Goal: Information Seeking & Learning: Find specific fact

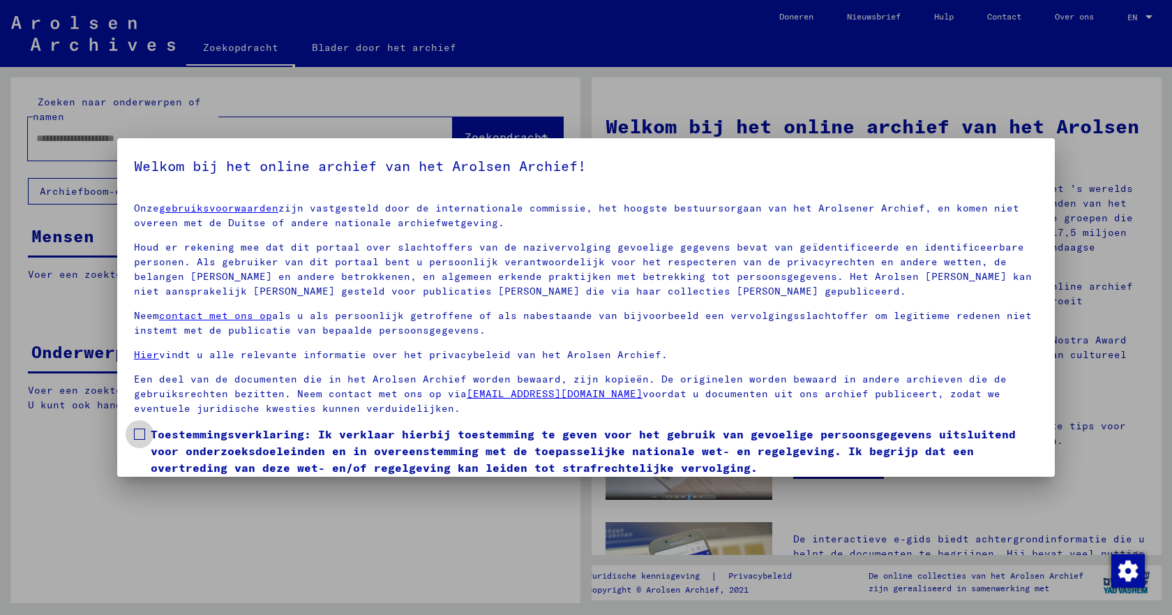
click at [135, 437] on span at bounding box center [139, 433] width 11 height 11
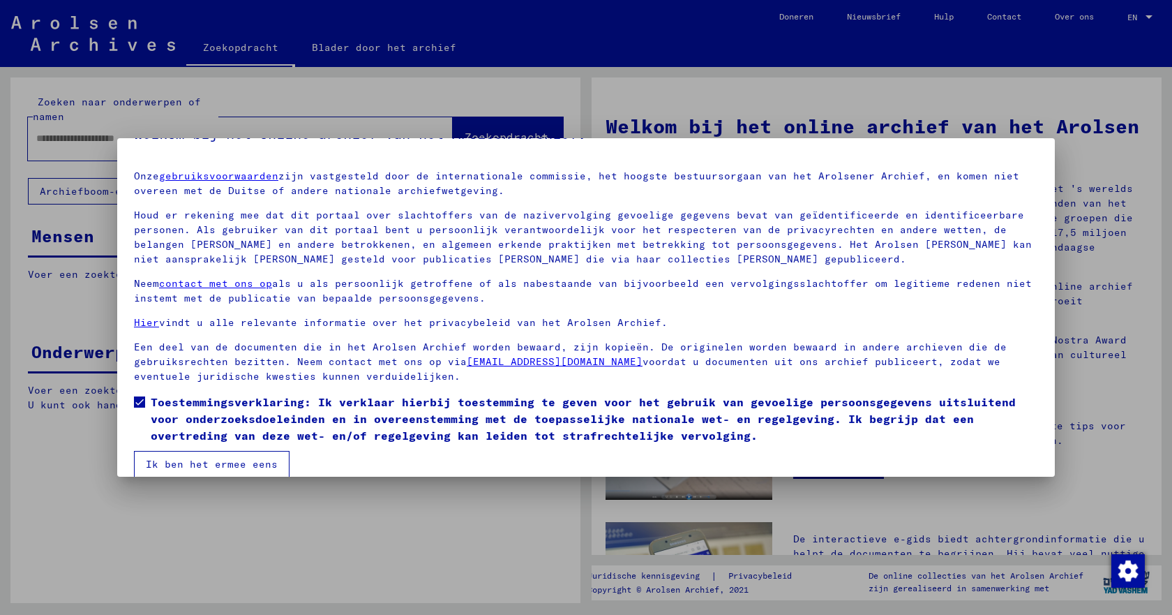
scroll to position [50, 0]
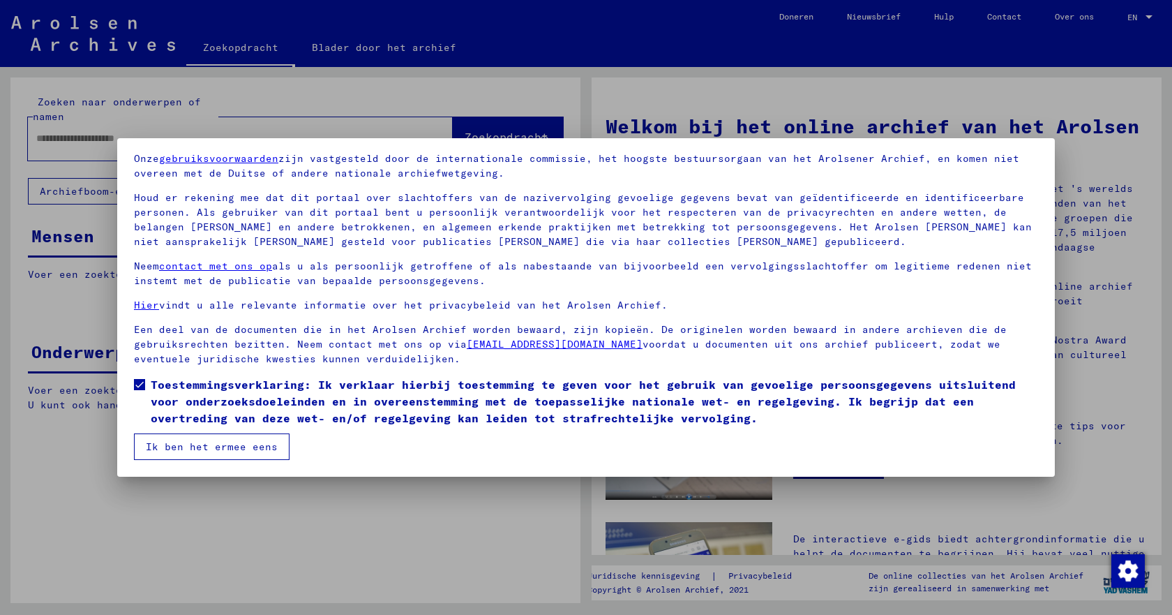
click at [237, 450] on font "Ik ben het ermee eens" at bounding box center [212, 446] width 132 height 13
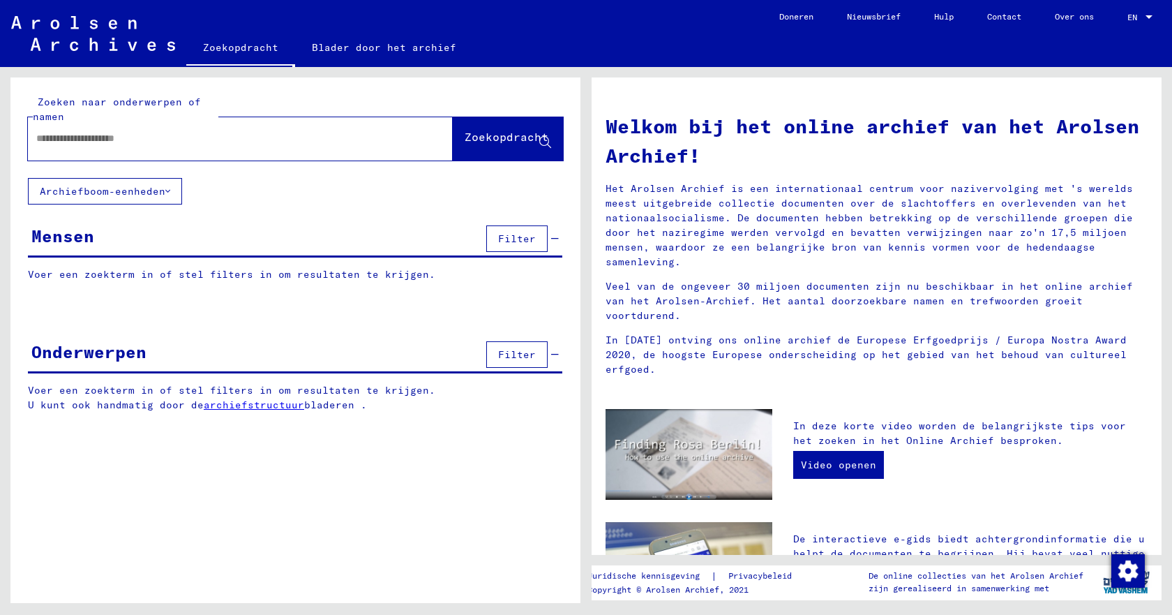
click at [124, 140] on input "text" at bounding box center [223, 138] width 375 height 15
click at [507, 137] on font "Zoekopdracht" at bounding box center [507, 137] width 84 height 14
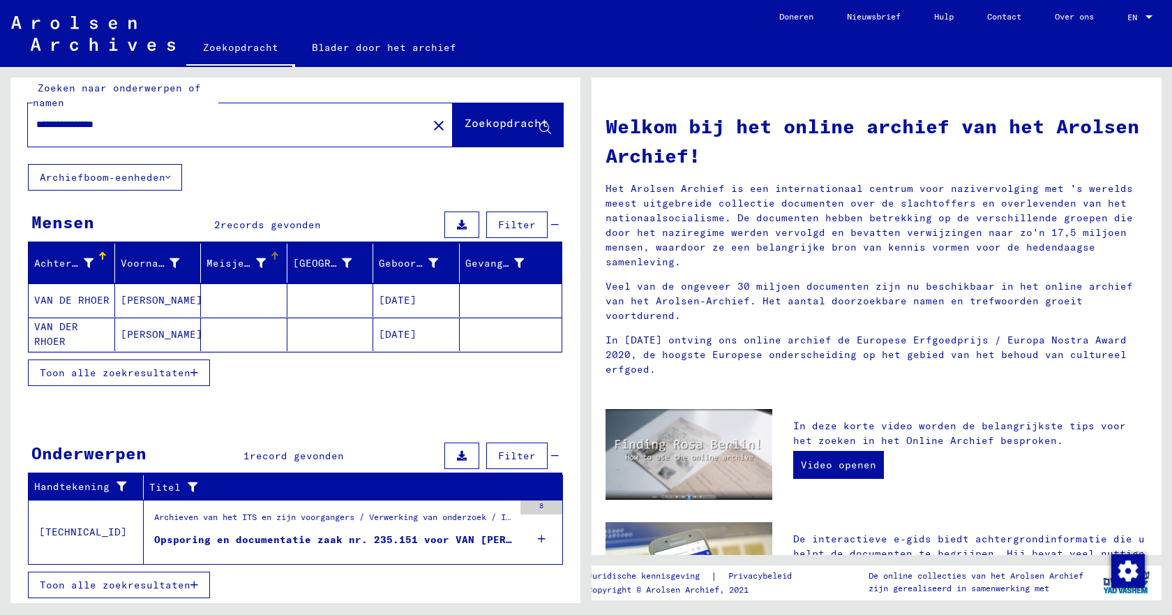
scroll to position [17, 0]
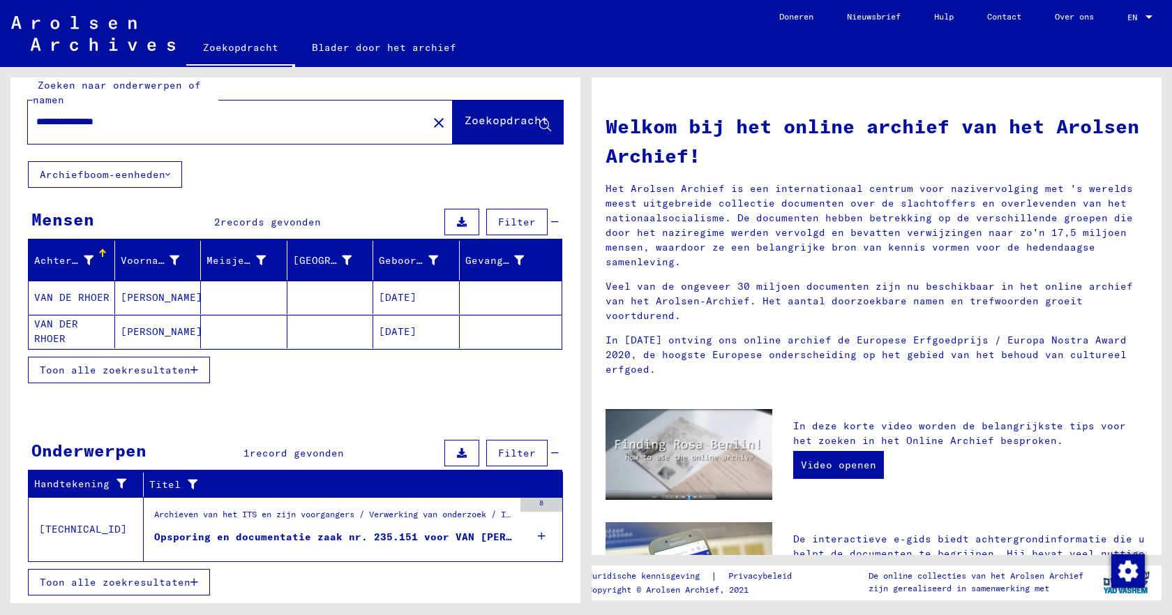
click at [288, 537] on font "Opsporing en documentatie zaak nr. 235.151 voor VAN [PERSON_NAME] geboren [DEMO…" at bounding box center [443, 536] width 578 height 13
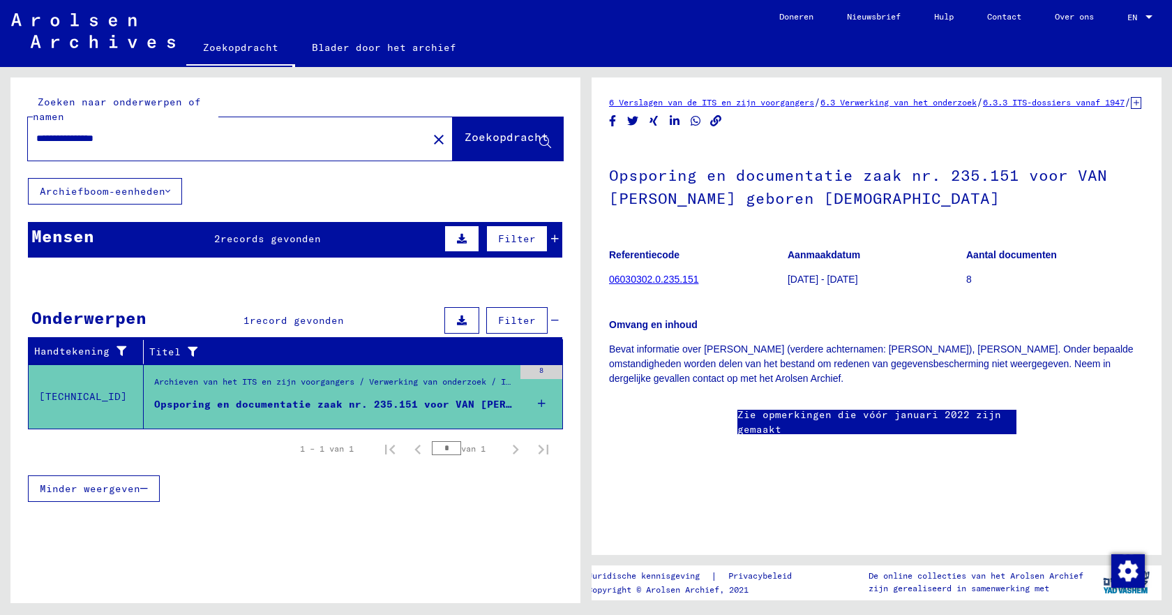
drag, startPoint x: 150, startPoint y: 136, endPoint x: 20, endPoint y: 140, distance: 130.5
click at [20, 140] on div "**********" at bounding box center [295, 127] width 570 height 100
type input "**********"
click at [485, 142] on font "Zoekopdracht" at bounding box center [507, 137] width 84 height 14
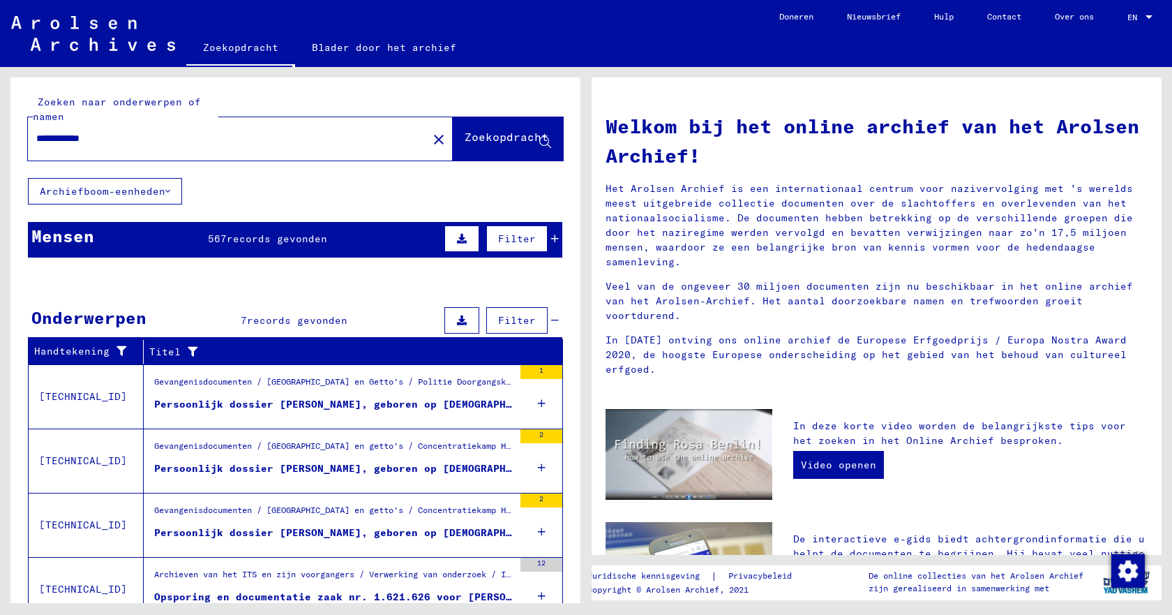
click at [95, 240] on div "Mensen 567 records gevonden Filter" at bounding box center [295, 240] width 535 height 36
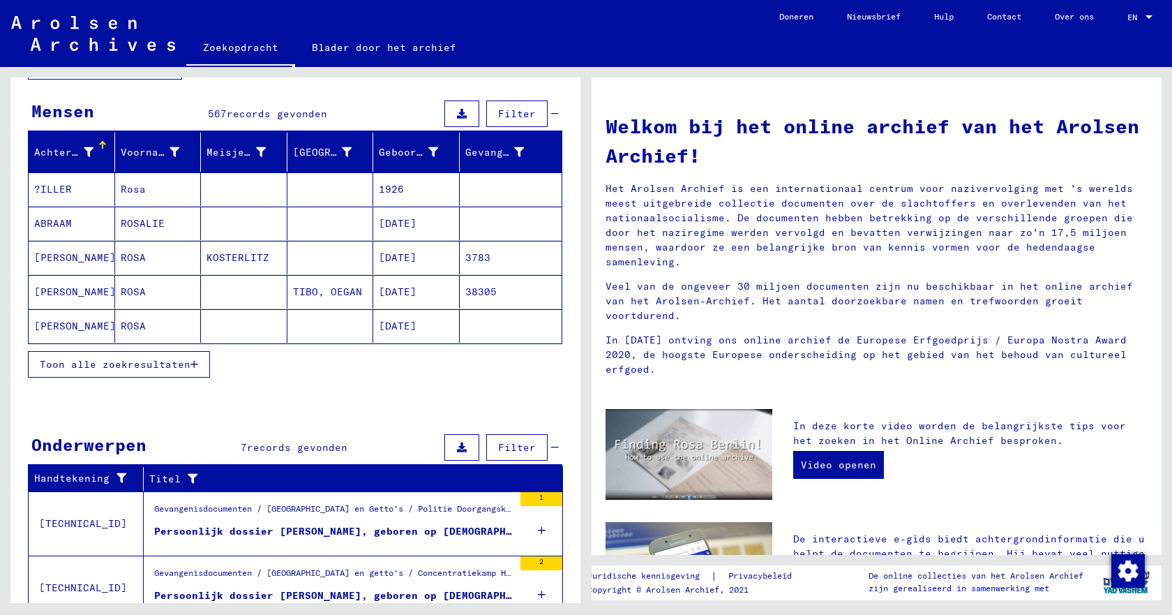
scroll to position [140, 0]
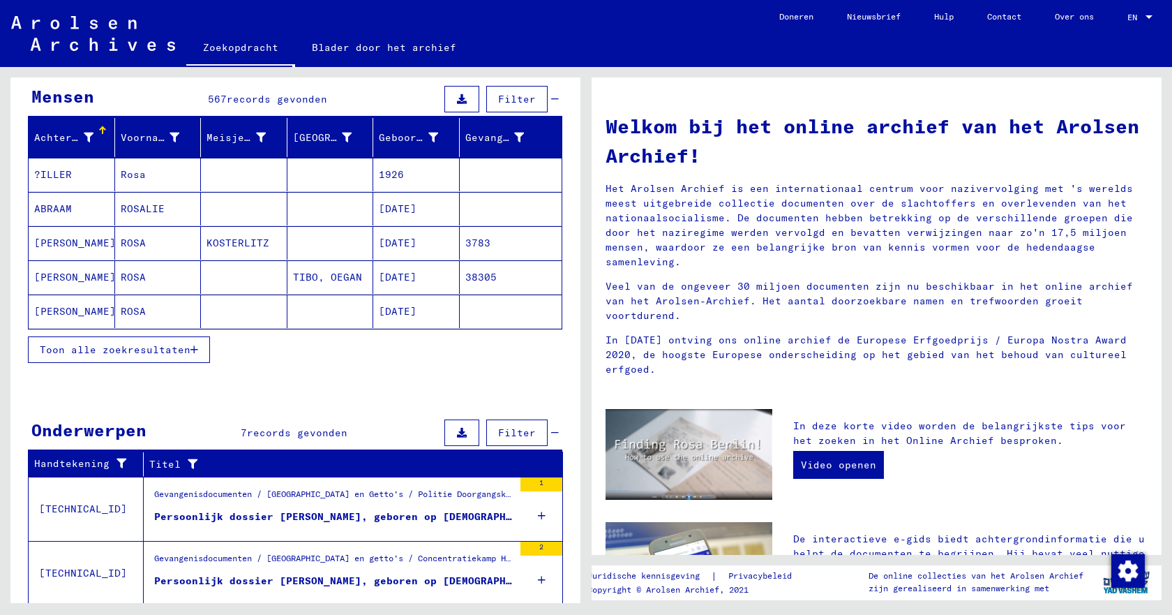
click at [98, 354] on font "Toon alle zoekresultaten" at bounding box center [115, 349] width 151 height 13
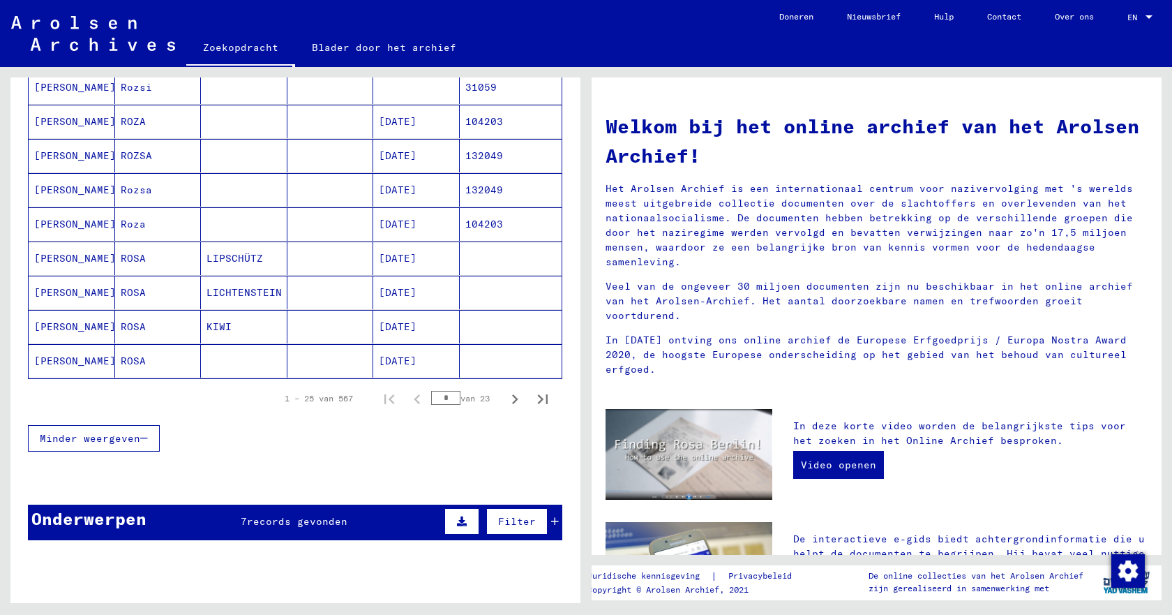
scroll to position [837, 0]
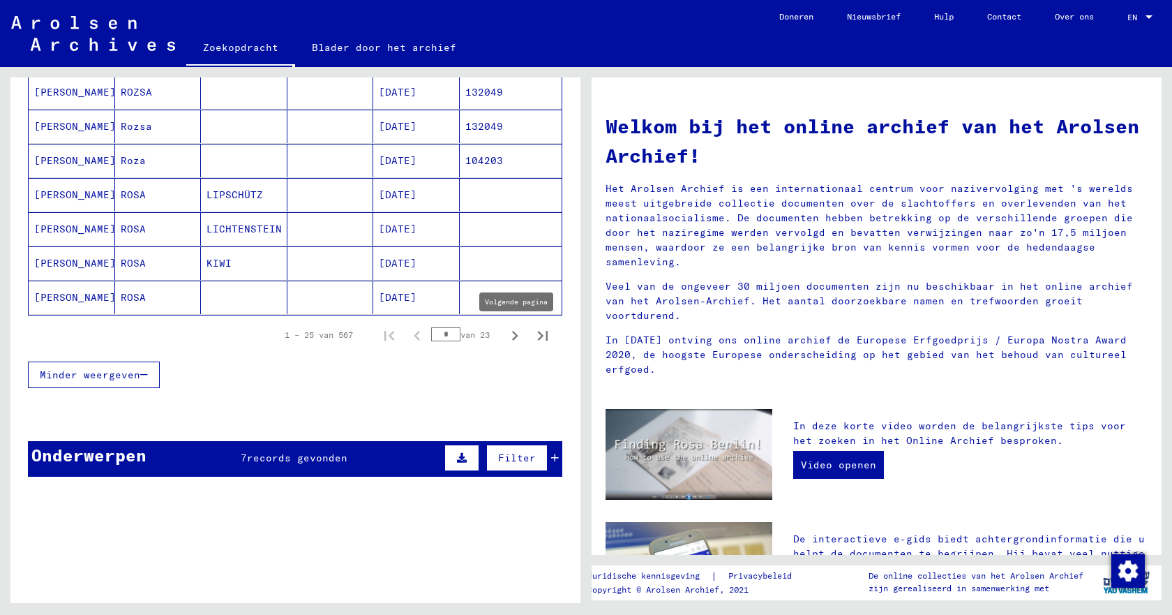
click at [512, 336] on icon "Volgende pagina" at bounding box center [515, 336] width 6 height 10
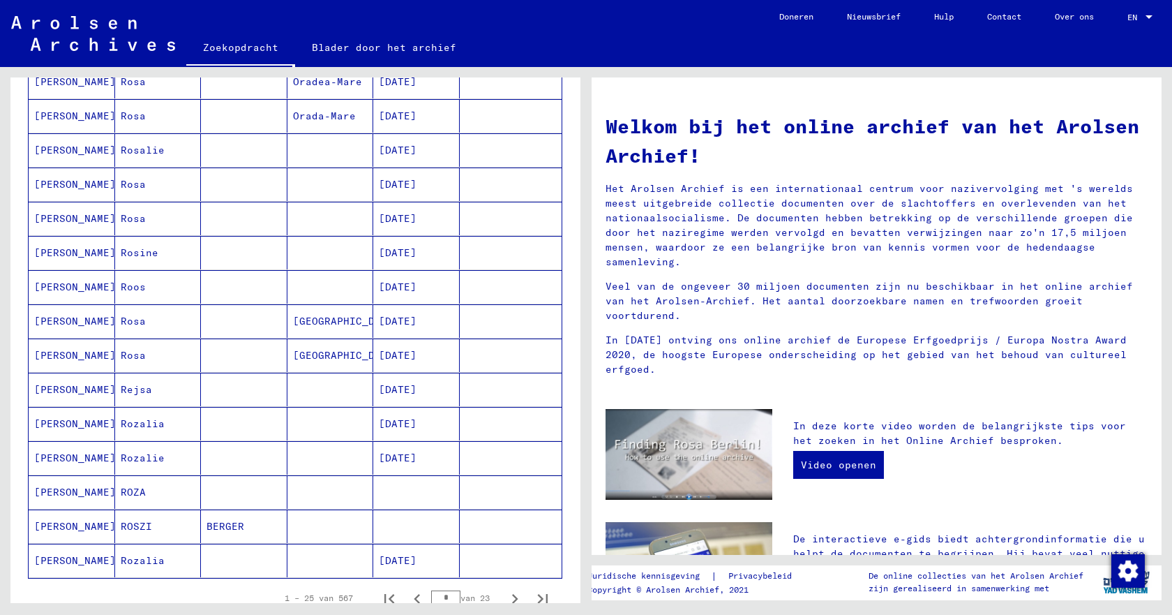
scroll to position [768, 0]
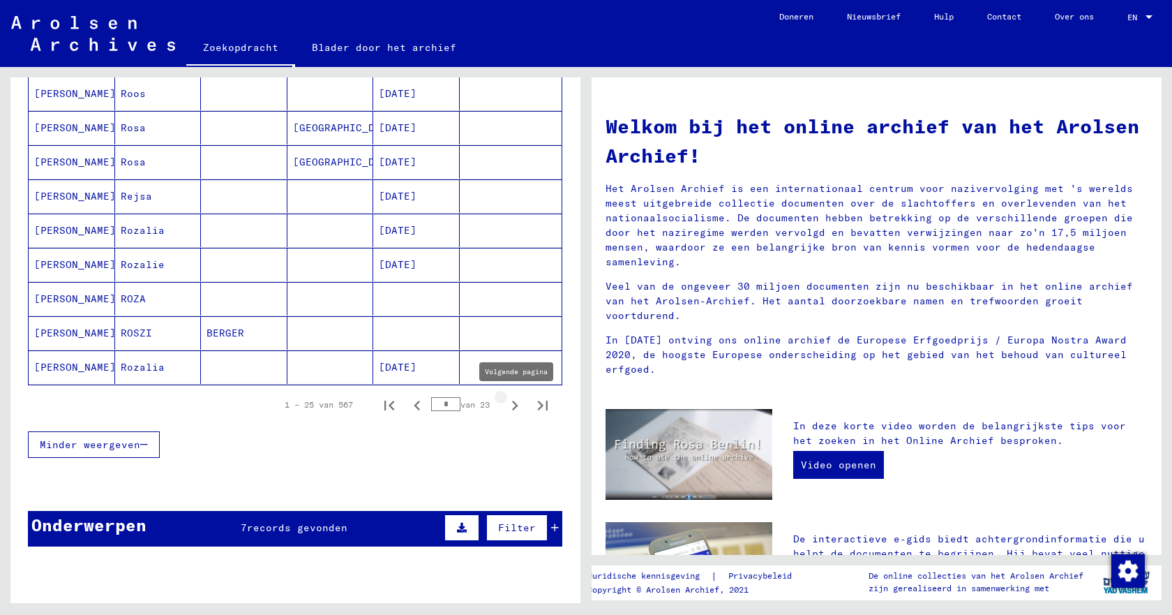
click at [505, 403] on icon "Volgende pagina" at bounding box center [515, 406] width 20 height 20
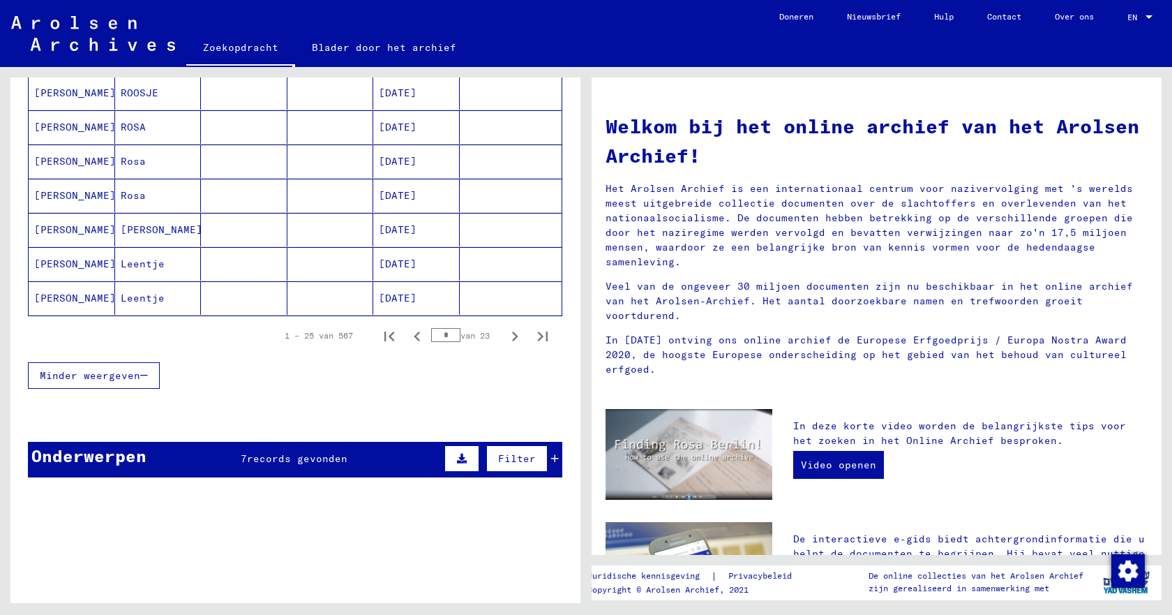
scroll to position [837, 0]
click at [512, 336] on icon "Volgende pagina" at bounding box center [515, 336] width 6 height 10
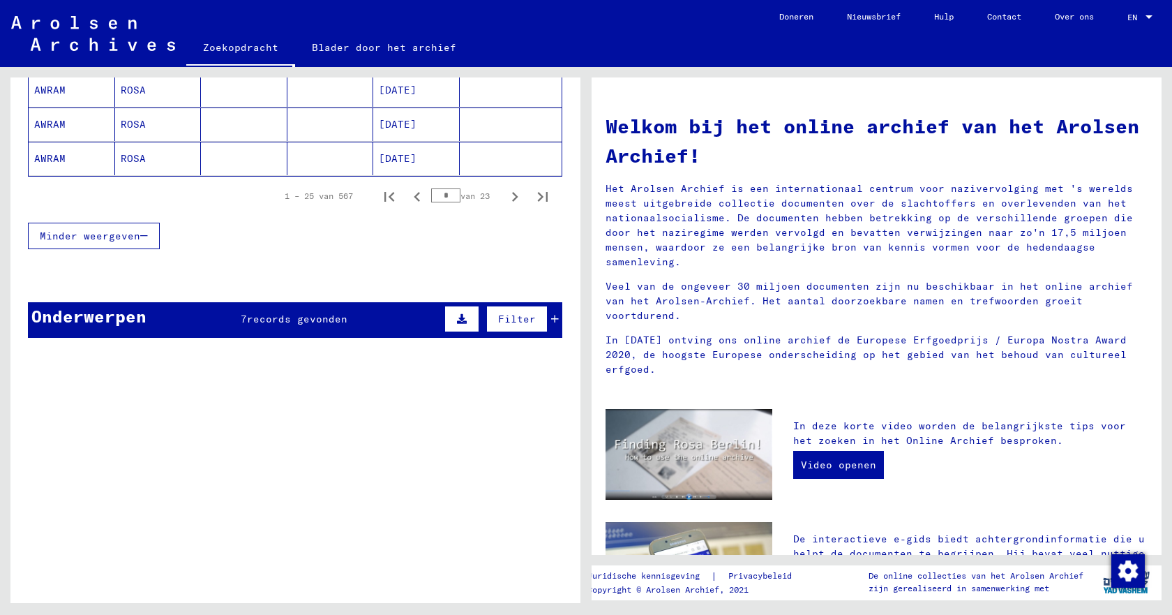
scroll to position [977, 0]
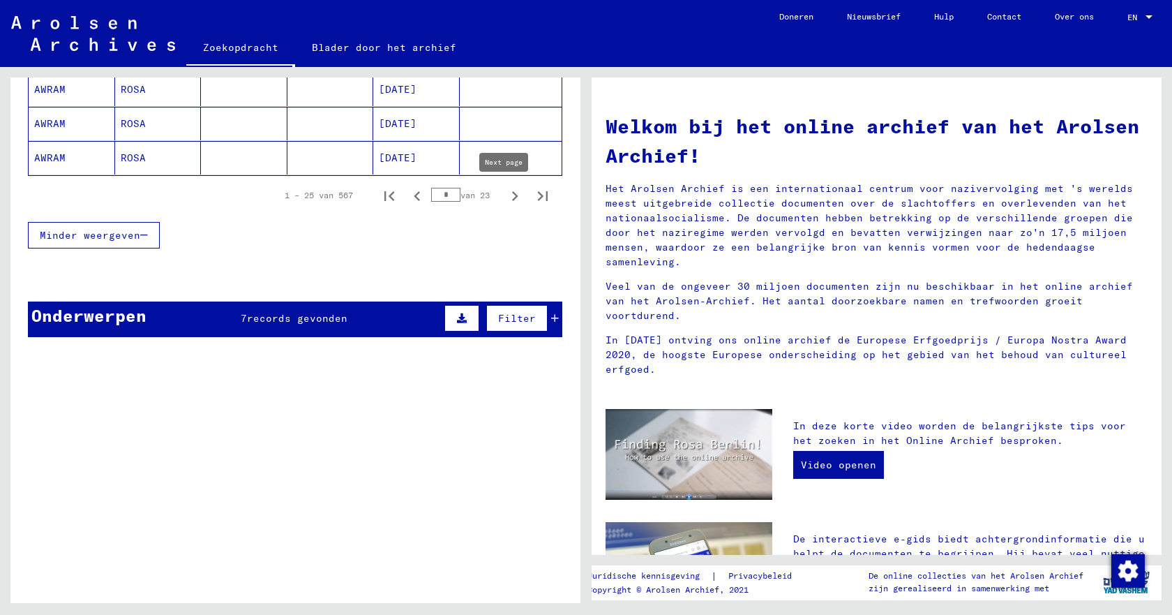
click at [505, 196] on icon "Volgende pagina" at bounding box center [515, 196] width 20 height 20
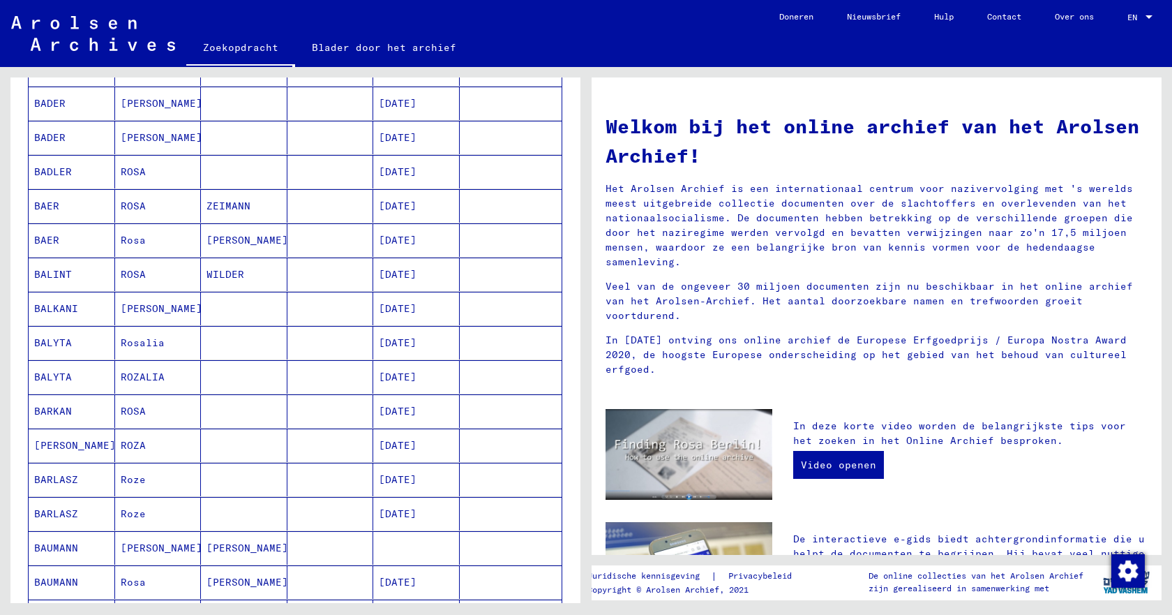
scroll to position [0, 0]
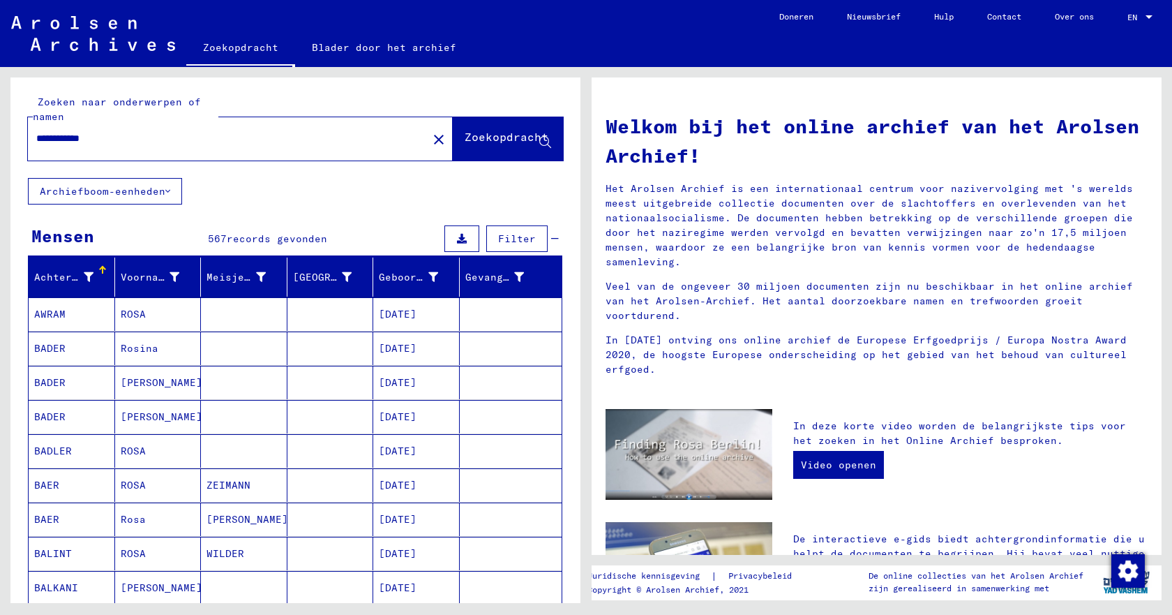
click at [498, 239] on font "Filter" at bounding box center [517, 238] width 38 height 13
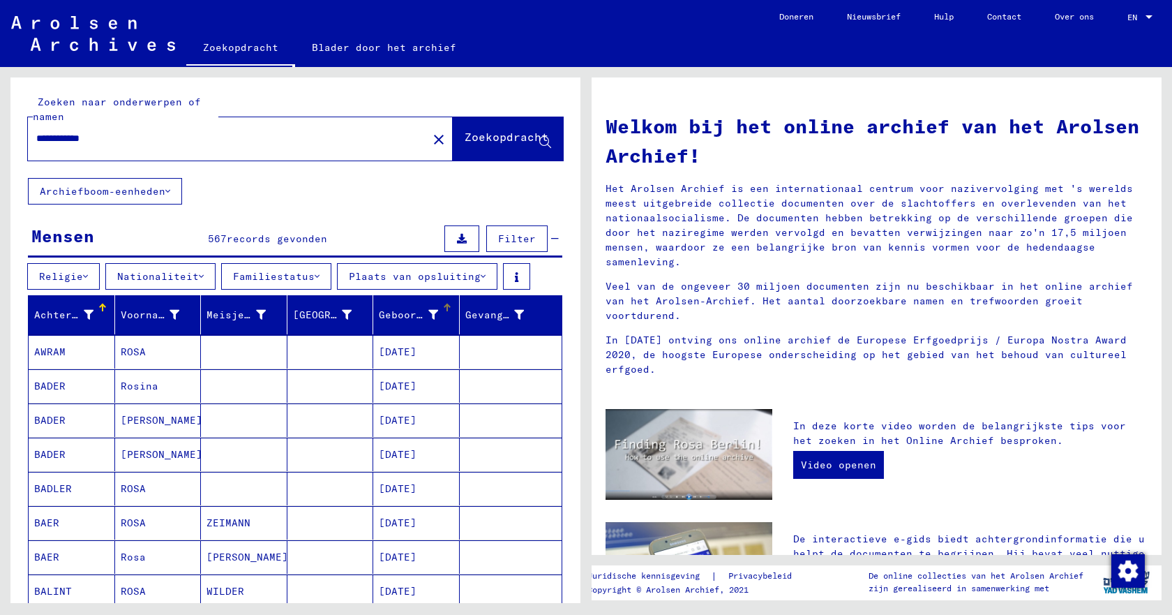
click at [447, 306] on div at bounding box center [447, 307] width 1 height 7
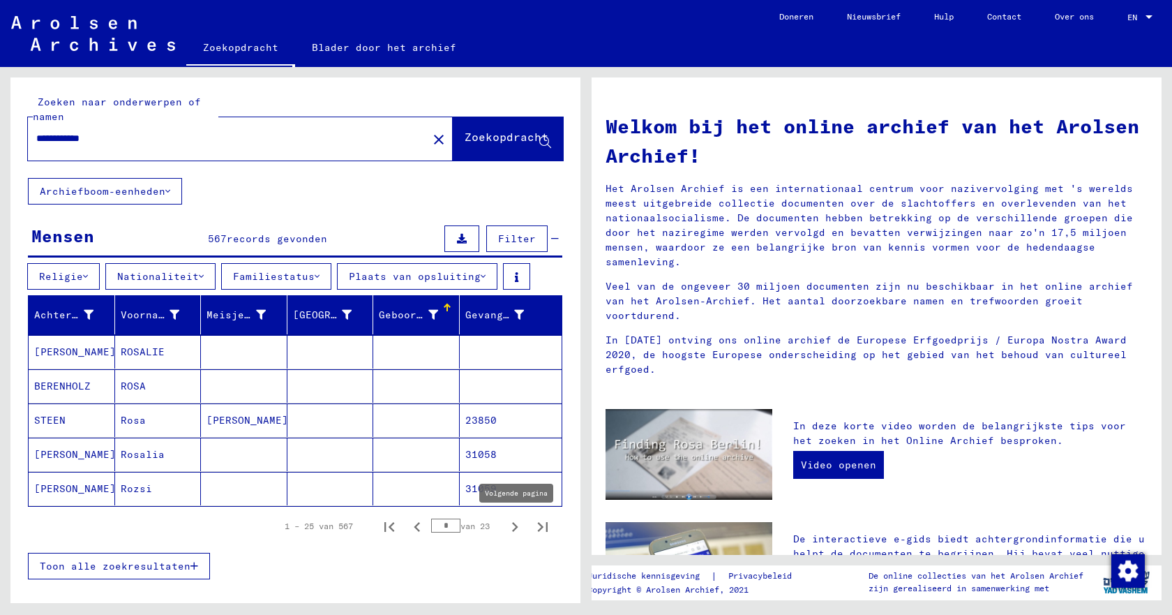
click at [505, 528] on icon "Volgende pagina" at bounding box center [515, 527] width 20 height 20
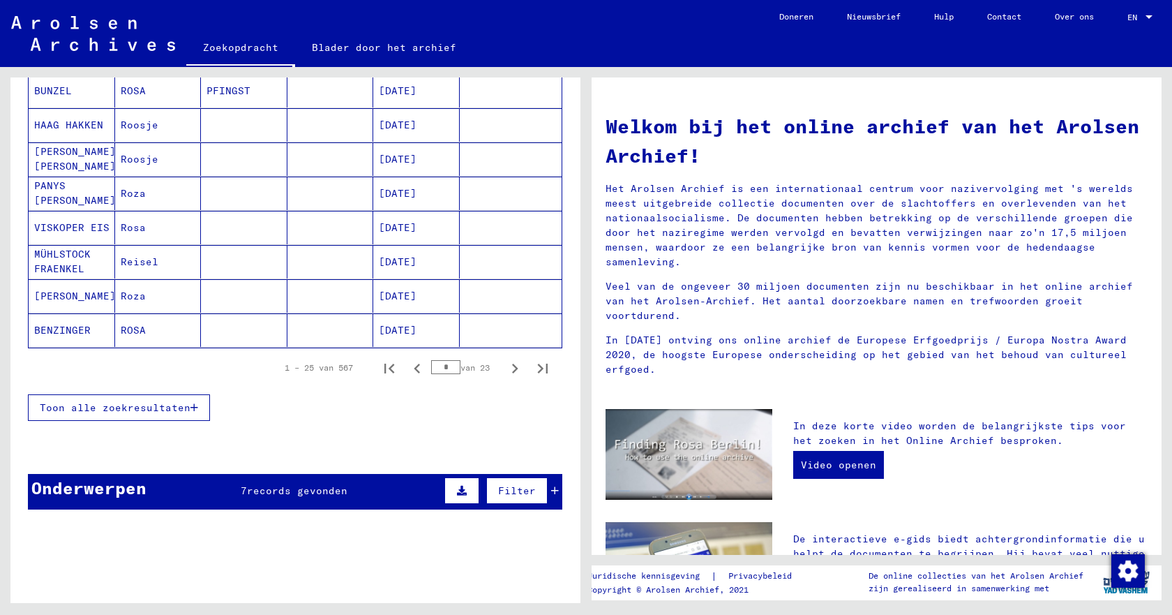
scroll to position [837, 0]
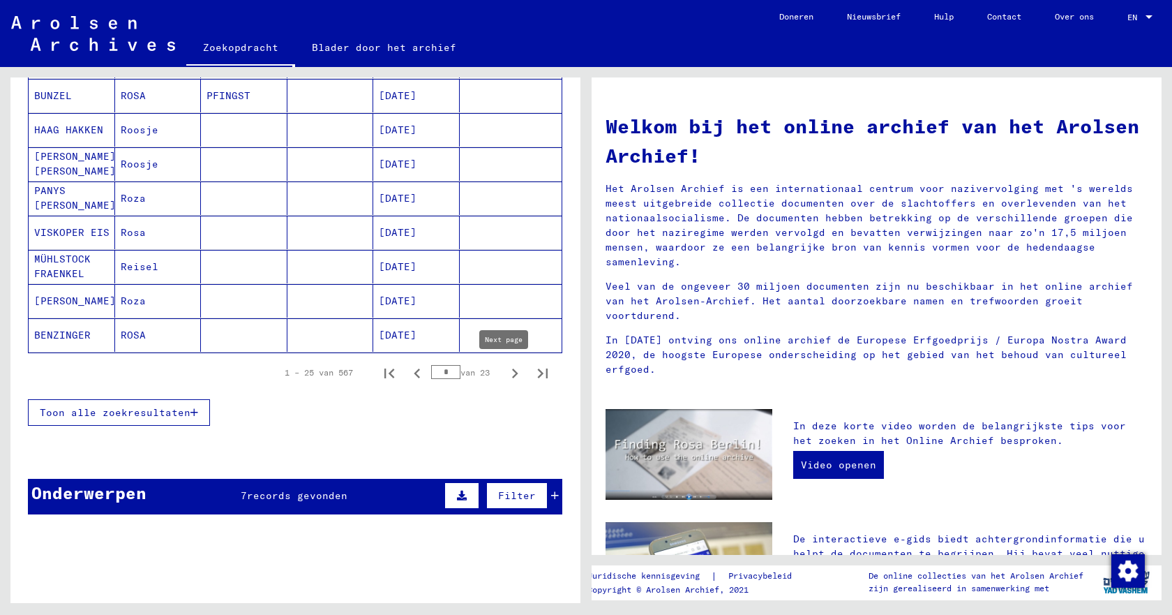
click at [505, 375] on icon "Volgende pagina" at bounding box center [515, 374] width 20 height 20
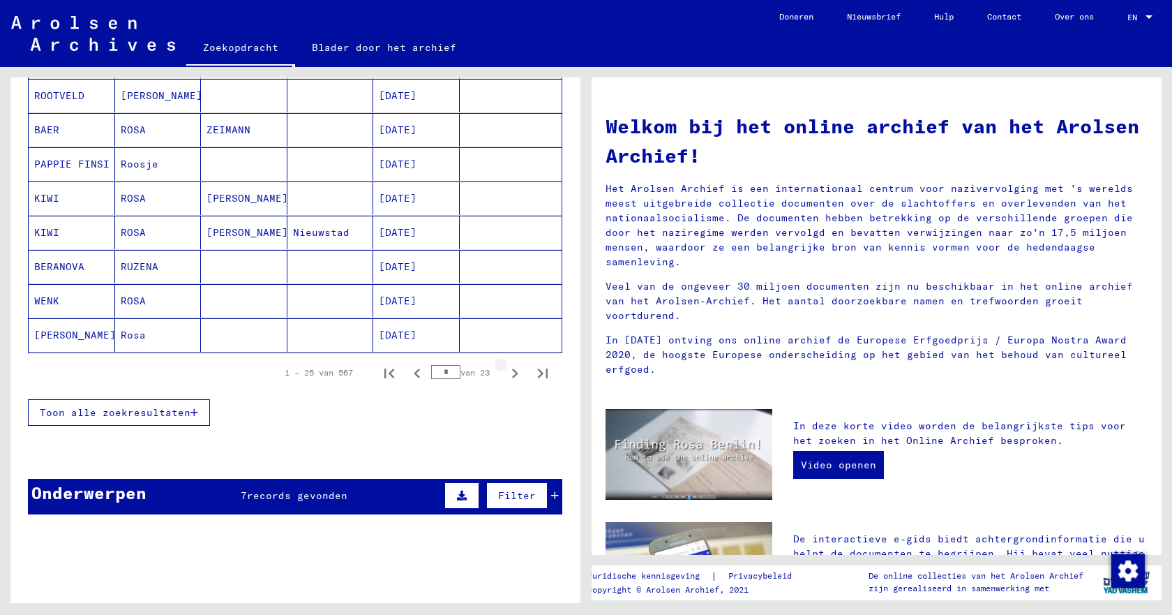
click at [512, 375] on icon "Volgende pagina" at bounding box center [515, 373] width 6 height 10
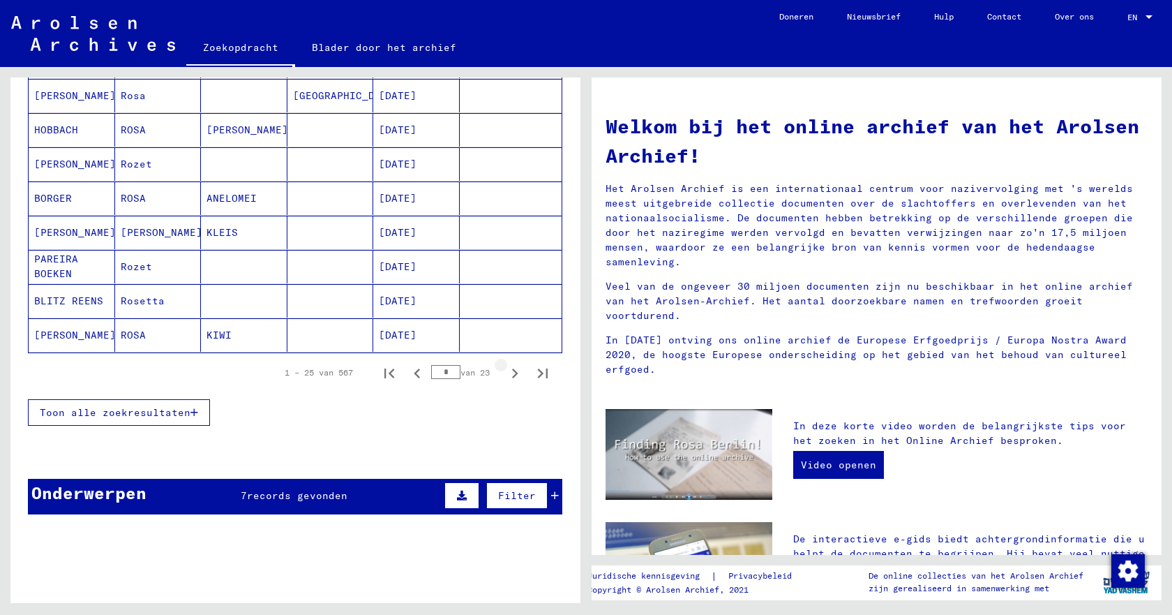
click at [512, 375] on icon "Volgende pagina" at bounding box center [515, 373] width 6 height 10
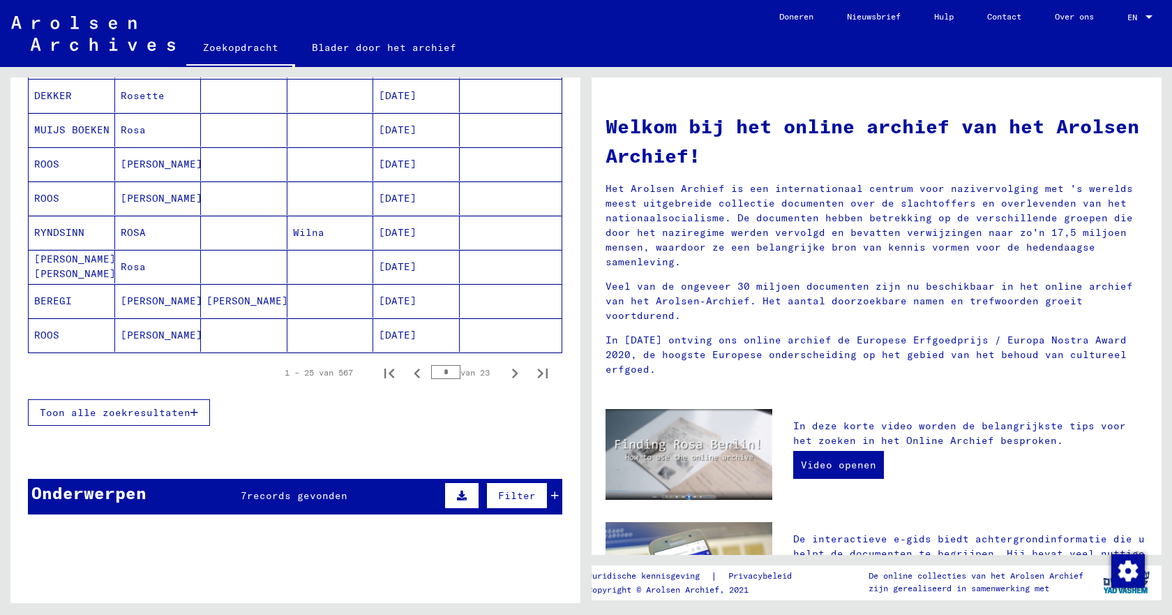
click at [512, 375] on icon "Volgende pagina" at bounding box center [515, 373] width 6 height 10
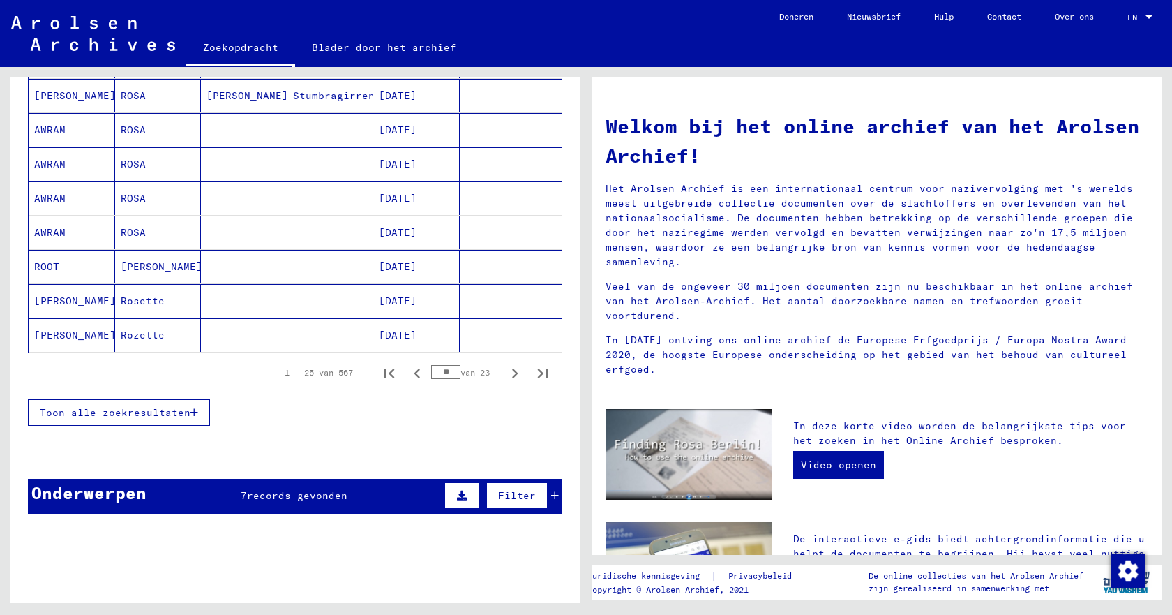
click at [512, 375] on icon "Volgende pagina" at bounding box center [515, 373] width 6 height 10
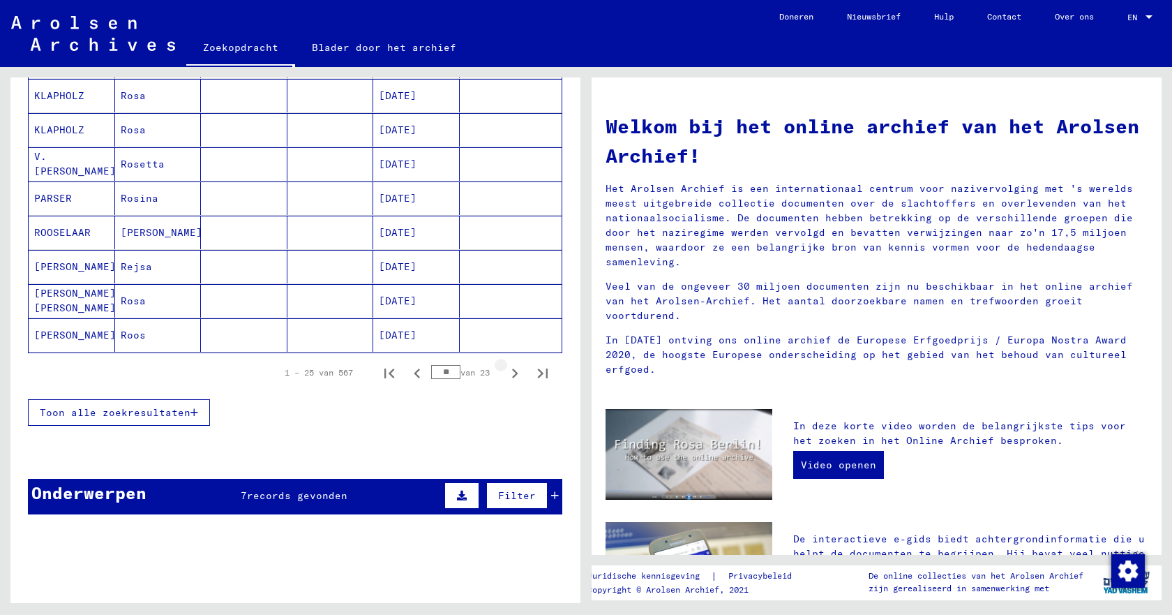
click at [512, 375] on icon "Volgende pagina" at bounding box center [515, 373] width 6 height 10
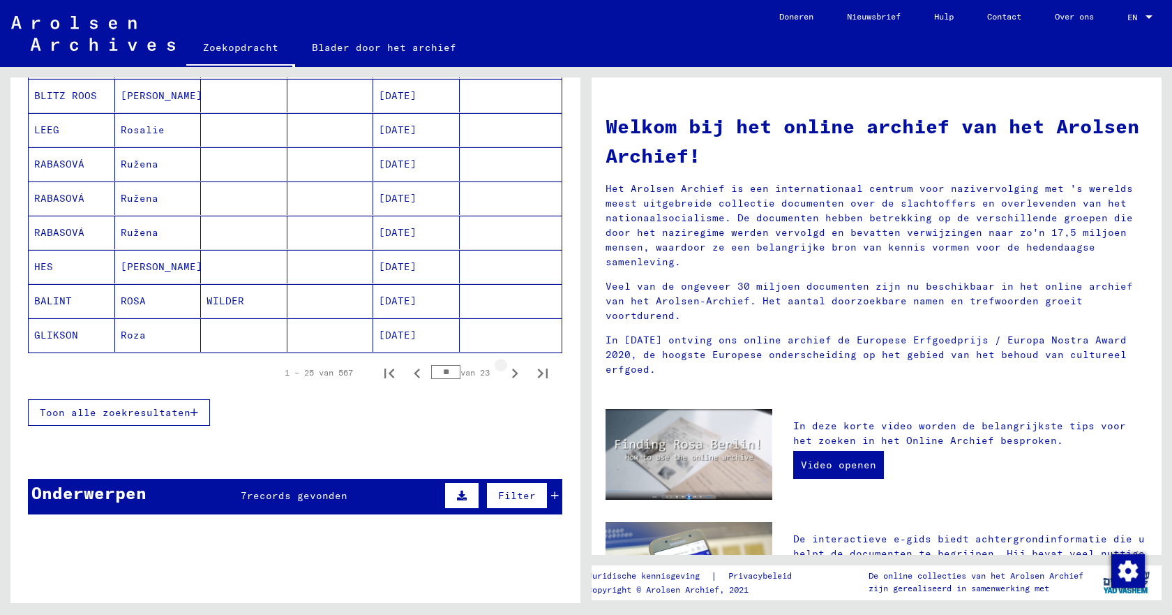
click at [512, 375] on icon "Volgende pagina" at bounding box center [515, 373] width 6 height 10
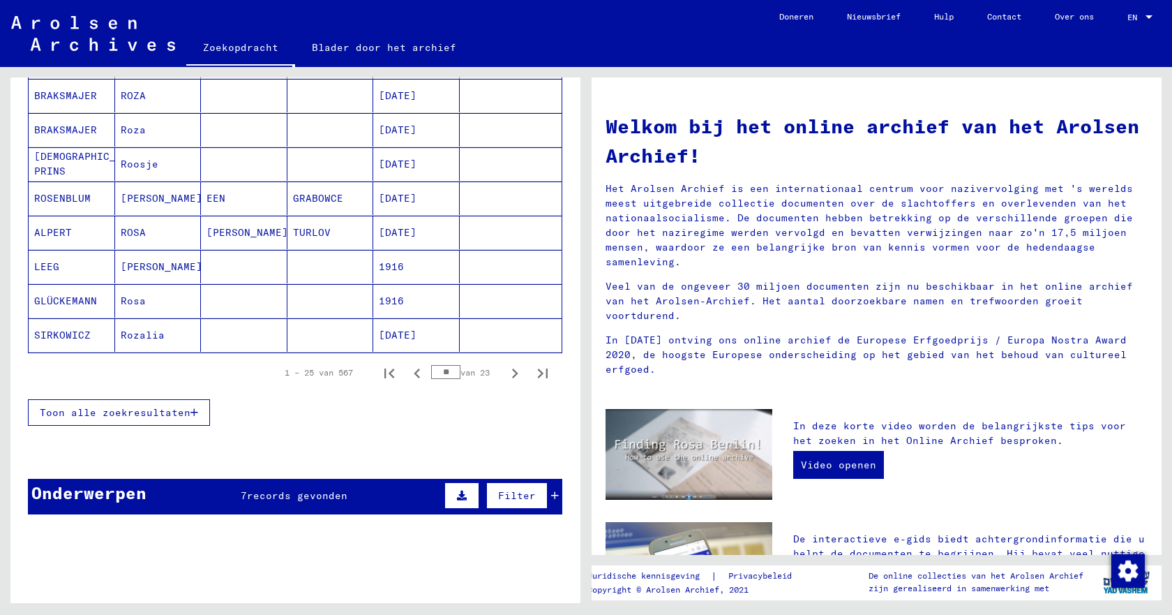
click at [512, 375] on icon "Volgende pagina" at bounding box center [515, 373] width 6 height 10
type input "**"
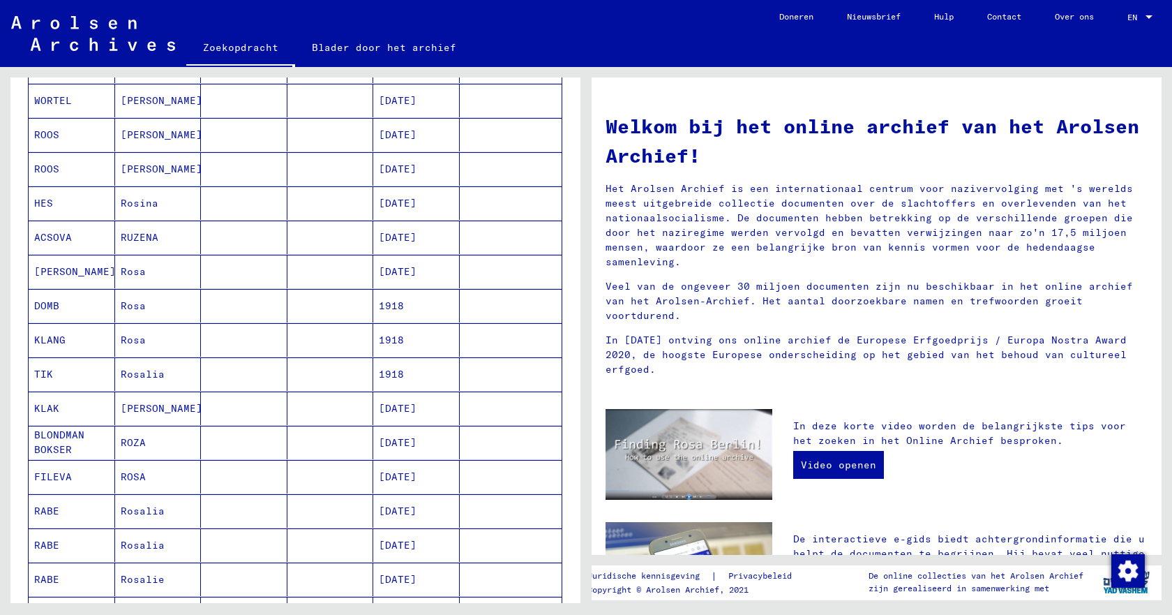
scroll to position [558, 0]
click at [45, 169] on font "ROOS" at bounding box center [46, 169] width 25 height 13
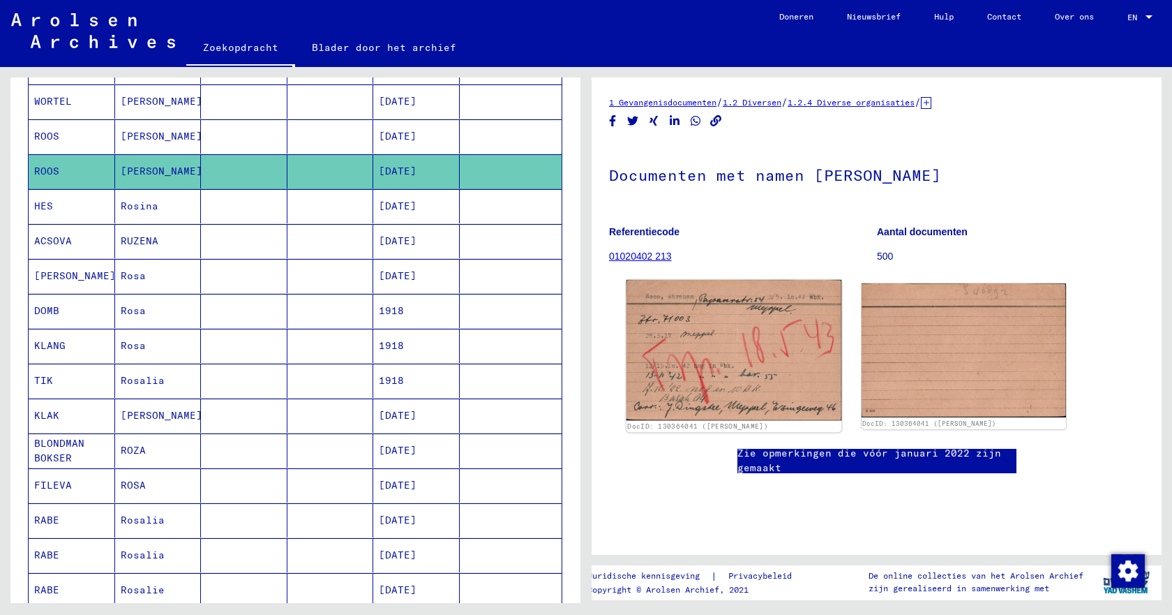
click at [710, 368] on img at bounding box center [734, 350] width 215 height 140
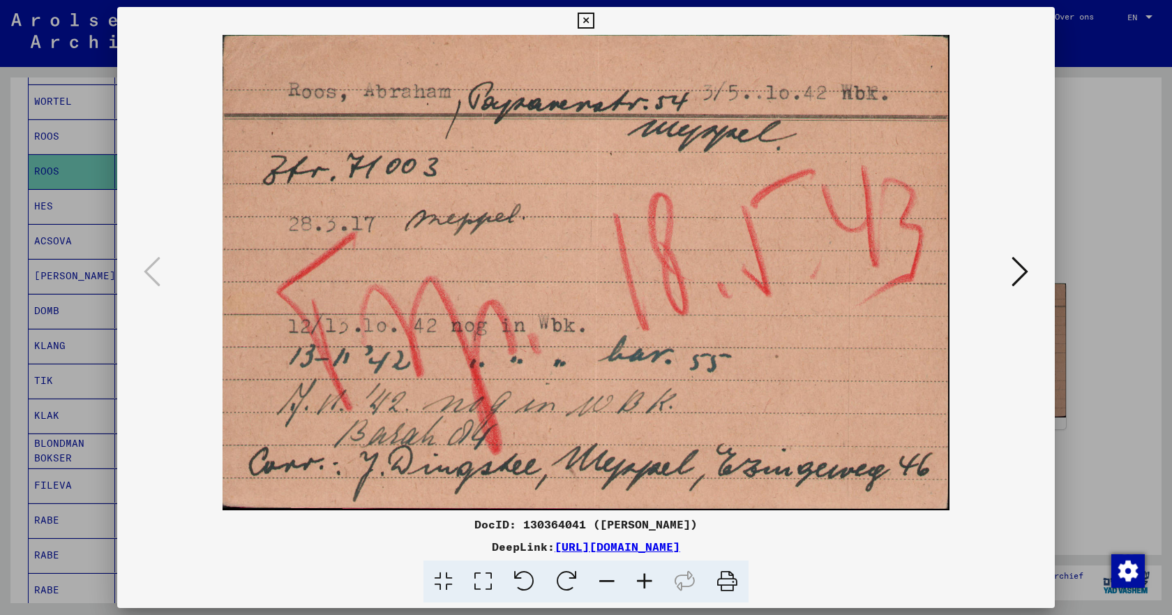
click at [1024, 269] on icon at bounding box center [1020, 271] width 17 height 33
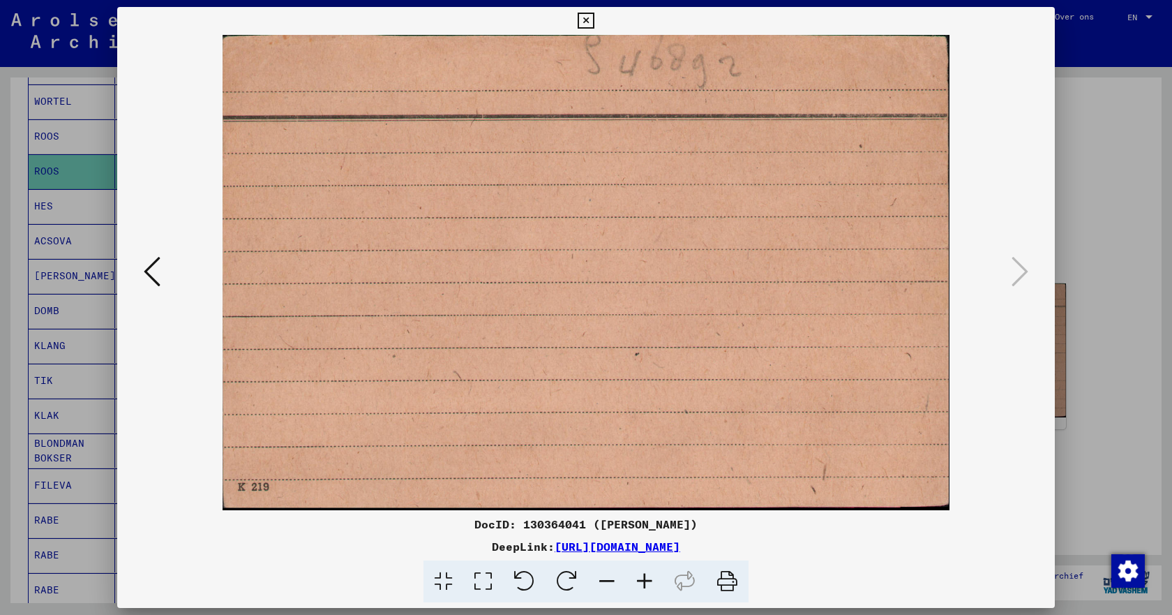
click at [589, 21] on icon at bounding box center [586, 21] width 16 height 17
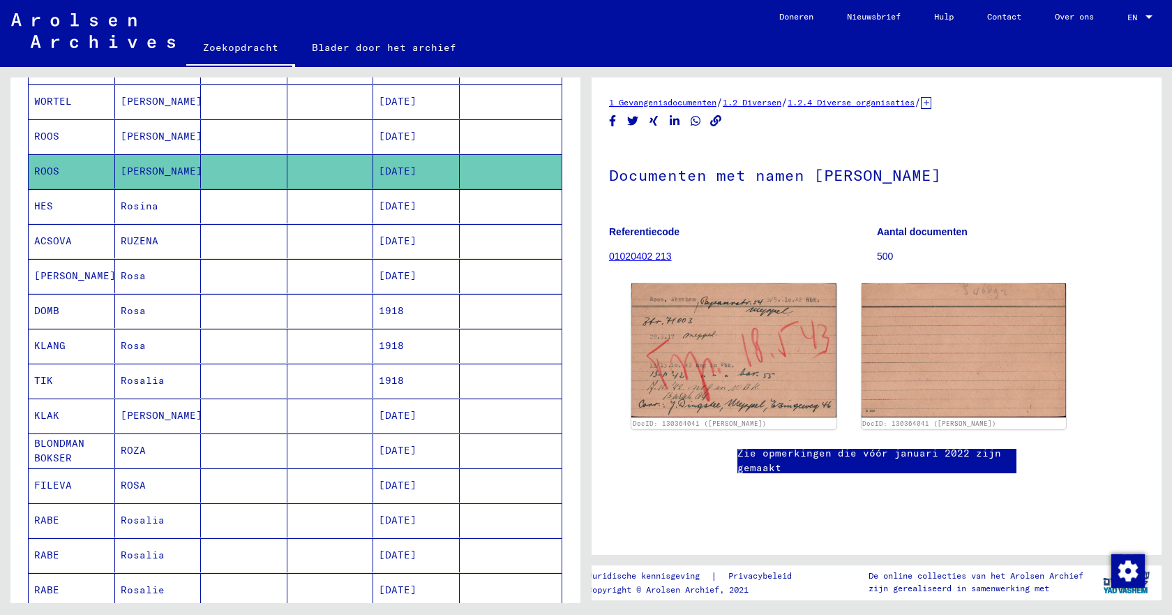
click at [43, 138] on font "ROOS" at bounding box center [46, 136] width 25 height 13
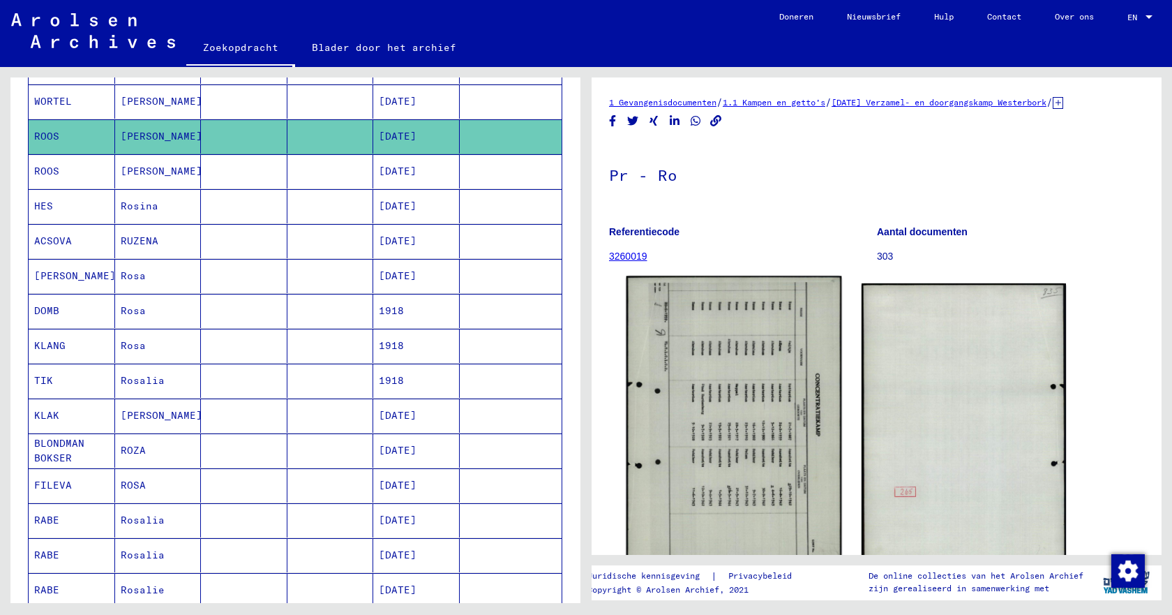
click at [719, 377] on img at bounding box center [734, 426] width 215 height 301
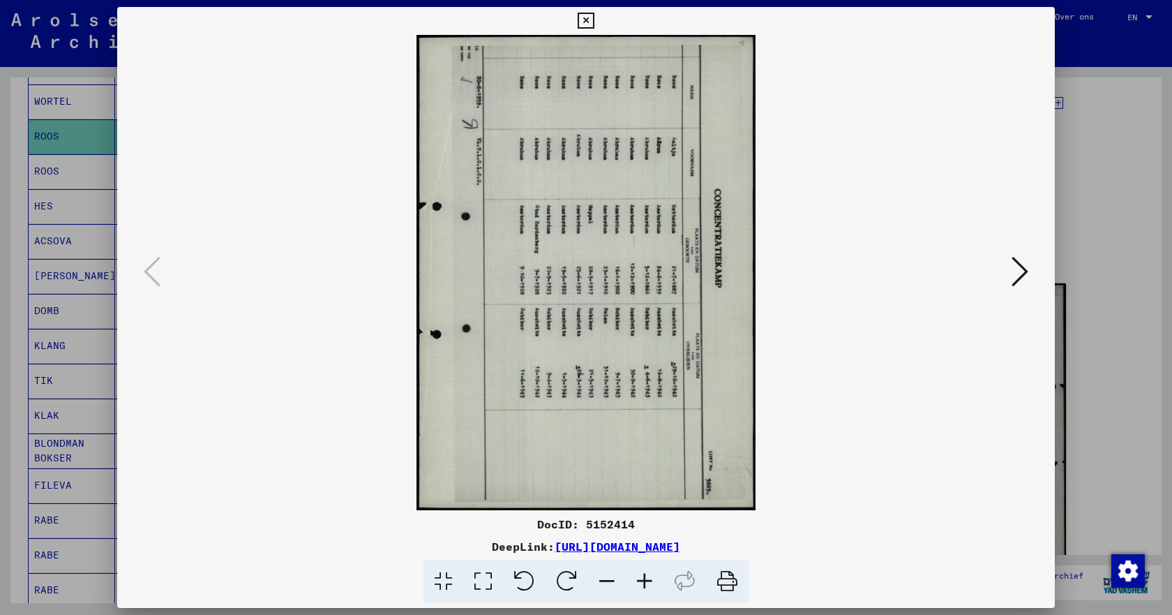
click at [1012, 281] on button at bounding box center [1020, 273] width 25 height 40
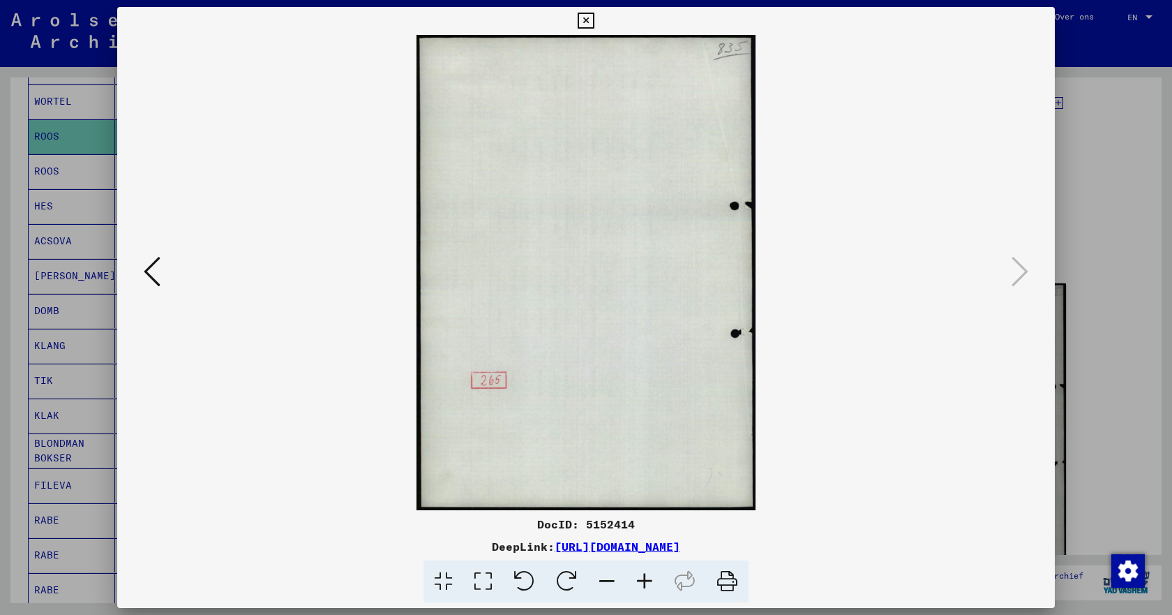
click at [586, 19] on icon at bounding box center [586, 21] width 16 height 17
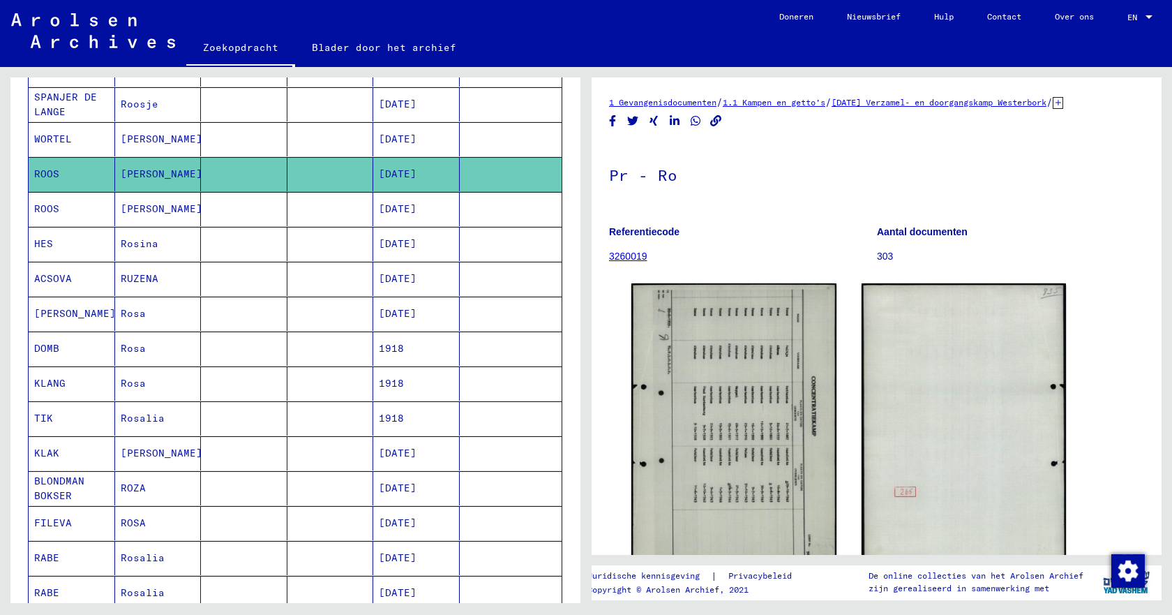
scroll to position [495, 0]
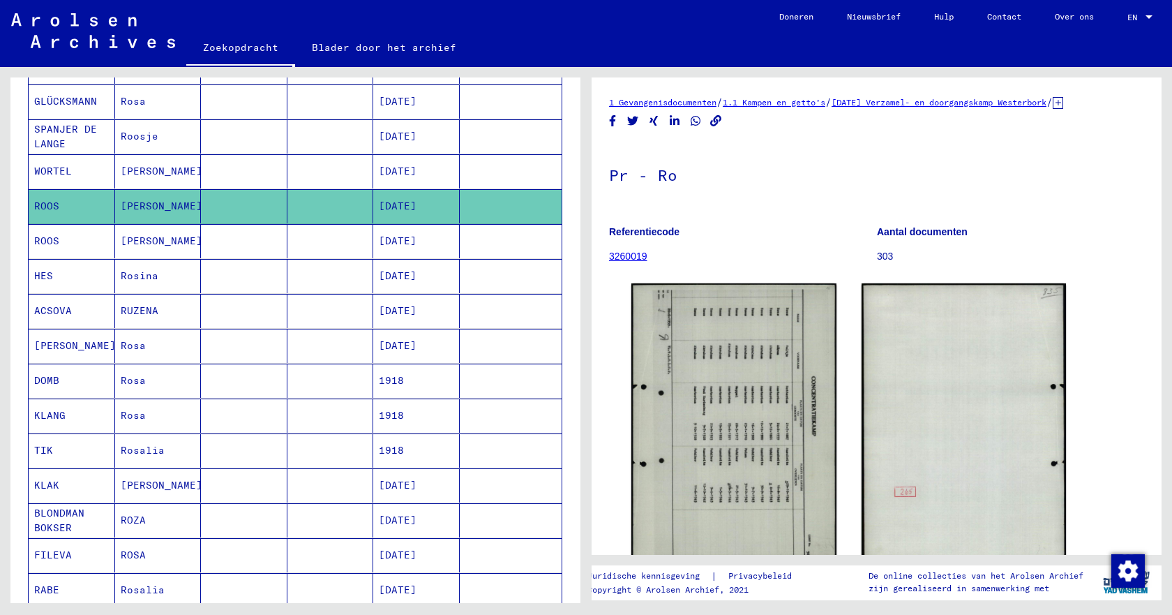
click at [310, 241] on mat-cell at bounding box center [331, 241] width 87 height 34
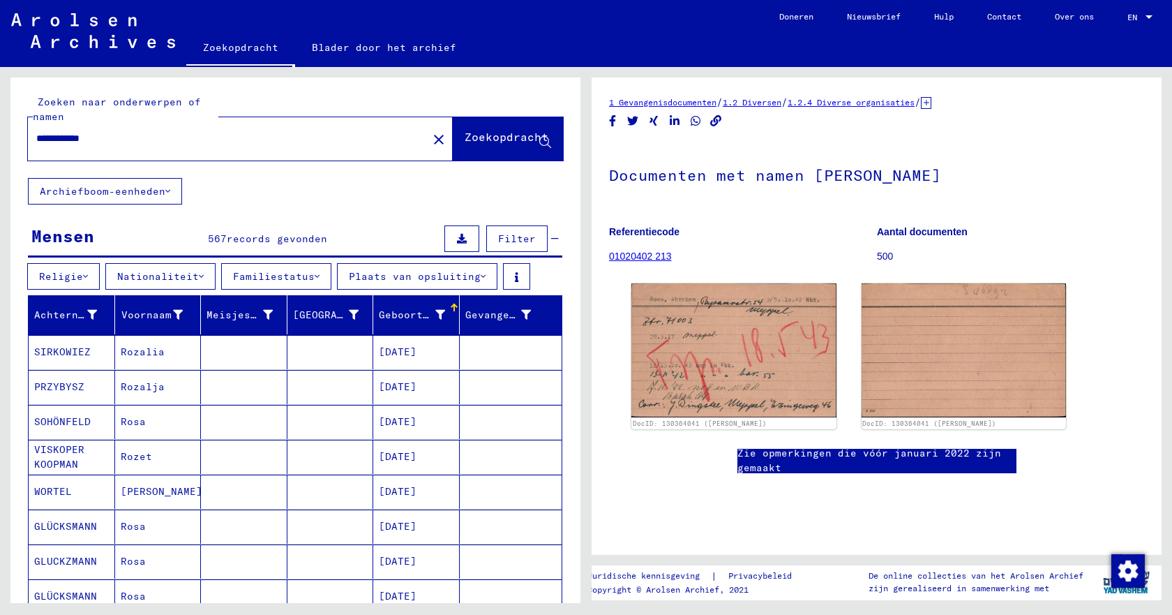
drag, startPoint x: 79, startPoint y: 141, endPoint x: 37, endPoint y: 139, distance: 41.9
click at [37, 139] on input "**********" at bounding box center [227, 138] width 383 height 15
type input "**********"
click at [465, 142] on font "Zoekopdracht" at bounding box center [507, 137] width 84 height 14
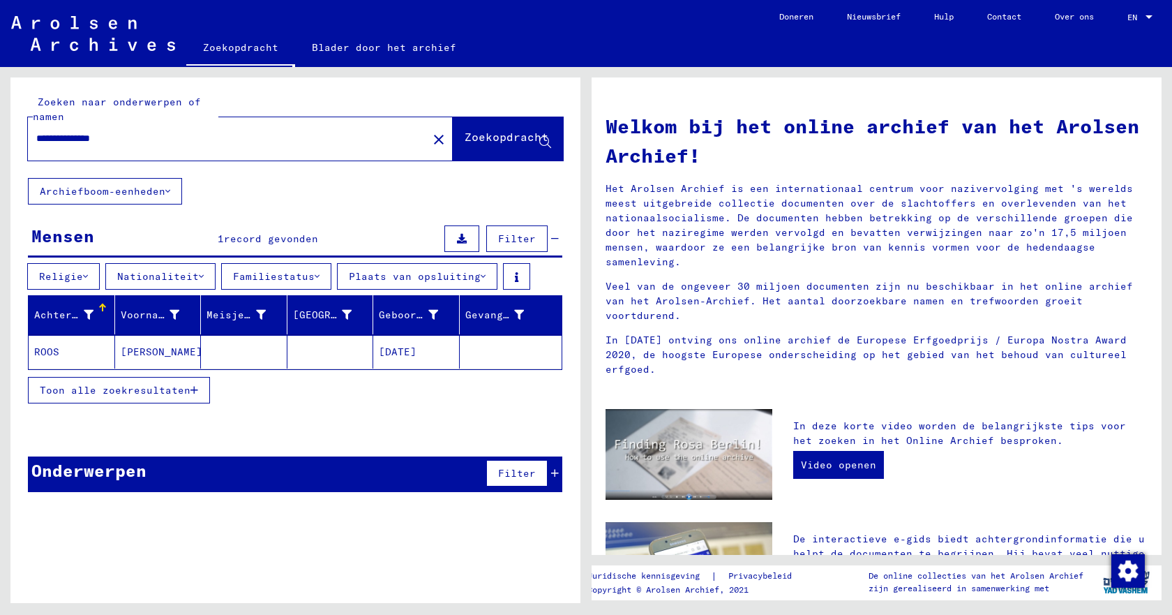
click at [113, 392] on font "Toon alle zoekresultaten" at bounding box center [115, 390] width 151 height 13
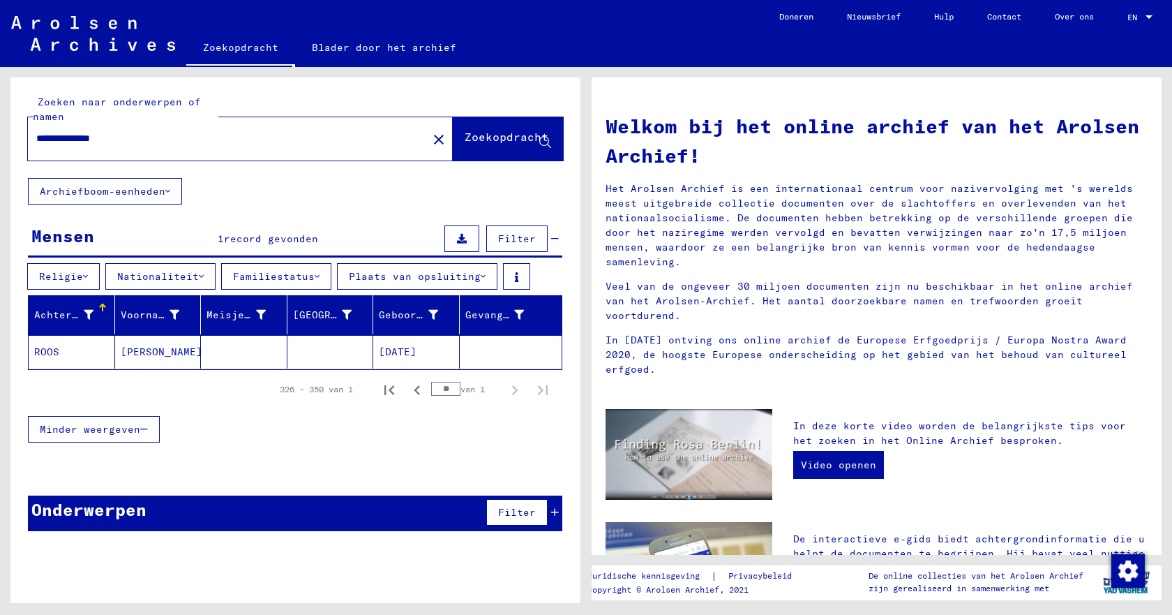
click at [47, 352] on font "ROOS" at bounding box center [46, 351] width 25 height 13
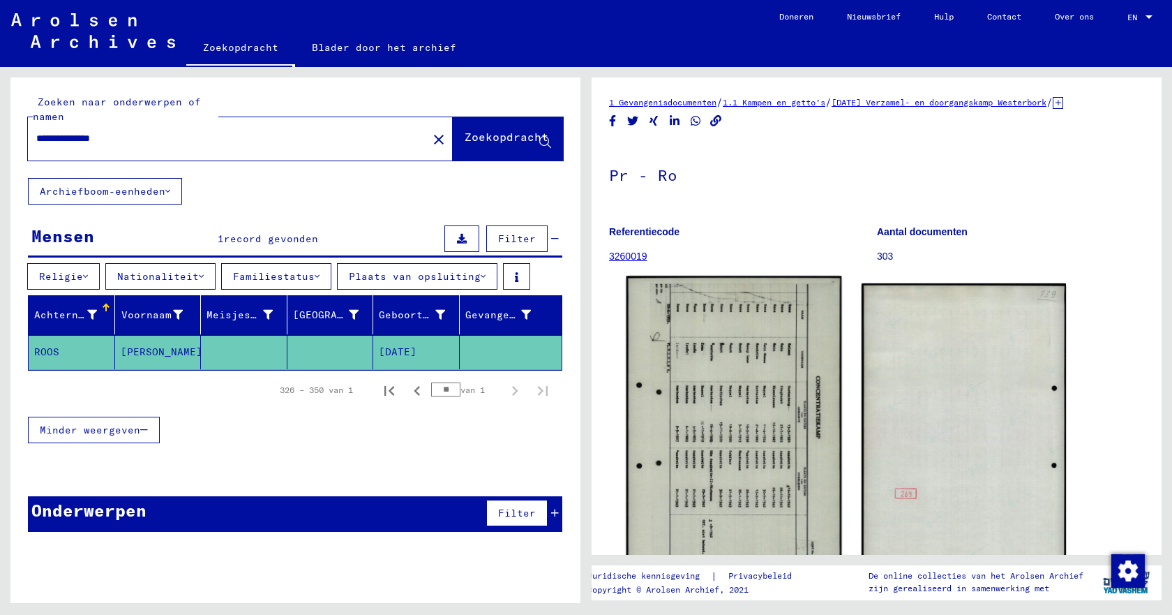
click at [727, 413] on img at bounding box center [734, 426] width 215 height 301
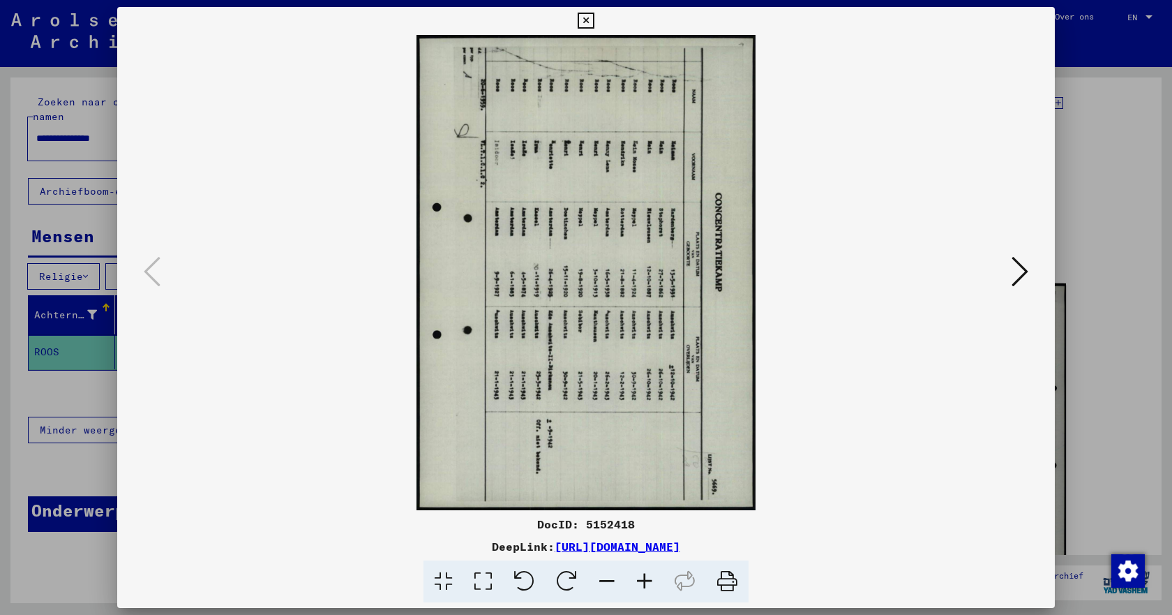
click at [1015, 277] on icon at bounding box center [1020, 271] width 17 height 33
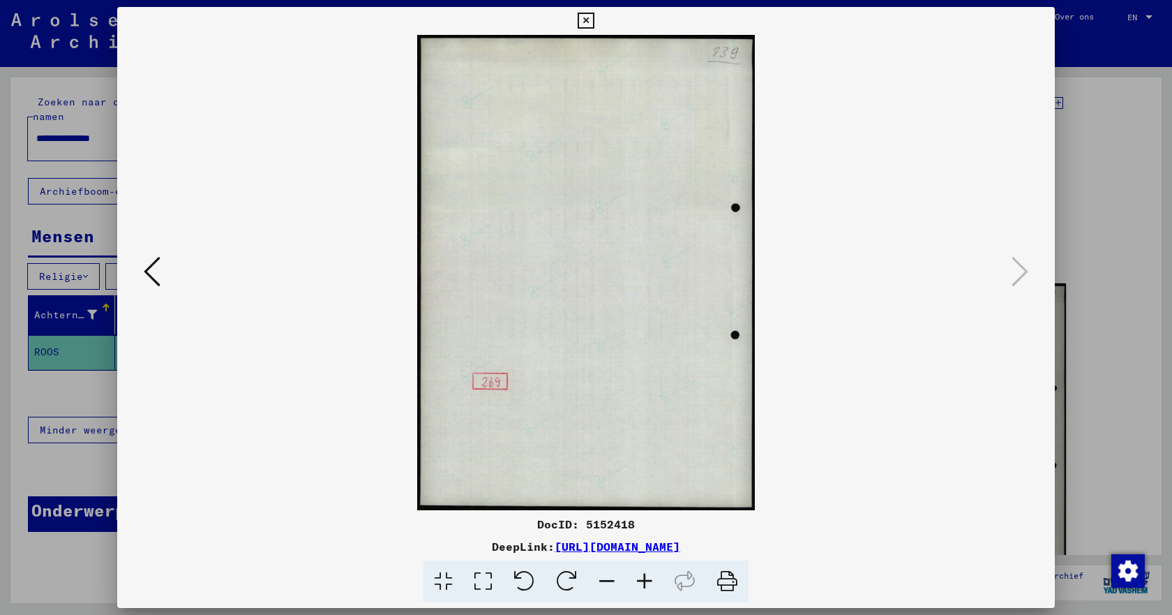
click at [588, 18] on icon at bounding box center [586, 21] width 16 height 17
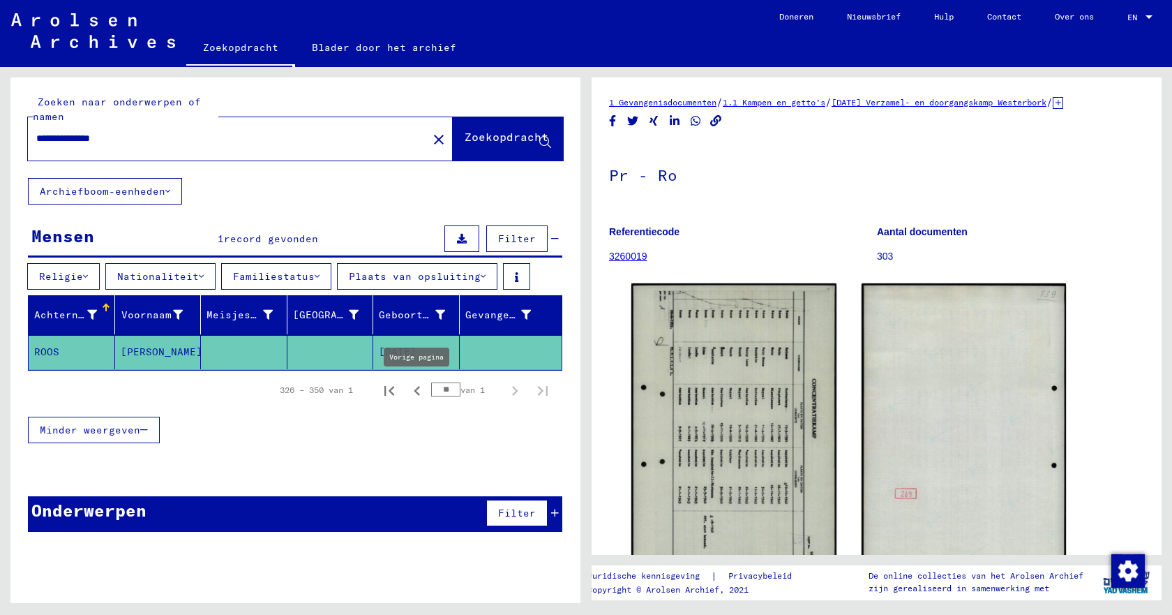
click at [415, 391] on icon "Vorige pagina" at bounding box center [417, 391] width 6 height 10
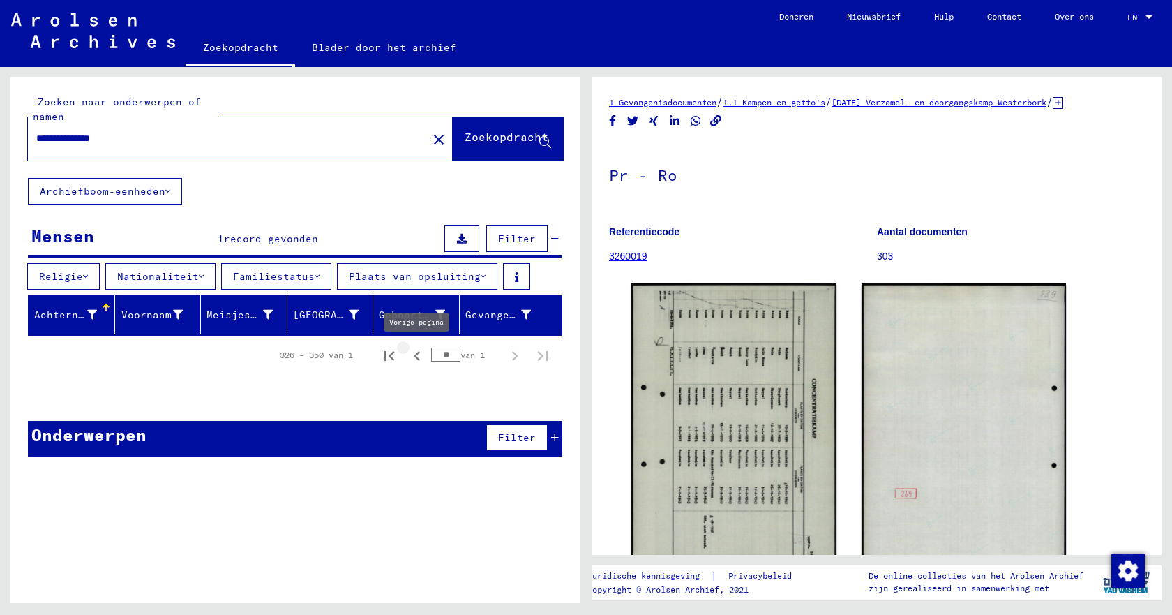
click at [415, 356] on icon "Vorige pagina" at bounding box center [417, 356] width 6 height 10
click at [466, 130] on font "Zoekopdracht" at bounding box center [507, 137] width 84 height 14
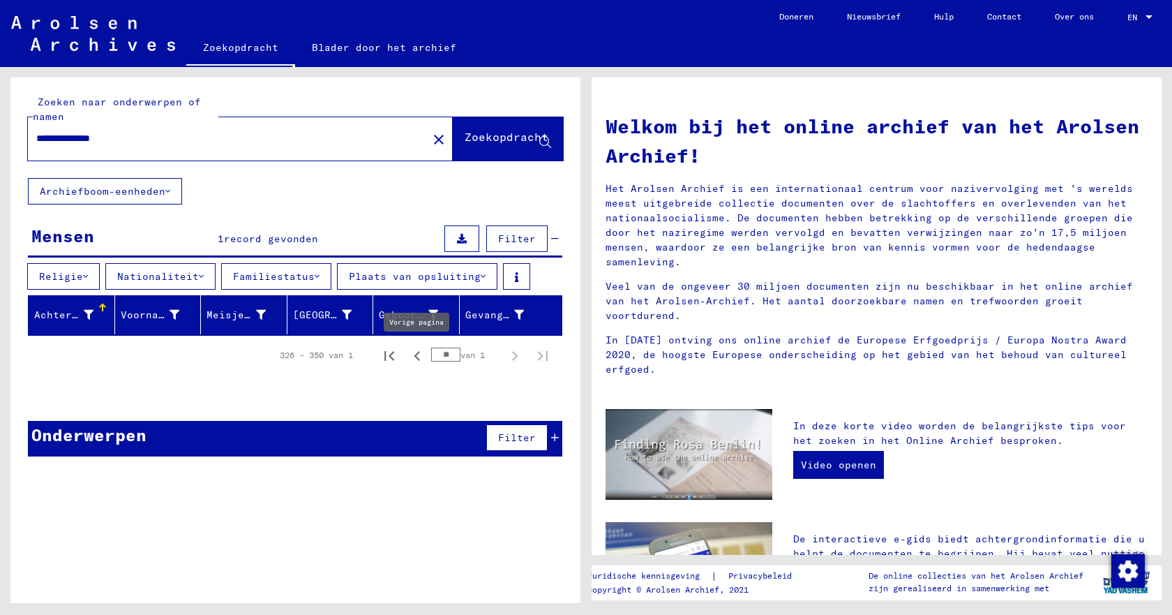
click at [416, 356] on icon "Vorige pagina" at bounding box center [417, 356] width 6 height 10
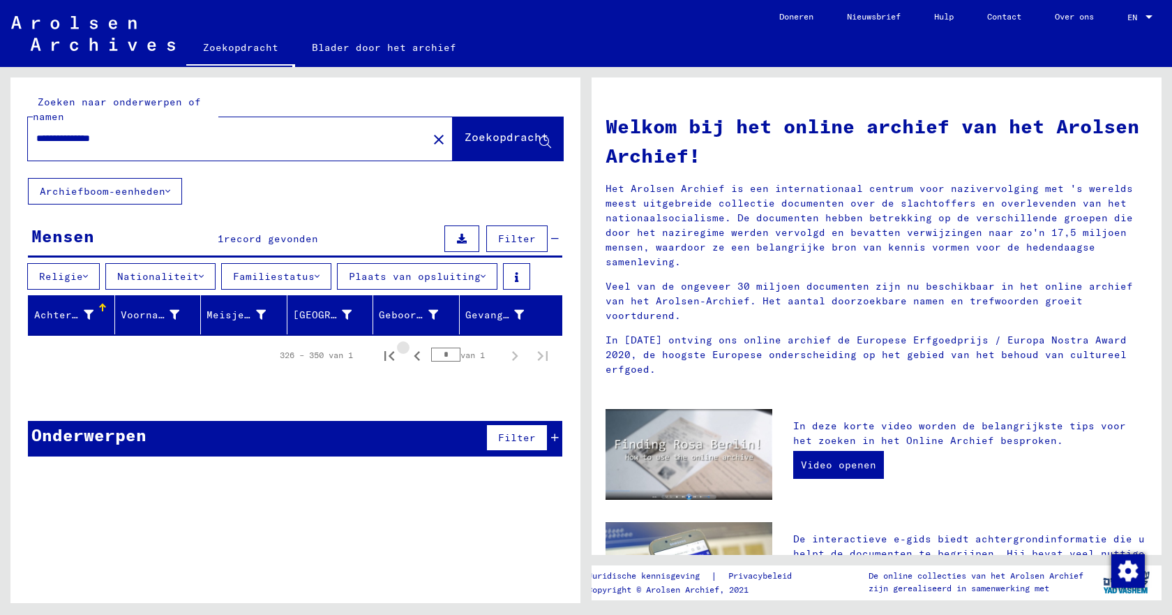
click at [416, 356] on icon "Vorige pagina" at bounding box center [417, 356] width 6 height 10
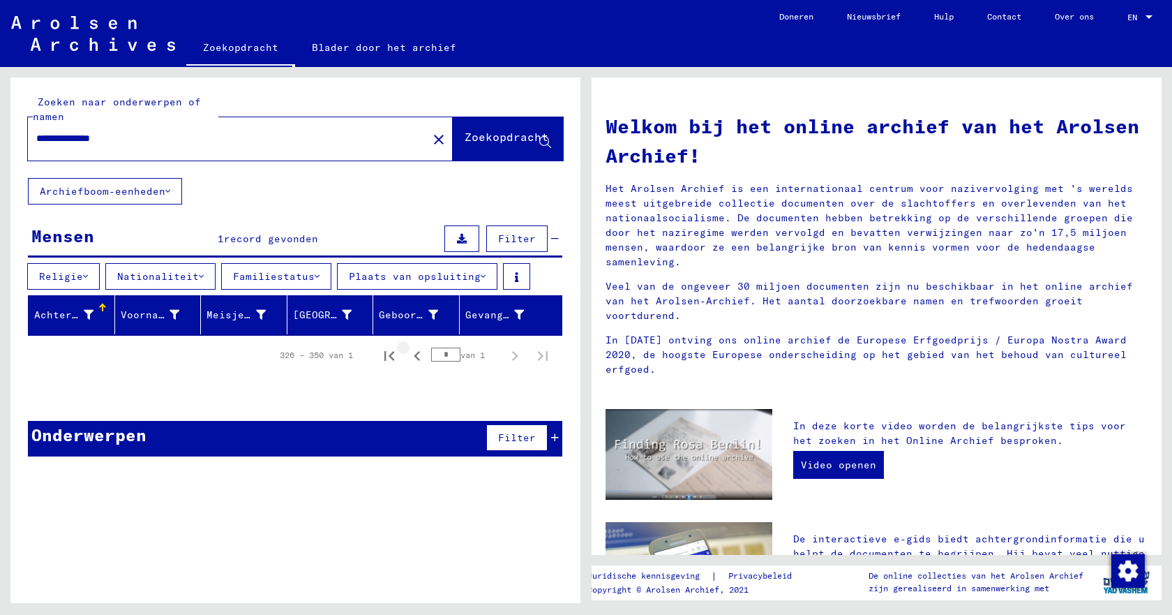
click at [416, 356] on icon "Vorige pagina" at bounding box center [417, 356] width 6 height 10
type input "*"
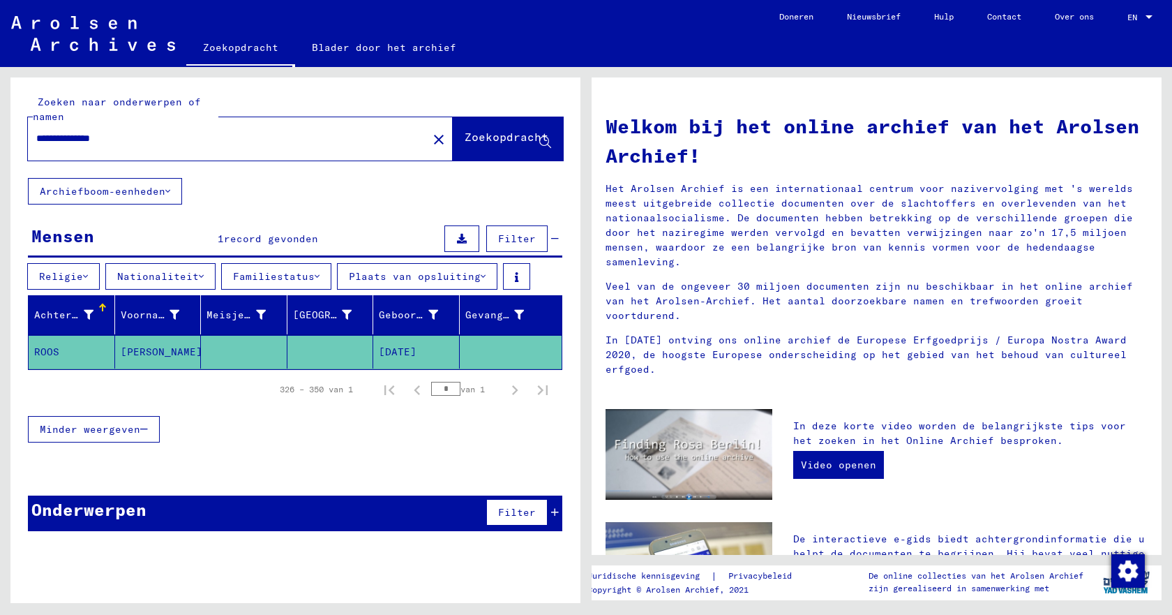
click at [46, 349] on font "ROOS" at bounding box center [46, 351] width 25 height 13
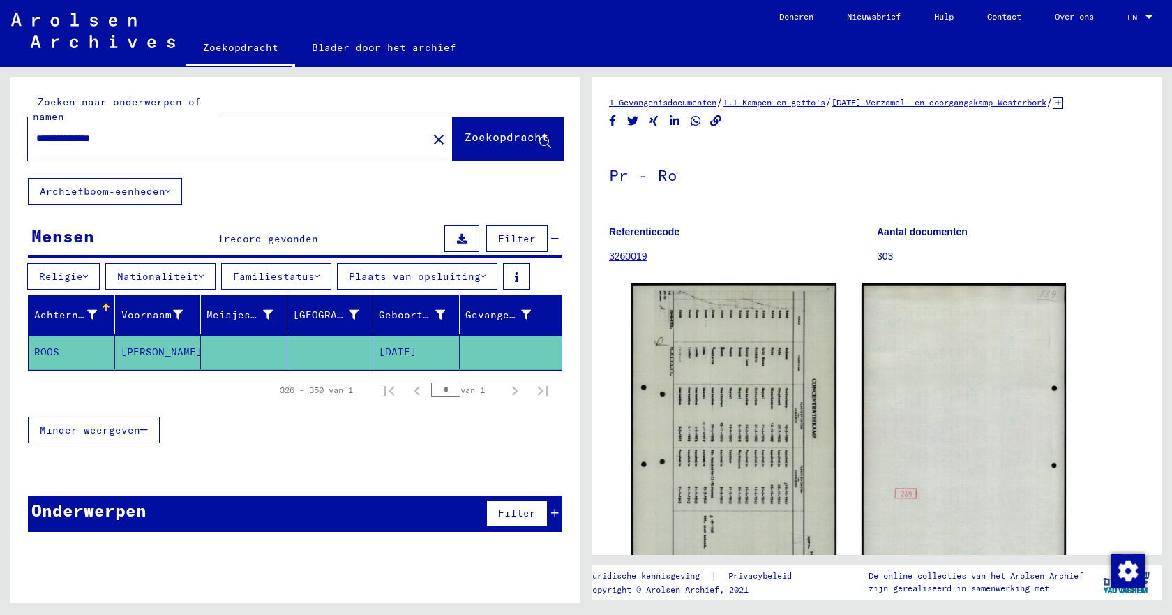
drag, startPoint x: 96, startPoint y: 140, endPoint x: 32, endPoint y: 140, distance: 63.5
click at [32, 140] on div "**********" at bounding box center [223, 138] width 391 height 31
type input "**********"
click at [480, 142] on font "Zoekopdracht" at bounding box center [507, 137] width 84 height 14
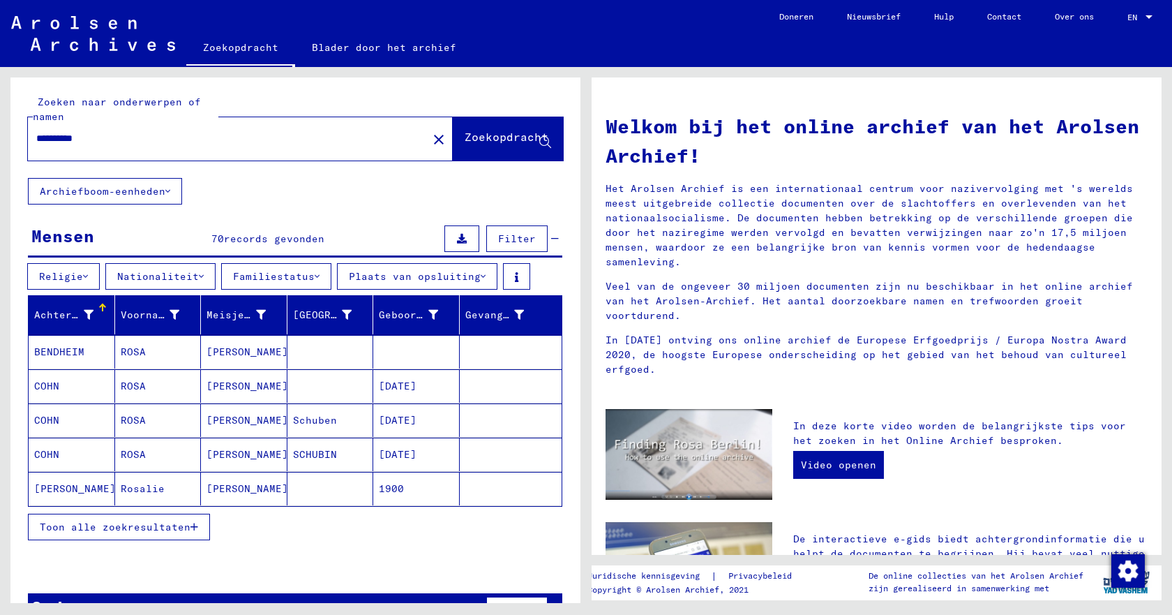
click at [156, 532] on font "Toon alle zoekresultaten" at bounding box center [115, 527] width 151 height 13
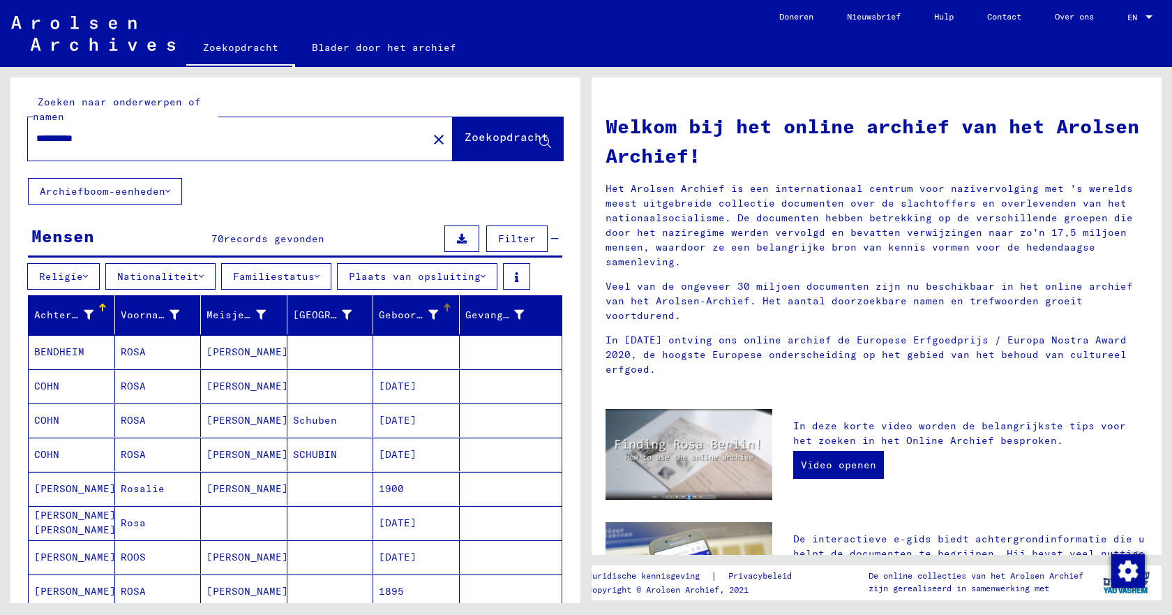
click at [447, 310] on div at bounding box center [447, 307] width 1 height 7
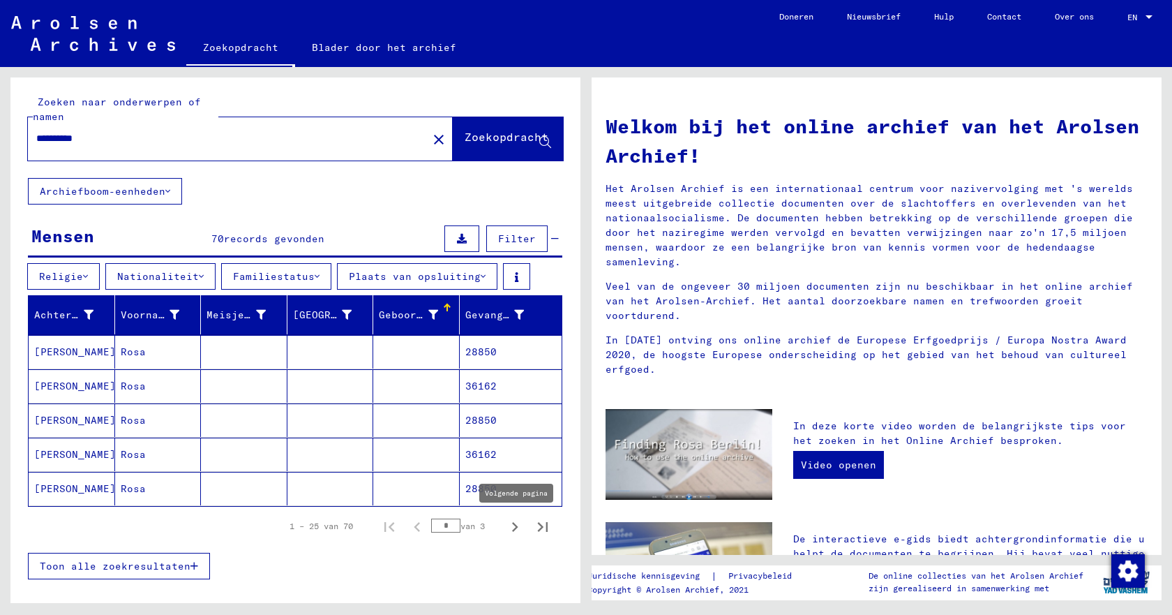
click at [505, 525] on icon "Volgende pagina" at bounding box center [515, 527] width 20 height 20
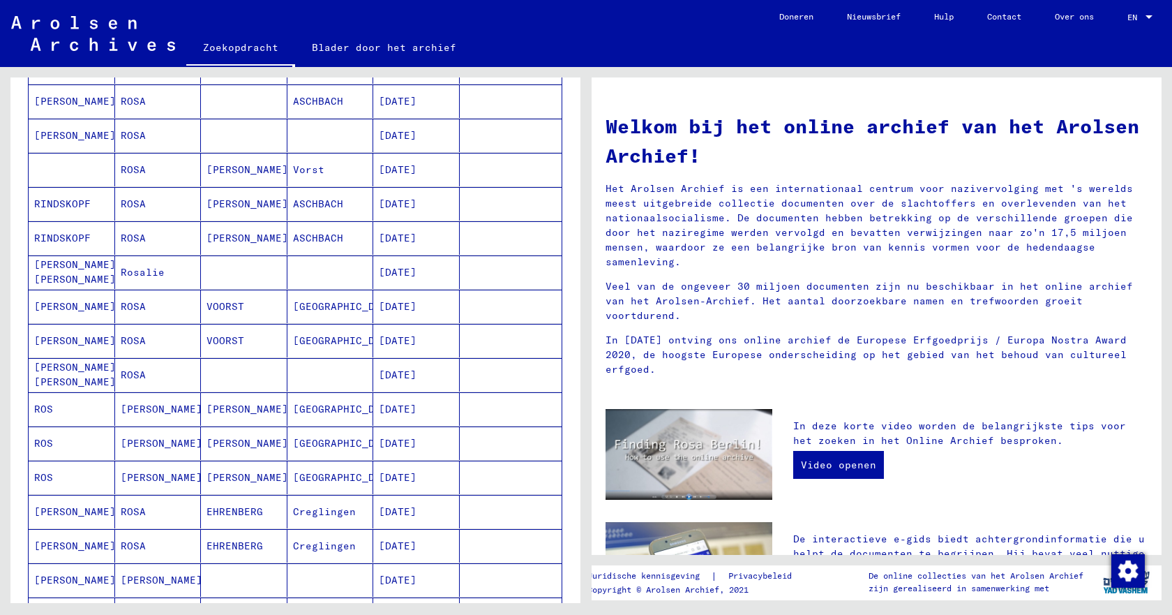
scroll to position [764, 0]
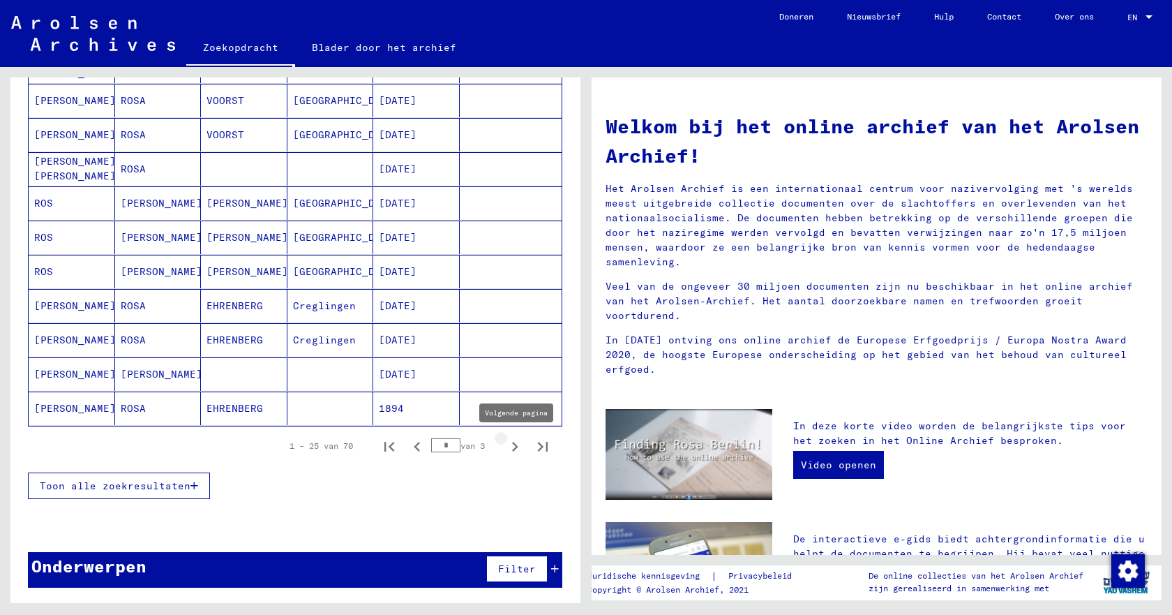
click at [505, 447] on icon "Volgende pagina" at bounding box center [515, 447] width 20 height 20
type input "*"
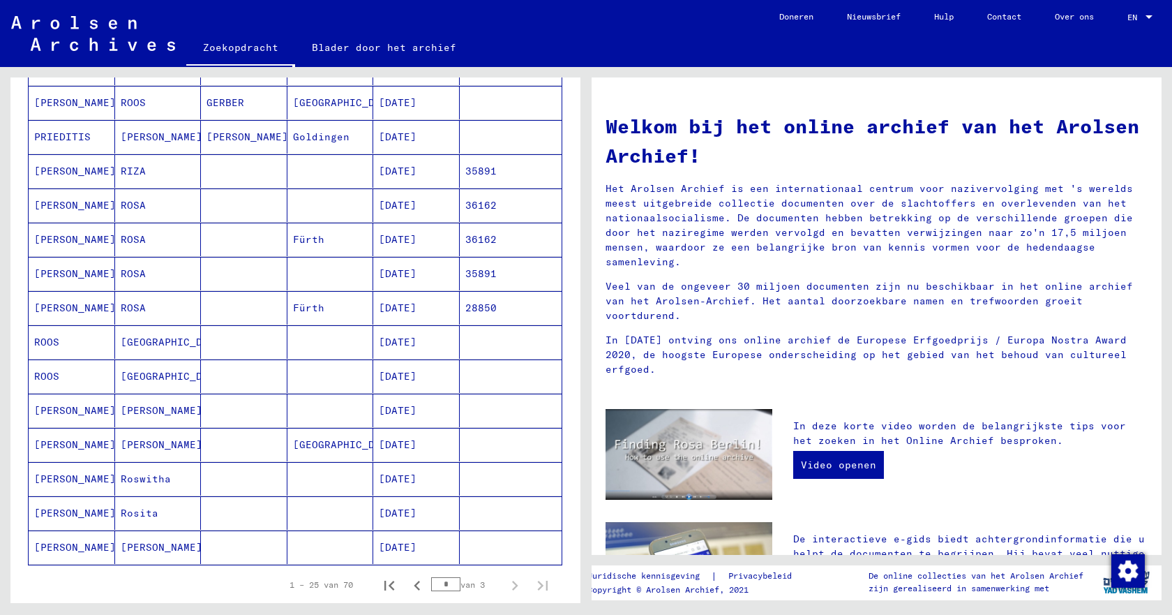
scroll to position [454, 0]
click at [398, 341] on font "[DATE]" at bounding box center [398, 342] width 38 height 13
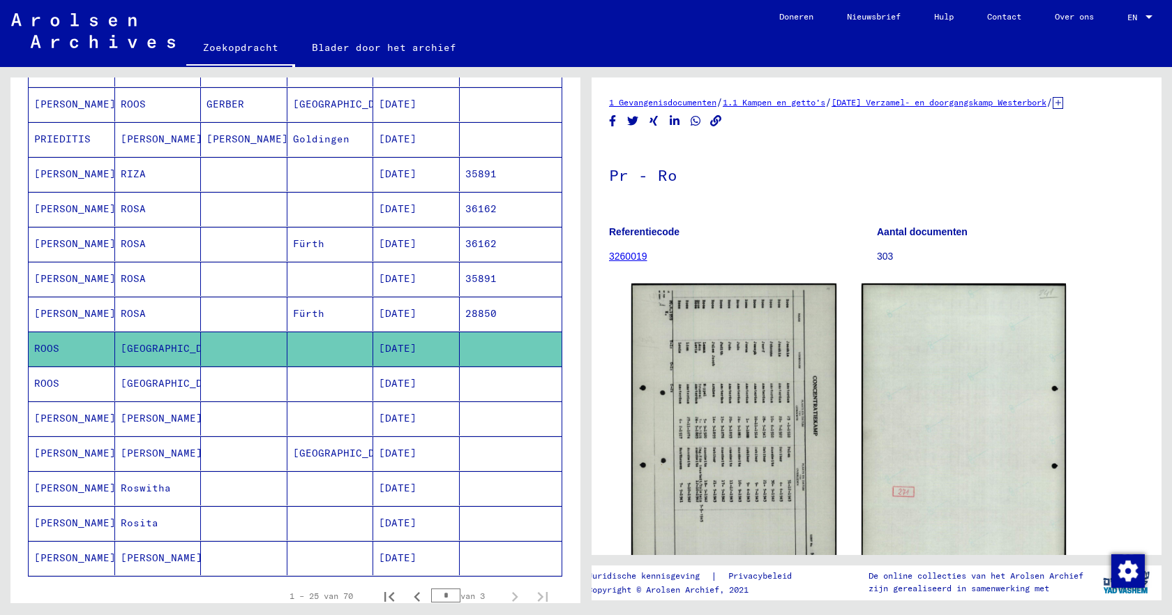
click at [396, 385] on font "[DATE]" at bounding box center [398, 383] width 38 height 13
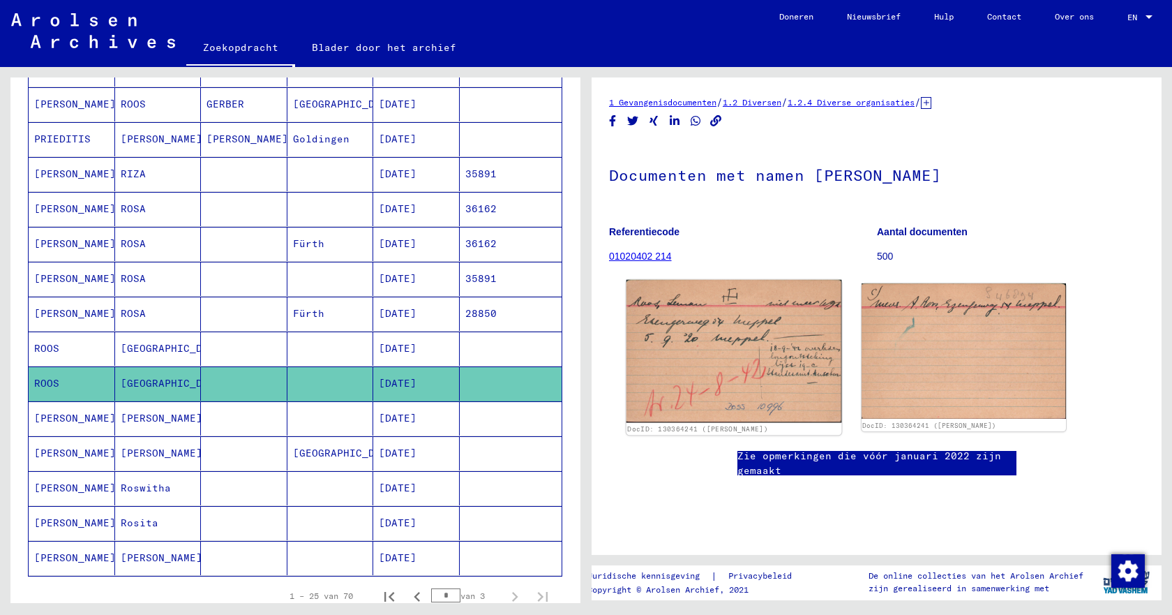
click at [690, 359] on img at bounding box center [734, 351] width 215 height 143
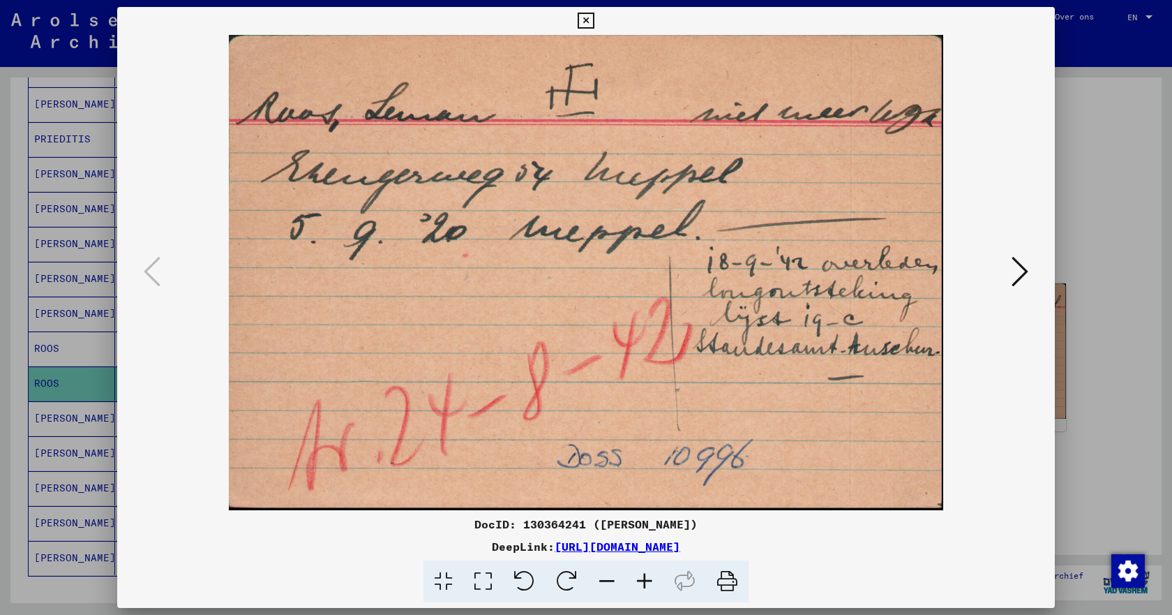
click at [1024, 274] on icon at bounding box center [1020, 271] width 17 height 33
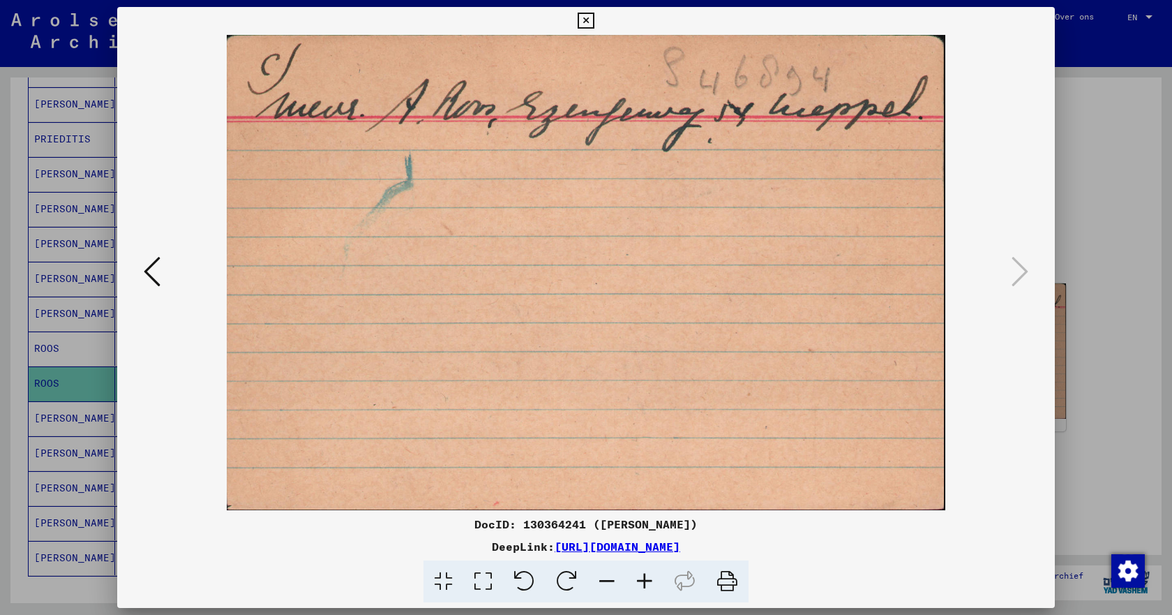
click at [585, 17] on icon at bounding box center [586, 21] width 16 height 17
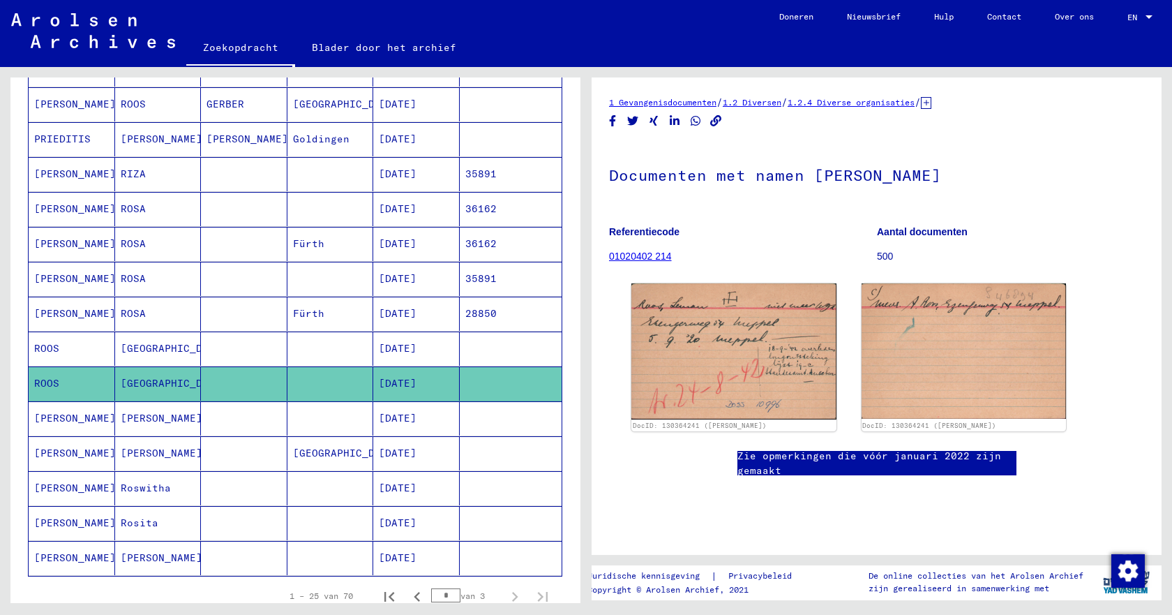
click at [404, 352] on font "[DATE]" at bounding box center [398, 348] width 38 height 13
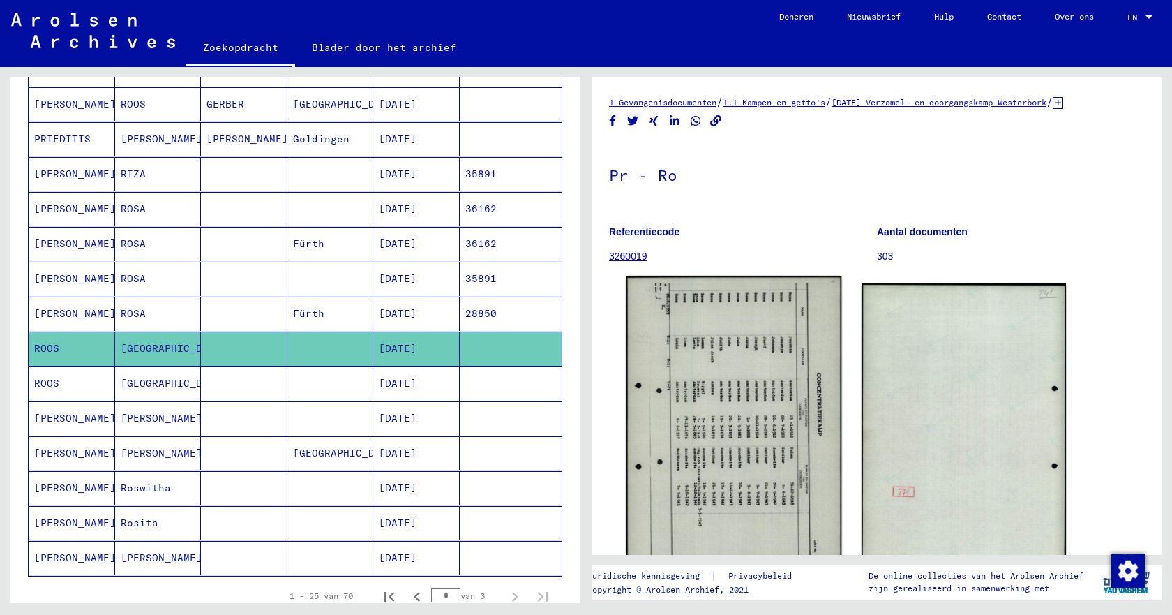
click at [684, 404] on img at bounding box center [734, 427] width 215 height 303
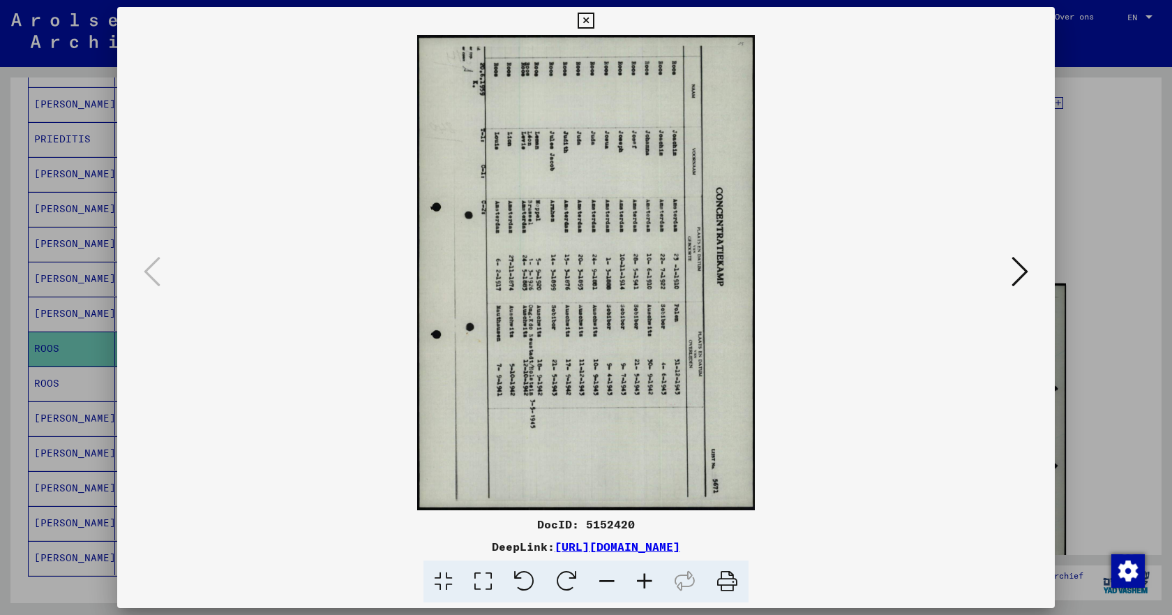
click at [592, 19] on icon at bounding box center [586, 21] width 16 height 17
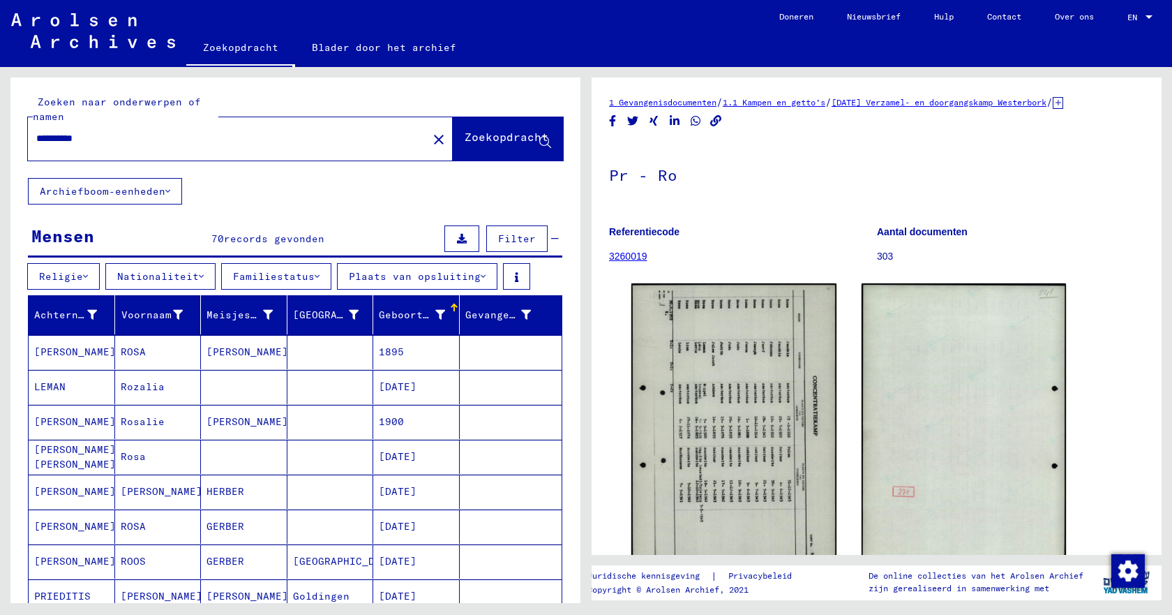
drag, startPoint x: 68, startPoint y: 137, endPoint x: 18, endPoint y: 134, distance: 50.3
click at [18, 134] on div "**********" at bounding box center [295, 127] width 570 height 100
click at [465, 142] on font "Zoekopdracht" at bounding box center [507, 137] width 84 height 14
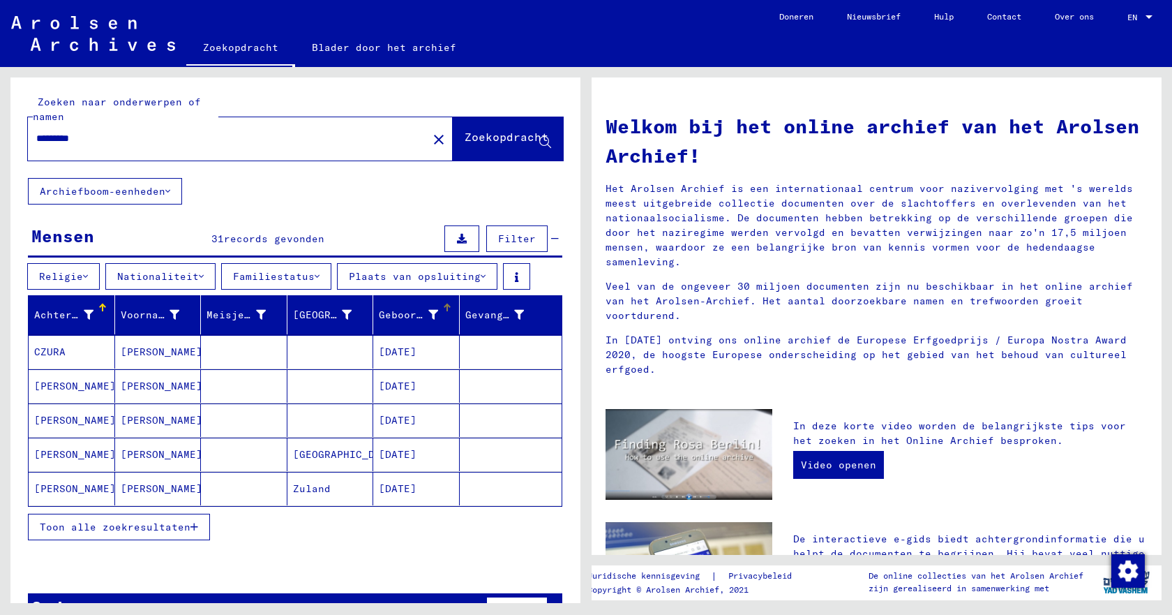
click at [443, 308] on div at bounding box center [447, 308] width 8 height 8
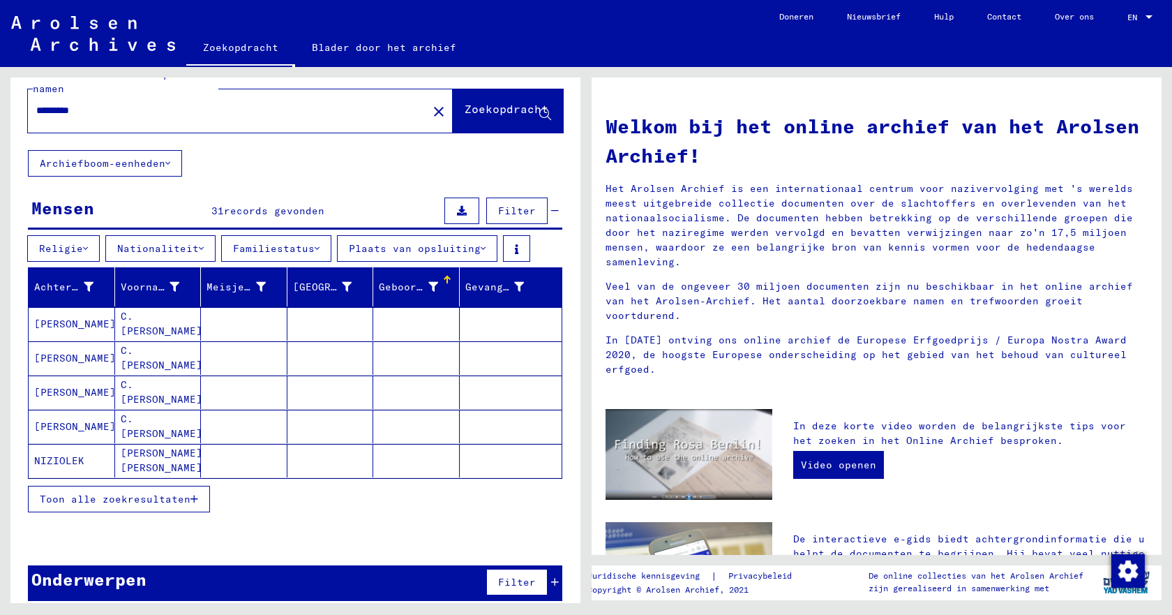
scroll to position [41, 0]
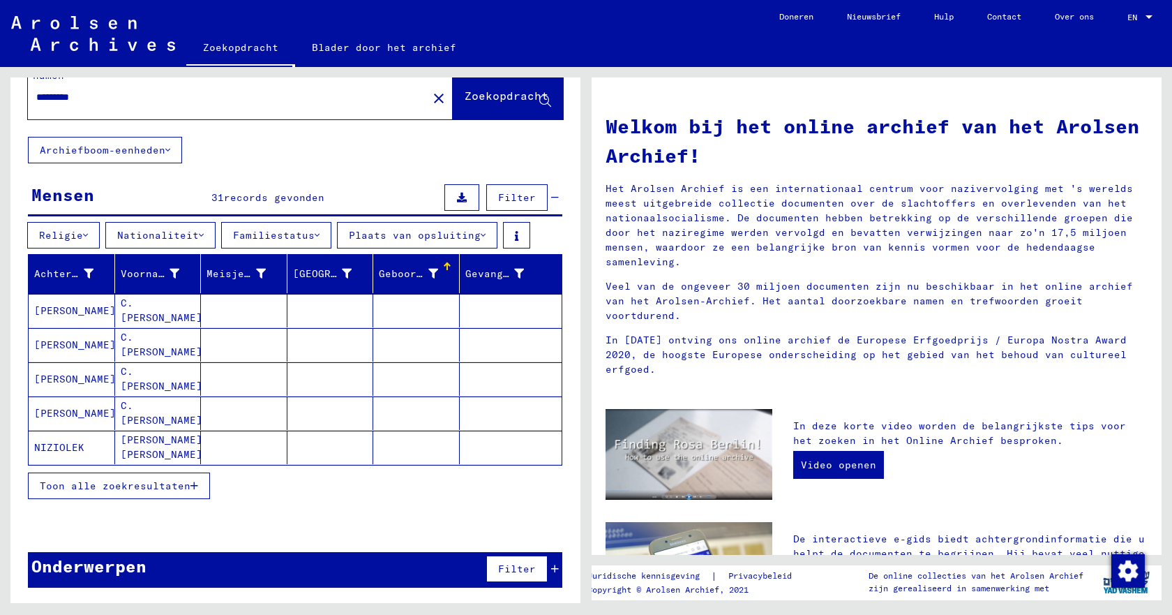
click at [104, 491] on font "Toon alle zoekresultaten" at bounding box center [115, 485] width 151 height 13
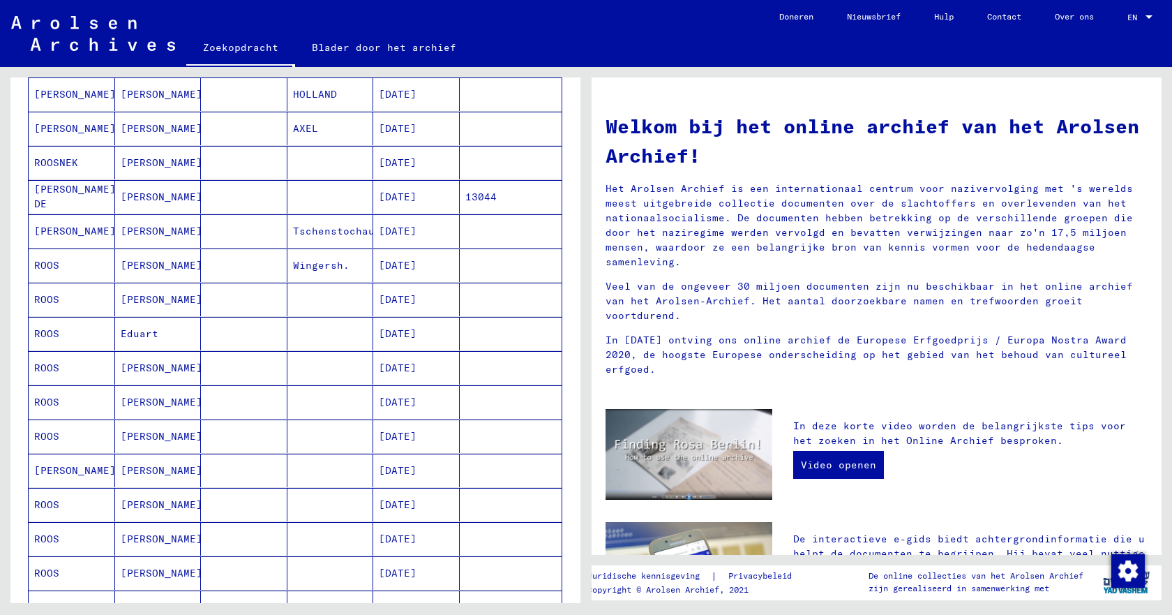
scroll to position [599, 0]
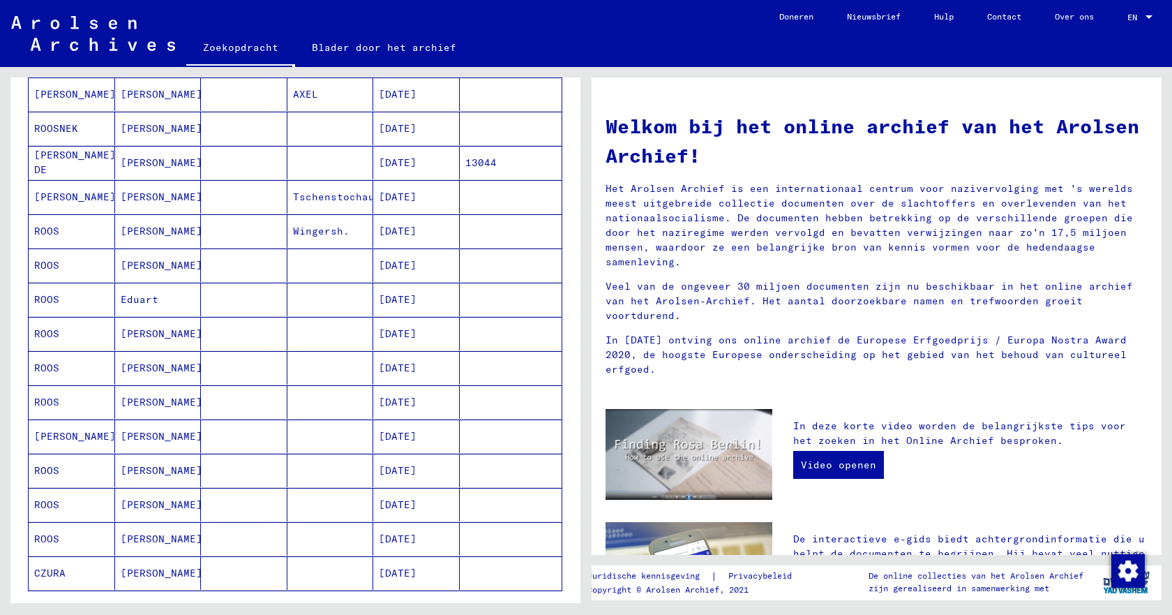
click at [408, 539] on font "[DATE]" at bounding box center [398, 538] width 38 height 13
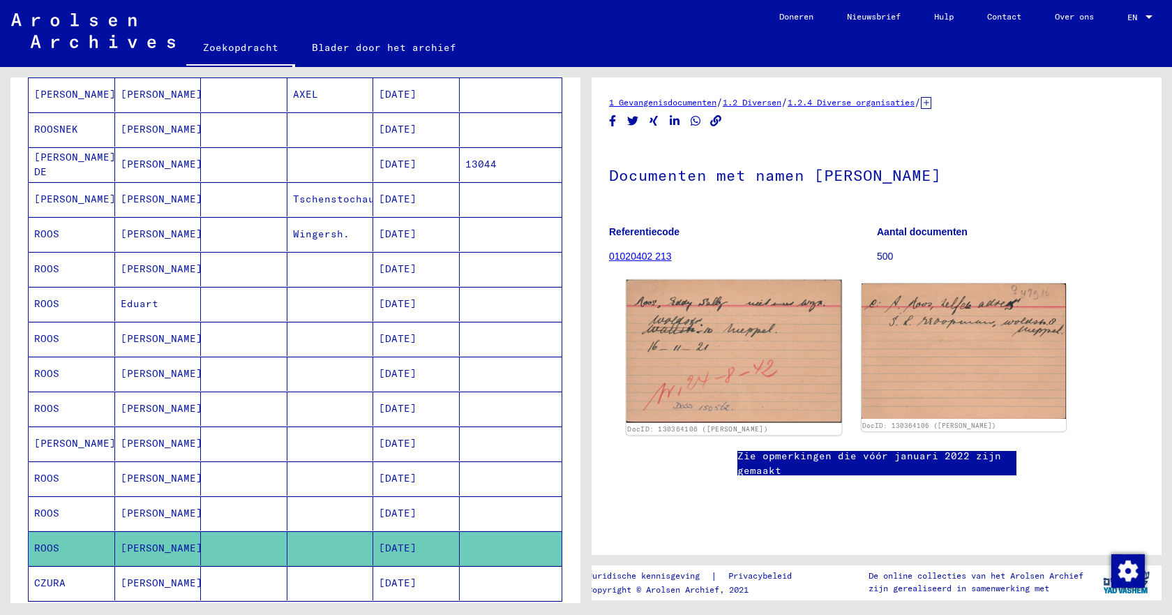
click at [708, 377] on img at bounding box center [734, 351] width 215 height 143
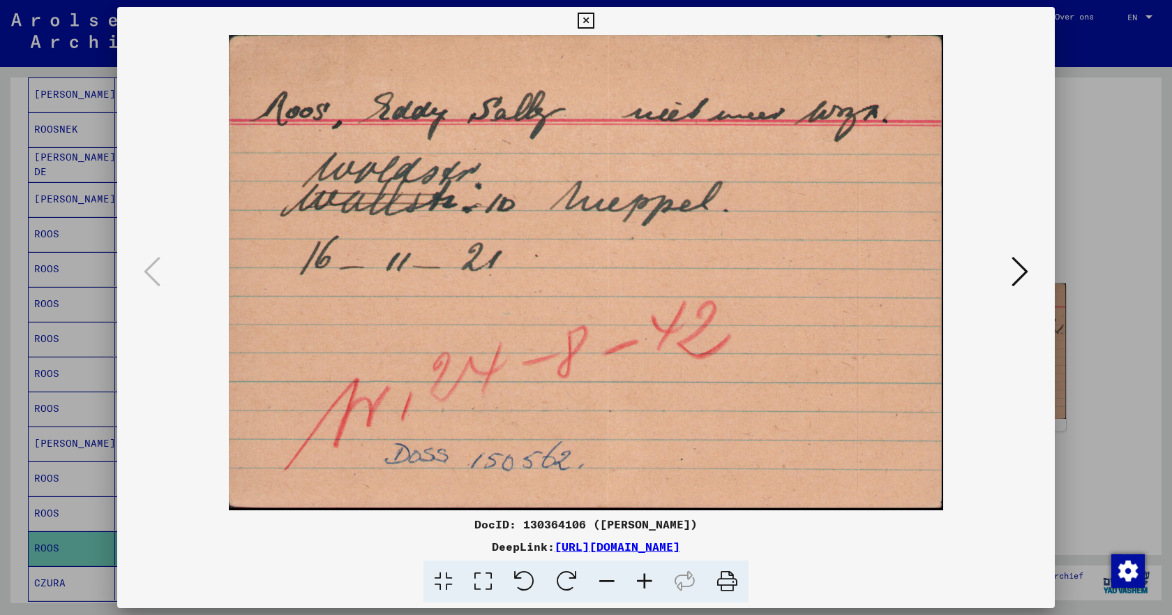
click at [1020, 272] on icon at bounding box center [1020, 271] width 17 height 33
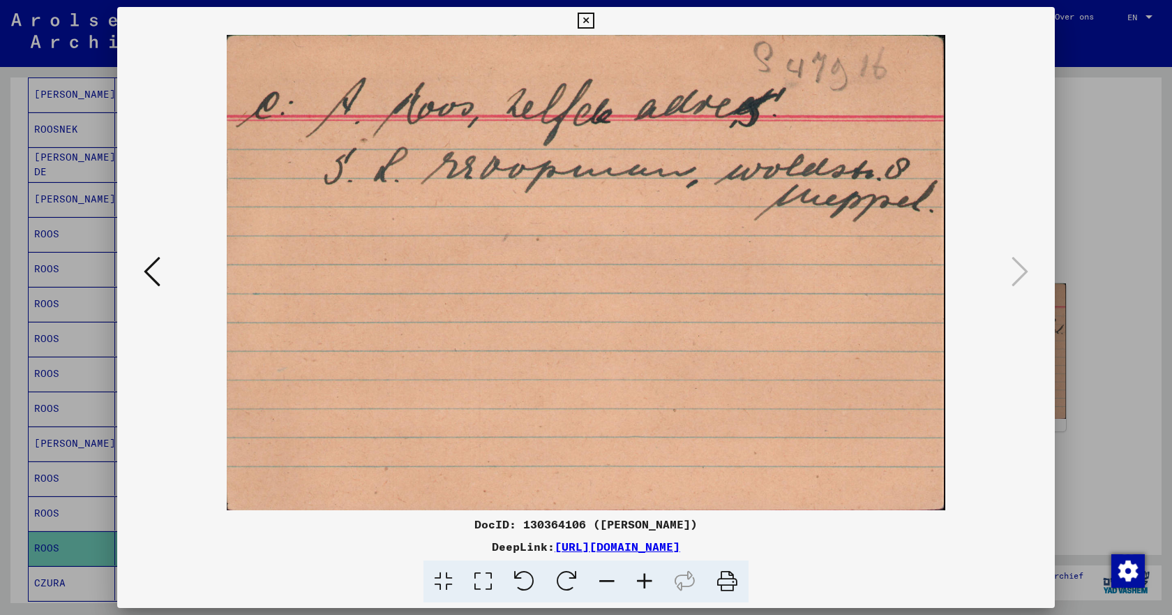
click at [585, 22] on icon at bounding box center [586, 21] width 16 height 17
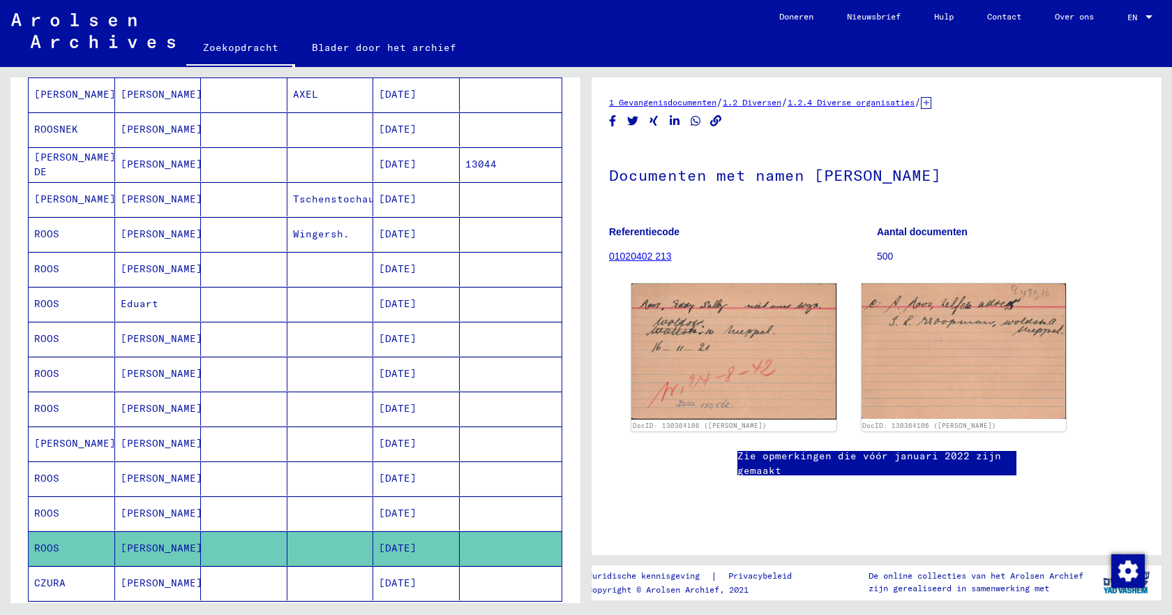
click at [94, 512] on mat-cell "ROOS" at bounding box center [72, 513] width 87 height 34
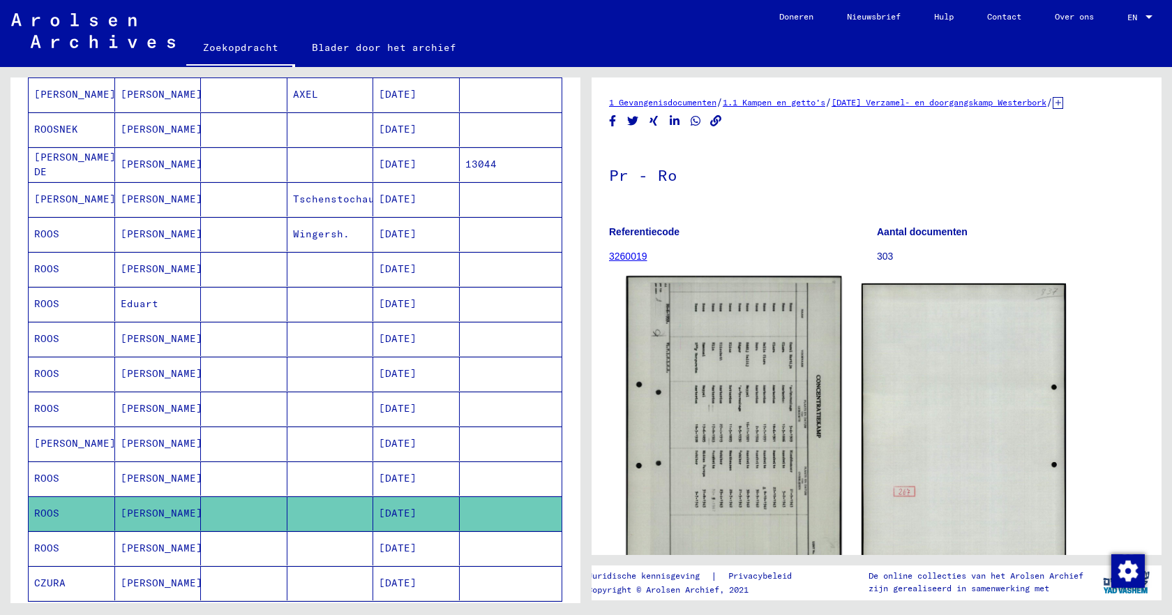
click at [703, 415] on img at bounding box center [734, 426] width 215 height 301
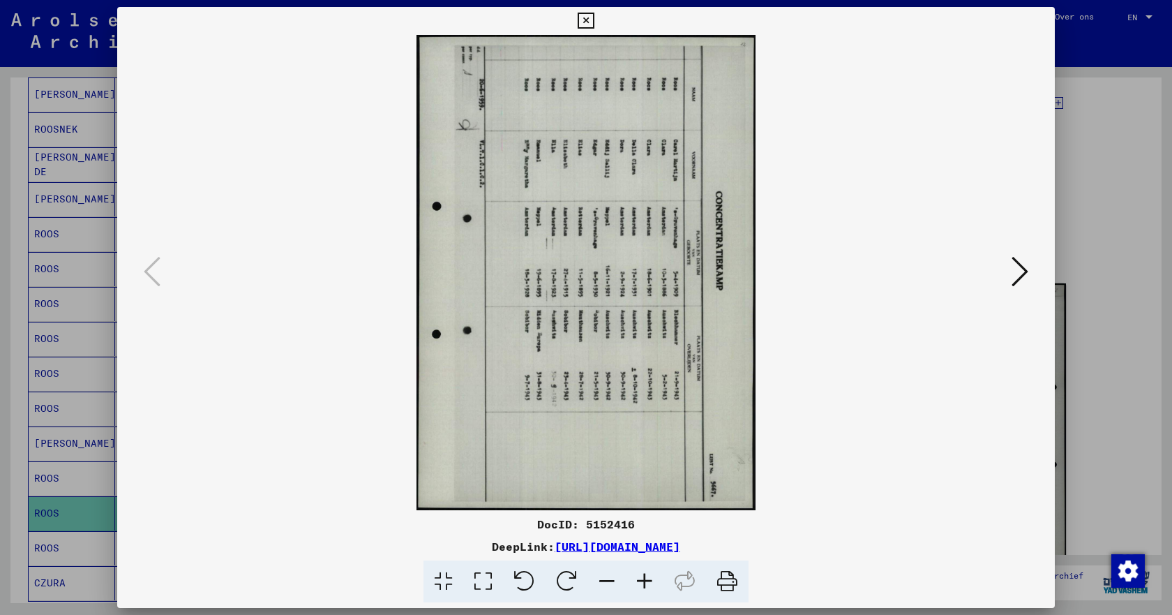
click at [588, 21] on icon at bounding box center [586, 21] width 16 height 17
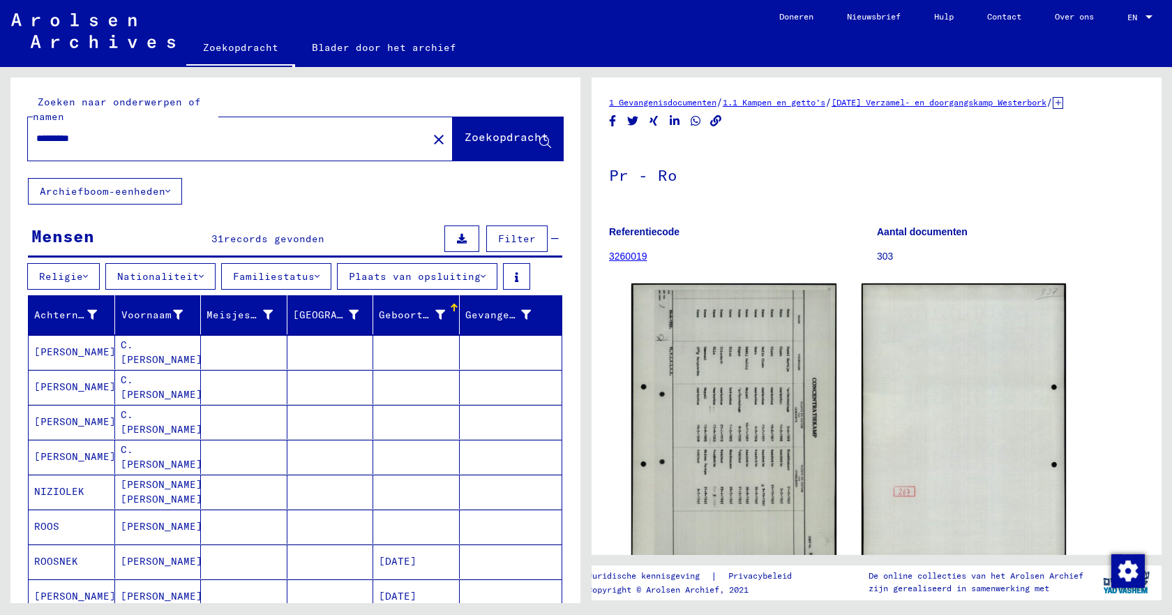
drag, startPoint x: 106, startPoint y: 138, endPoint x: 0, endPoint y: 137, distance: 106.1
click at [0, 137] on div "Zoeken naar onderwerpen of namen ********* close Zoekopdracht Archiefboom-eenhe…" at bounding box center [293, 335] width 586 height 536
type input "**********"
click at [465, 141] on font "Zoekopdracht" at bounding box center [507, 137] width 84 height 14
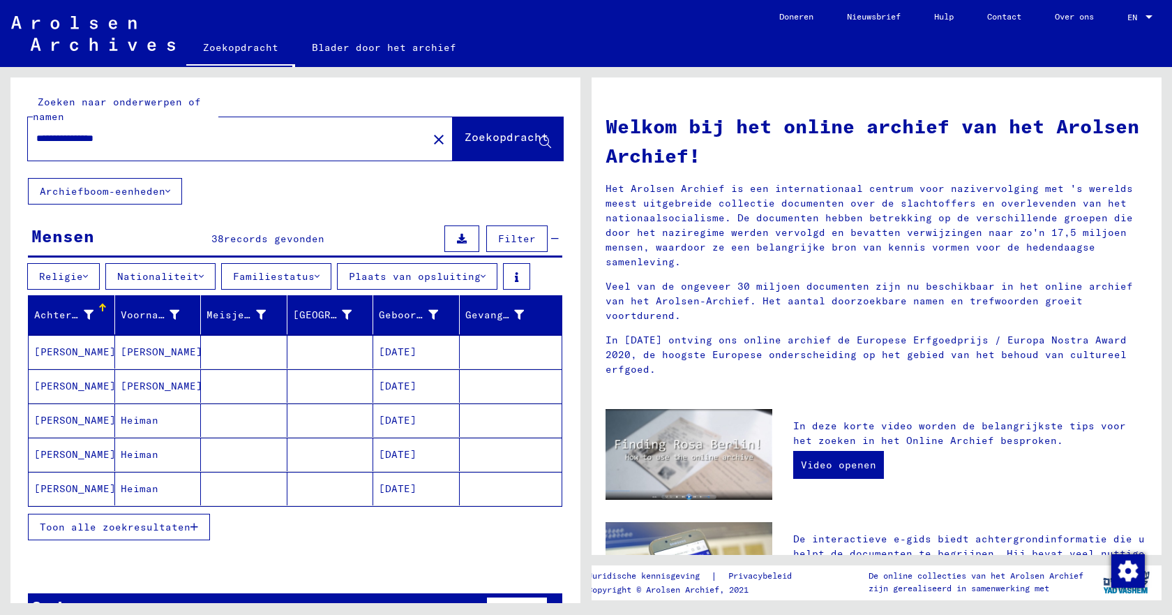
click at [124, 530] on font "Toon alle zoekresultaten" at bounding box center [115, 527] width 151 height 13
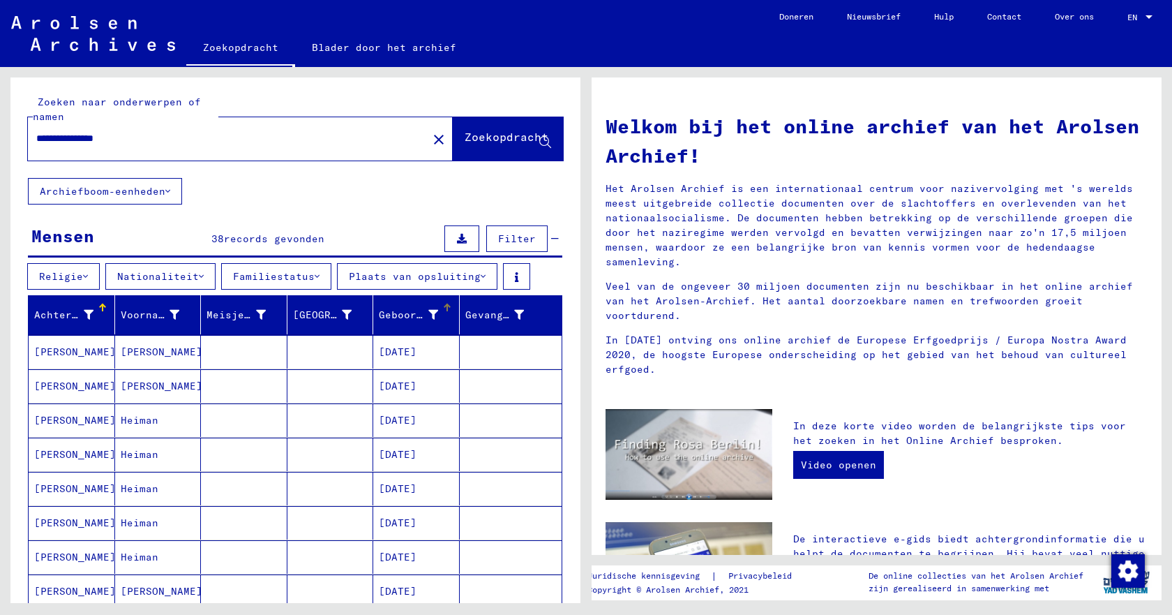
click at [443, 310] on div at bounding box center [447, 308] width 8 height 8
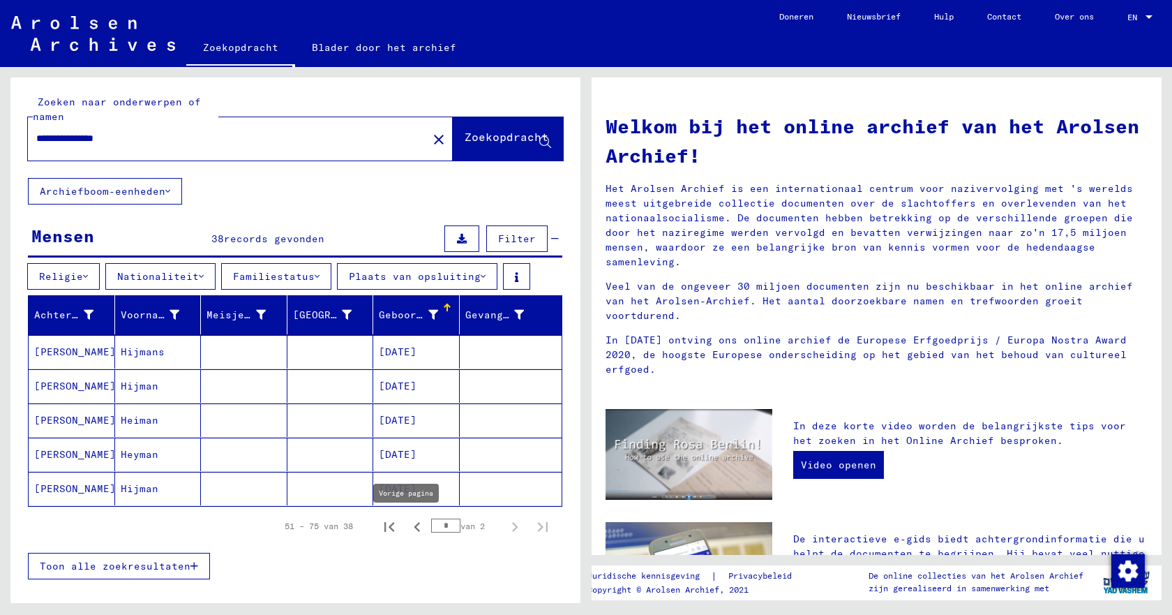
click at [408, 528] on icon "Vorige pagina" at bounding box center [418, 527] width 20 height 20
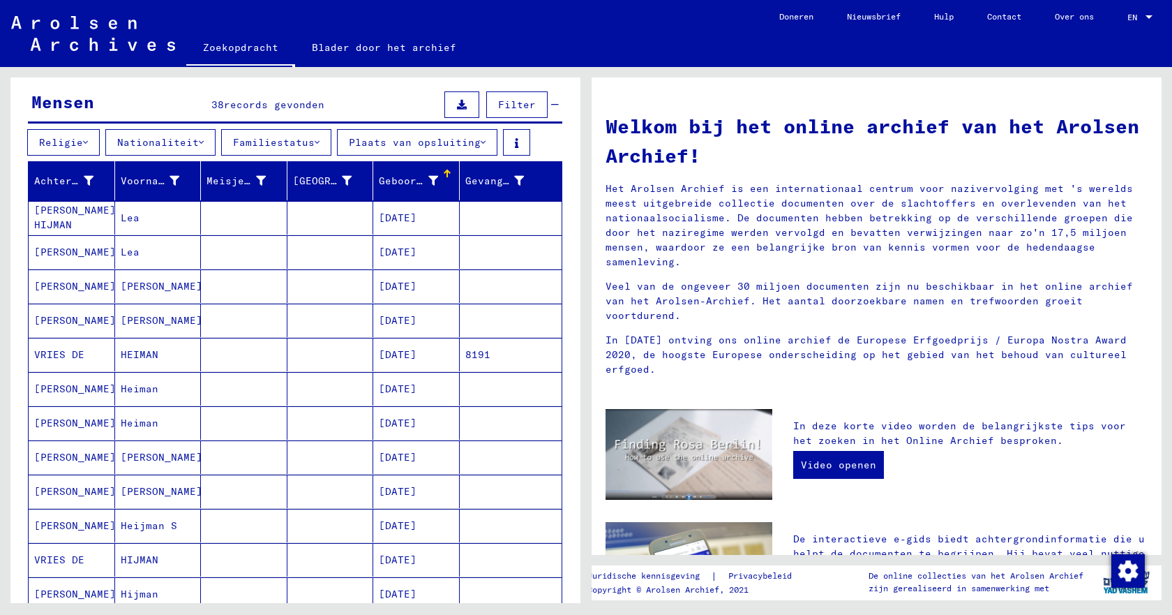
scroll to position [140, 0]
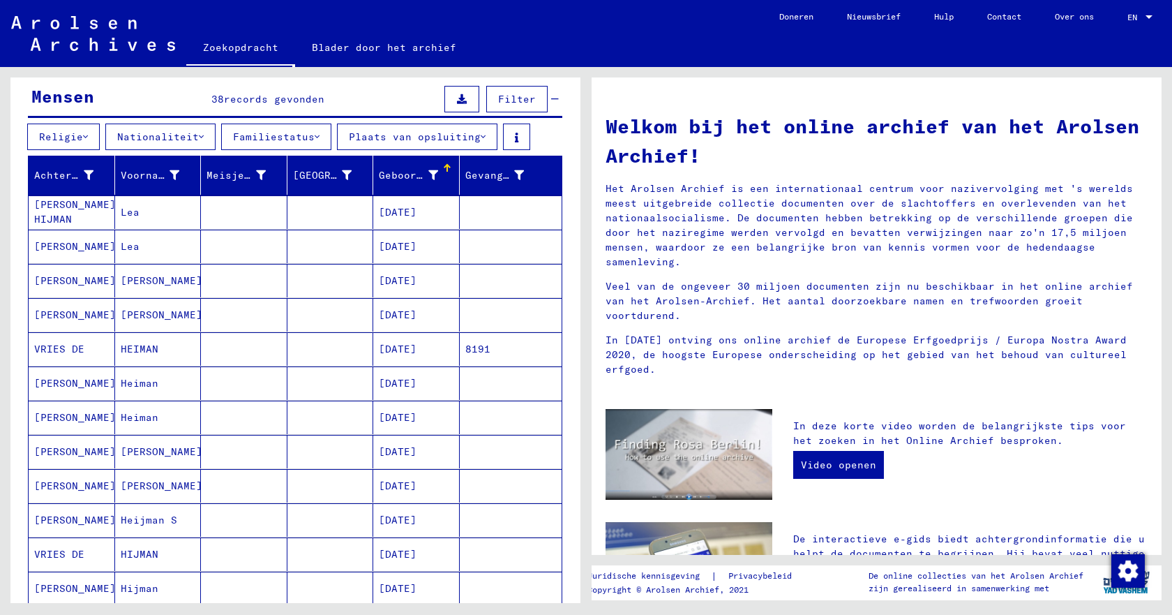
click at [386, 283] on font "[DATE]" at bounding box center [398, 280] width 38 height 13
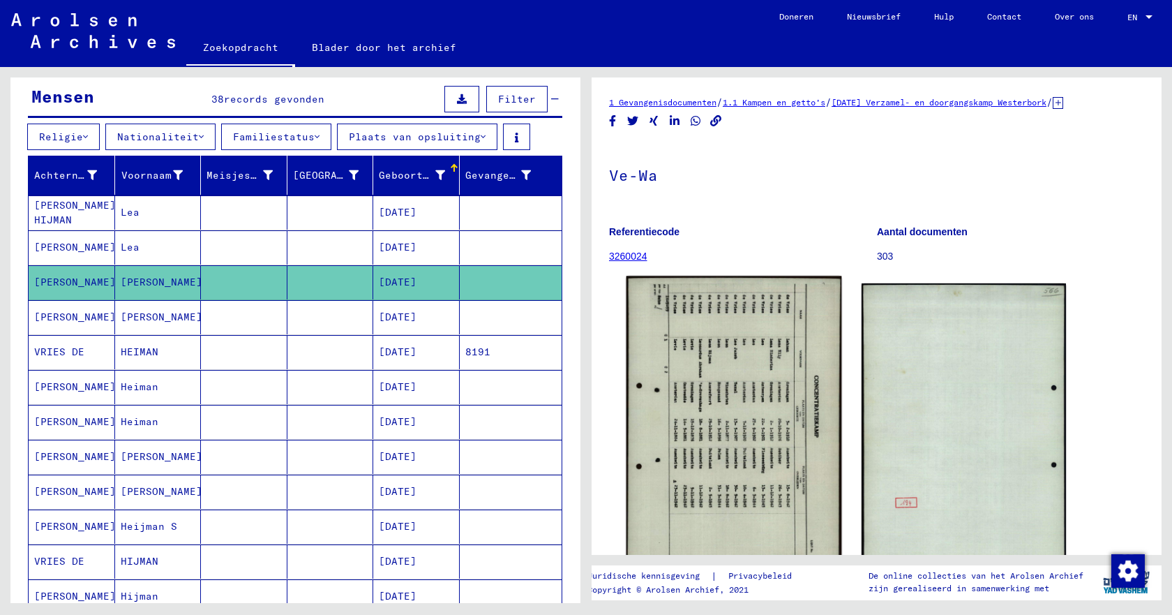
click at [697, 410] on img at bounding box center [734, 426] width 215 height 301
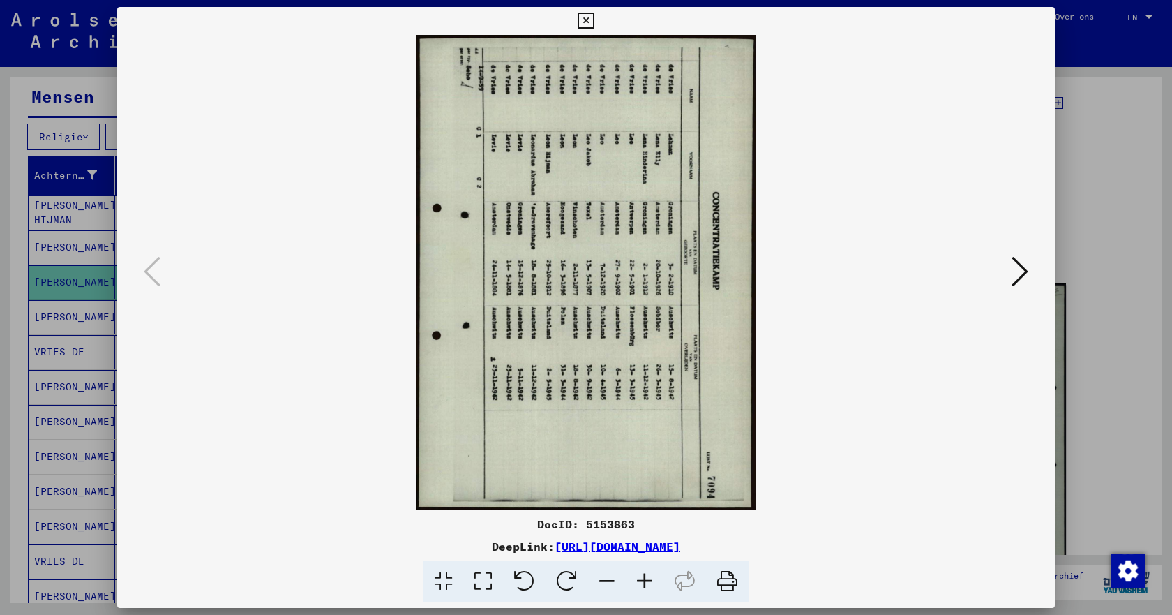
click at [588, 21] on icon at bounding box center [586, 21] width 16 height 17
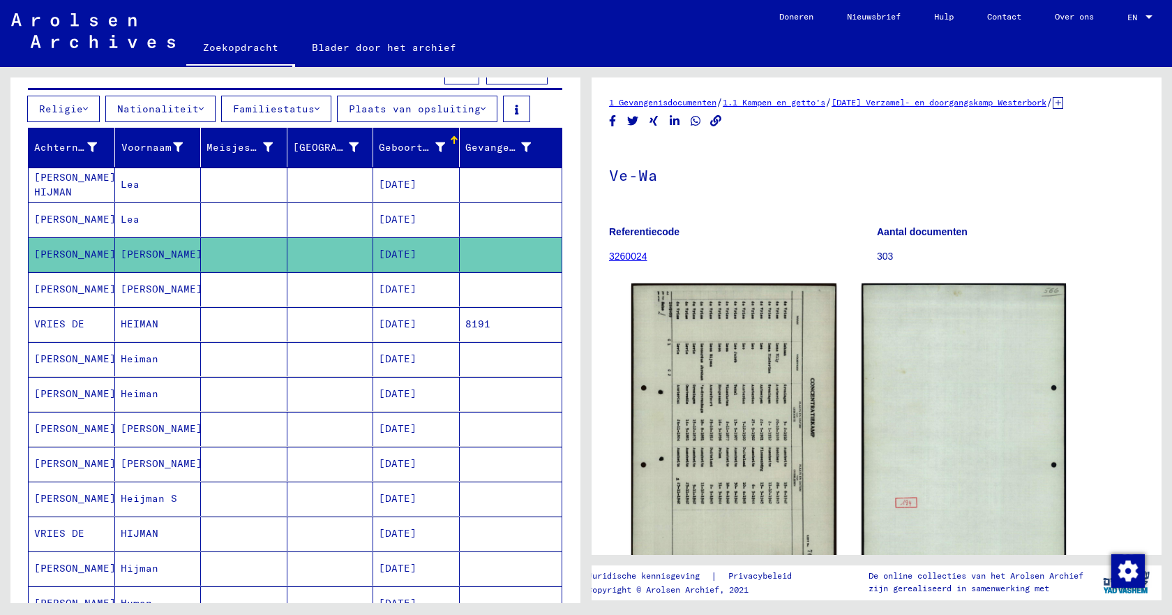
scroll to position [140, 0]
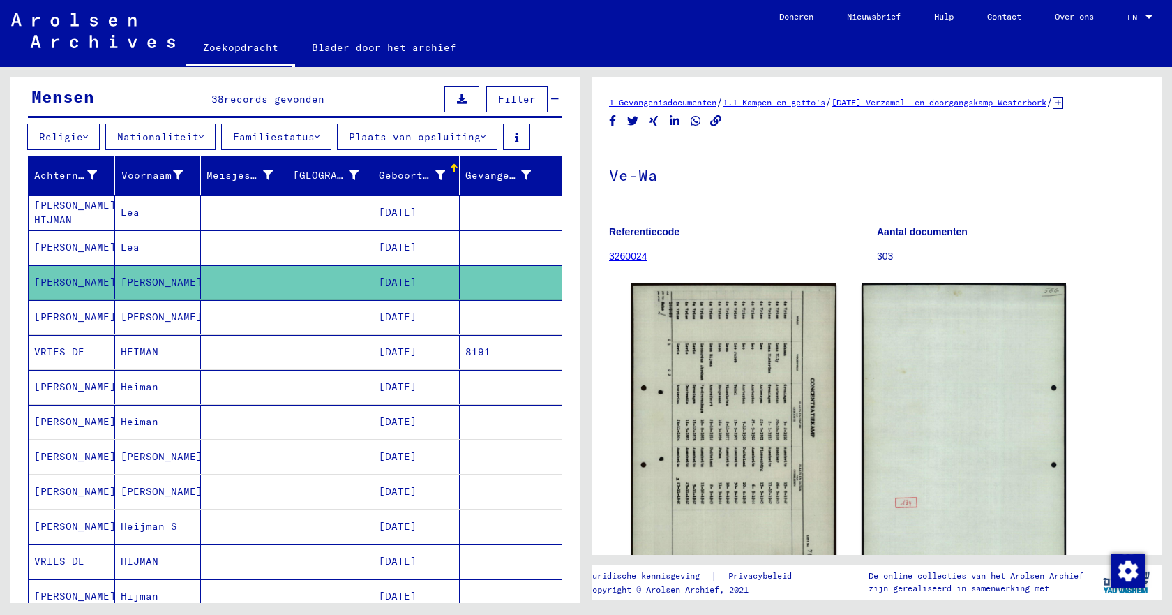
click at [137, 319] on font "[PERSON_NAME]" at bounding box center [162, 317] width 82 height 13
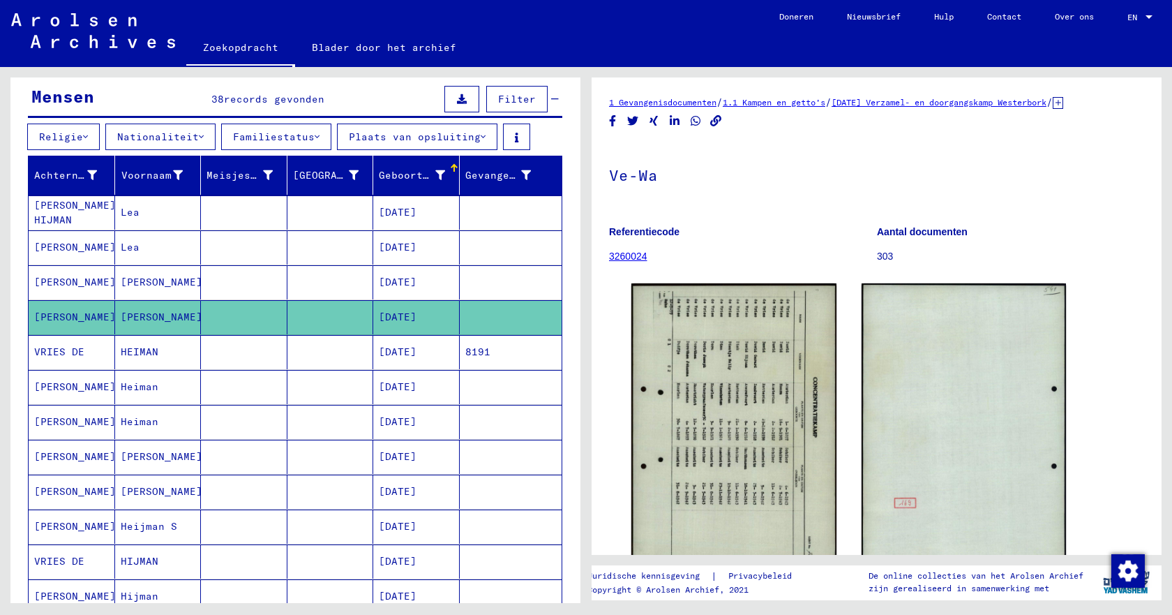
click at [133, 289] on font "[PERSON_NAME]" at bounding box center [162, 282] width 82 height 15
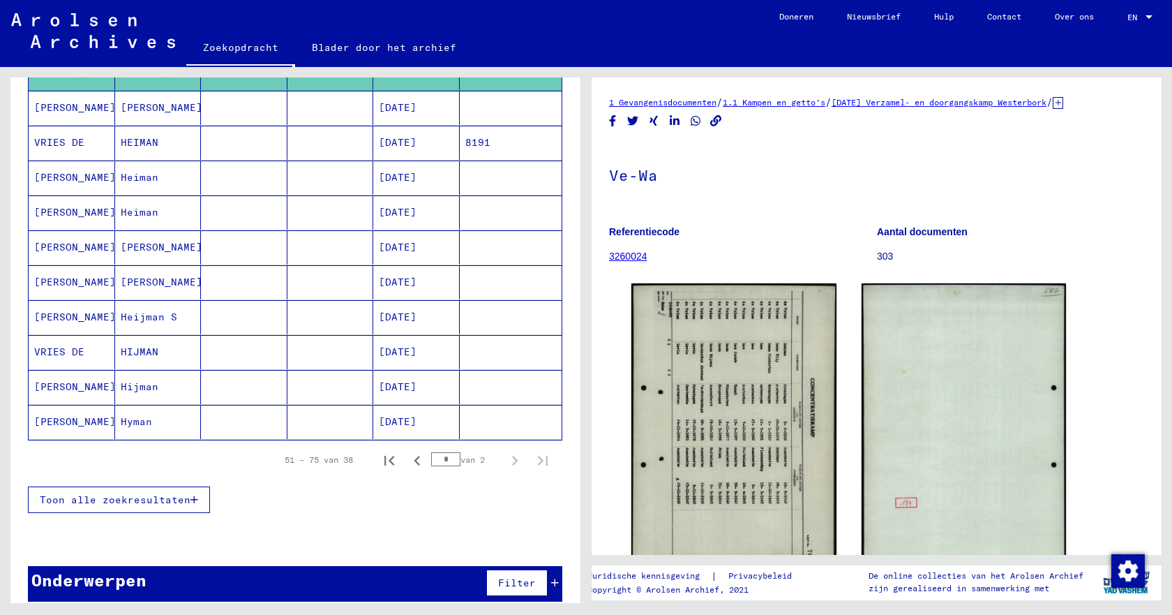
scroll to position [363, 0]
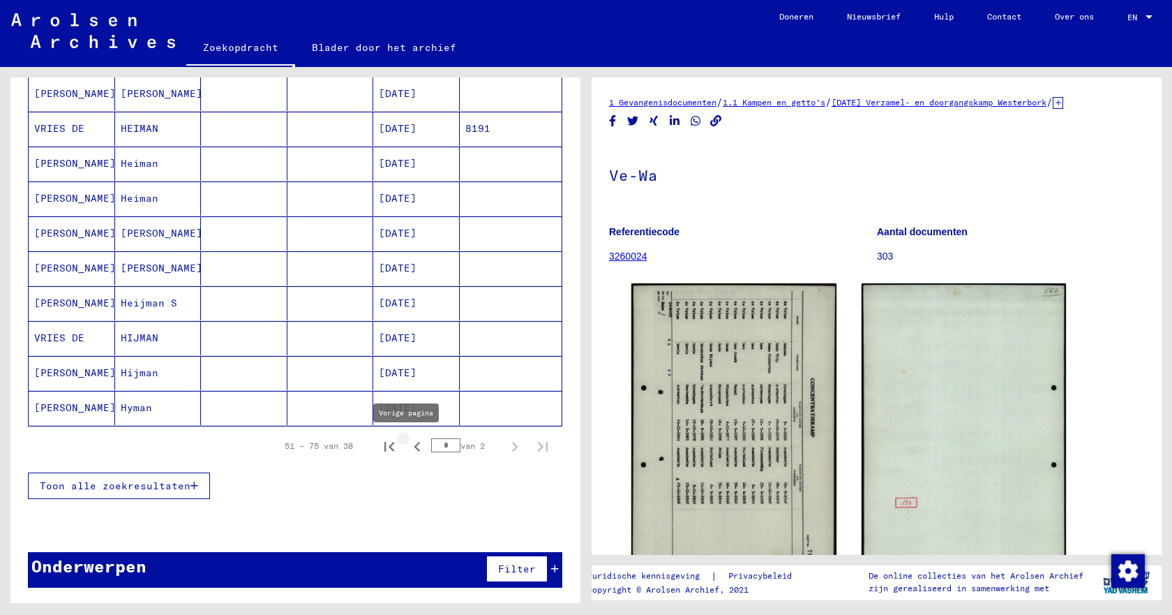
click at [409, 452] on icon "Vorige pagina" at bounding box center [418, 447] width 20 height 20
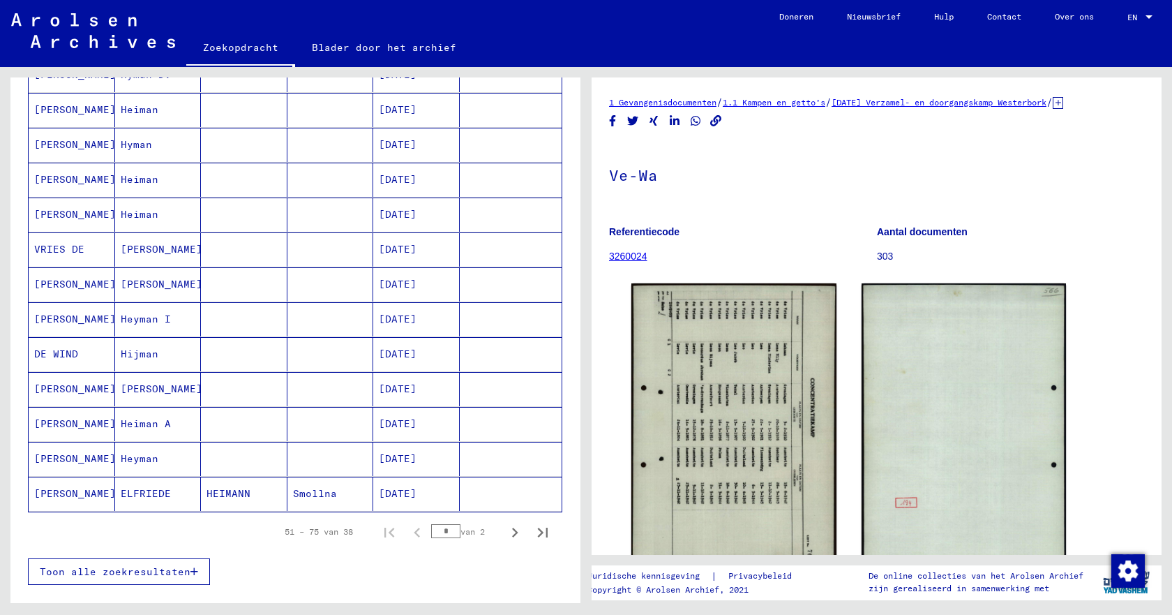
scroll to position [712, 0]
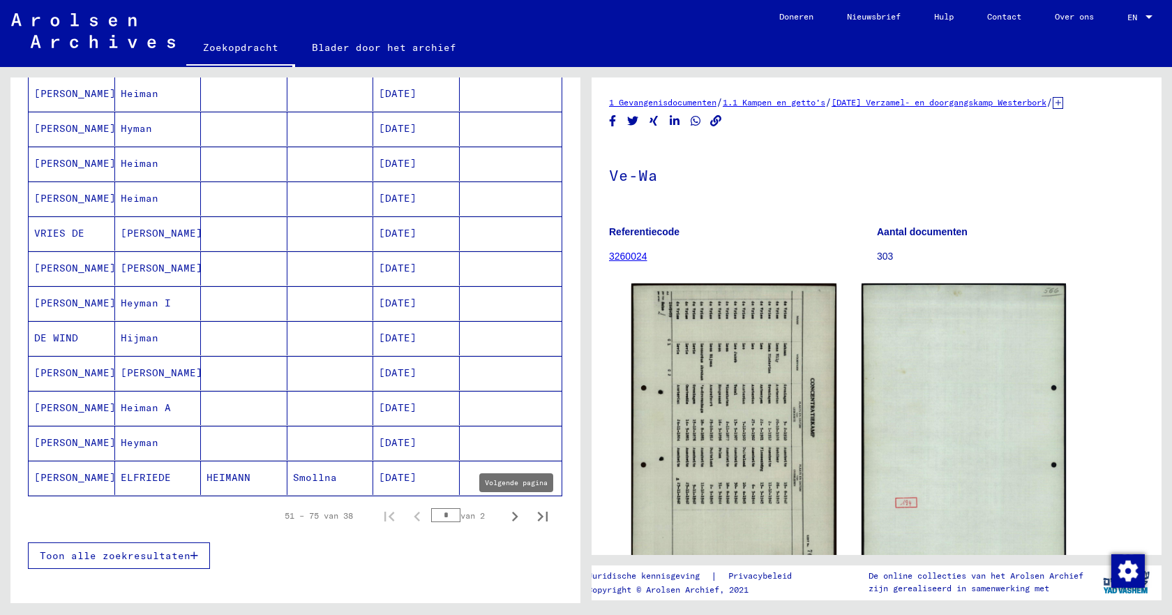
click at [512, 520] on icon "Volgende pagina" at bounding box center [515, 517] width 6 height 10
type input "*"
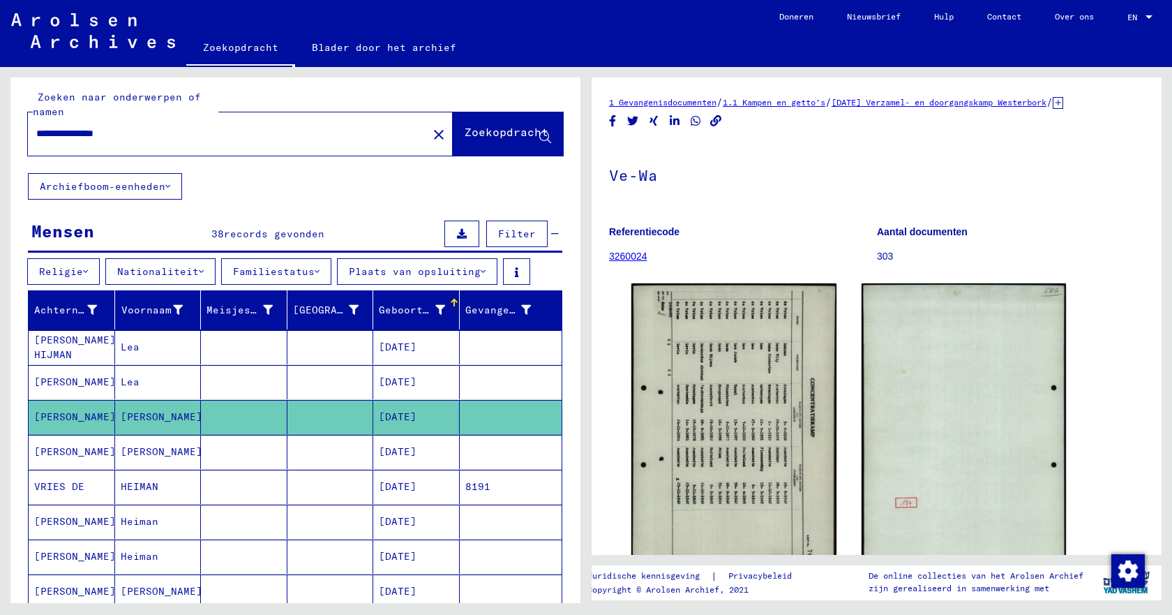
scroll to position [0, 0]
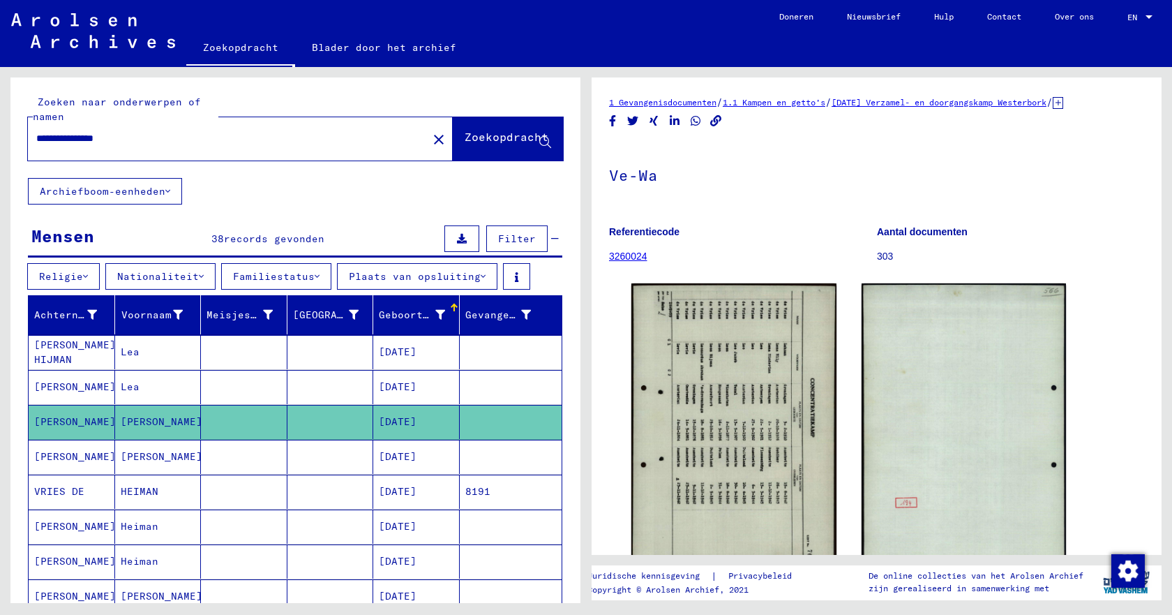
drag, startPoint x: 134, startPoint y: 135, endPoint x: 17, endPoint y: 140, distance: 117.3
click at [17, 140] on div "**********" at bounding box center [295, 127] width 570 height 100
click at [47, 141] on input "**********" at bounding box center [227, 138] width 383 height 15
type input "**********"
click at [465, 135] on font "Zoekopdracht" at bounding box center [507, 137] width 84 height 14
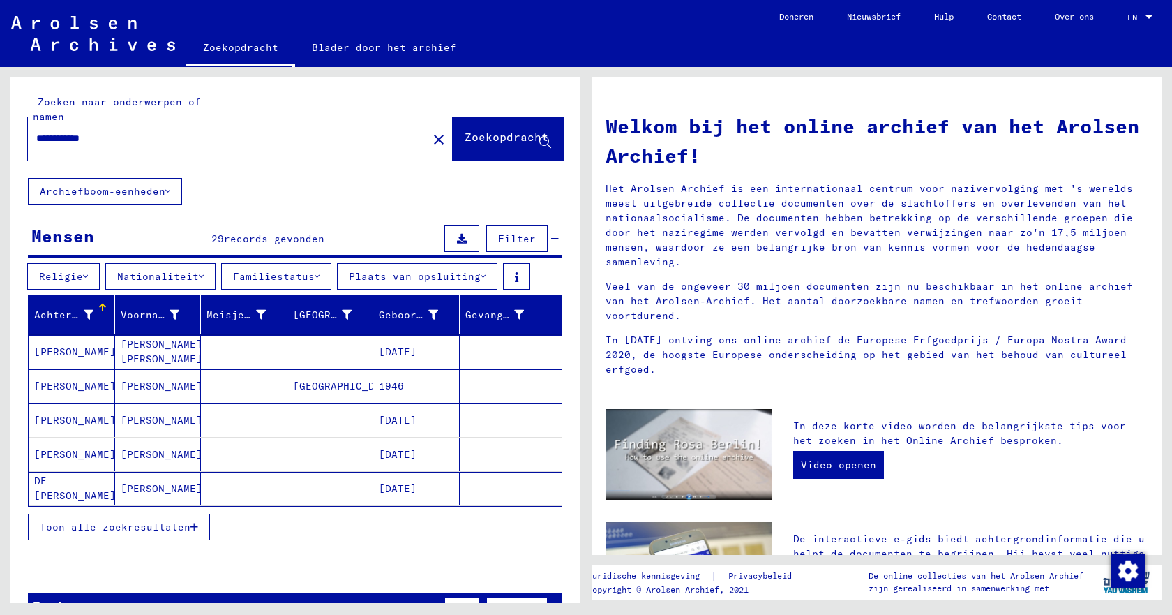
click at [170, 526] on font "Toon alle zoekresultaten" at bounding box center [115, 527] width 151 height 13
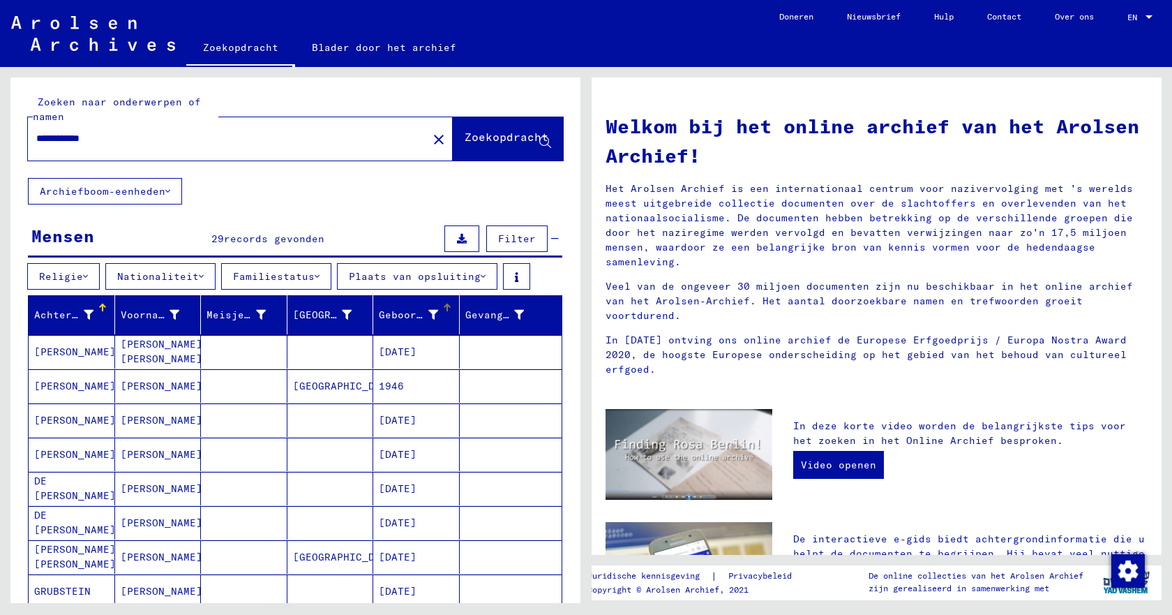
click at [443, 308] on div at bounding box center [447, 308] width 8 height 8
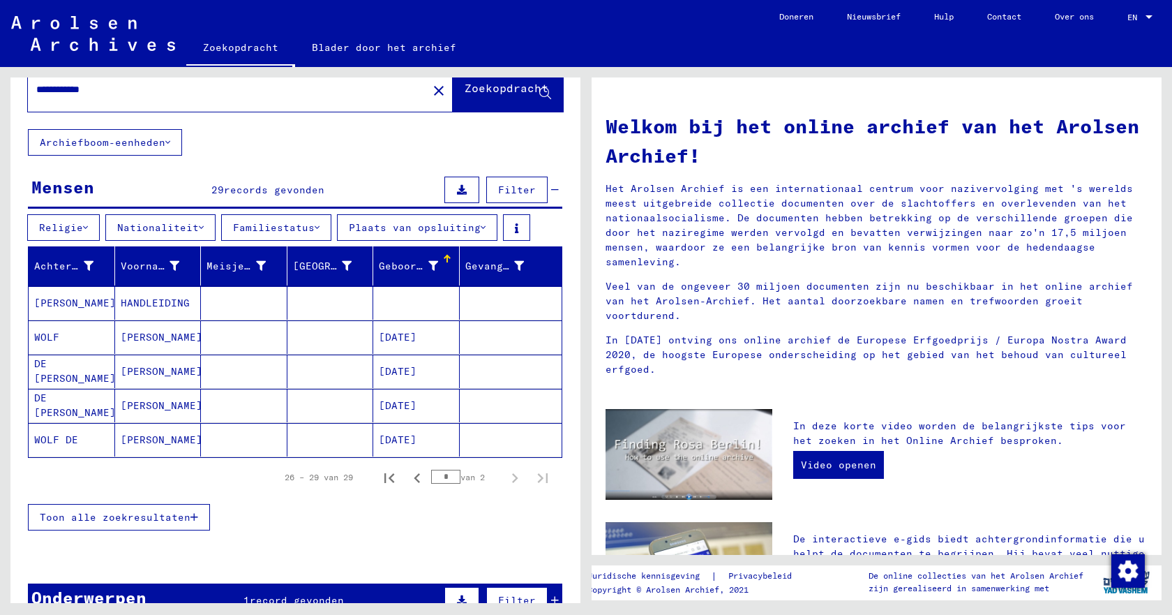
scroll to position [70, 0]
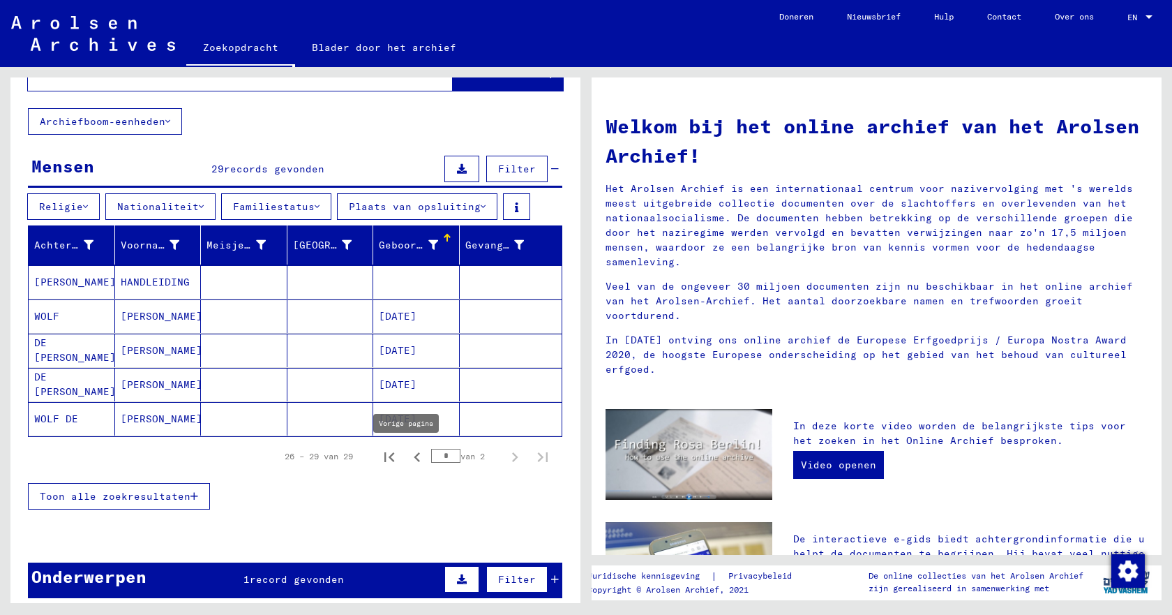
click at [414, 458] on icon "Vorige pagina" at bounding box center [417, 457] width 6 height 10
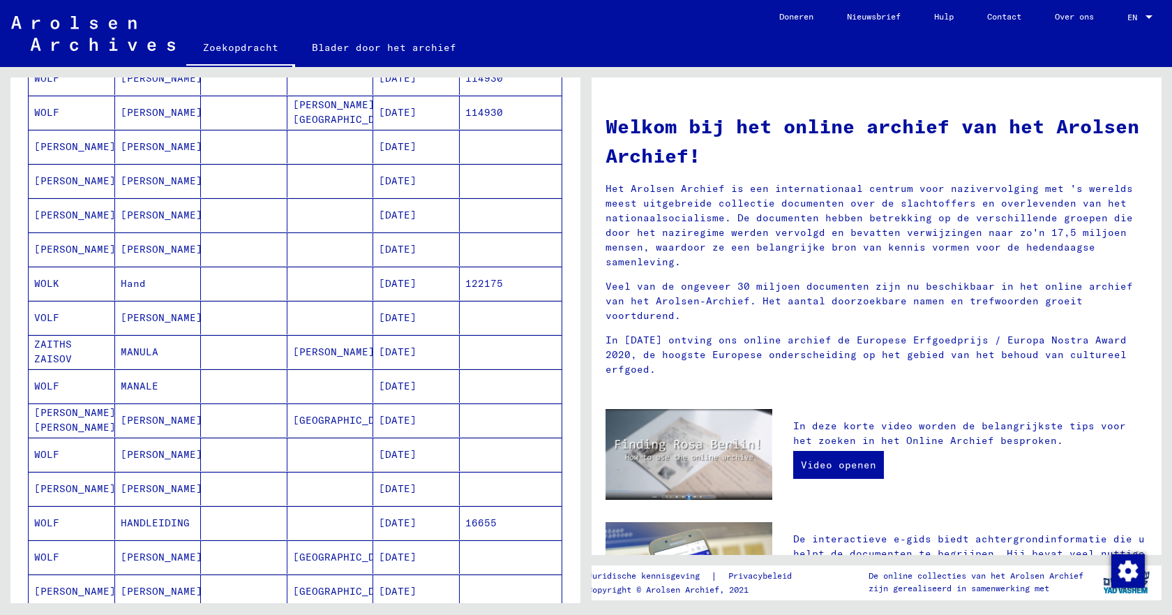
scroll to position [558, 0]
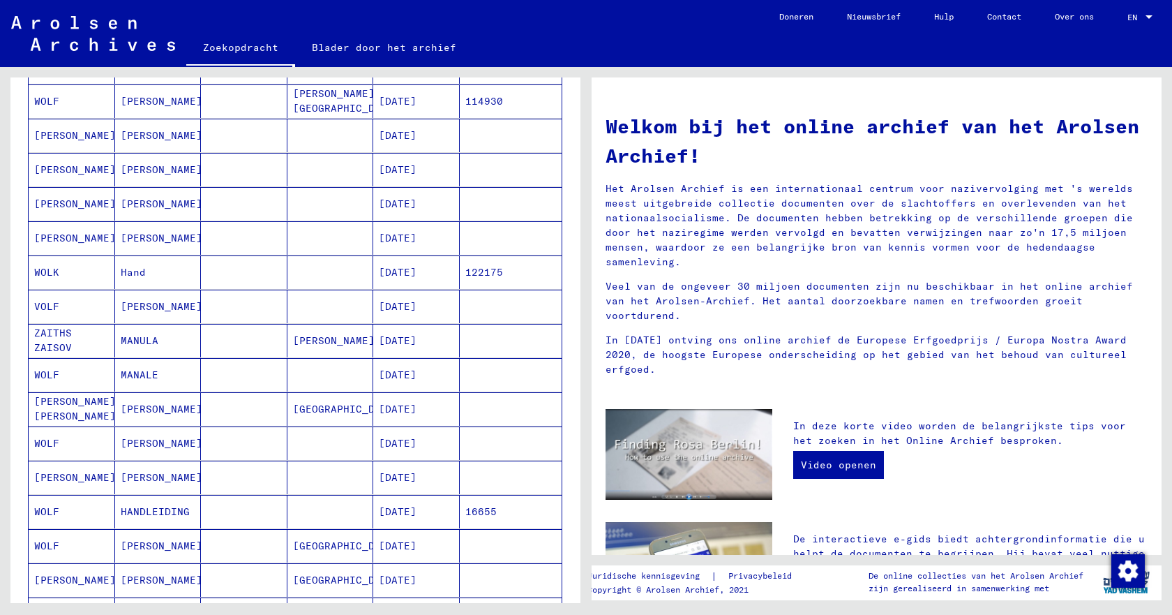
click at [392, 477] on font "[DATE]" at bounding box center [398, 477] width 38 height 13
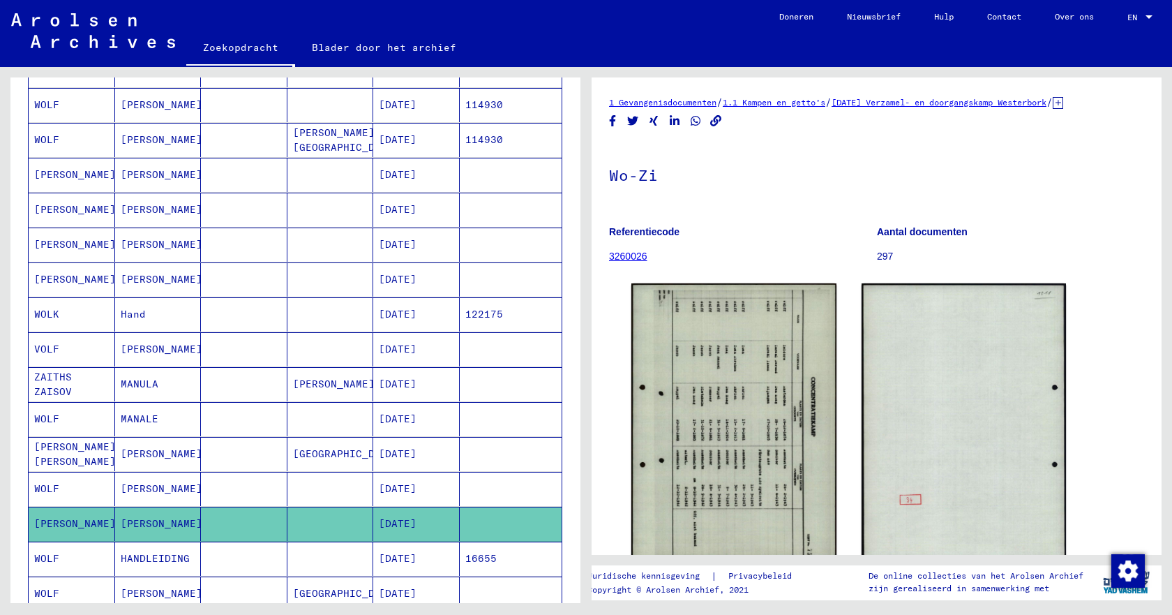
scroll to position [494, 0]
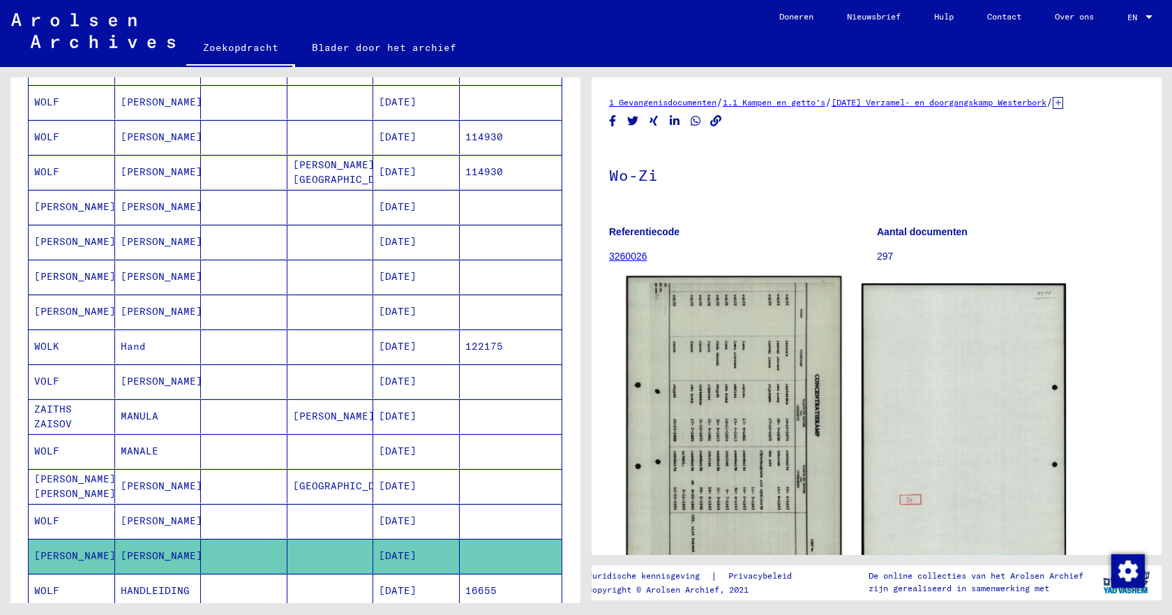
click at [709, 433] on img at bounding box center [734, 426] width 215 height 301
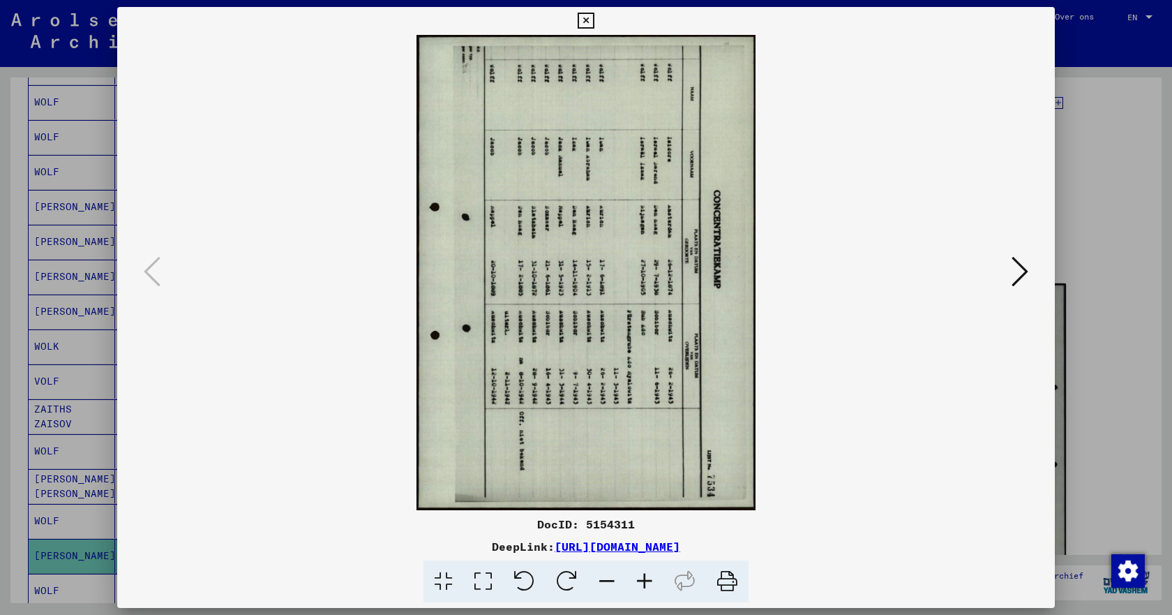
click at [586, 22] on icon at bounding box center [586, 21] width 16 height 17
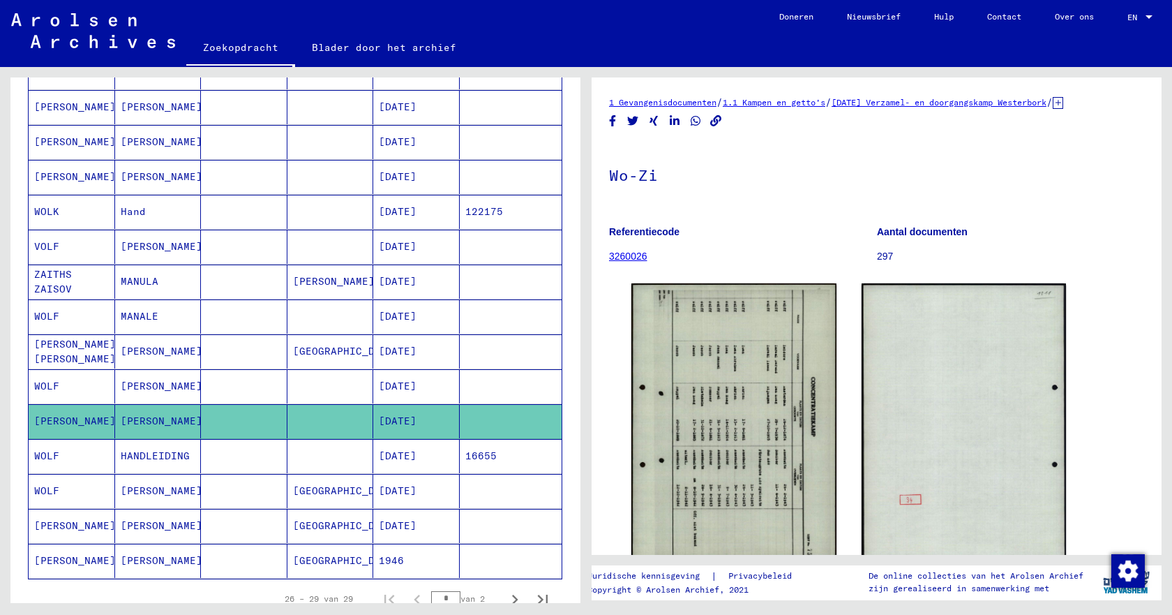
scroll to position [703, 0]
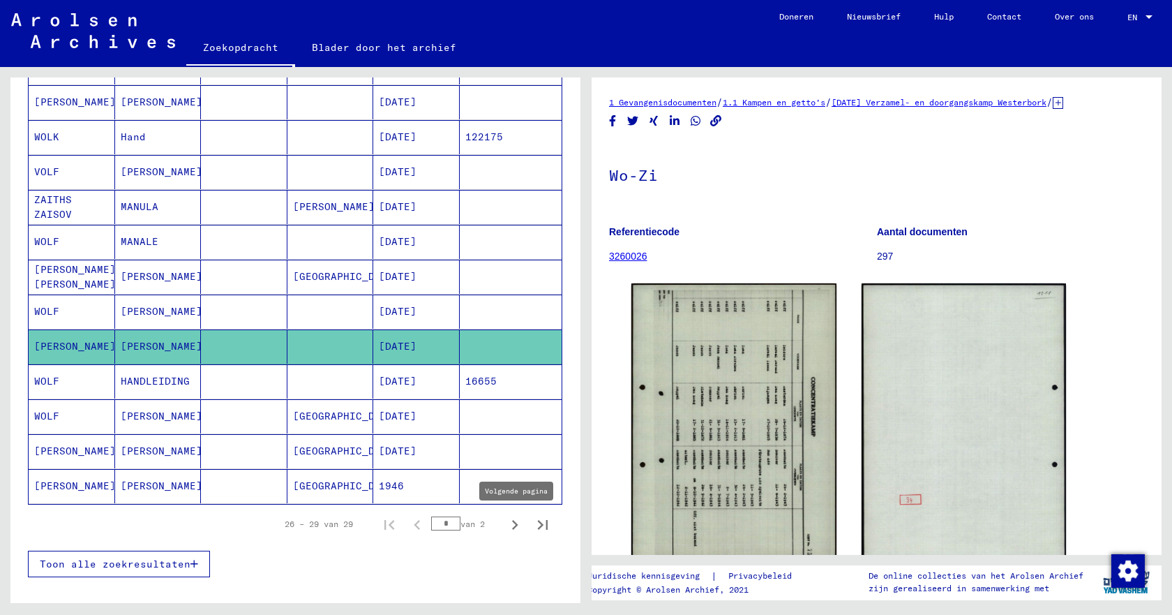
click at [505, 525] on icon "Volgende pagina" at bounding box center [515, 525] width 20 height 20
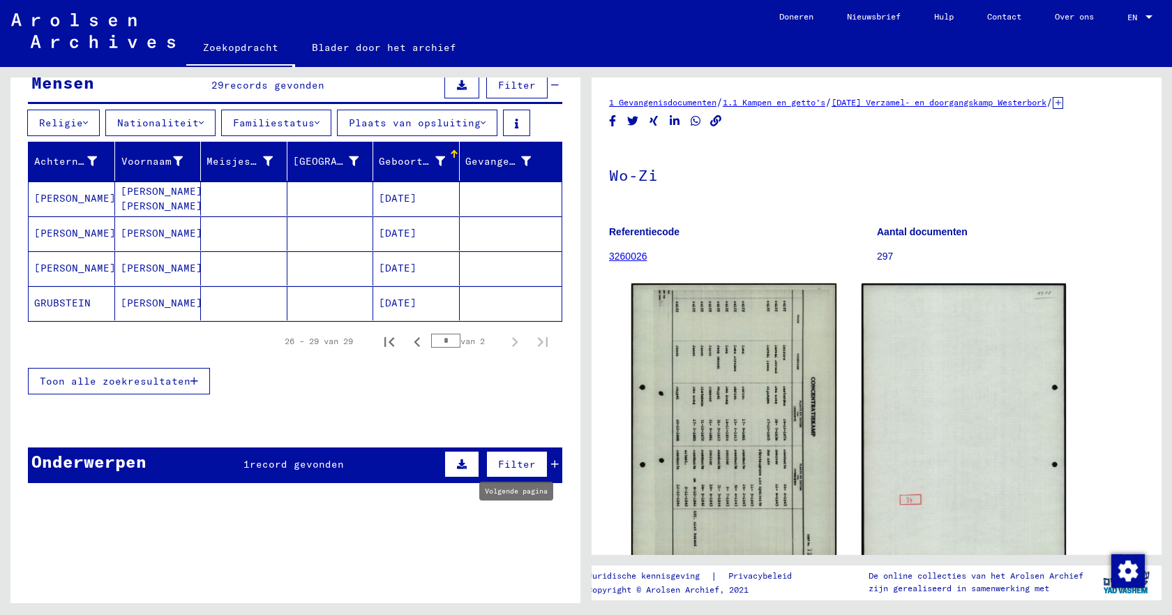
scroll to position [154, 0]
click at [454, 157] on div at bounding box center [454, 154] width 1 height 7
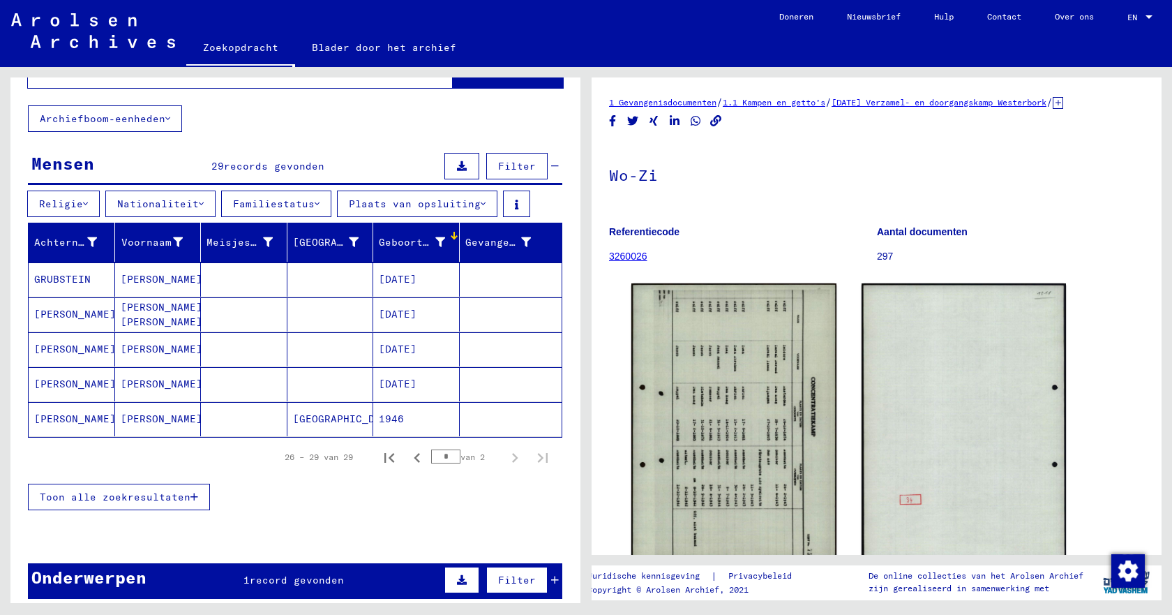
scroll to position [188, 0]
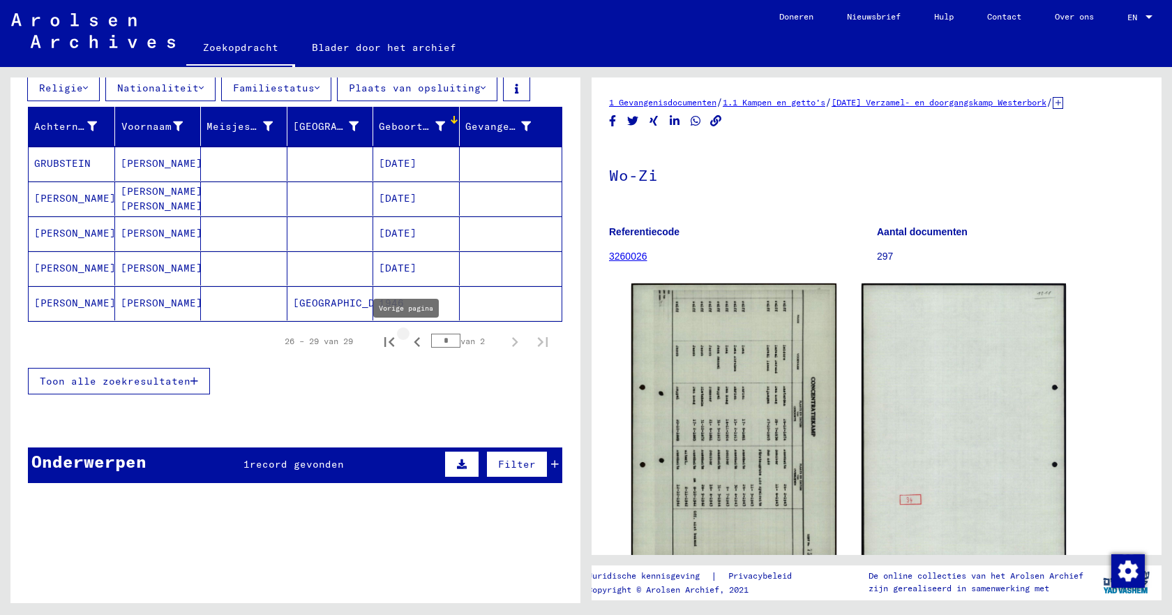
click at [408, 344] on icon "Vorige pagina" at bounding box center [418, 342] width 20 height 20
type input "*"
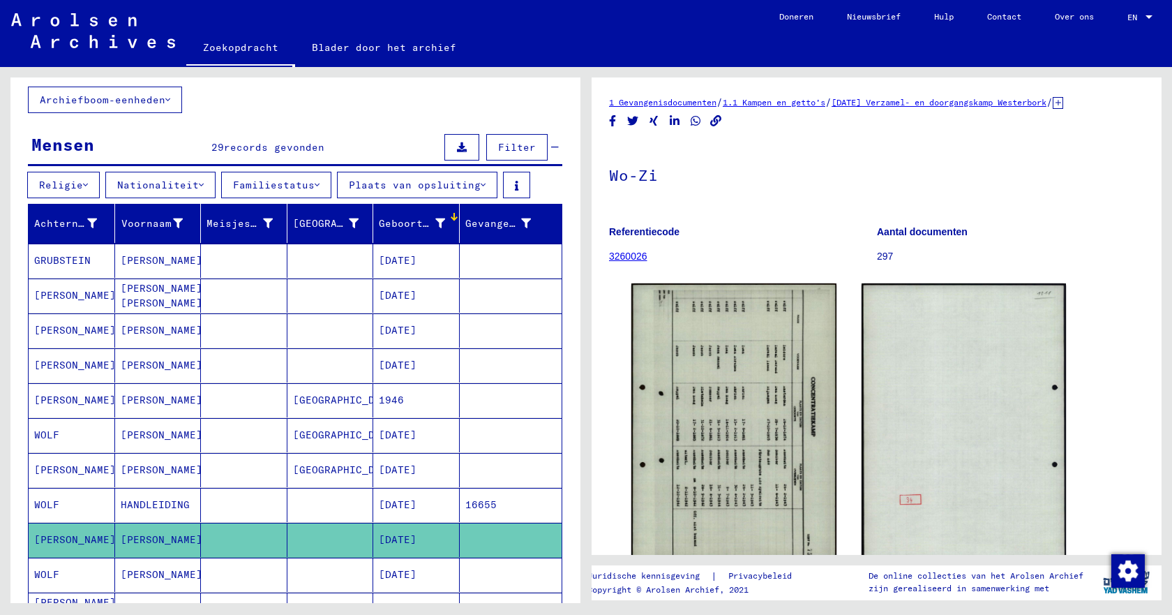
scroll to position [0, 0]
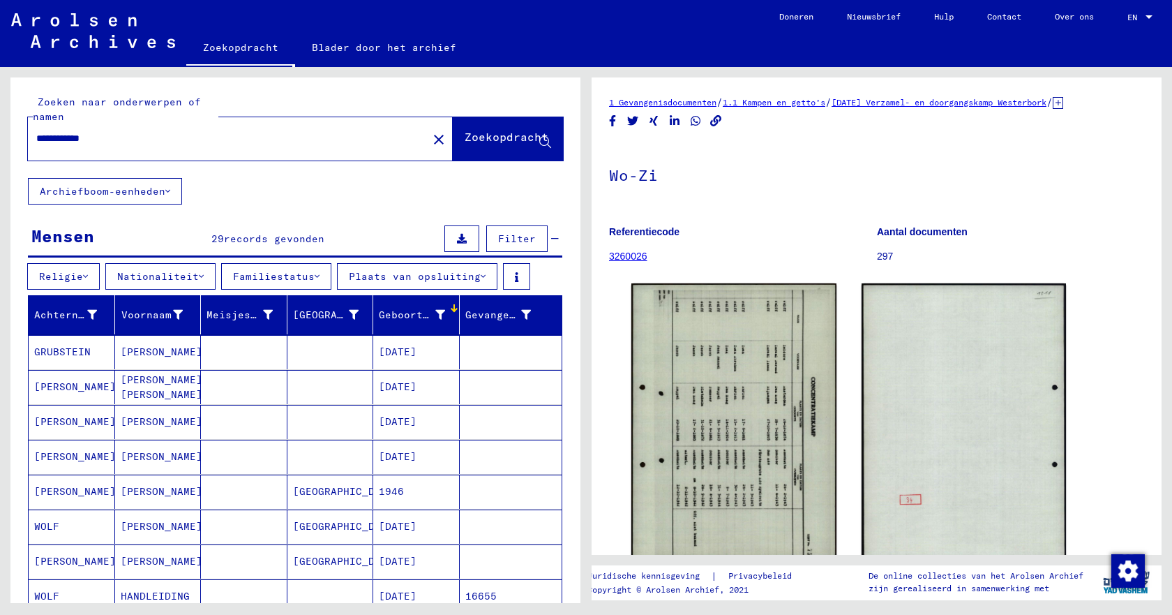
drag, startPoint x: 112, startPoint y: 137, endPoint x: 5, endPoint y: 141, distance: 106.8
click at [5, 141] on div "**********" at bounding box center [293, 335] width 586 height 536
click at [469, 136] on font "Zoekopdracht" at bounding box center [507, 137] width 84 height 14
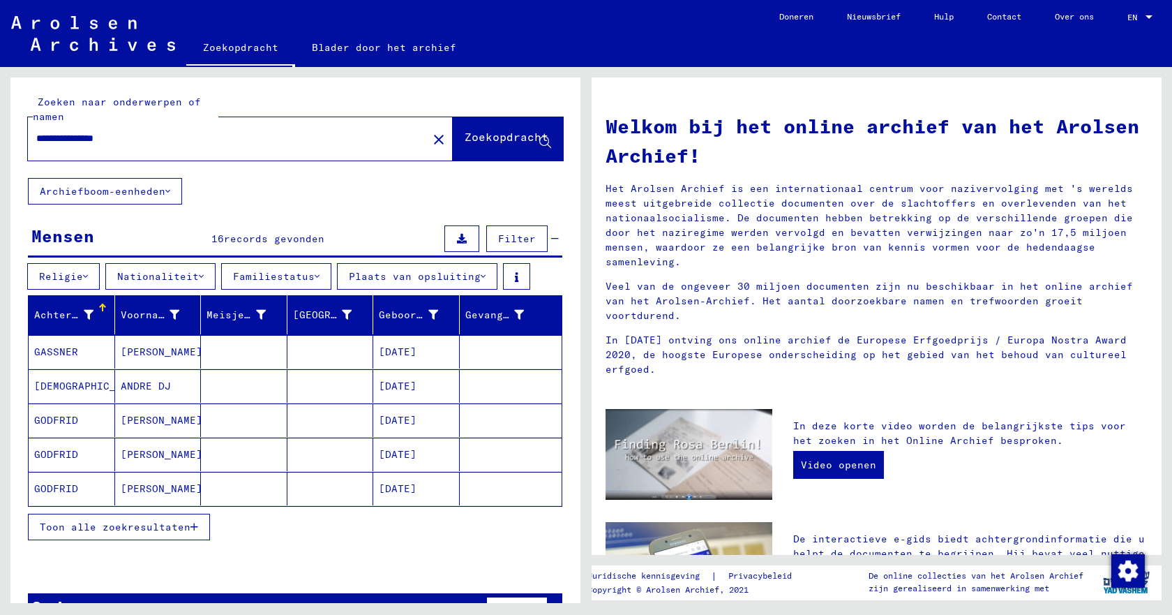
click at [149, 525] on font "Toon alle zoekresultaten" at bounding box center [115, 527] width 151 height 13
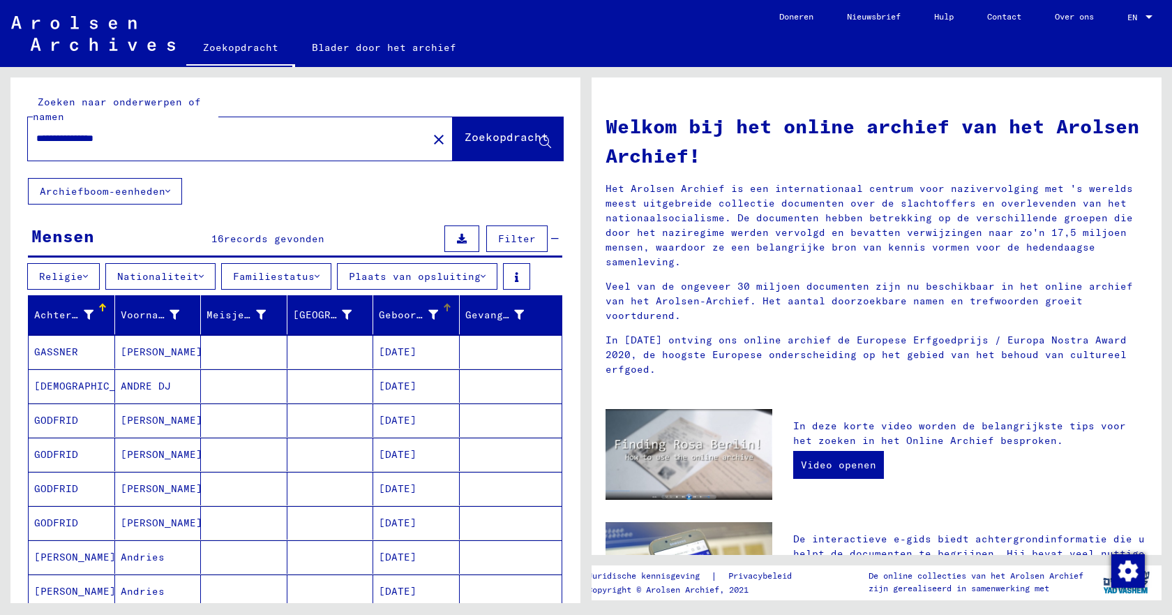
click at [444, 306] on div at bounding box center [446, 306] width 4 height 4
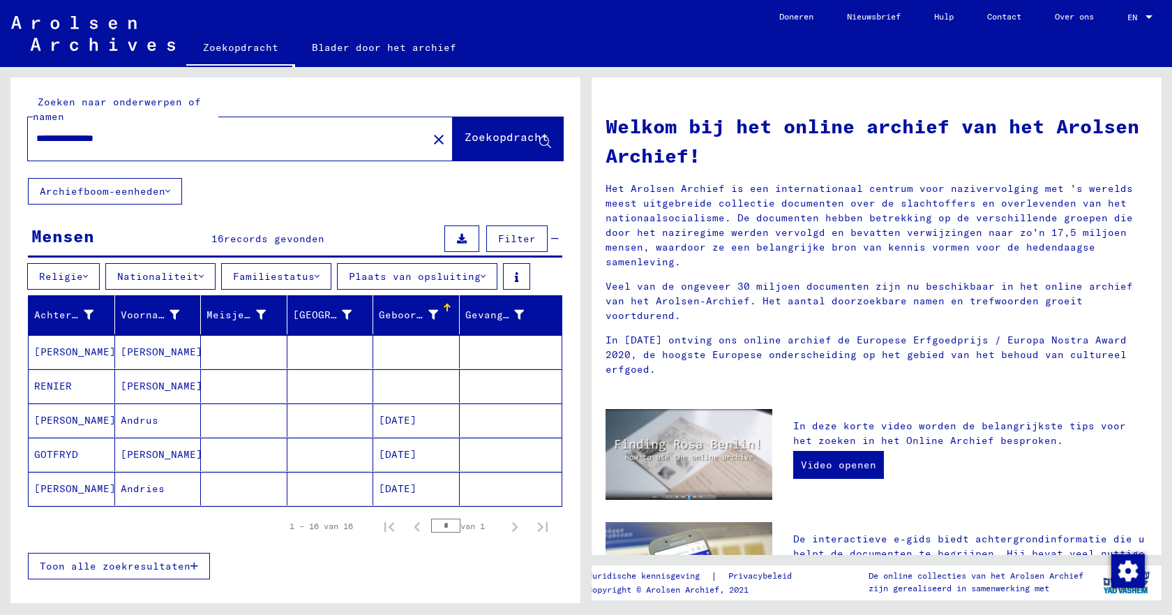
click at [410, 490] on font "[DATE]" at bounding box center [398, 488] width 38 height 13
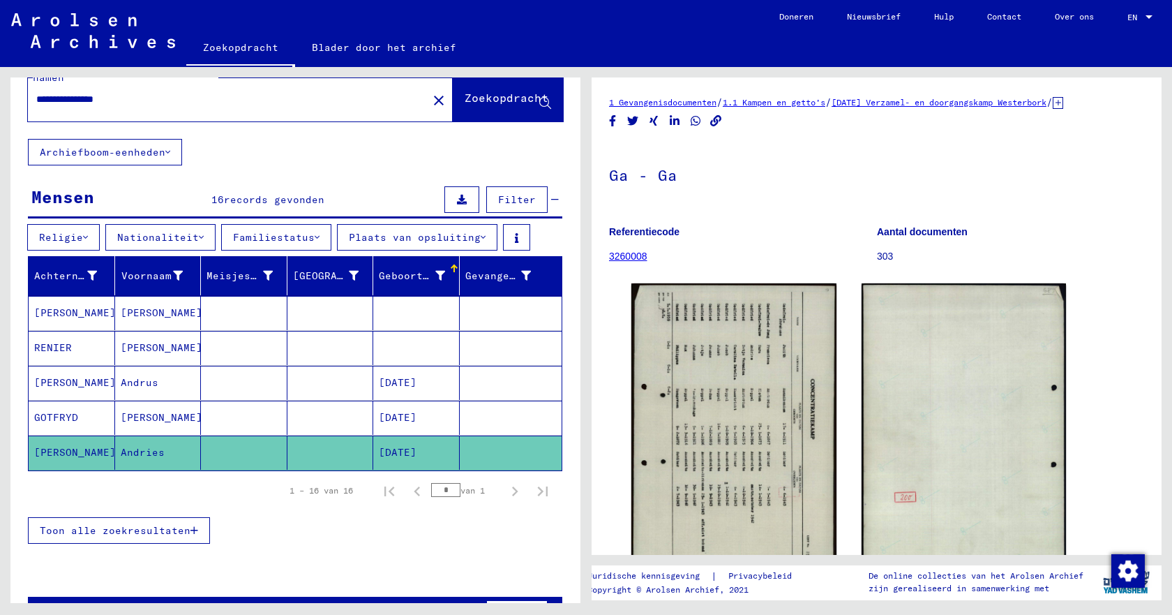
scroll to position [14, 0]
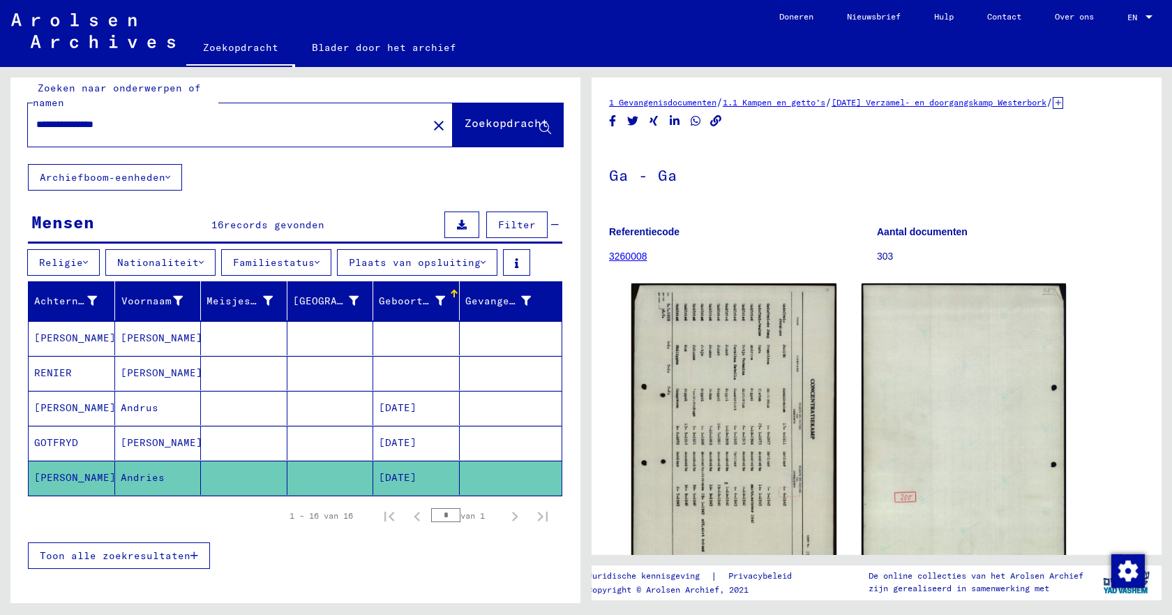
click at [509, 225] on font "Filter" at bounding box center [517, 224] width 38 height 13
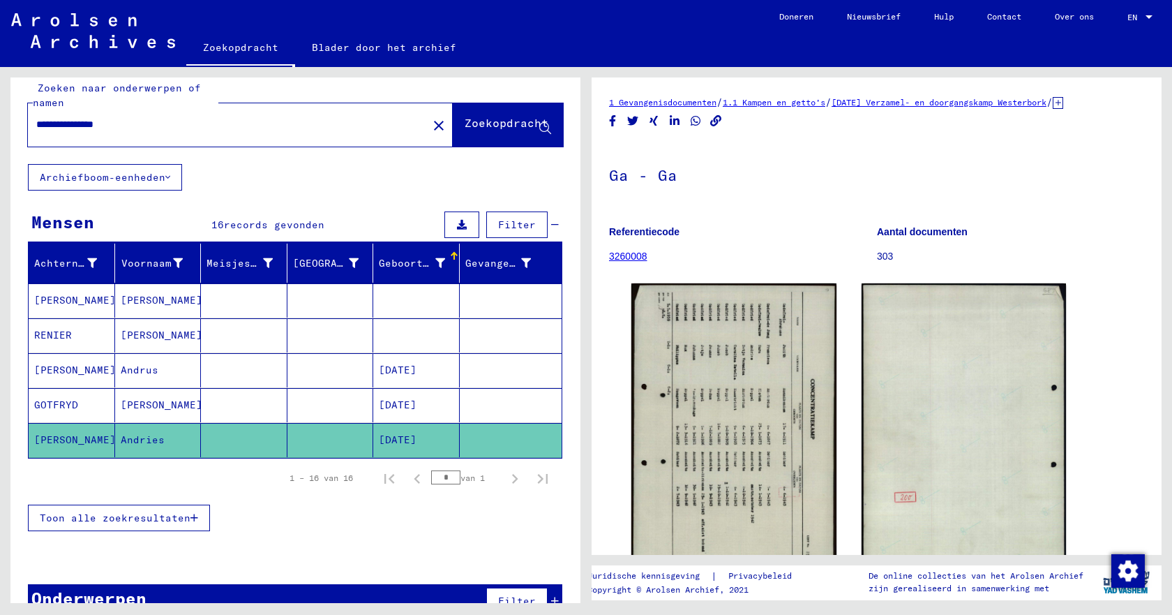
click at [551, 224] on icon at bounding box center [555, 225] width 8 height 10
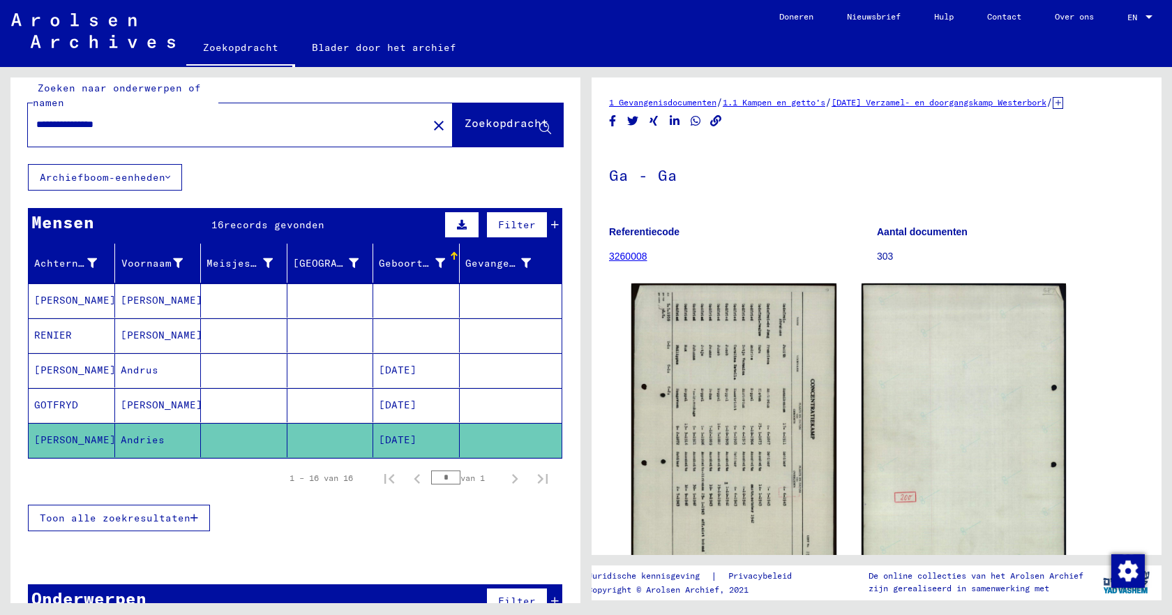
scroll to position [0, 0]
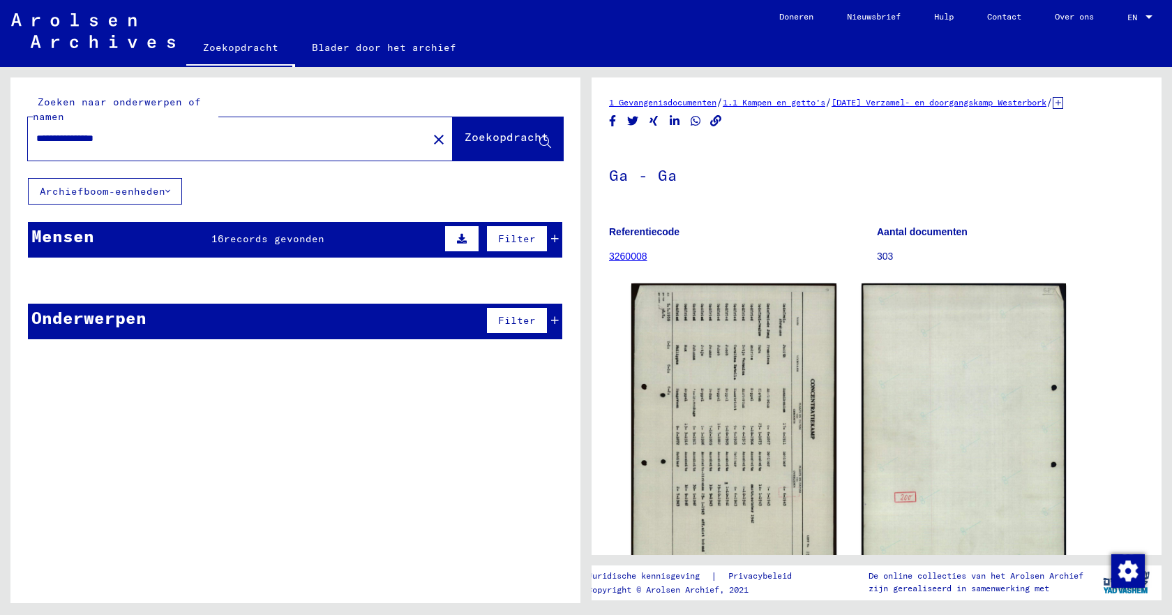
click at [481, 136] on font "Zoekopdracht" at bounding box center [507, 137] width 84 height 14
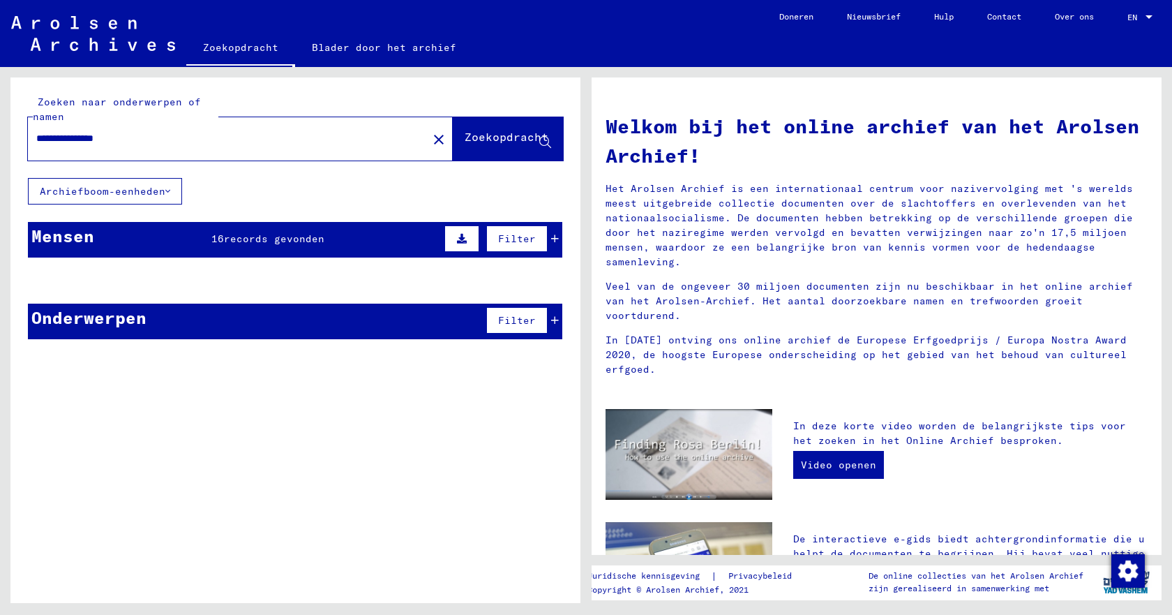
click at [465, 140] on font "Zoekopdracht" at bounding box center [507, 137] width 84 height 14
click at [308, 242] on font "records gevonden" at bounding box center [274, 238] width 100 height 13
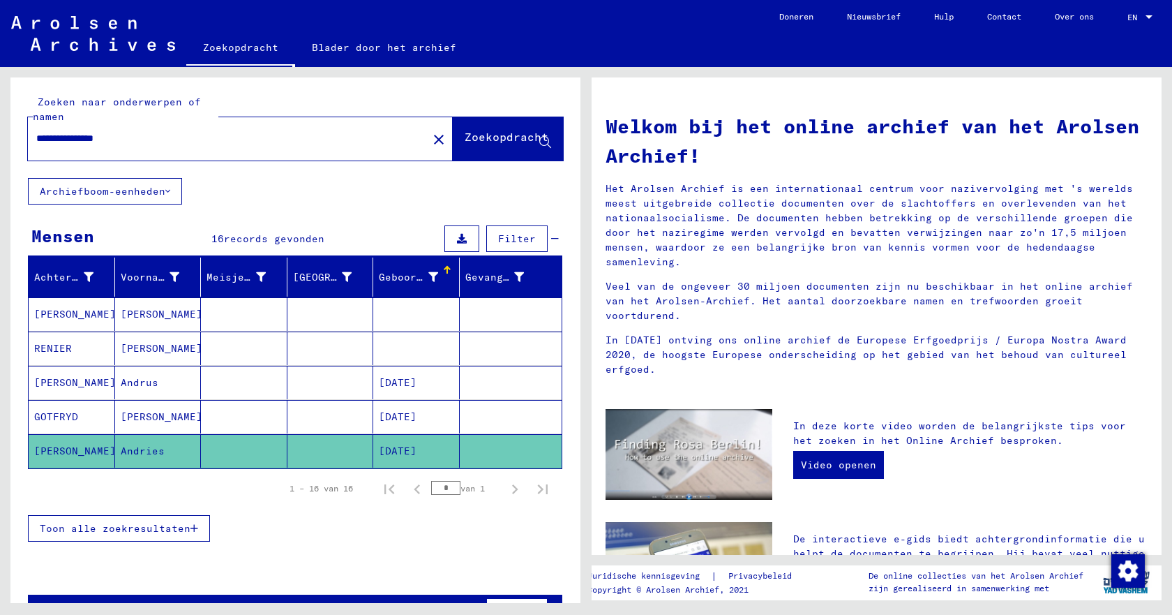
click at [132, 533] on font "Toon alle zoekresultaten" at bounding box center [115, 528] width 151 height 13
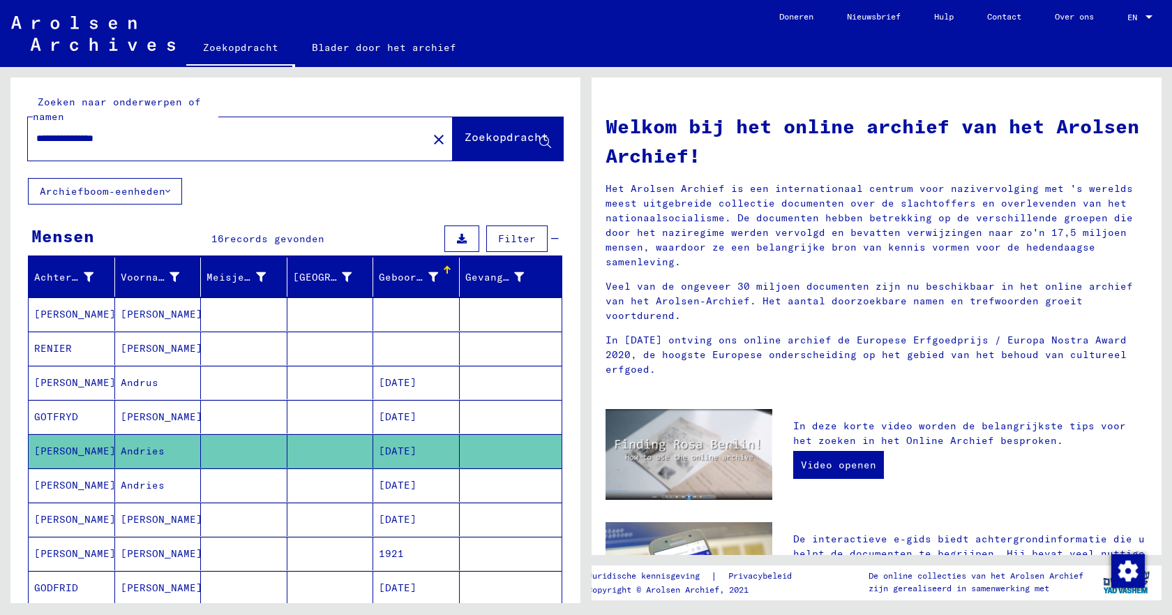
click at [136, 489] on font "Andries" at bounding box center [143, 485] width 44 height 13
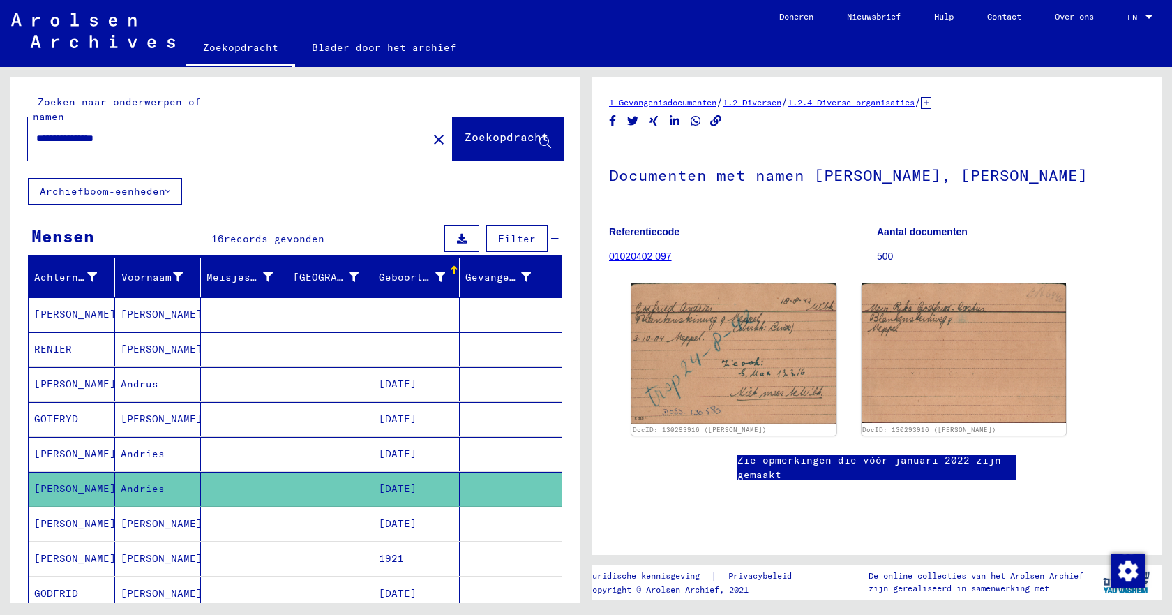
drag, startPoint x: 147, startPoint y: 137, endPoint x: 27, endPoint y: 140, distance: 119.4
click at [27, 140] on div "**********" at bounding box center [295, 127] width 570 height 100
click at [472, 142] on font "Zoekopdracht" at bounding box center [507, 137] width 84 height 14
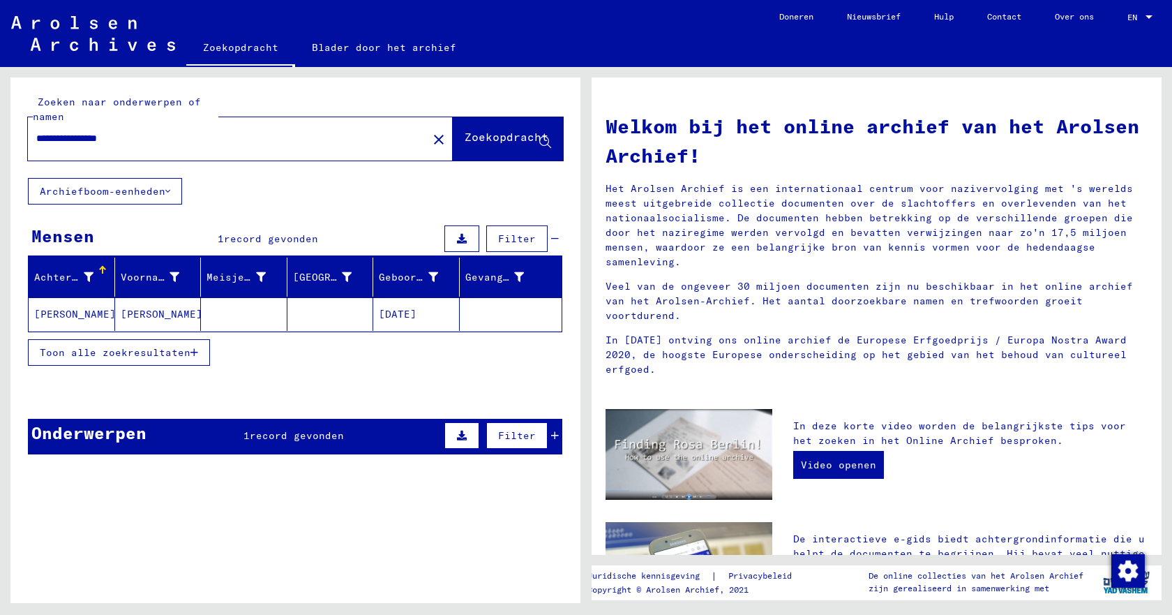
click at [42, 316] on font "[PERSON_NAME]" at bounding box center [75, 314] width 82 height 13
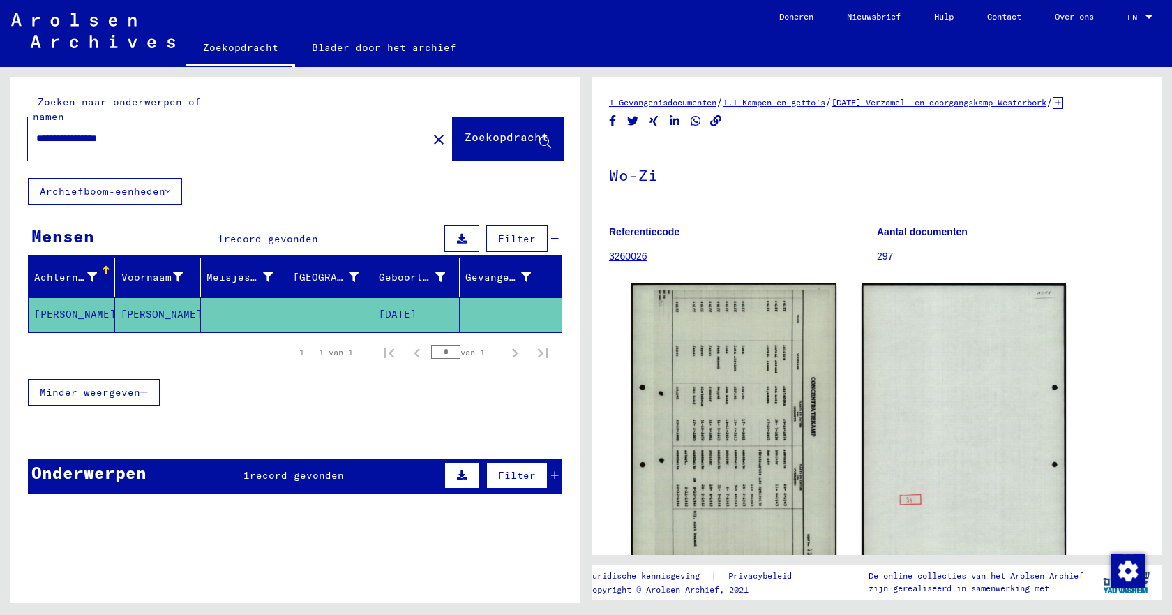
click at [66, 142] on input "**********" at bounding box center [227, 138] width 383 height 15
type input "**********"
click at [476, 142] on font "Zoekopdracht" at bounding box center [507, 137] width 84 height 14
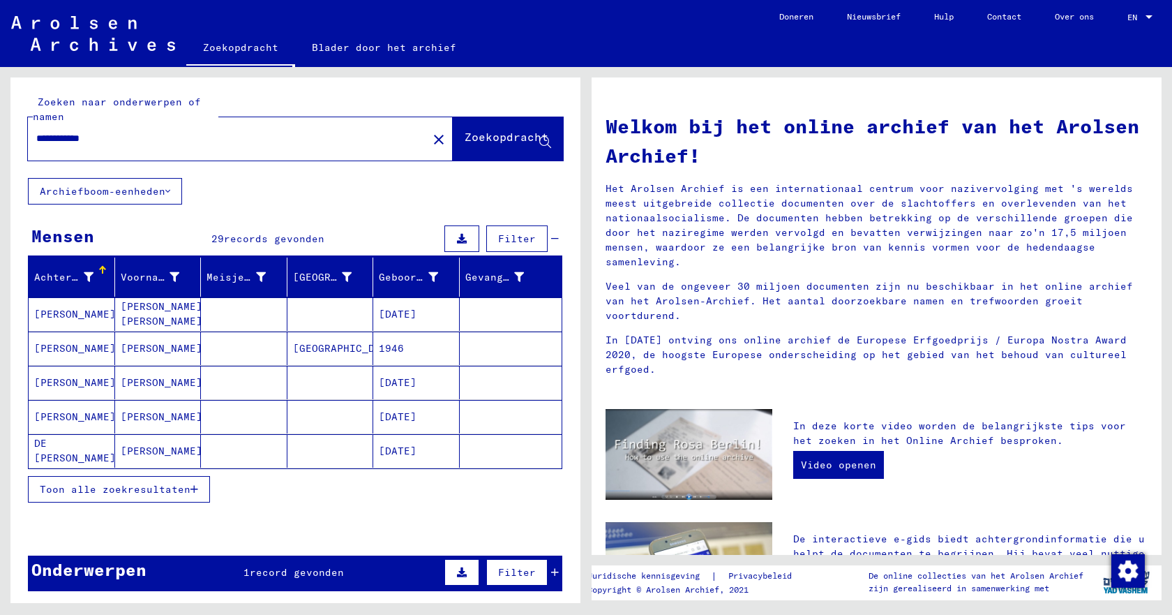
click at [94, 490] on font "Toon alle zoekresultaten" at bounding box center [115, 489] width 151 height 13
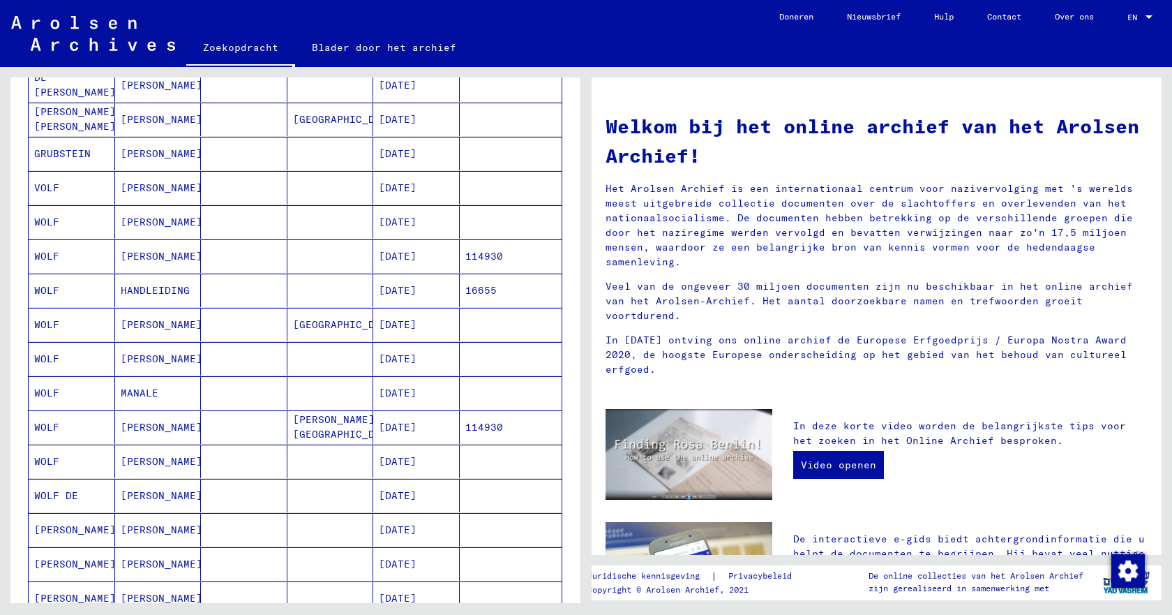
scroll to position [419, 0]
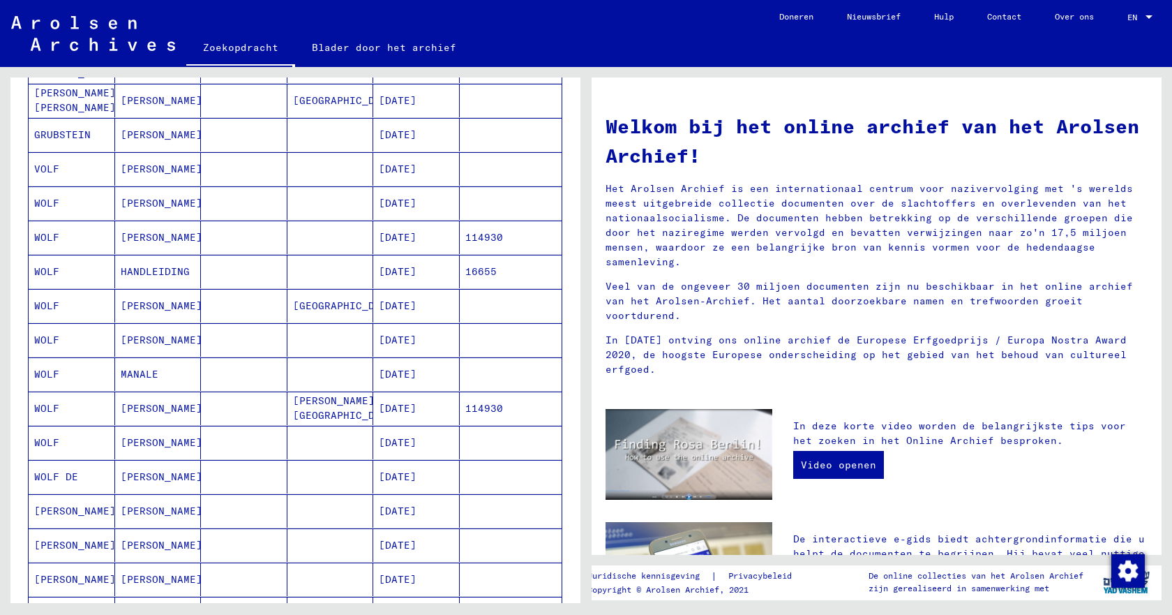
click at [159, 542] on font "[PERSON_NAME]" at bounding box center [162, 545] width 82 height 13
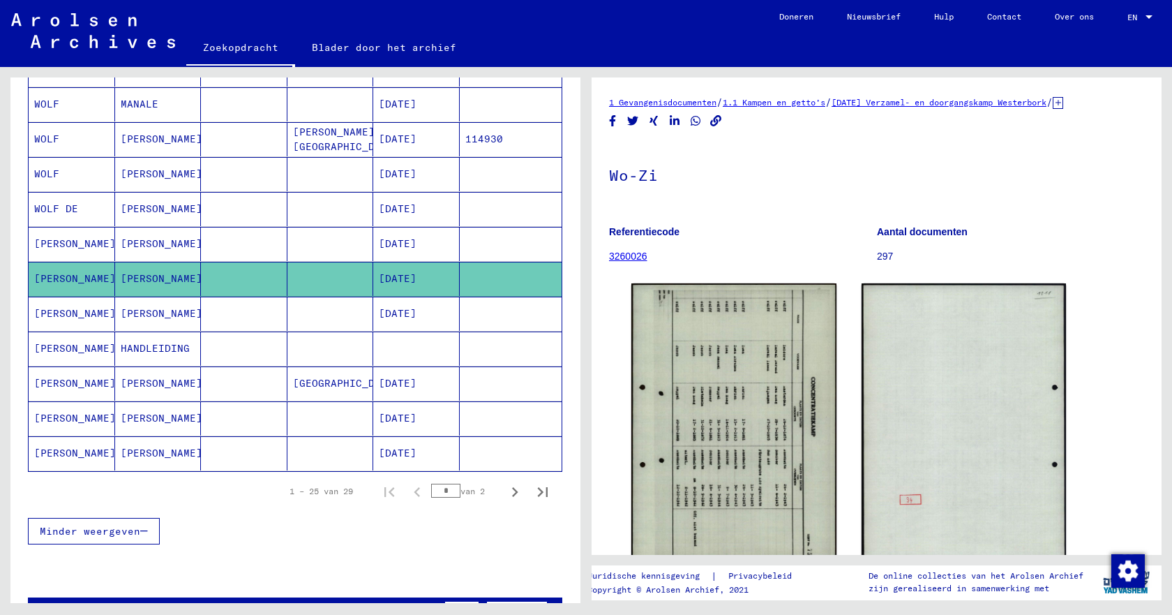
scroll to position [701, 0]
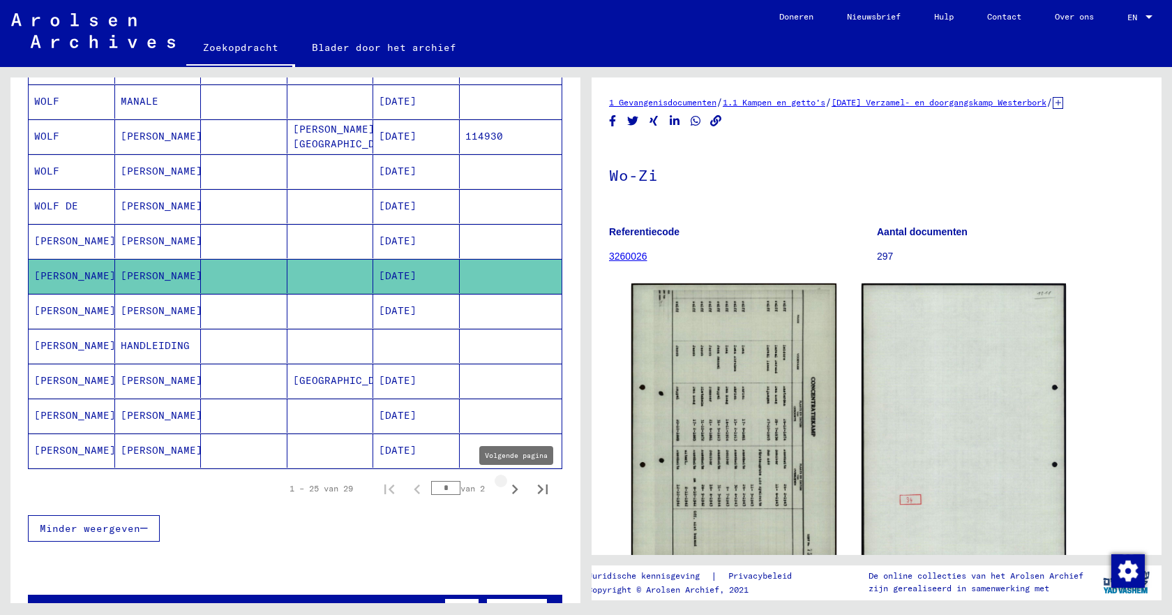
click at [505, 490] on icon "Volgende pagina" at bounding box center [515, 489] width 20 height 20
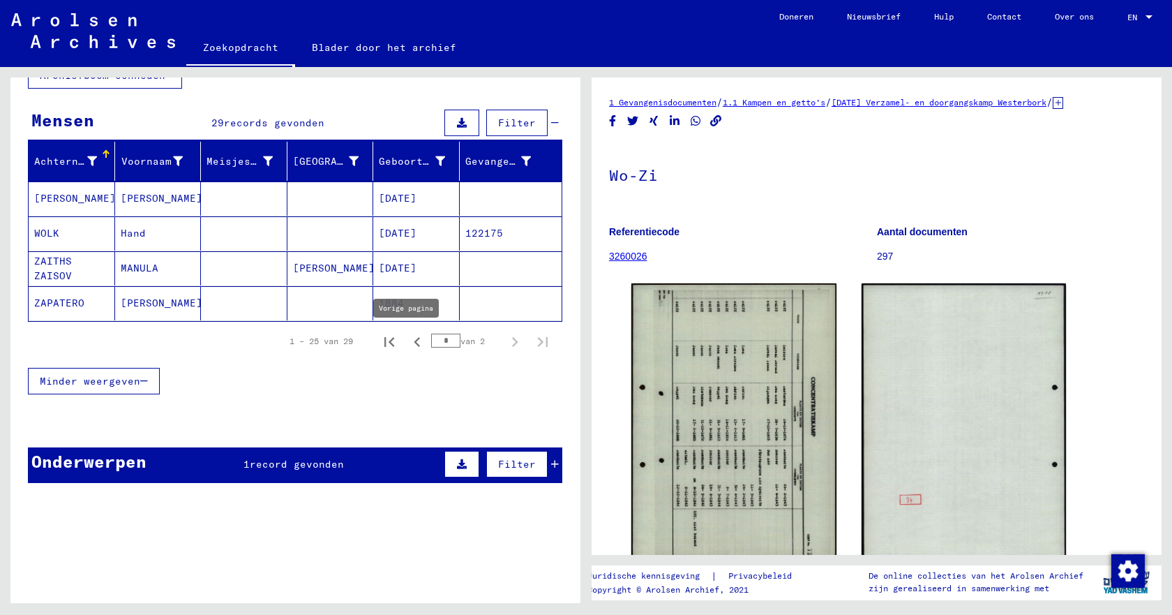
click at [414, 343] on icon "Vorige pagina" at bounding box center [417, 342] width 6 height 10
type input "*"
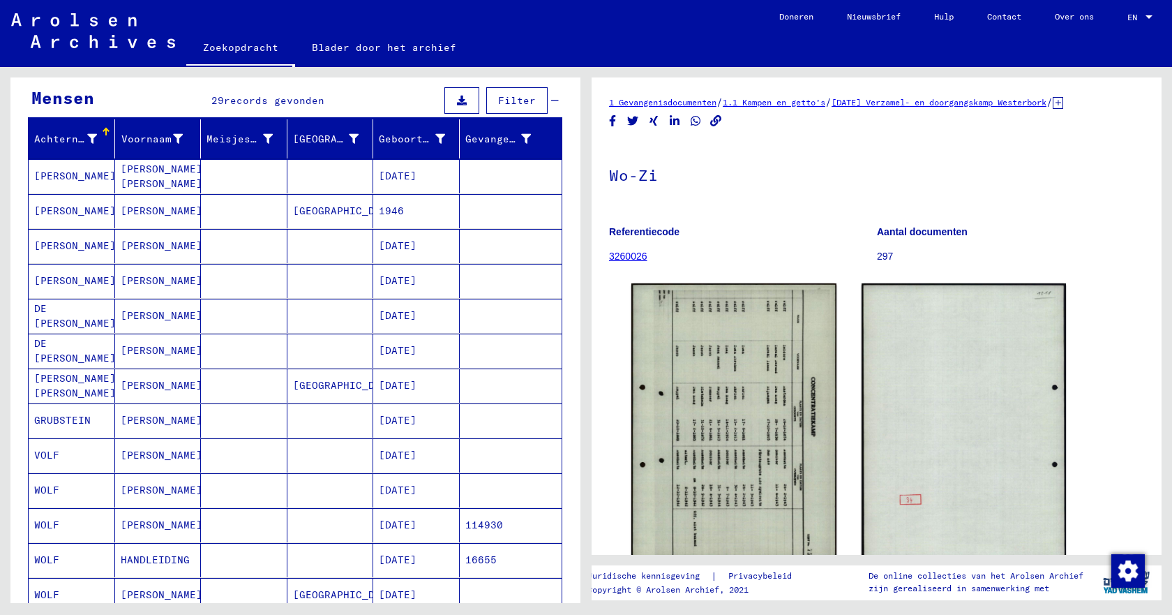
scroll to position [0, 0]
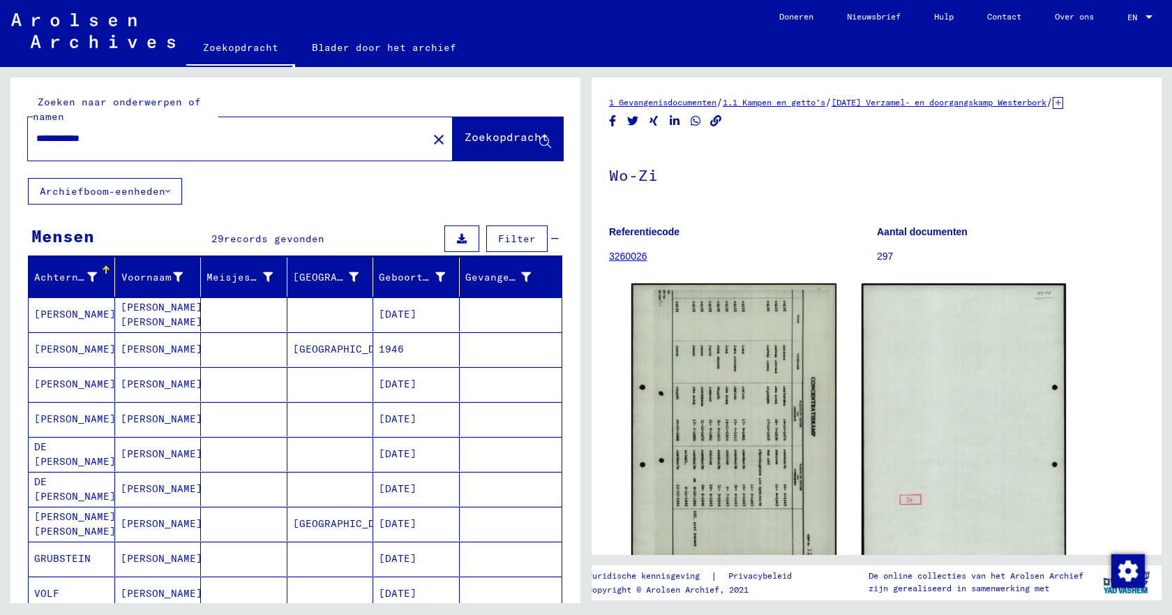
drag, startPoint x: 72, startPoint y: 142, endPoint x: 15, endPoint y: 137, distance: 56.7
click at [15, 137] on div "**********" at bounding box center [295, 127] width 570 height 100
type input "**********"
click at [465, 138] on font "Zoekopdracht" at bounding box center [507, 137] width 84 height 14
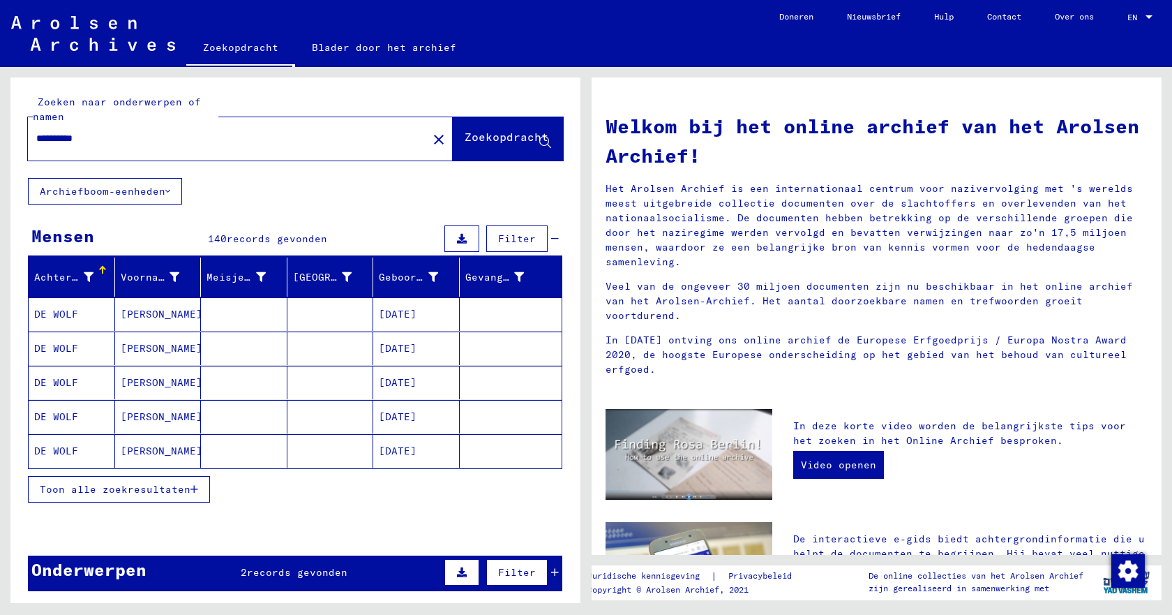
click at [158, 494] on font "Toon alle zoekresultaten" at bounding box center [115, 489] width 151 height 13
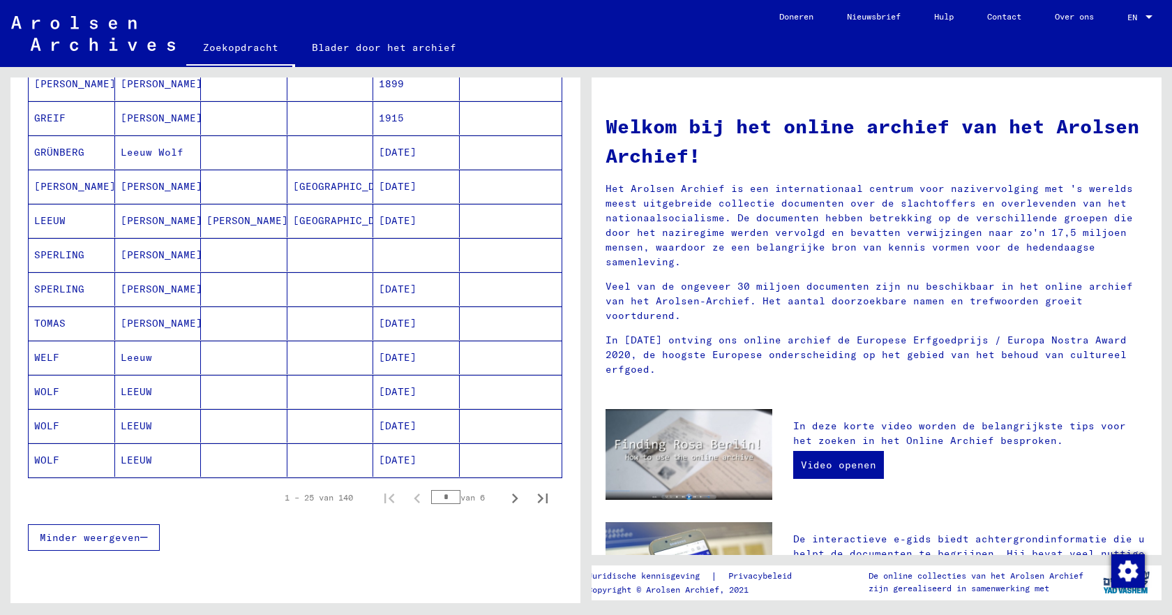
scroll to position [698, 0]
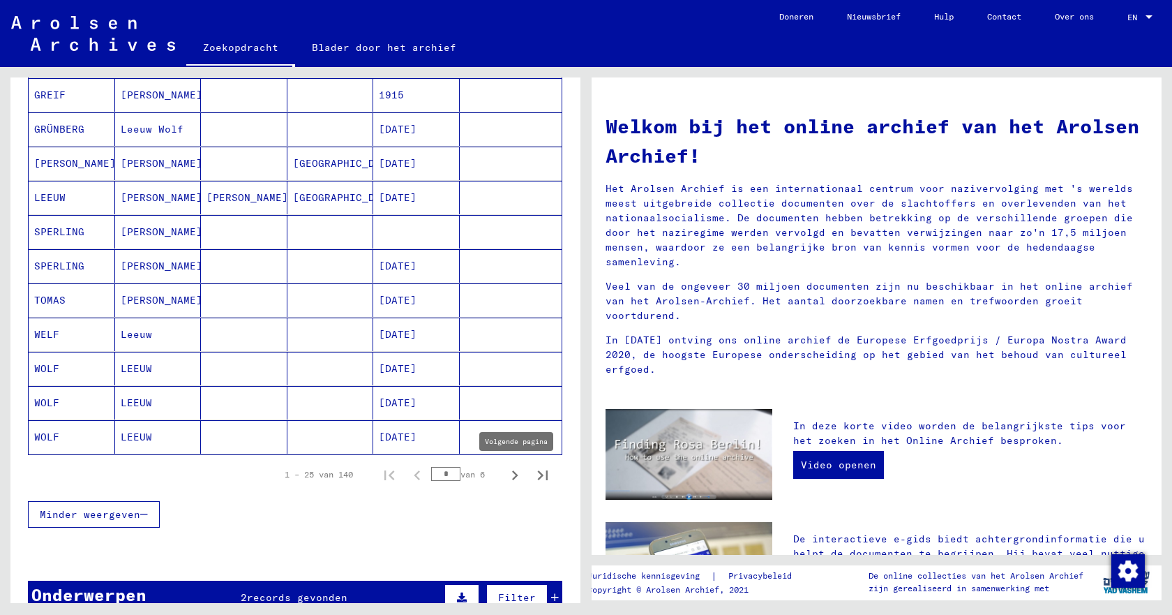
click at [505, 477] on icon "Volgende pagina" at bounding box center [515, 475] width 20 height 20
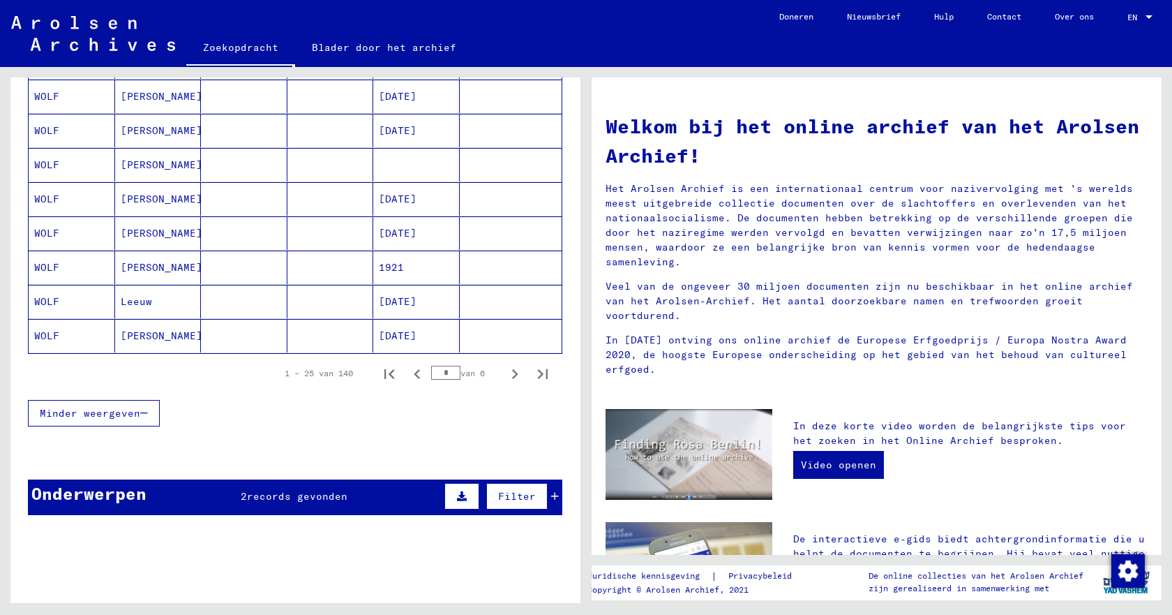
scroll to position [837, 0]
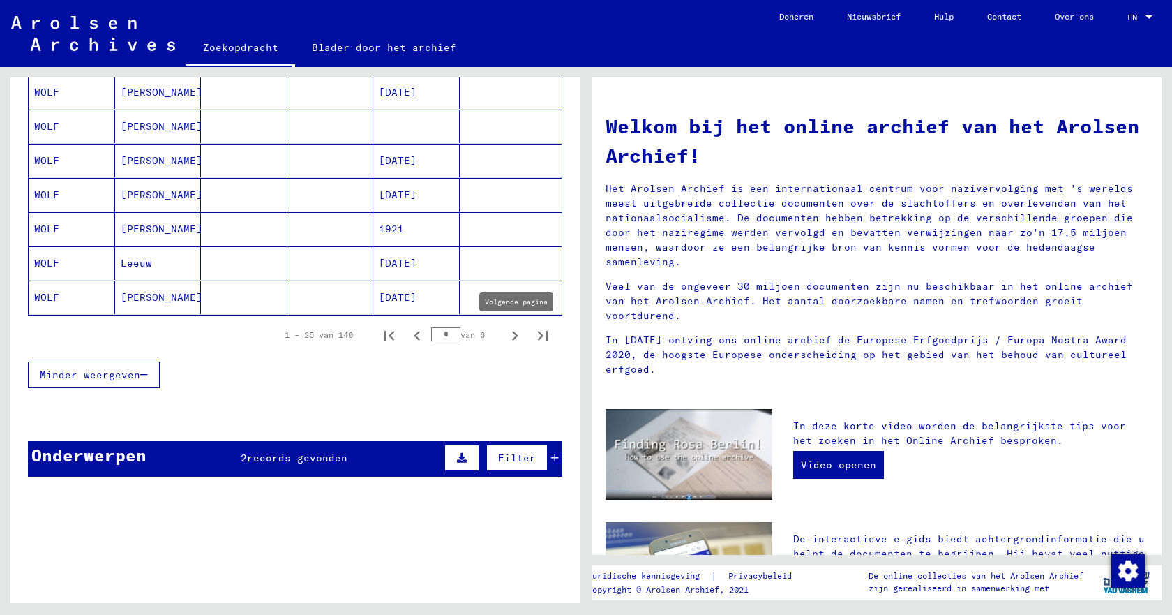
click at [512, 336] on icon "Volgende pagina" at bounding box center [515, 336] width 6 height 10
click at [505, 338] on icon "Volgende pagina" at bounding box center [515, 336] width 20 height 20
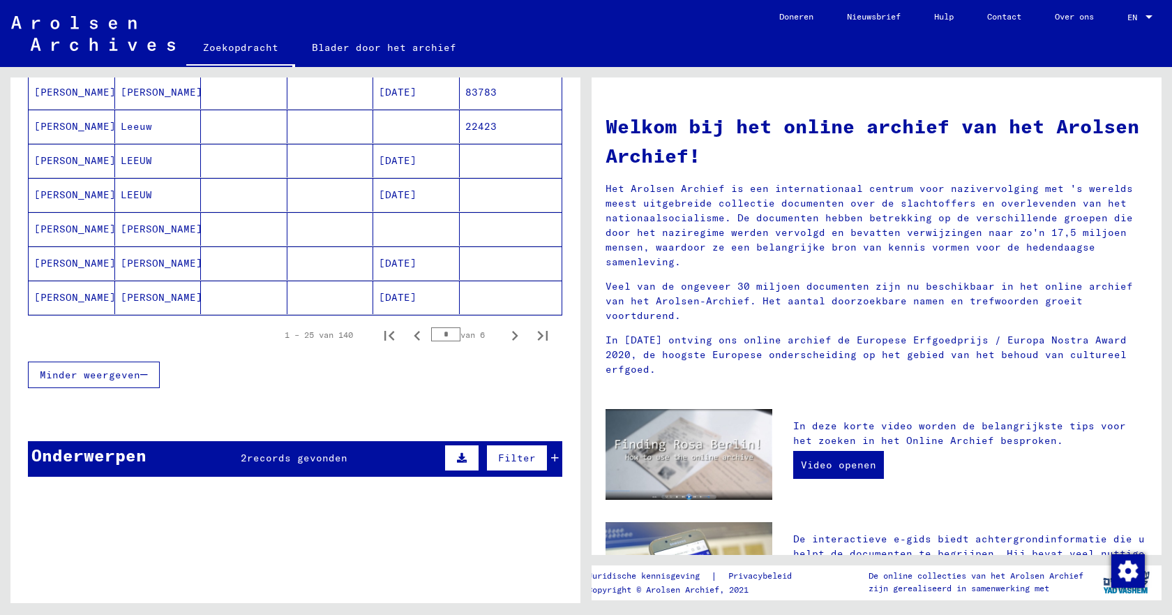
scroll to position [895, 0]
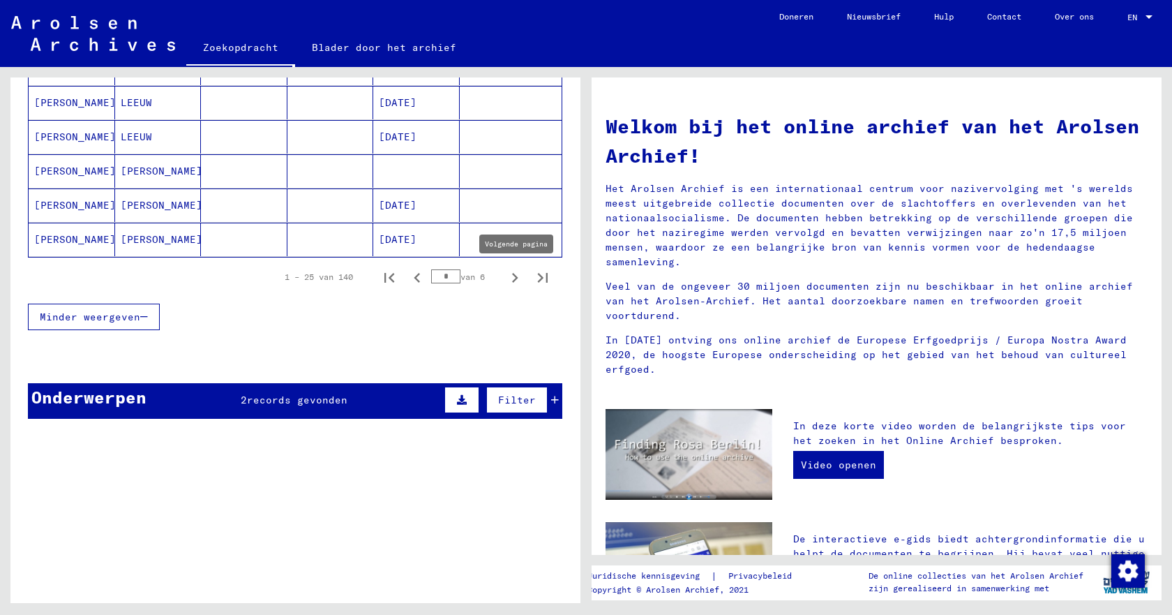
click at [505, 278] on icon "Volgende pagina" at bounding box center [515, 278] width 20 height 20
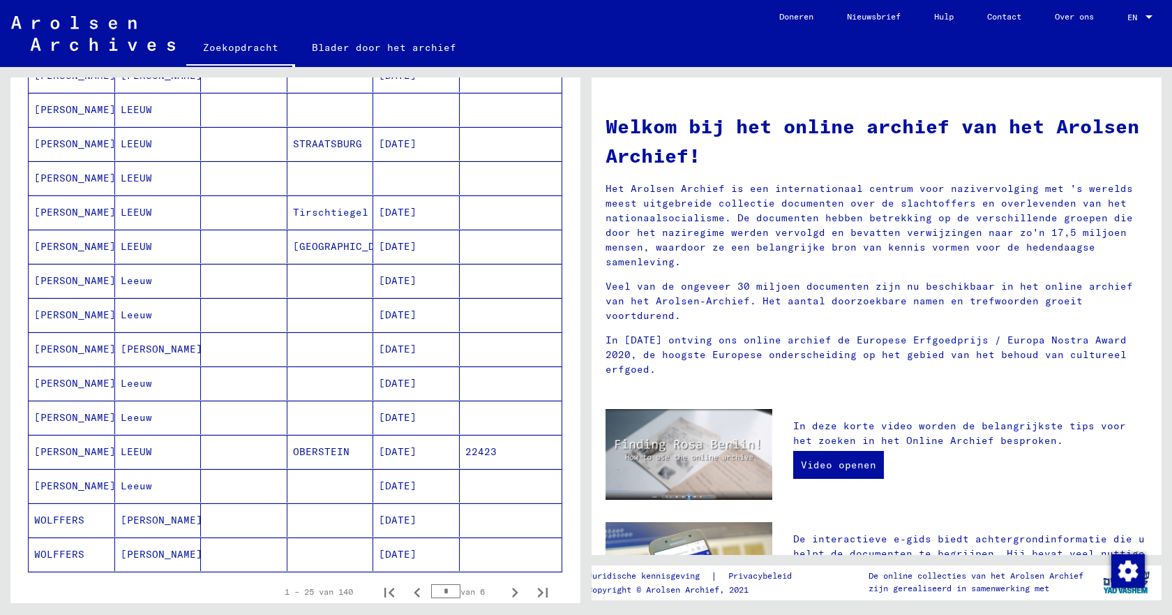
scroll to position [546, 0]
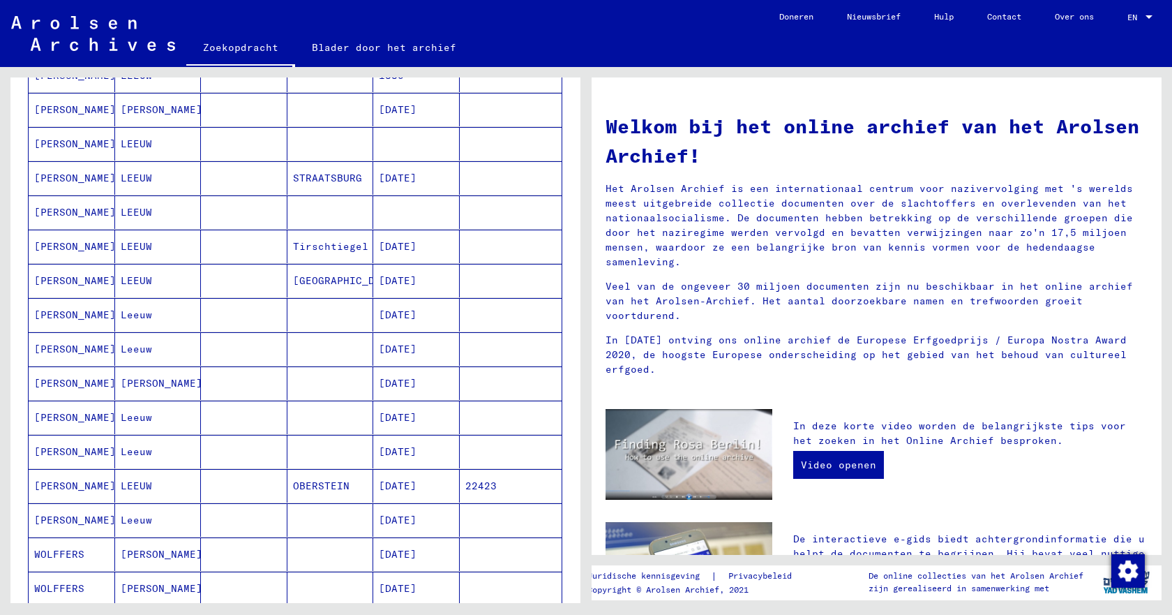
click at [56, 380] on font "[PERSON_NAME]" at bounding box center [75, 383] width 82 height 13
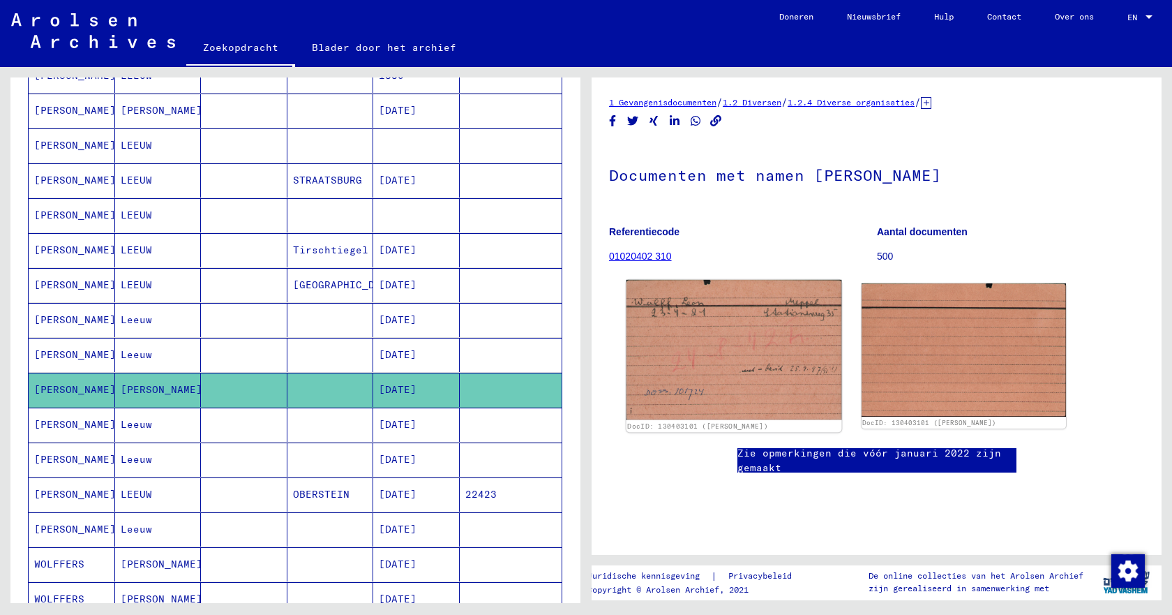
click at [738, 353] on img at bounding box center [734, 350] width 215 height 140
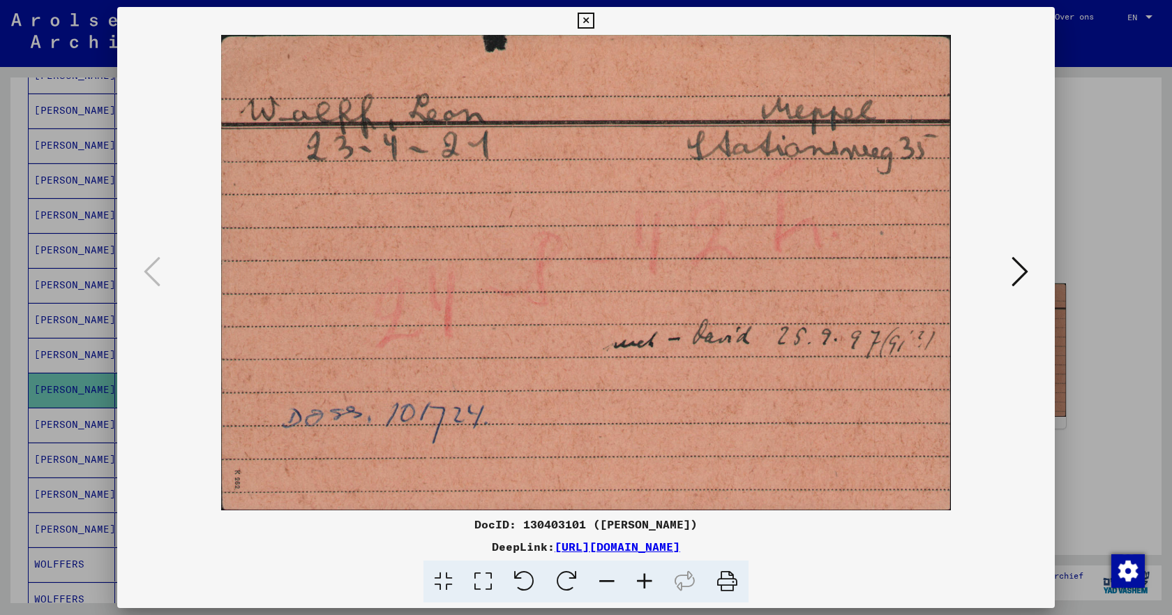
click at [1026, 278] on icon at bounding box center [1020, 271] width 17 height 33
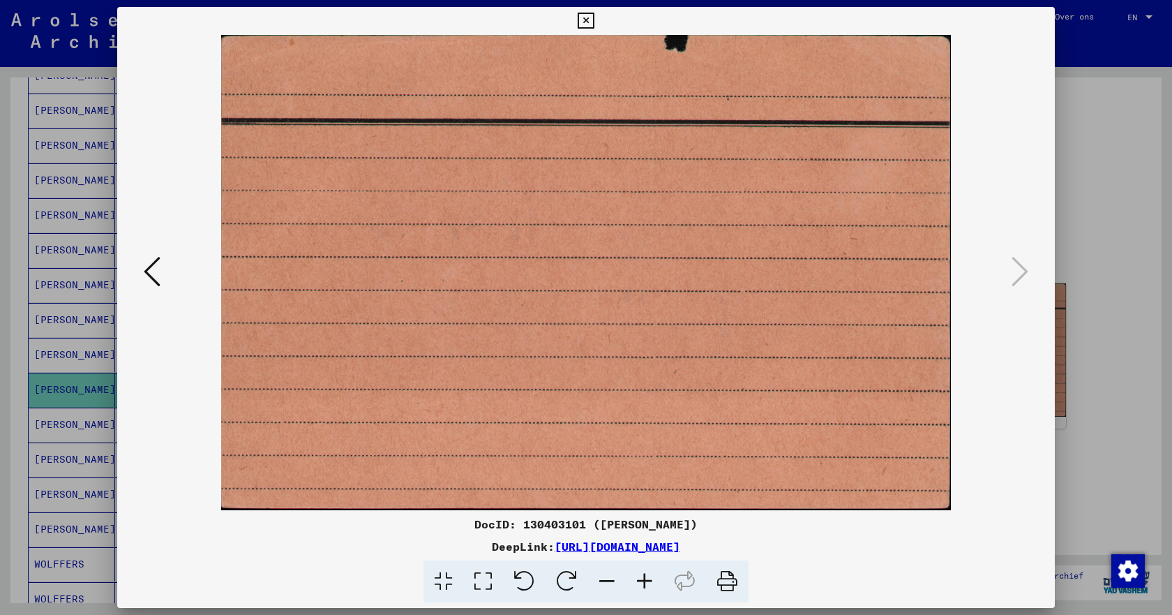
click at [585, 15] on icon at bounding box center [586, 21] width 16 height 17
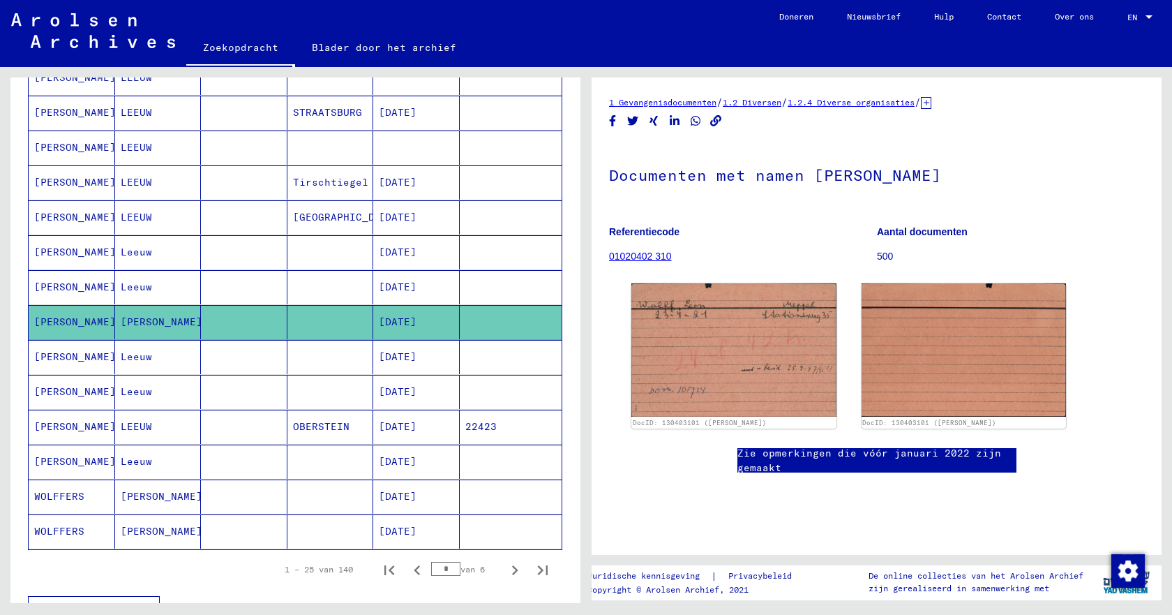
scroll to position [832, 0]
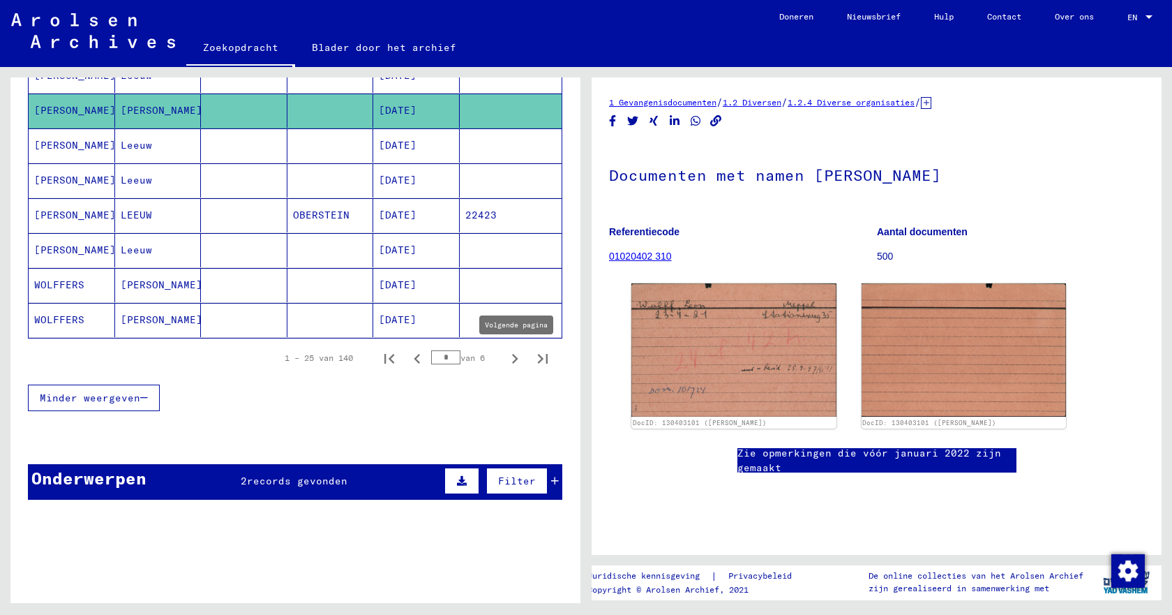
click at [505, 357] on icon "Volgende pagina" at bounding box center [515, 359] width 20 height 20
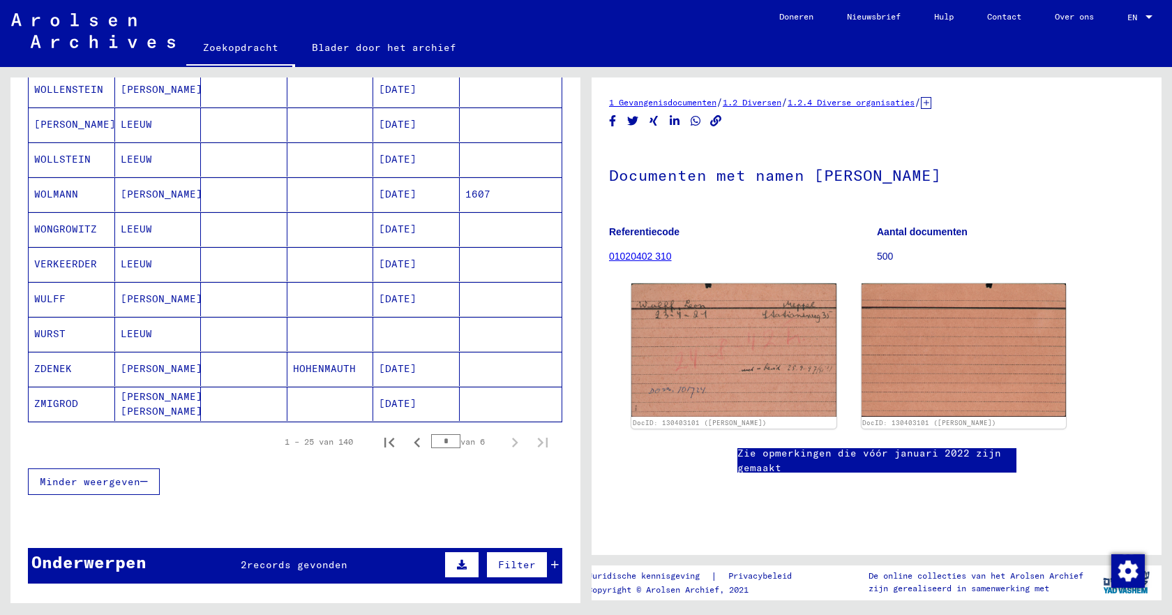
scroll to position [424, 0]
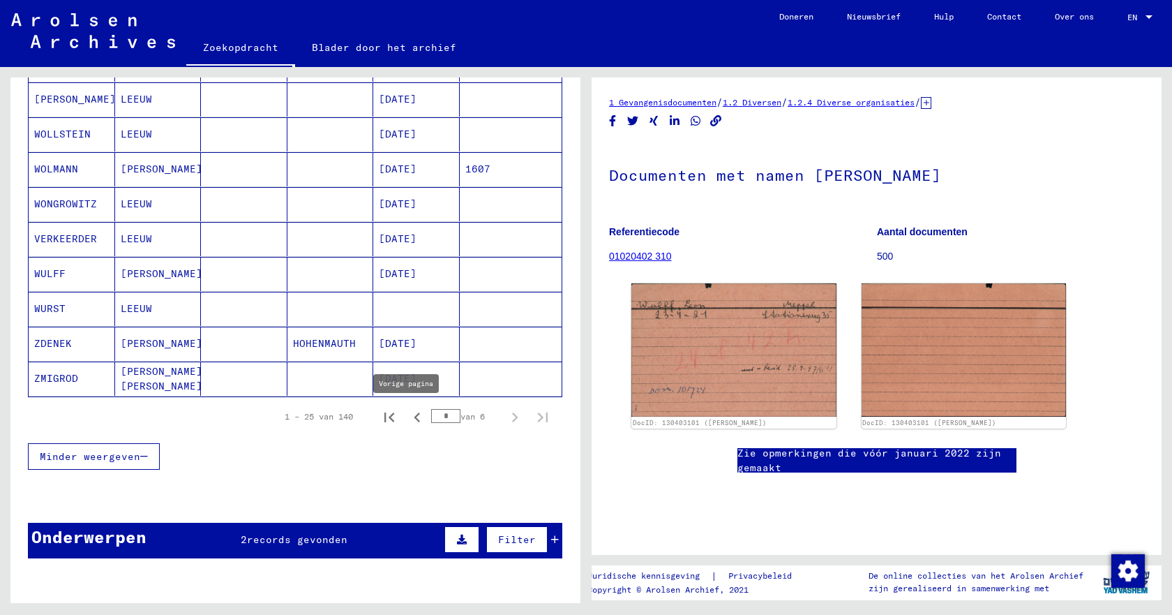
click at [410, 417] on icon "Vorige pagina" at bounding box center [418, 418] width 20 height 20
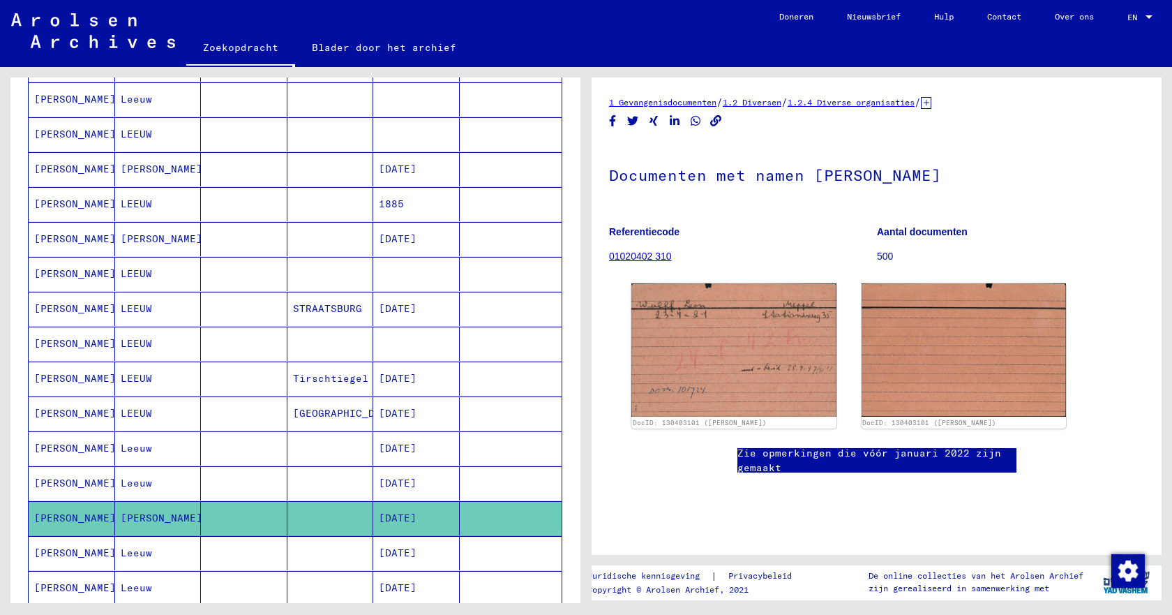
click at [141, 239] on font "[PERSON_NAME]" at bounding box center [162, 238] width 82 height 13
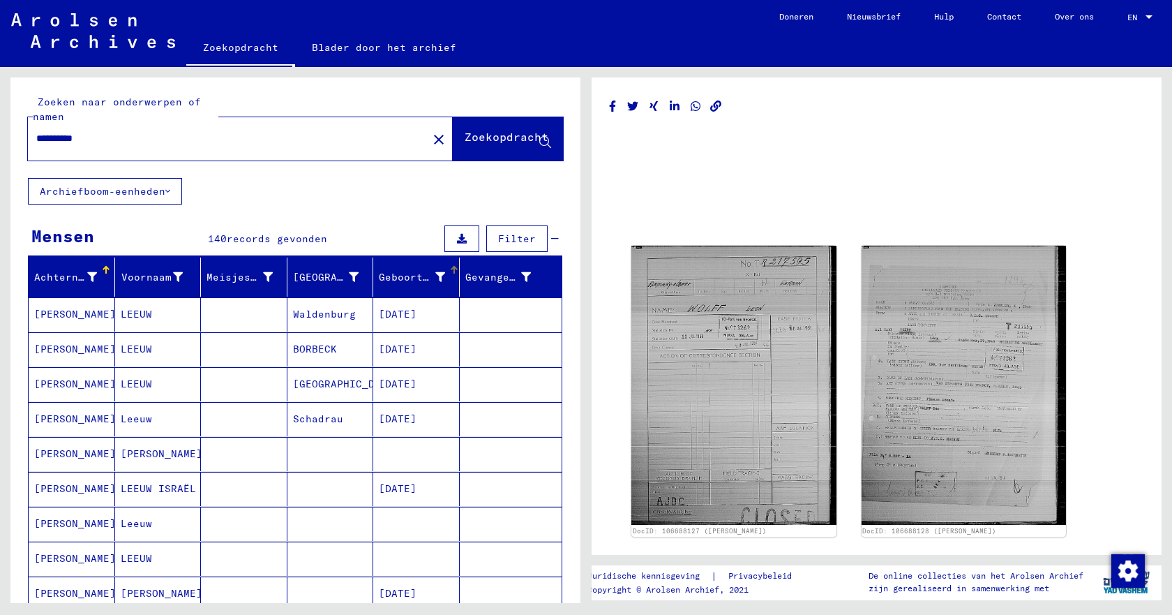
click at [450, 269] on div at bounding box center [454, 270] width 8 height 8
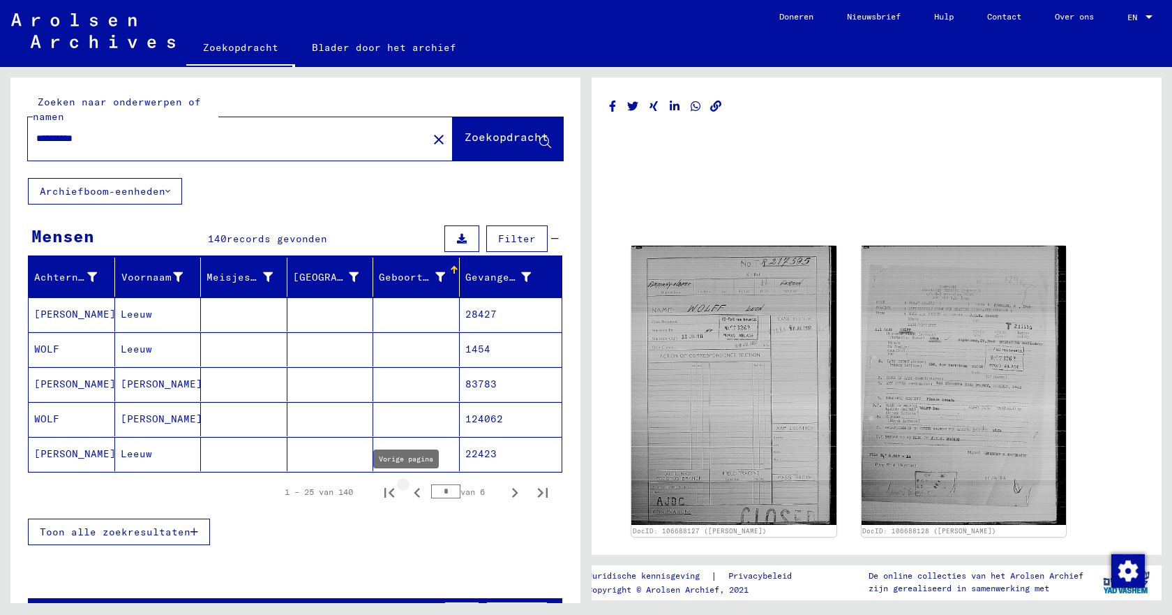
click at [409, 494] on icon "Vorige pagina" at bounding box center [418, 493] width 20 height 20
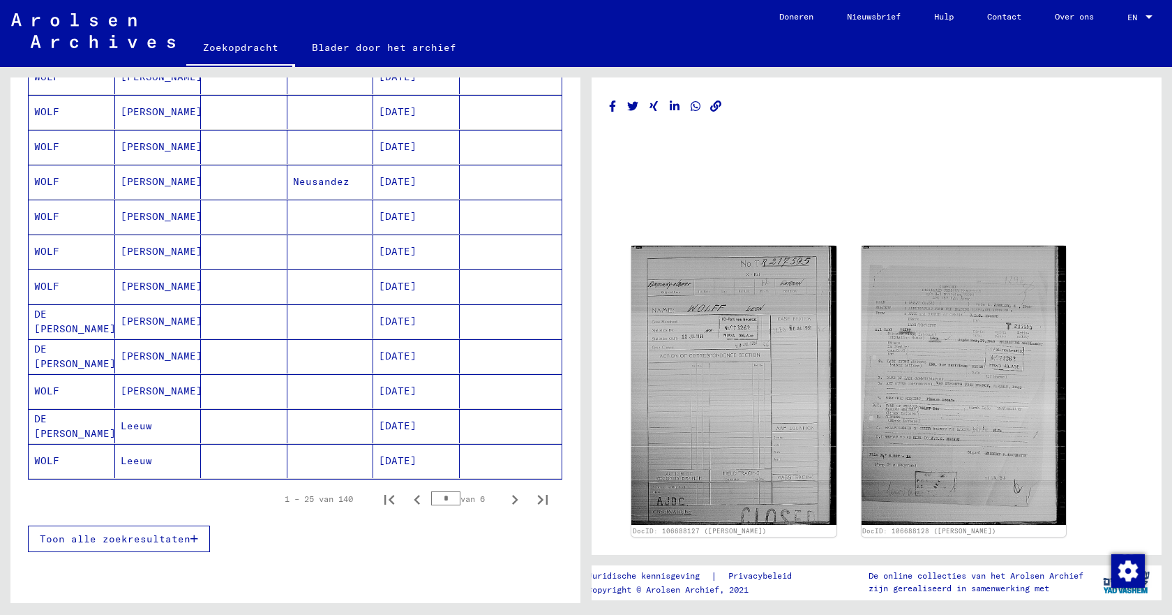
scroll to position [698, 0]
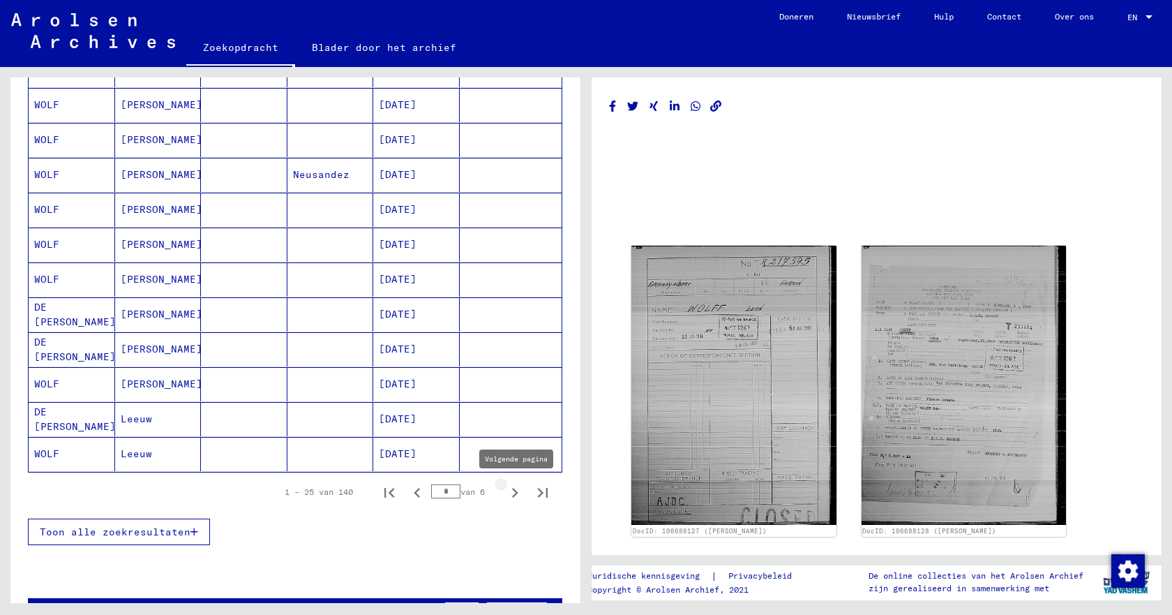
click at [505, 496] on icon "Volgende pagina" at bounding box center [515, 493] width 20 height 20
type input "*"
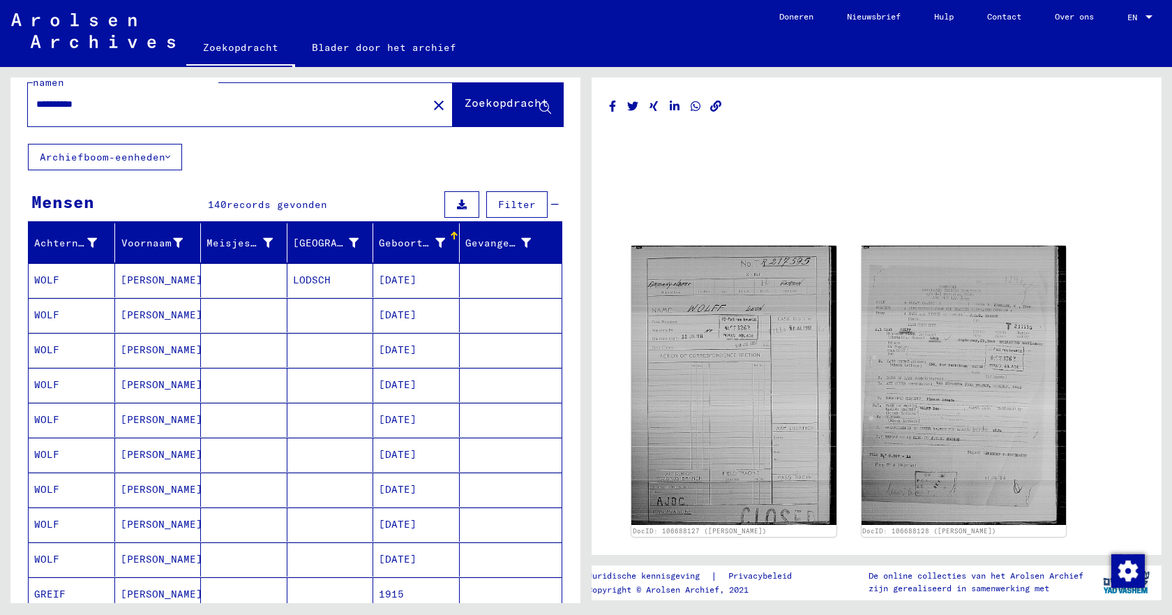
scroll to position [0, 0]
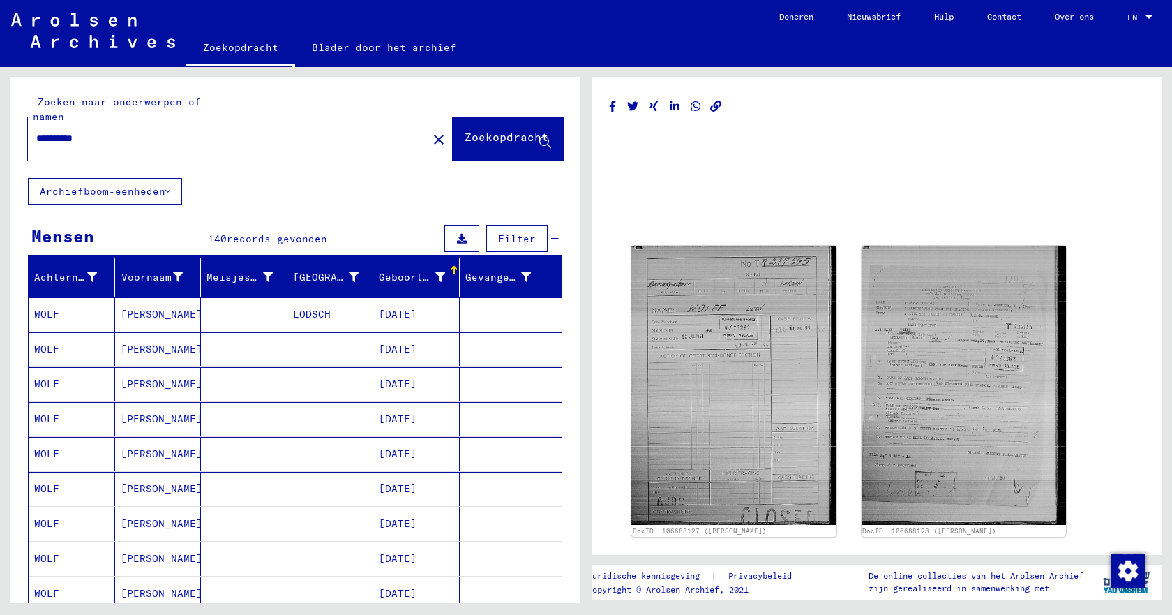
drag, startPoint x: 65, startPoint y: 140, endPoint x: 36, endPoint y: 146, distance: 29.3
click at [36, 146] on div "**********" at bounding box center [223, 138] width 391 height 31
type input "**********"
click at [465, 141] on font "Zoekopdracht" at bounding box center [507, 137] width 84 height 14
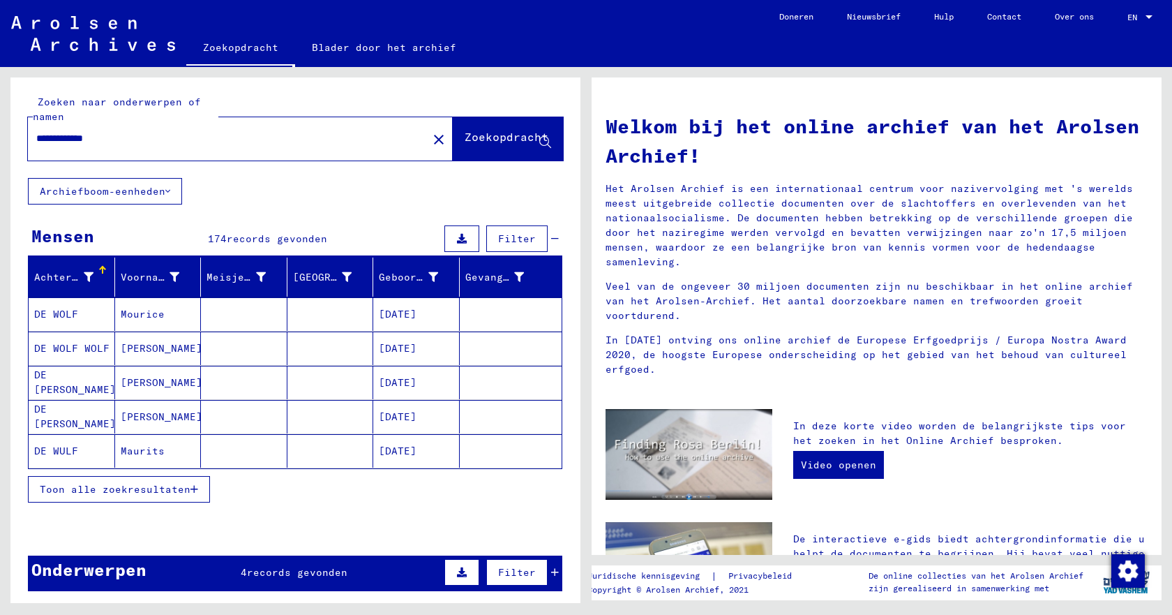
click at [171, 491] on font "Toon alle zoekresultaten" at bounding box center [115, 489] width 151 height 13
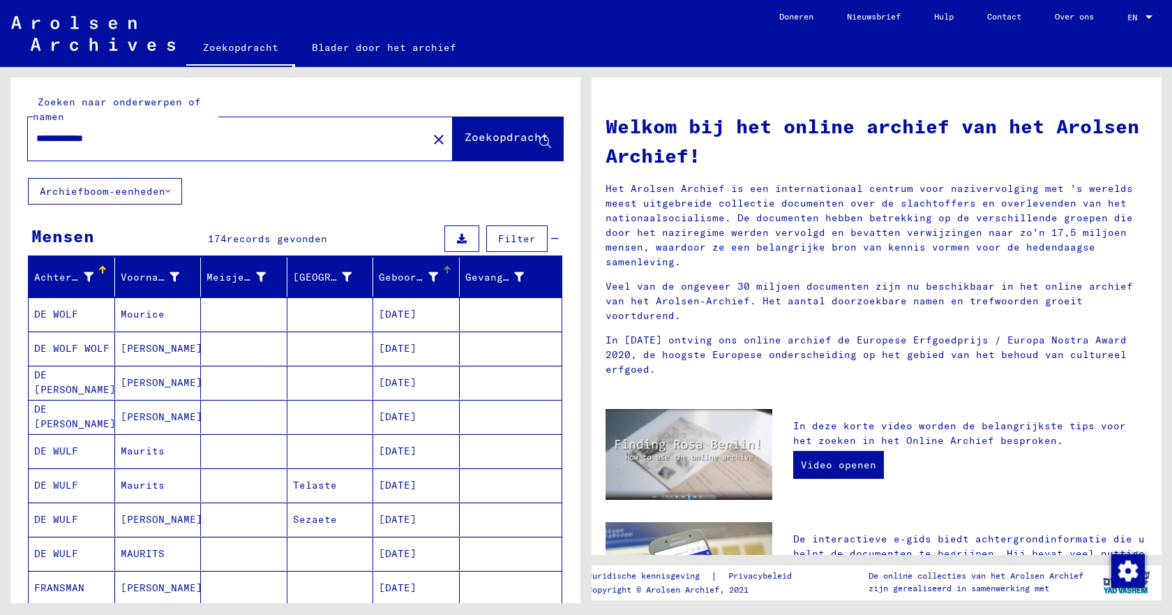
click at [443, 267] on div at bounding box center [447, 266] width 8 height 1
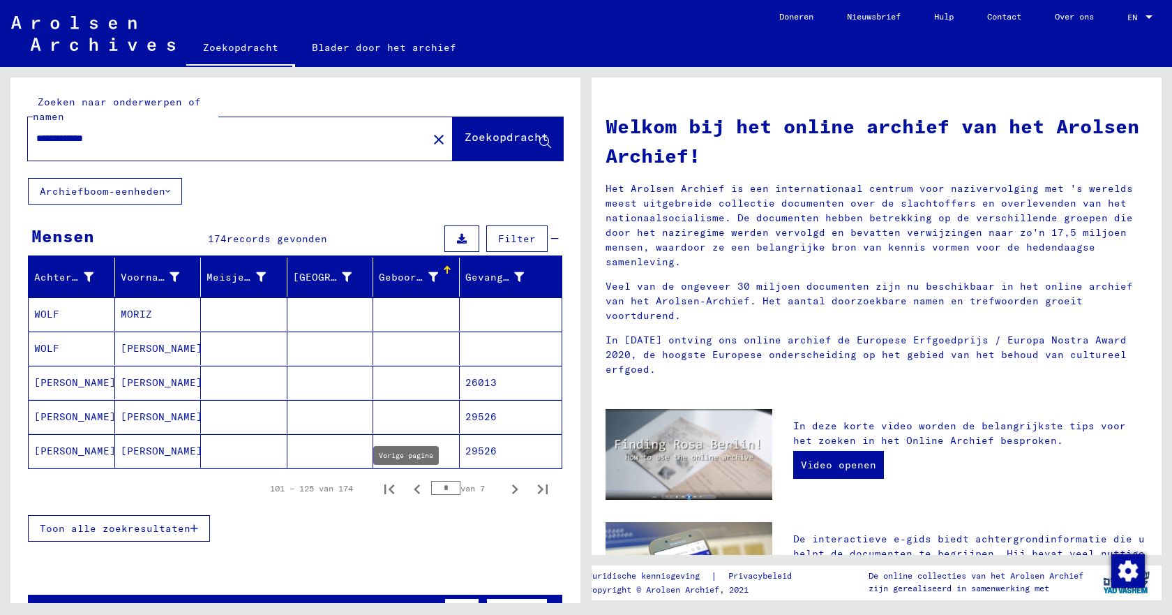
click at [414, 491] on icon "Vorige pagina" at bounding box center [417, 489] width 6 height 10
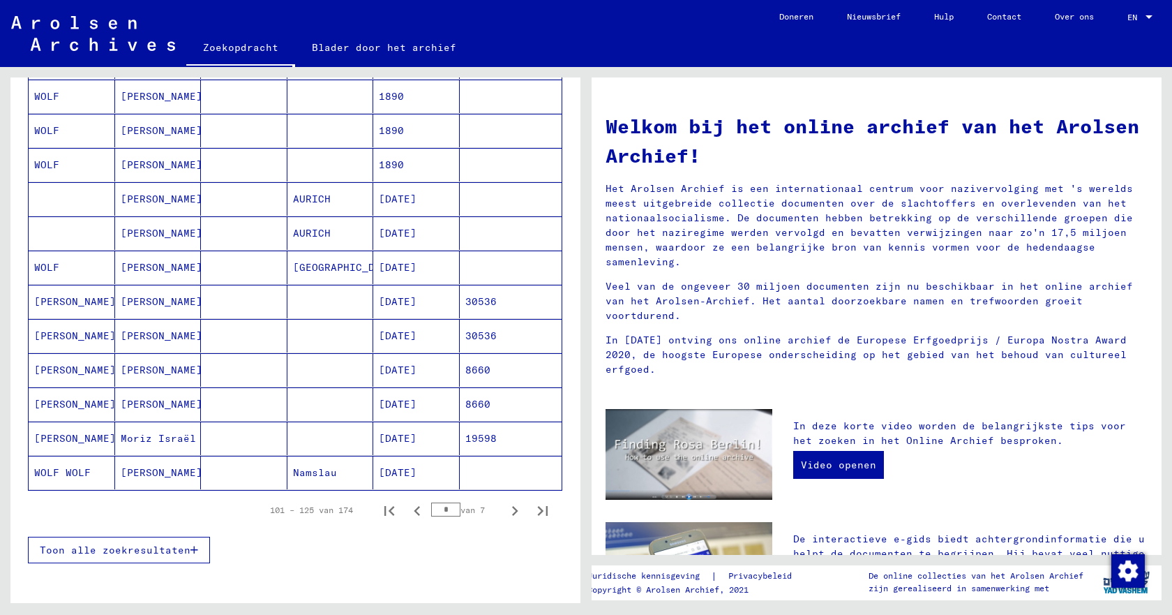
scroll to position [698, 0]
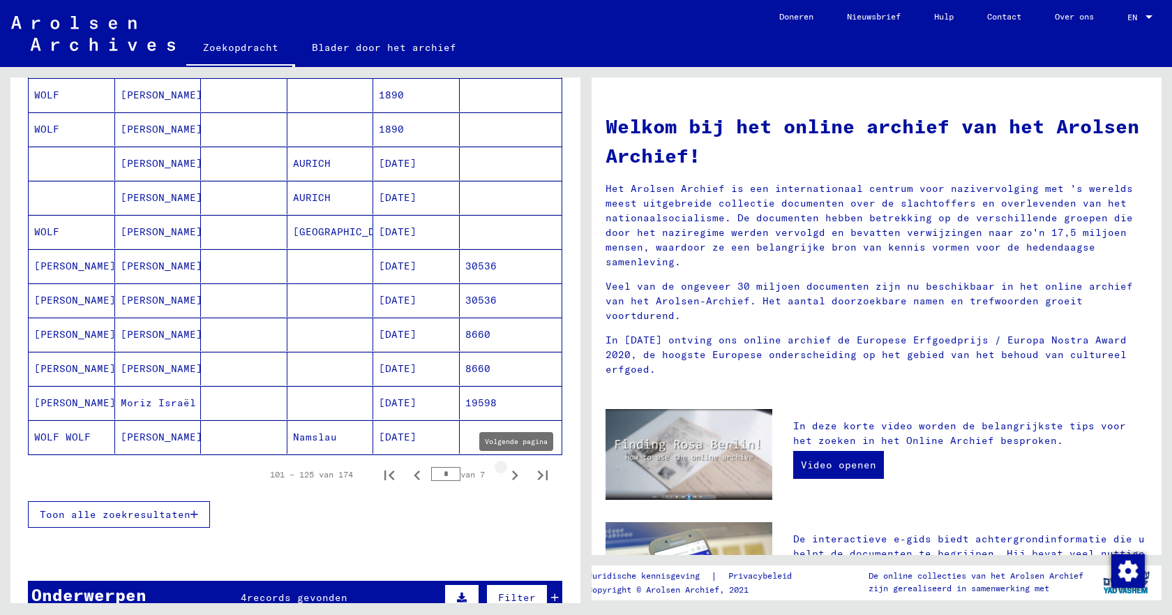
click at [512, 477] on icon "Volgende pagina" at bounding box center [515, 475] width 6 height 10
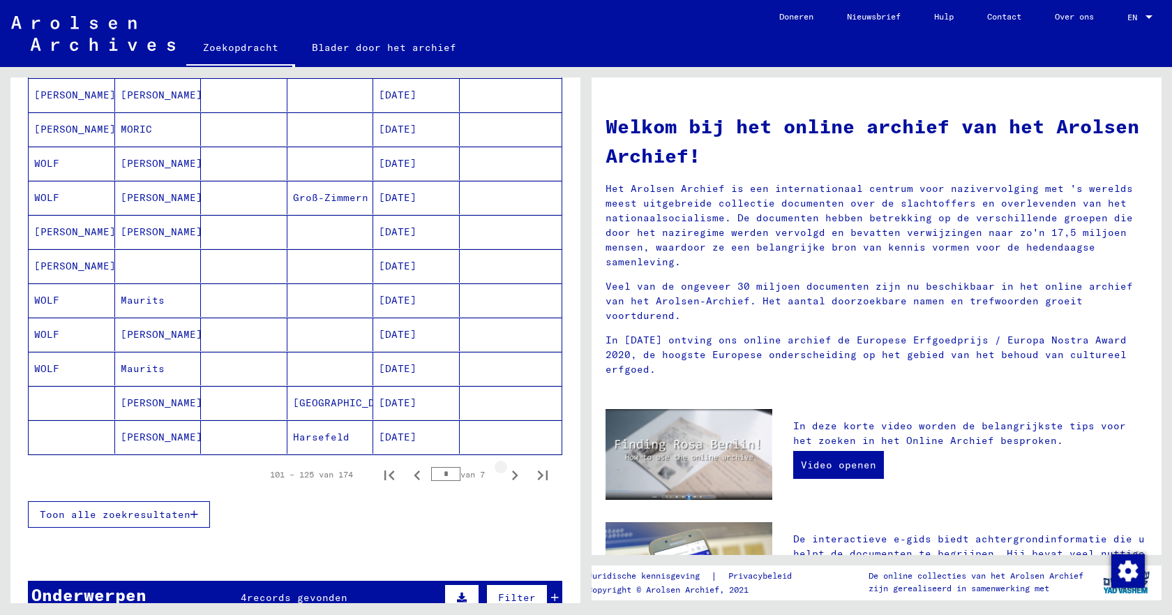
click at [512, 477] on icon "Volgende pagina" at bounding box center [515, 475] width 6 height 10
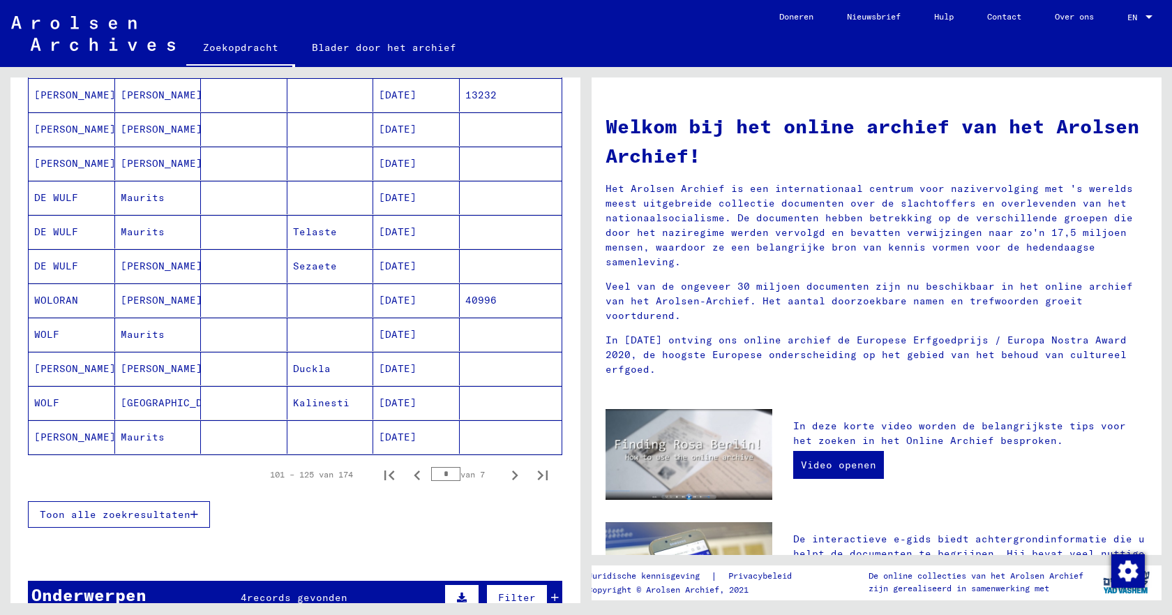
click at [512, 476] on icon "Volgende pagina" at bounding box center [515, 475] width 6 height 10
type input "*"
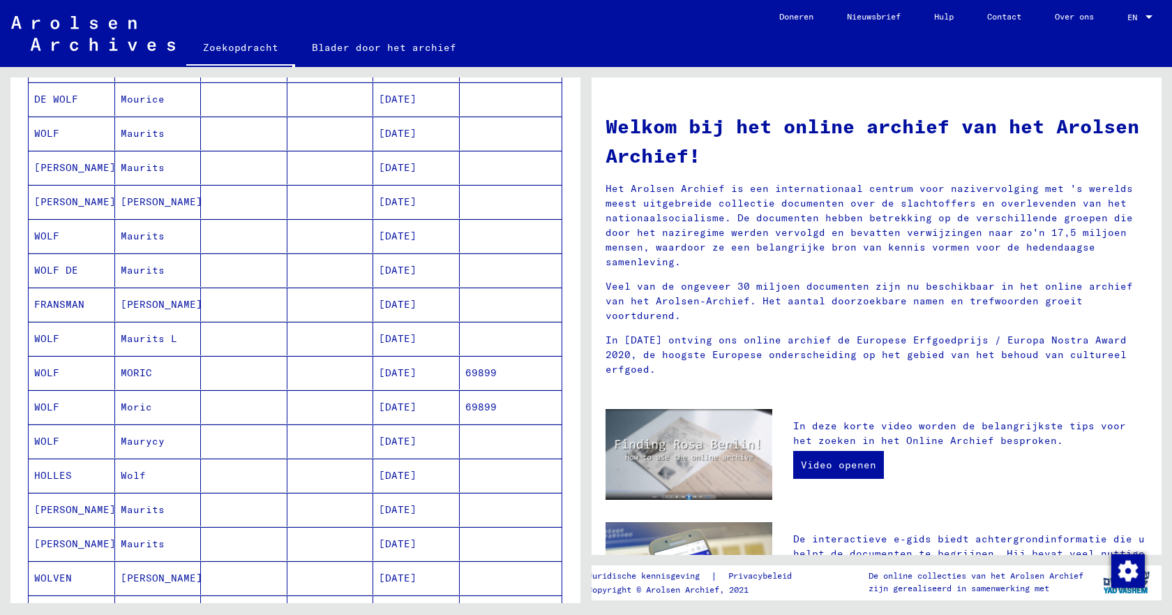
scroll to position [349, 0]
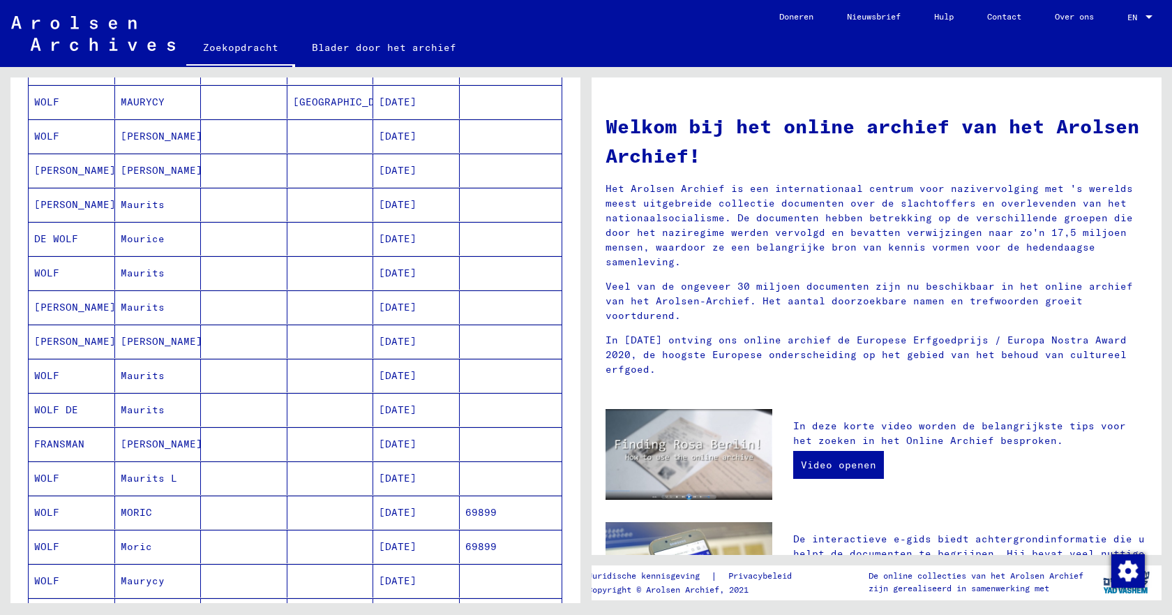
click at [45, 204] on font "[PERSON_NAME]" at bounding box center [75, 204] width 82 height 13
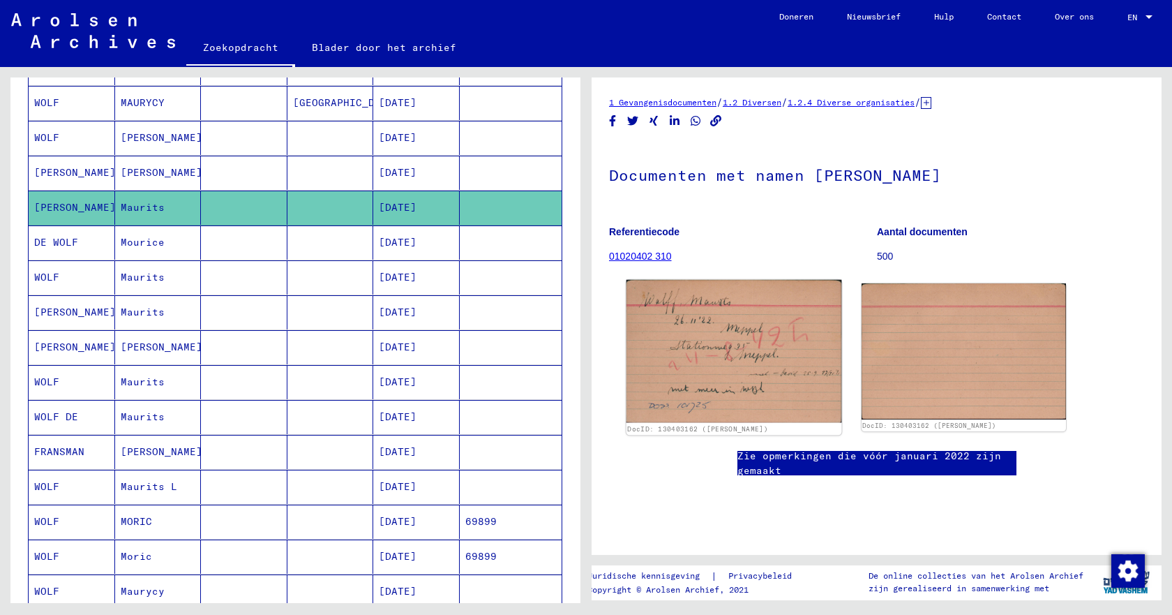
click at [731, 371] on img at bounding box center [734, 351] width 215 height 143
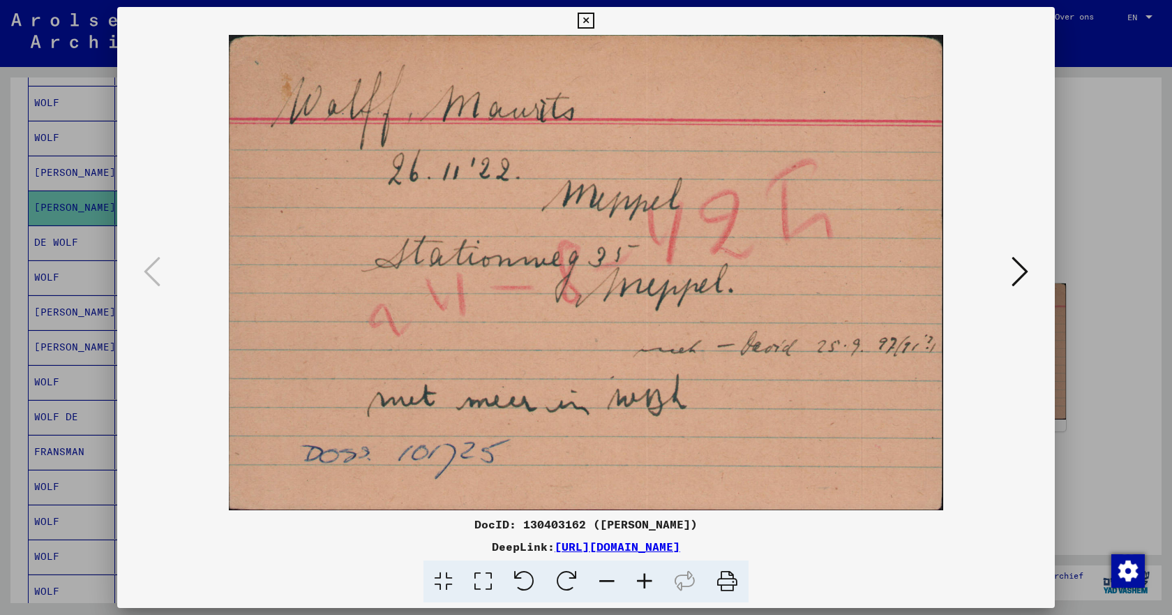
click at [1008, 268] on button at bounding box center [1020, 273] width 25 height 40
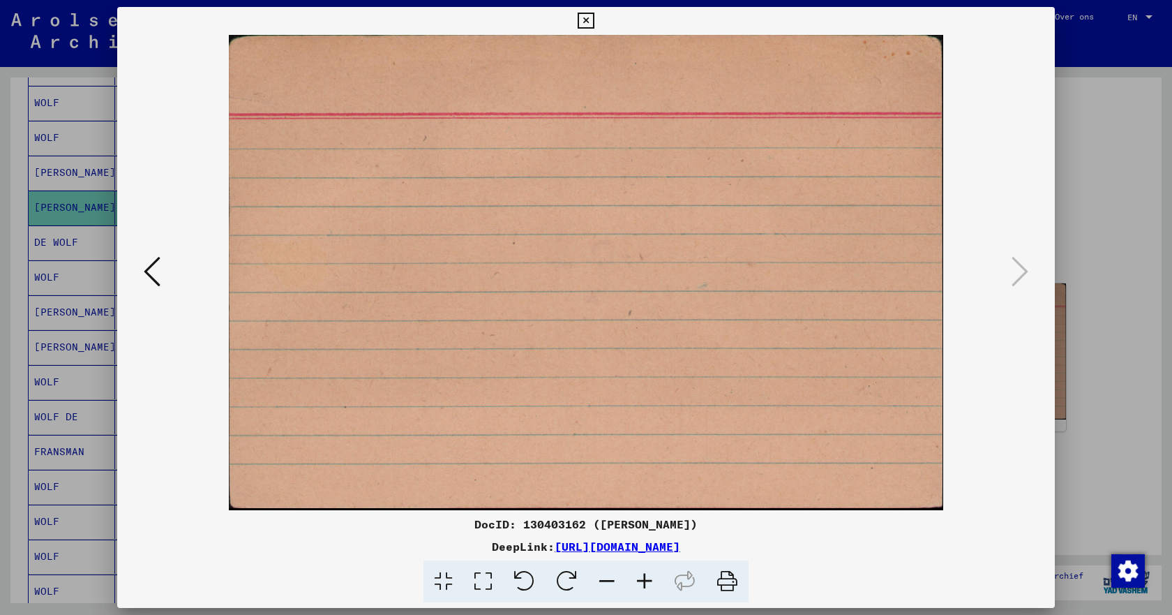
click at [590, 23] on icon at bounding box center [586, 21] width 16 height 17
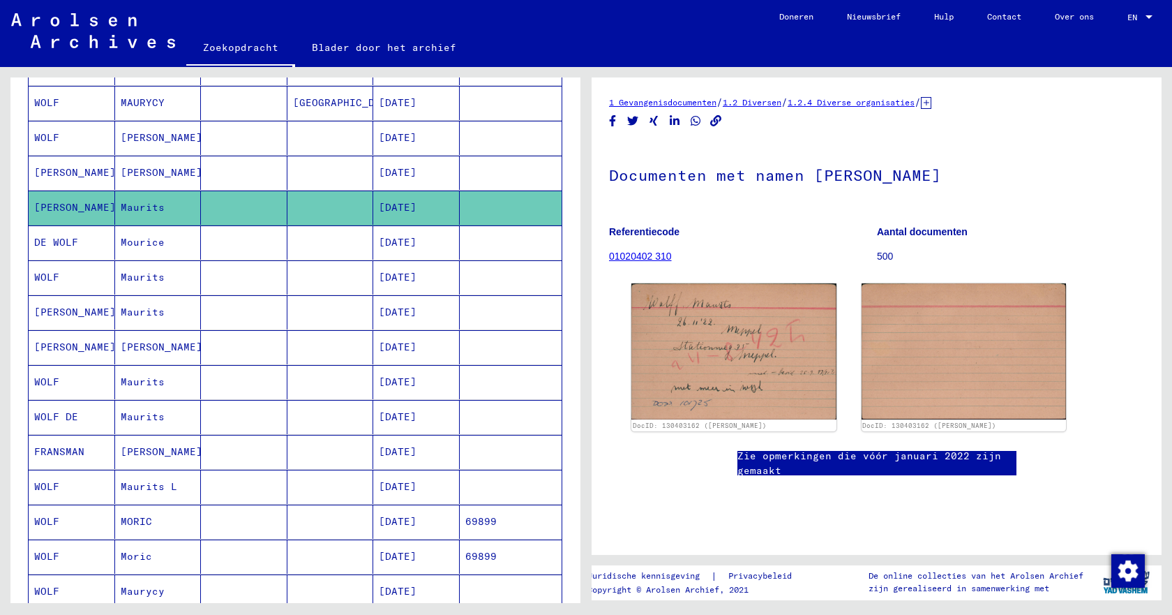
click at [148, 172] on font "[PERSON_NAME]" at bounding box center [162, 172] width 82 height 15
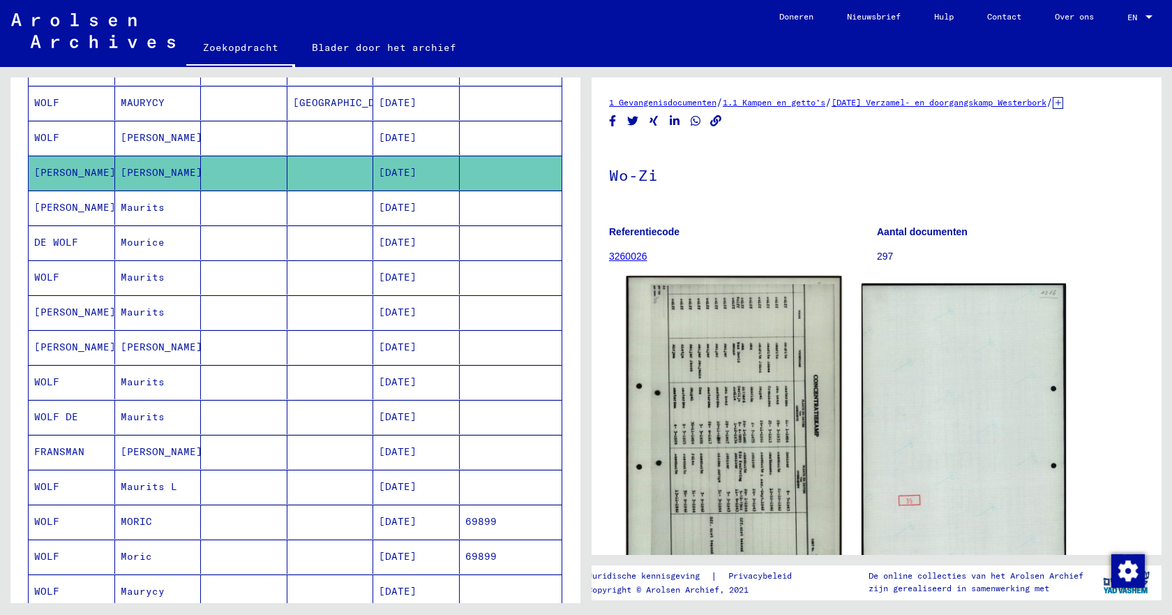
click at [782, 445] on img at bounding box center [734, 426] width 215 height 301
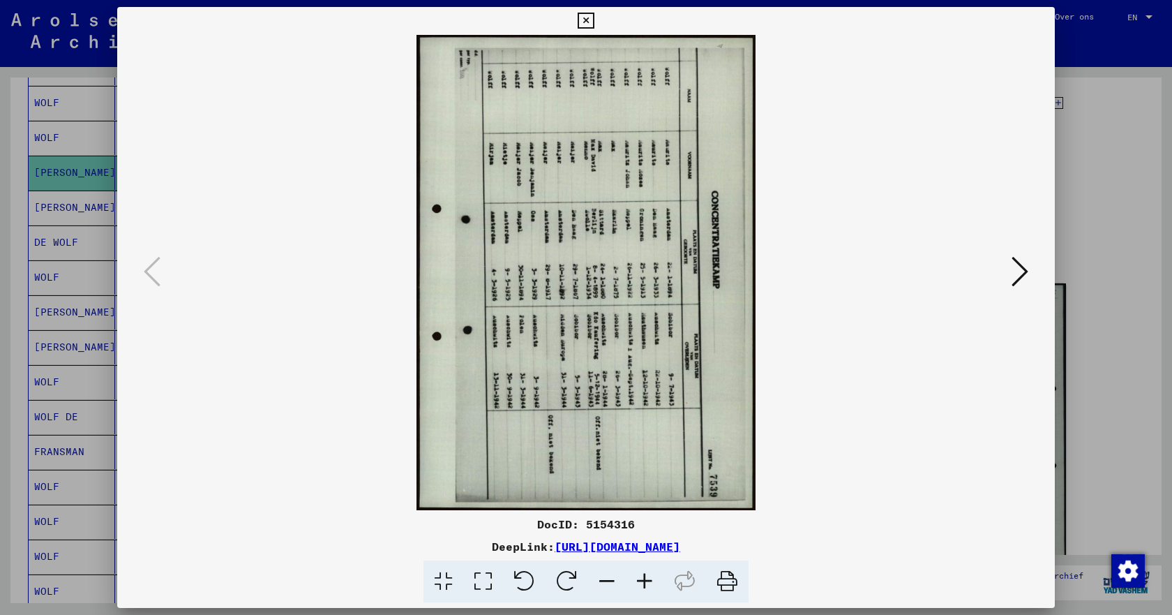
click at [590, 21] on icon at bounding box center [586, 21] width 16 height 17
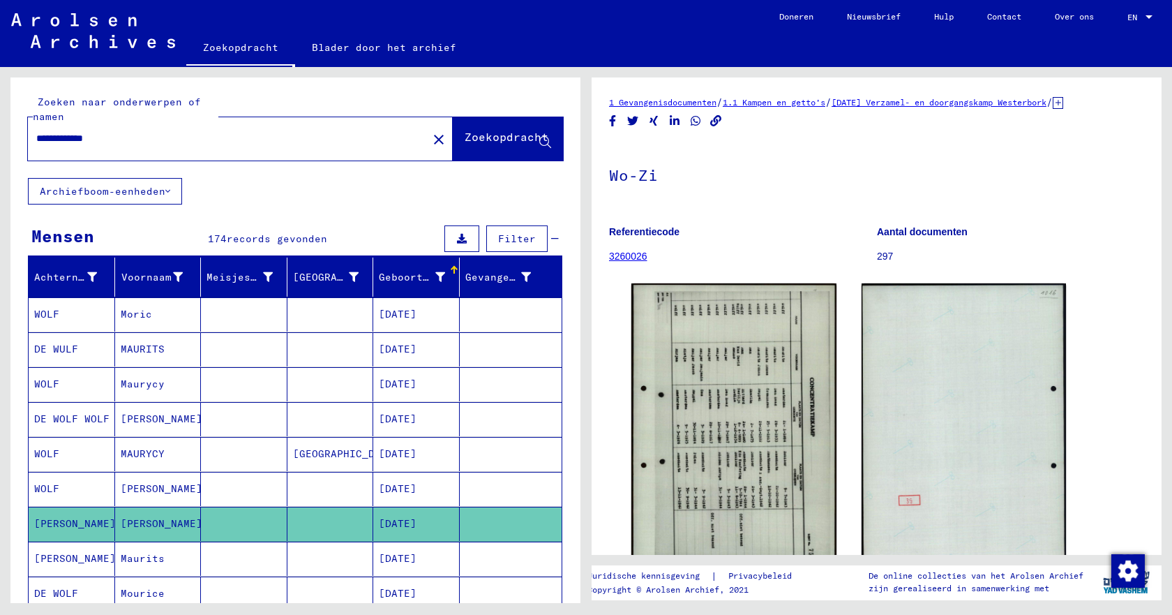
drag, startPoint x: 80, startPoint y: 136, endPoint x: 25, endPoint y: 136, distance: 55.1
click at [25, 136] on div "**********" at bounding box center [295, 127] width 570 height 100
type input "**********"
click at [465, 137] on font "Zoekopdracht" at bounding box center [507, 137] width 84 height 14
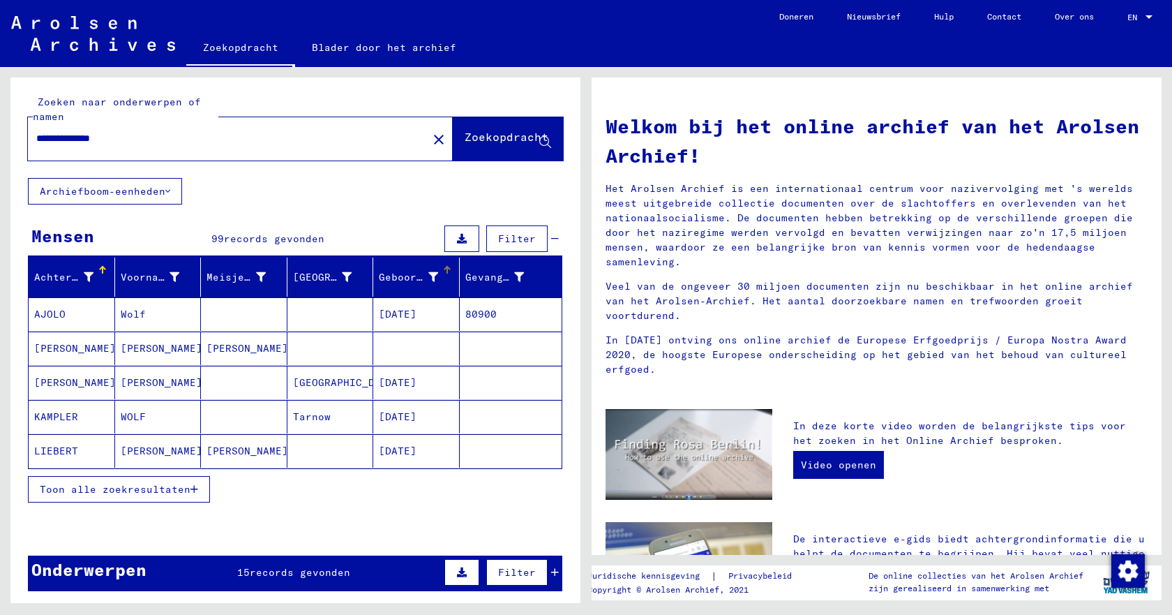
click at [447, 269] on div at bounding box center [449, 268] width 4 height 4
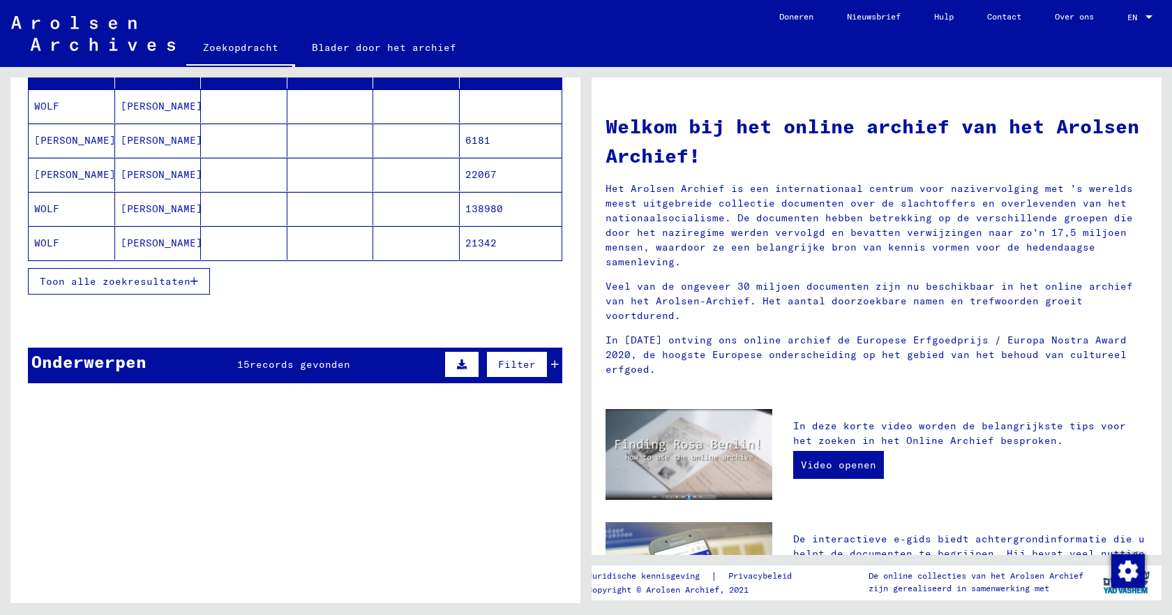
scroll to position [209, 0]
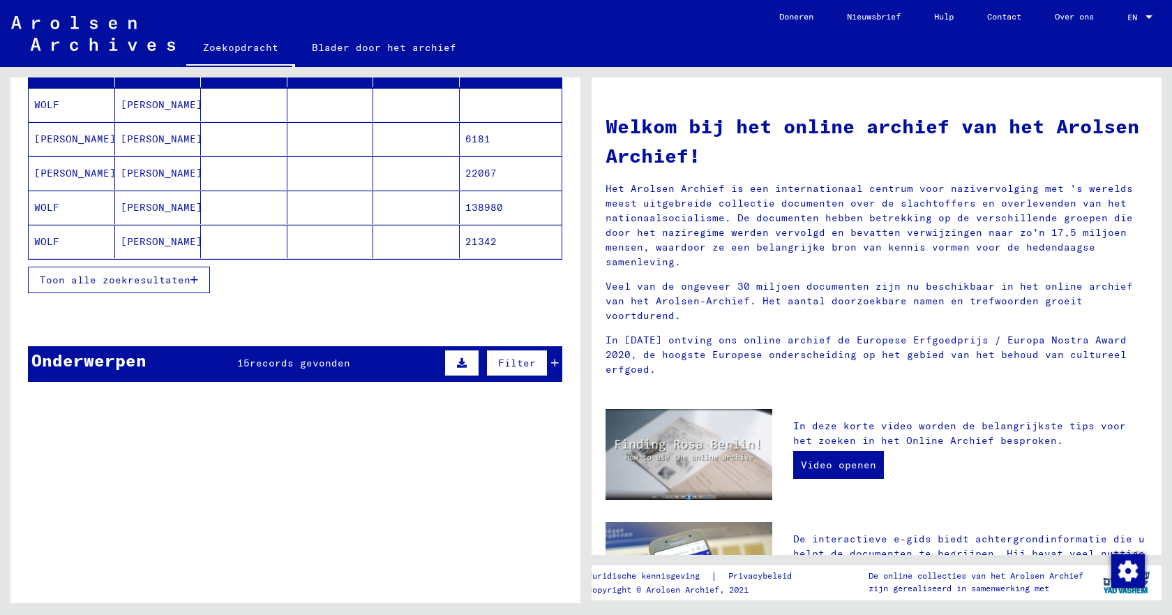
click at [119, 285] on font "Toon alle zoekresultaten" at bounding box center [115, 280] width 151 height 13
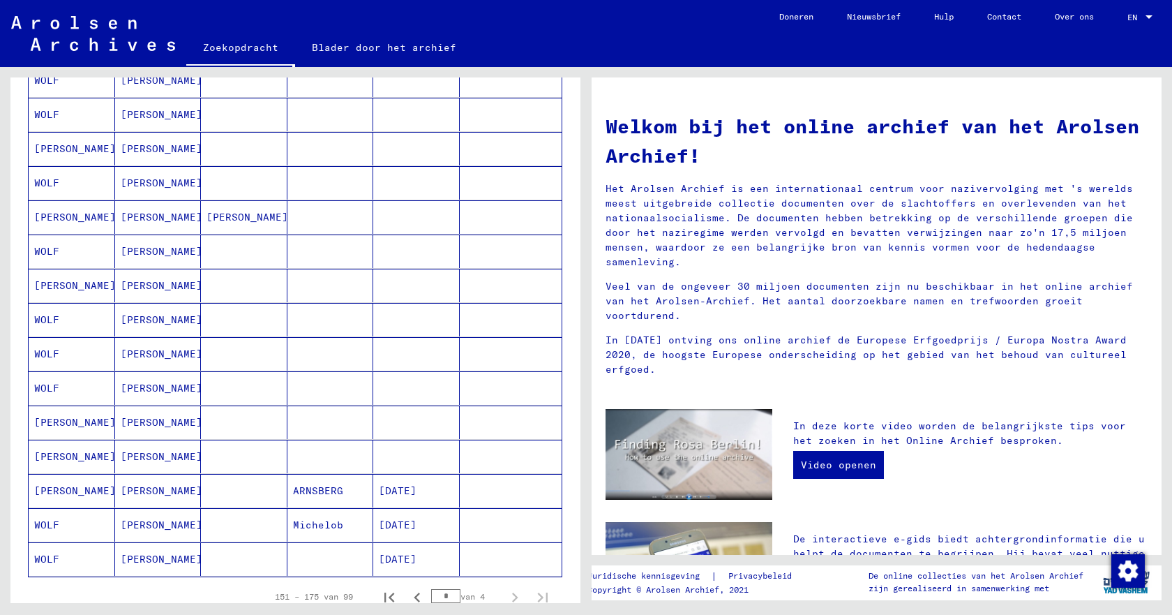
scroll to position [628, 0]
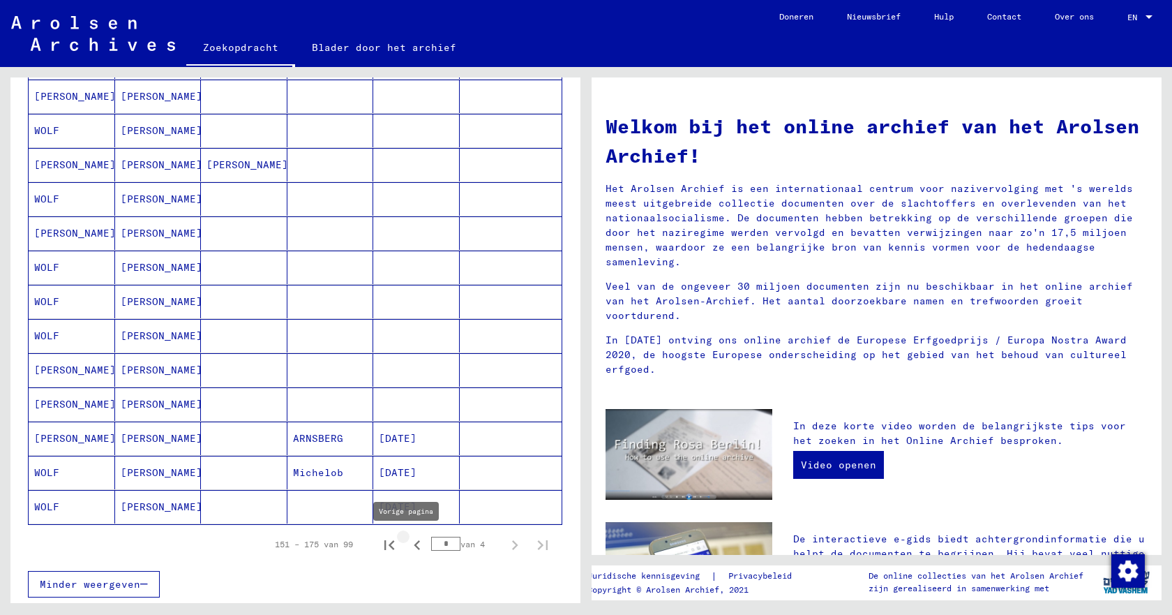
click at [408, 547] on icon "Vorige pagina" at bounding box center [418, 545] width 20 height 20
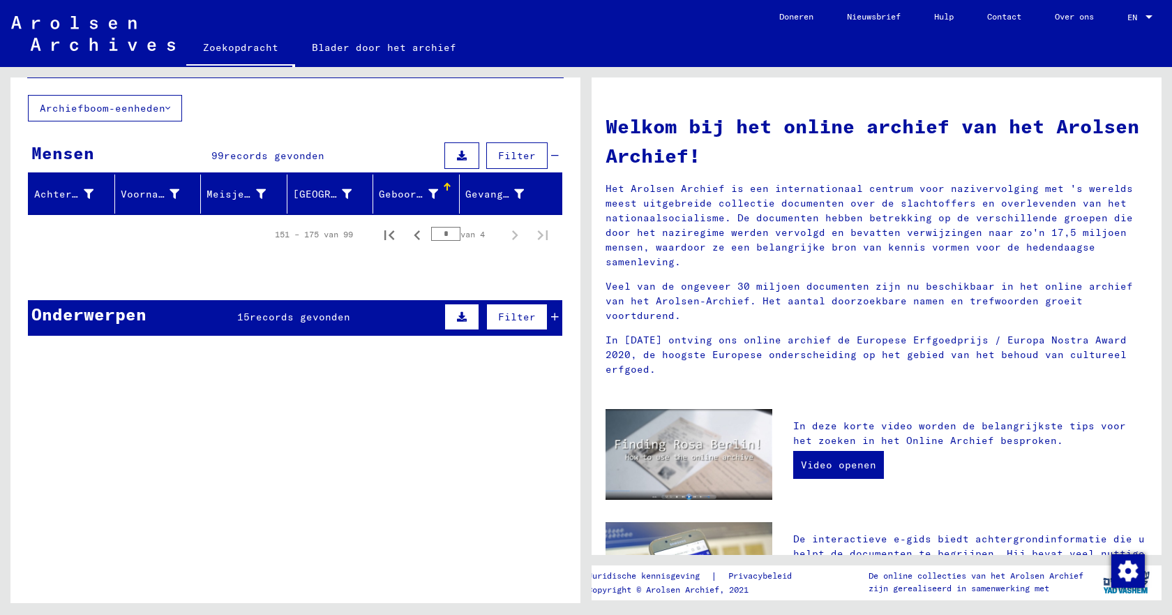
scroll to position [0, 0]
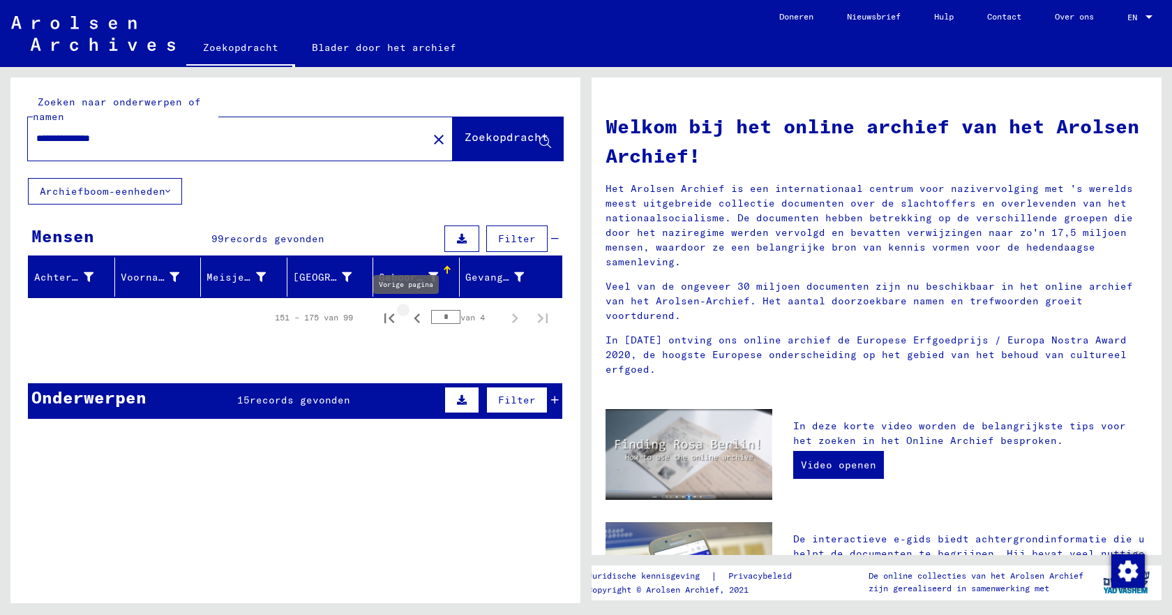
click at [408, 318] on icon "Vorige pagina" at bounding box center [418, 318] width 20 height 20
type input "*"
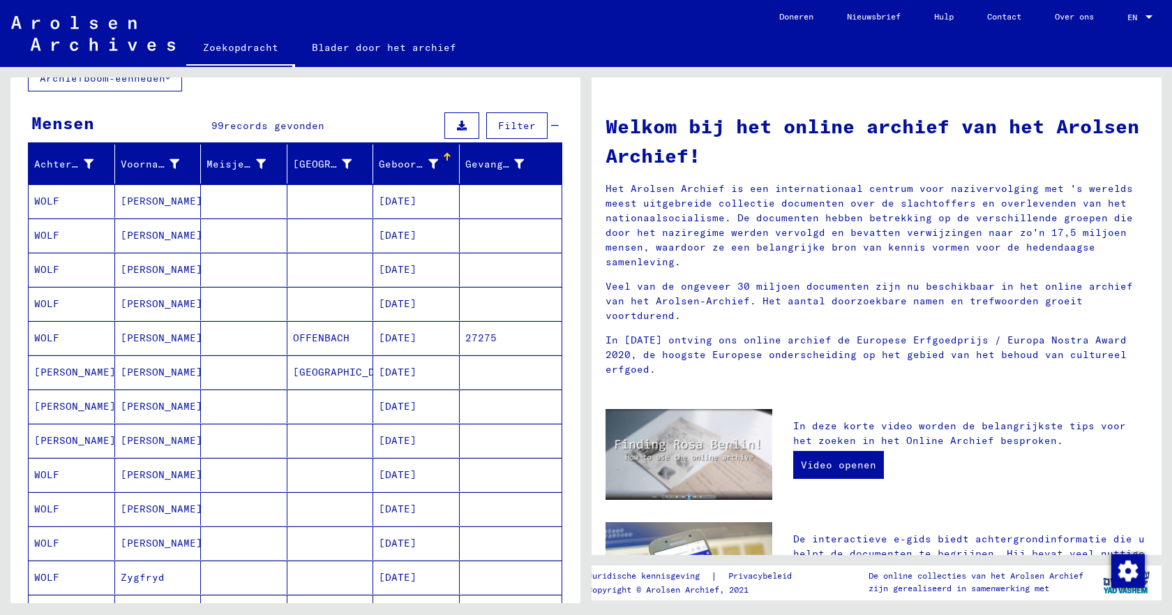
scroll to position [140, 0]
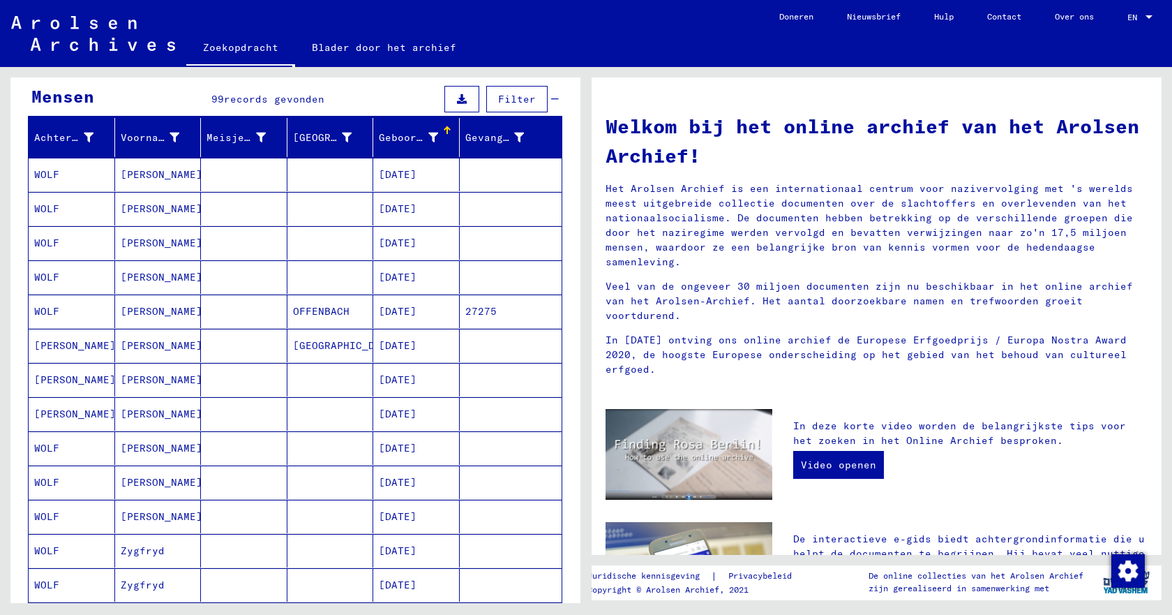
click at [60, 419] on font "[PERSON_NAME]" at bounding box center [75, 414] width 82 height 13
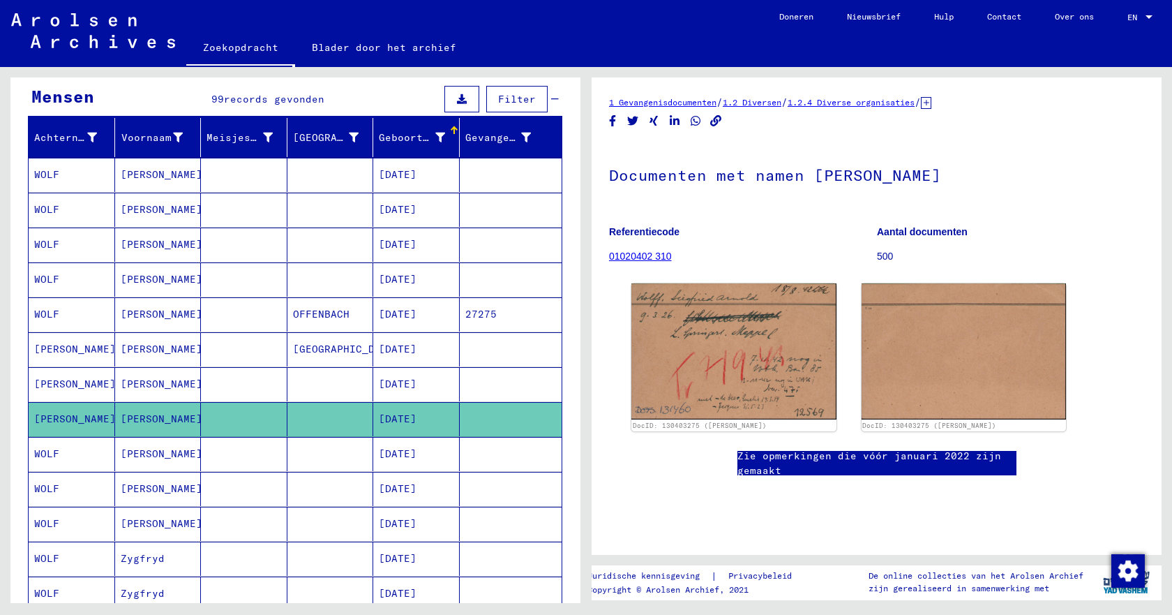
click at [64, 387] on font "[PERSON_NAME]" at bounding box center [75, 384] width 82 height 13
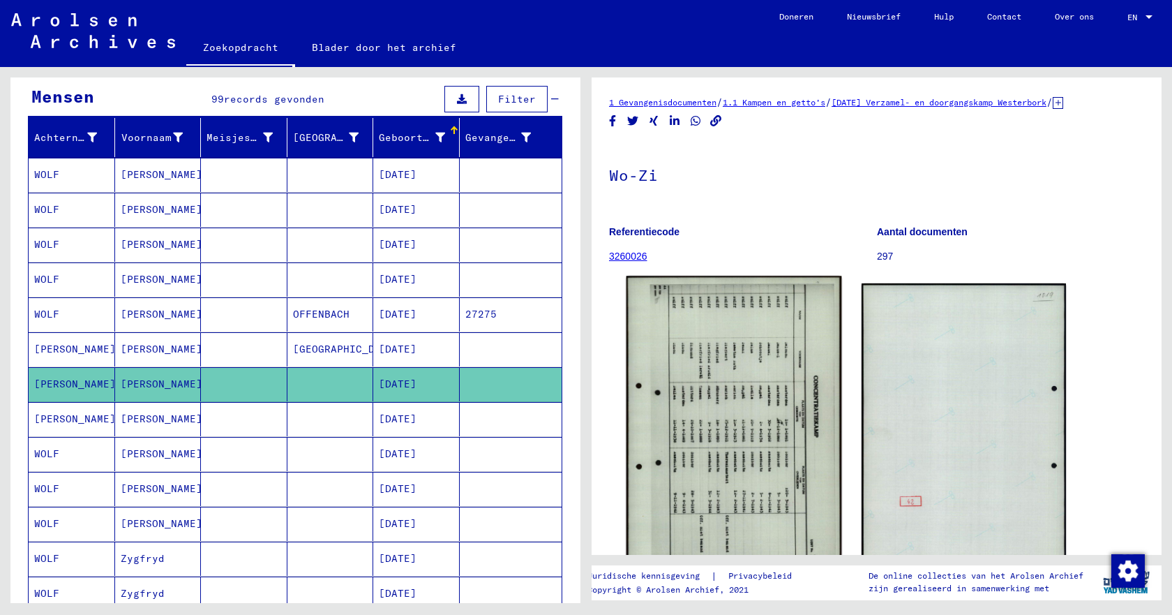
click at [736, 456] on img at bounding box center [734, 426] width 215 height 301
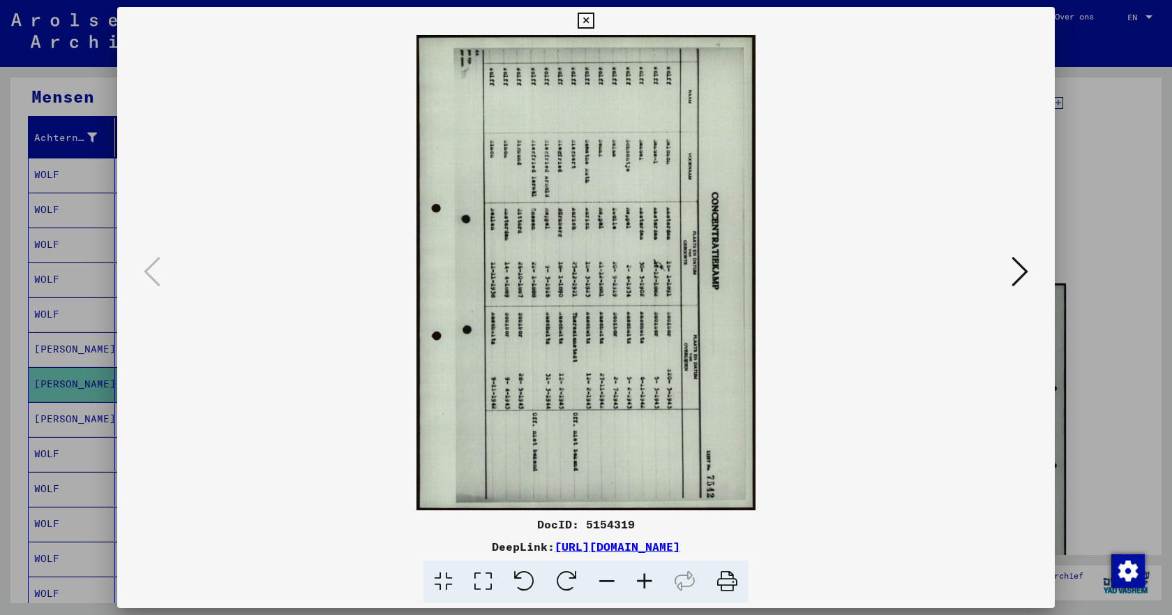
click at [586, 19] on icon at bounding box center [586, 21] width 16 height 17
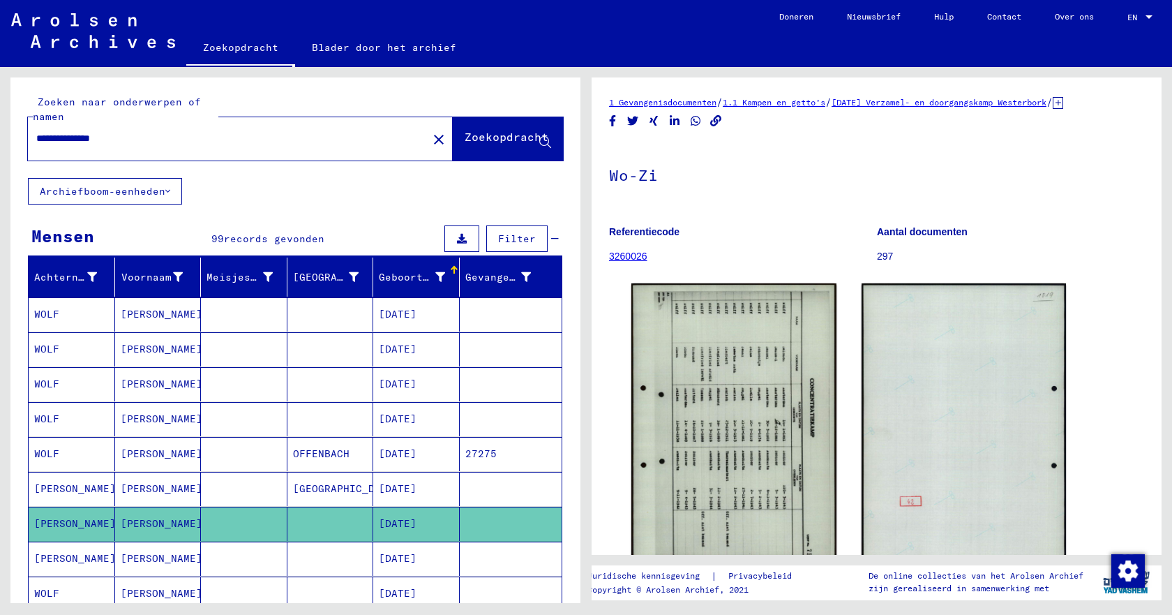
drag, startPoint x: 94, startPoint y: 139, endPoint x: 27, endPoint y: 143, distance: 67.1
click at [27, 143] on div "**********" at bounding box center [295, 127] width 570 height 100
type input "**********"
click at [465, 146] on span "Zoekopdracht" at bounding box center [507, 140] width 84 height 14
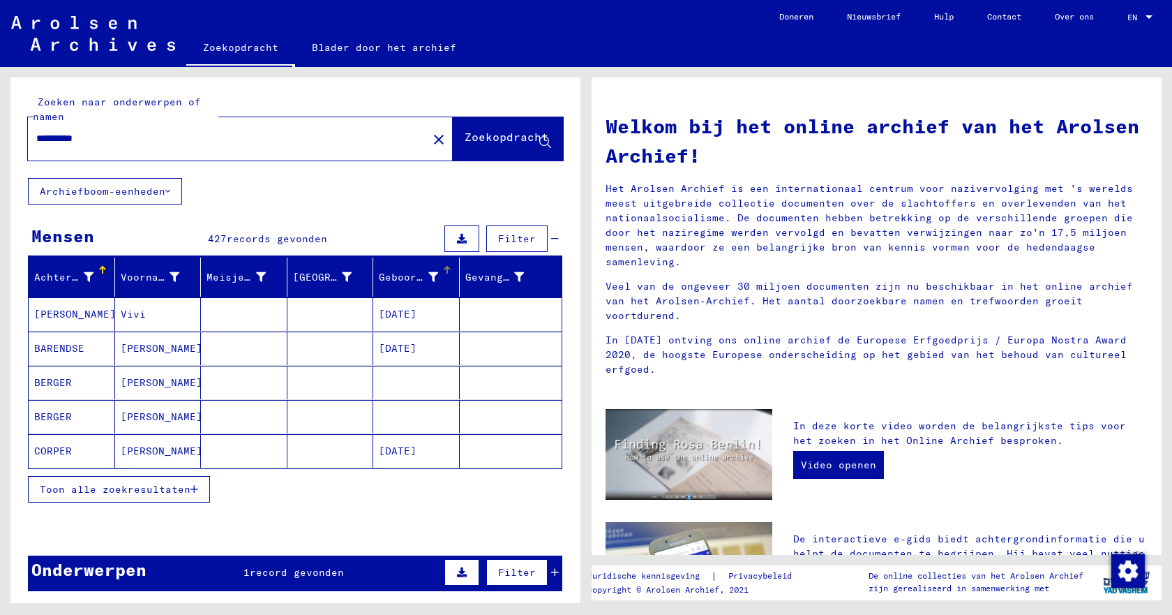
click at [443, 271] on div at bounding box center [447, 270] width 8 height 8
click at [123, 488] on font "Toon alle zoekresultaten" at bounding box center [115, 489] width 151 height 13
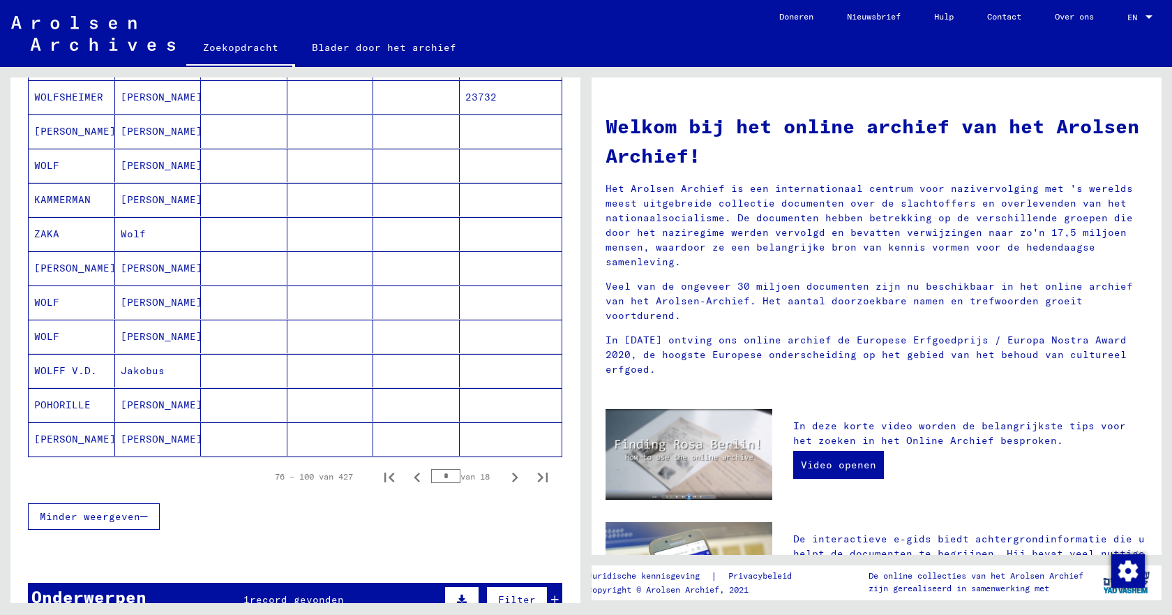
scroll to position [698, 0]
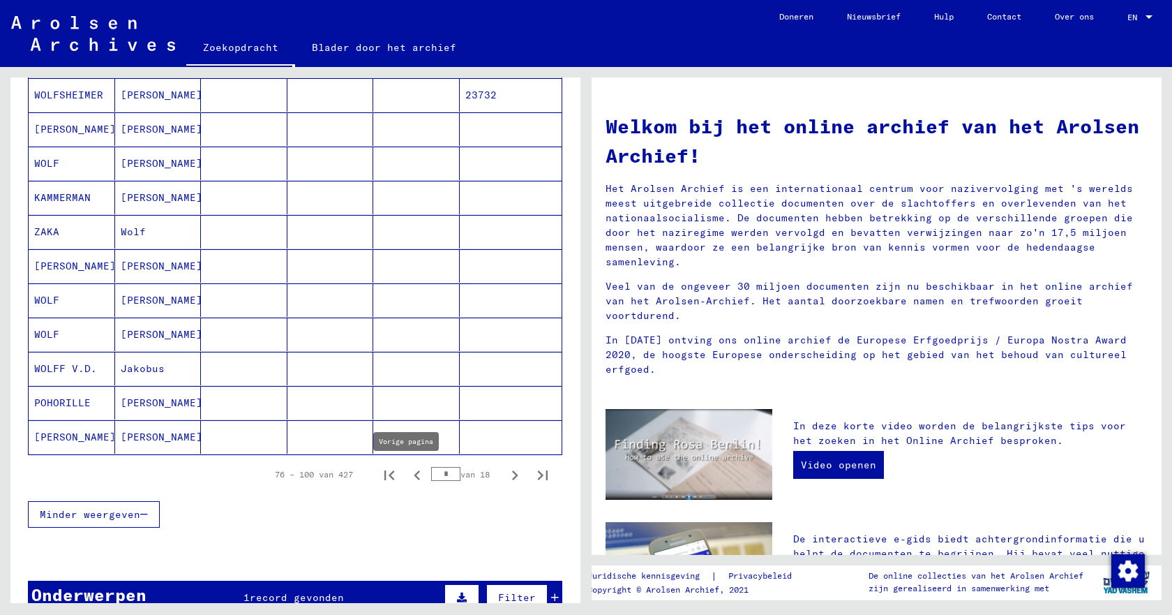
click at [408, 475] on icon "Vorige pagina" at bounding box center [418, 475] width 20 height 20
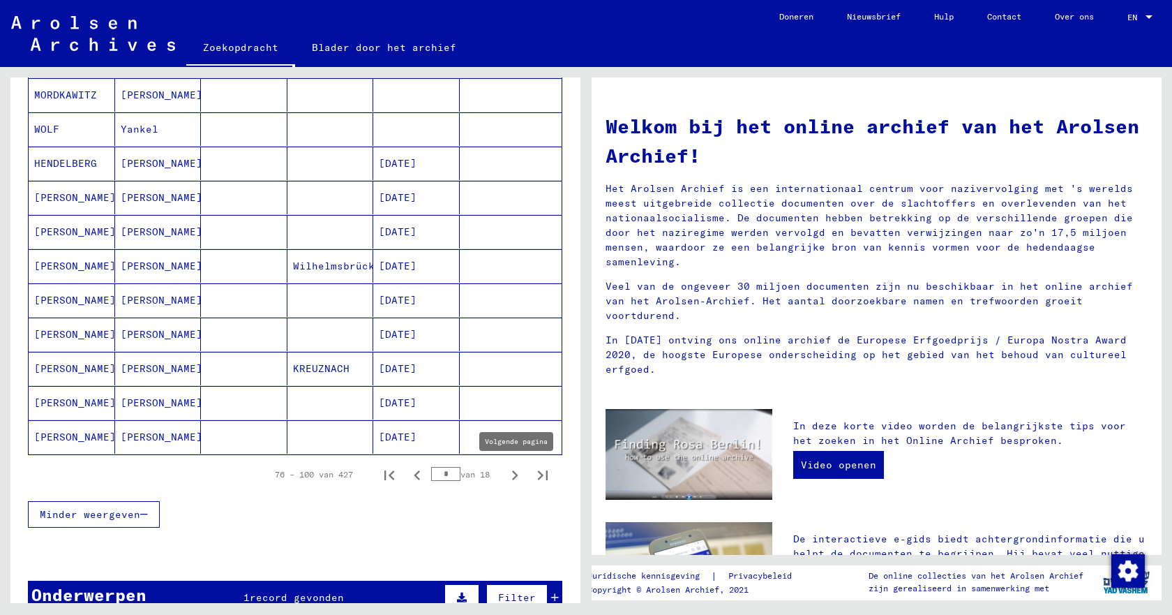
click at [505, 479] on icon "Volgende pagina" at bounding box center [515, 475] width 20 height 20
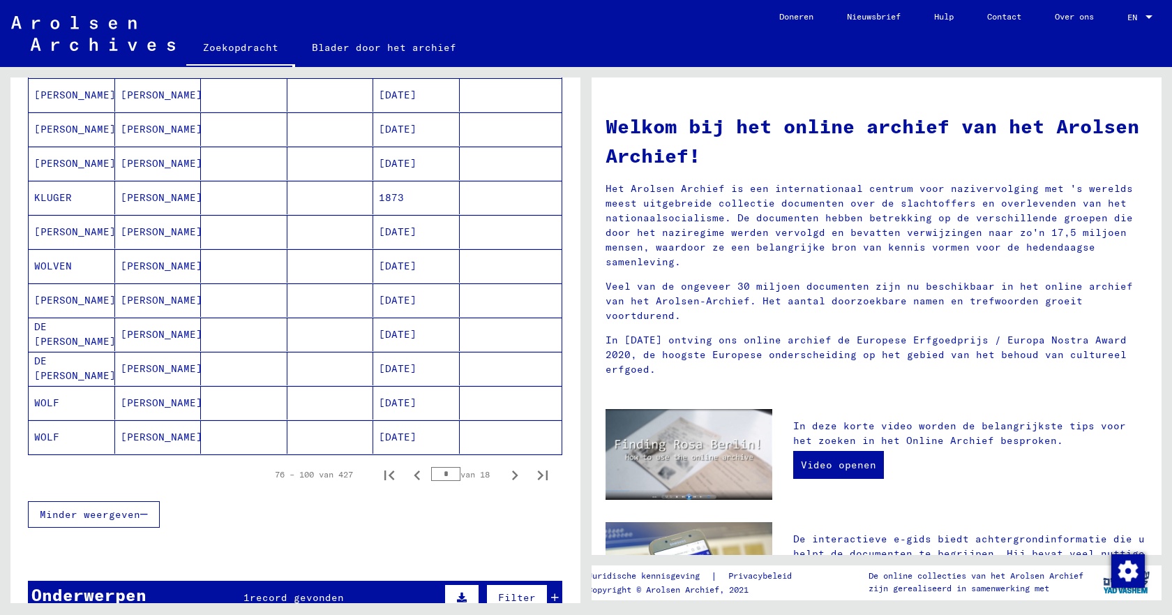
click at [505, 479] on icon "Volgende pagina" at bounding box center [515, 475] width 20 height 20
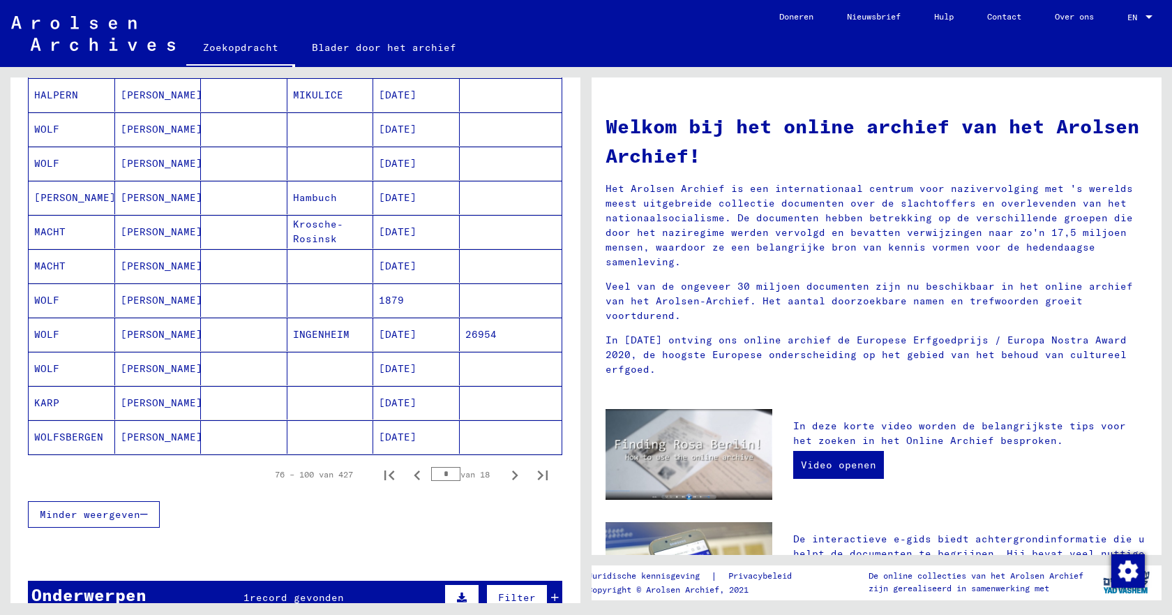
click at [505, 479] on icon "Volgende pagina" at bounding box center [515, 475] width 20 height 20
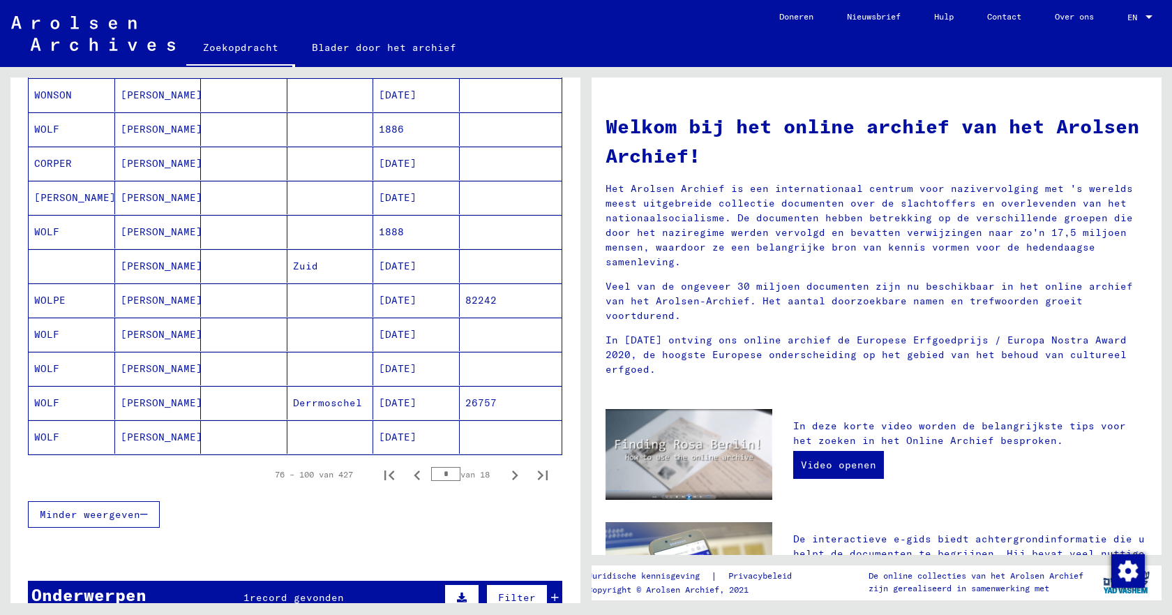
click at [505, 479] on icon "Volgende pagina" at bounding box center [515, 475] width 20 height 20
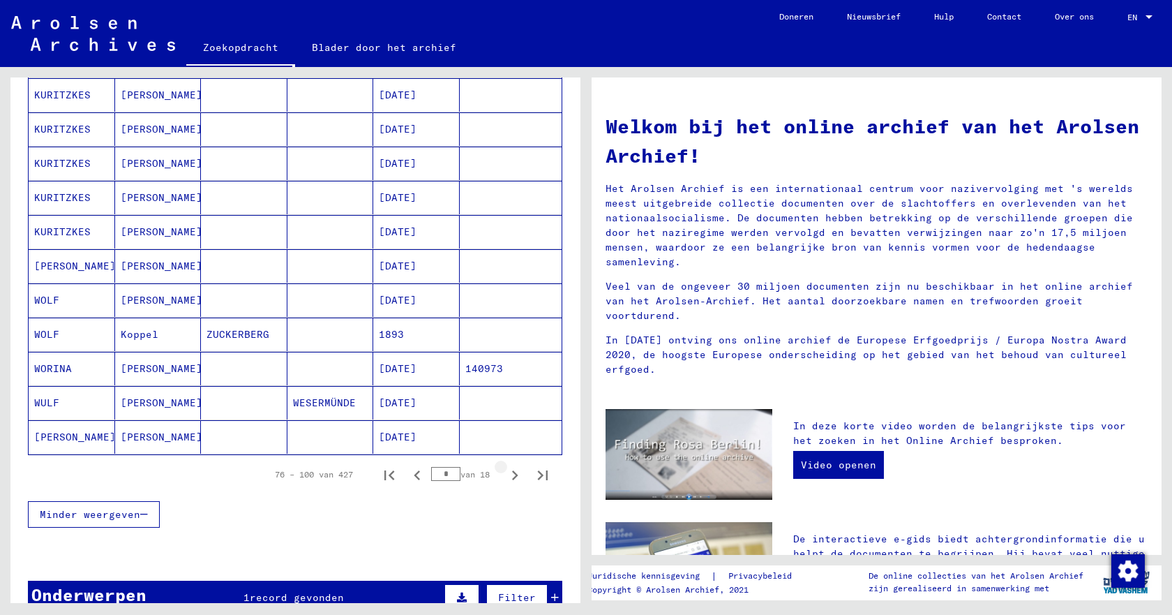
click at [505, 479] on icon "Volgende pagina" at bounding box center [515, 475] width 20 height 20
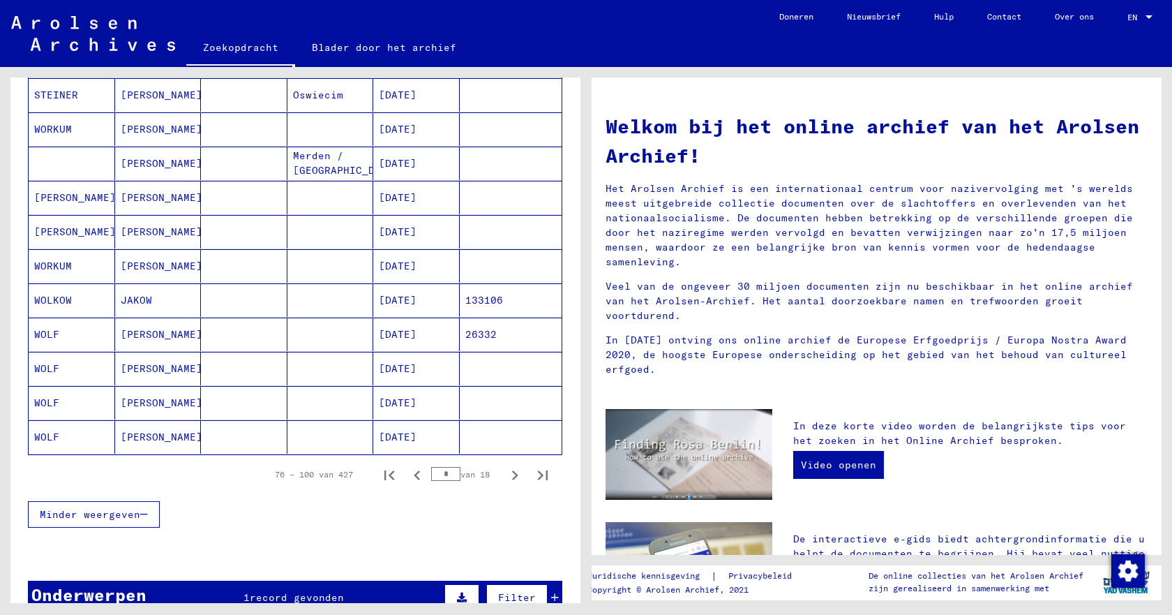
click at [505, 479] on icon "Volgende pagina" at bounding box center [515, 475] width 20 height 20
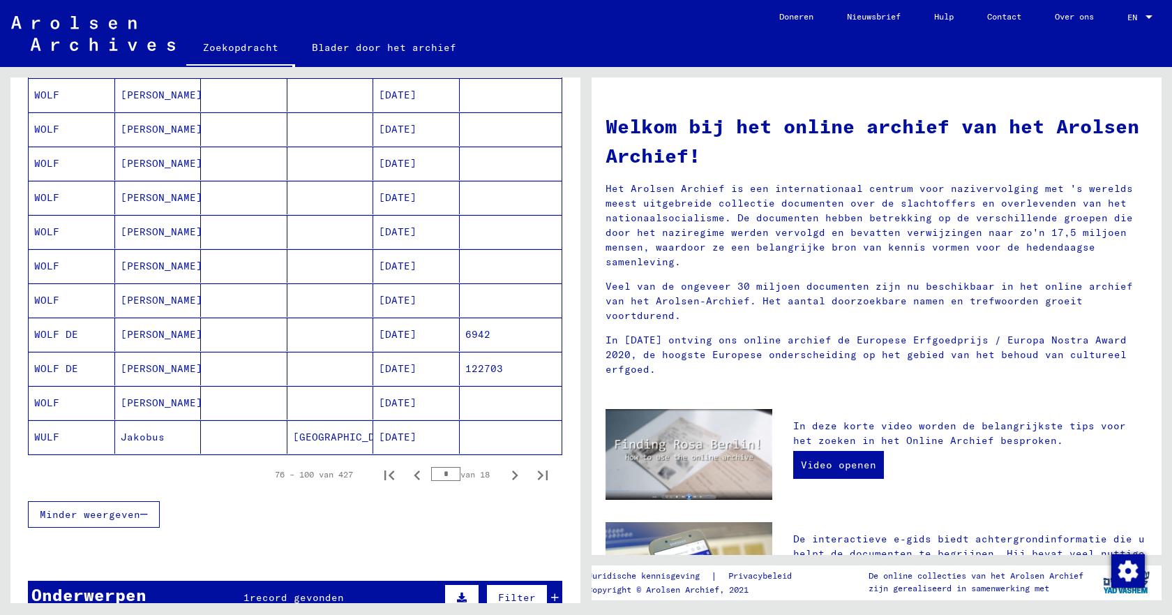
click at [505, 479] on icon "Volgende pagina" at bounding box center [515, 475] width 20 height 20
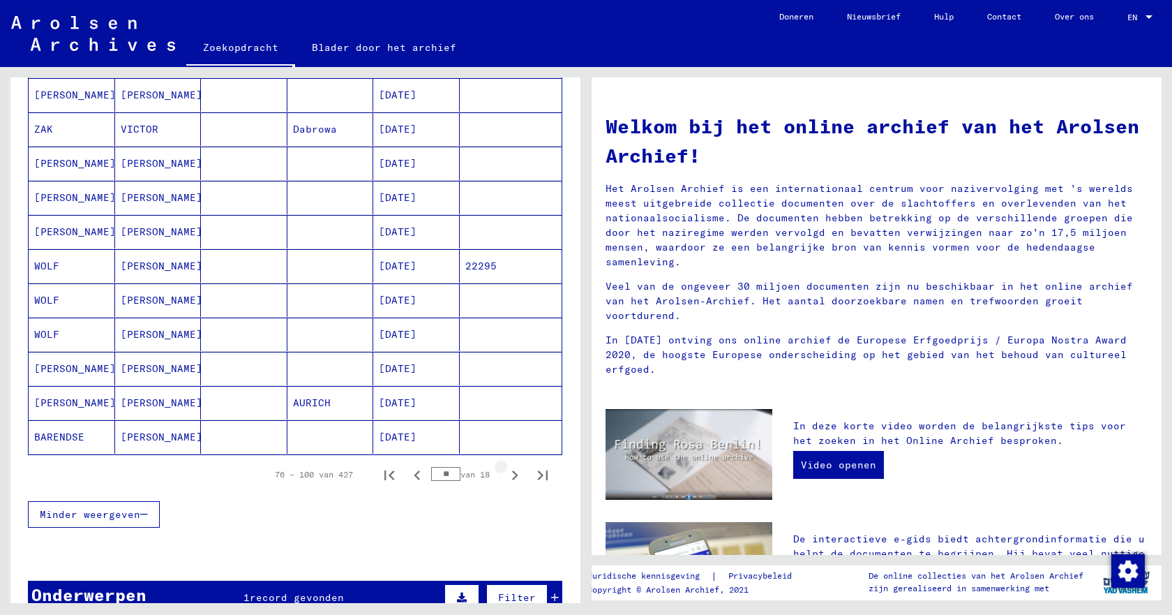
click at [505, 479] on icon "Volgende pagina" at bounding box center [515, 475] width 20 height 20
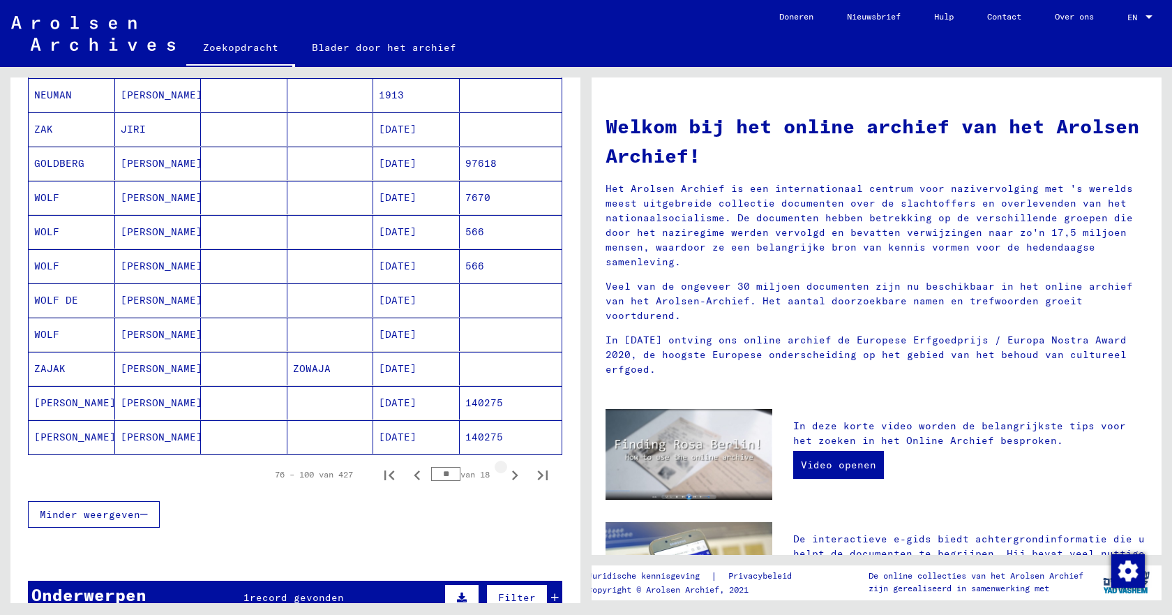
click at [505, 479] on icon "Volgende pagina" at bounding box center [515, 475] width 20 height 20
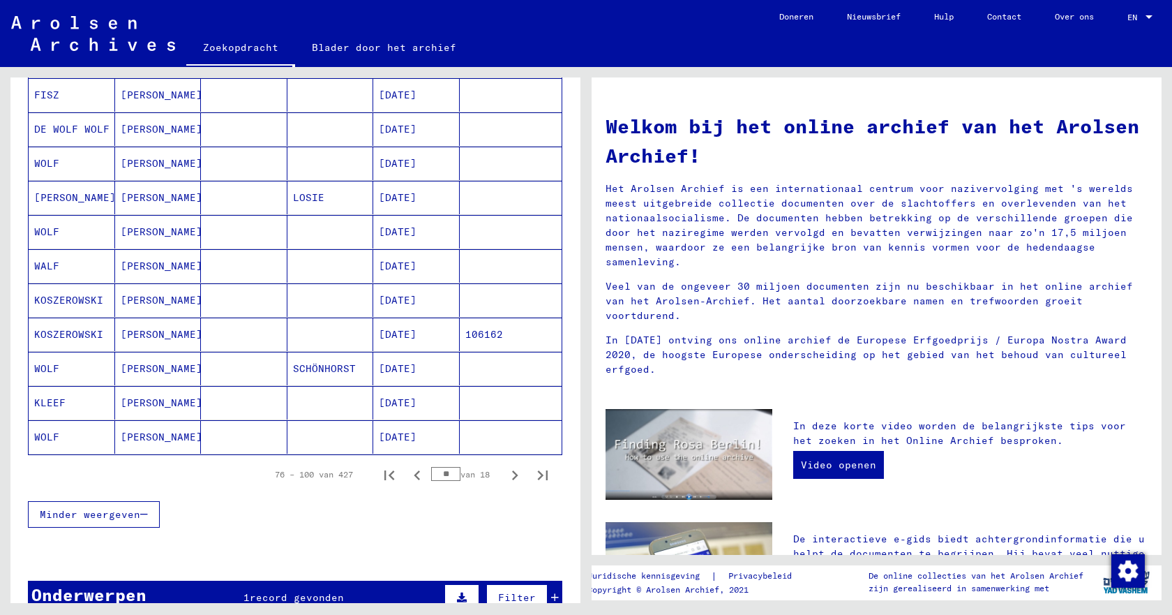
click at [505, 479] on icon "Volgende pagina" at bounding box center [515, 475] width 20 height 20
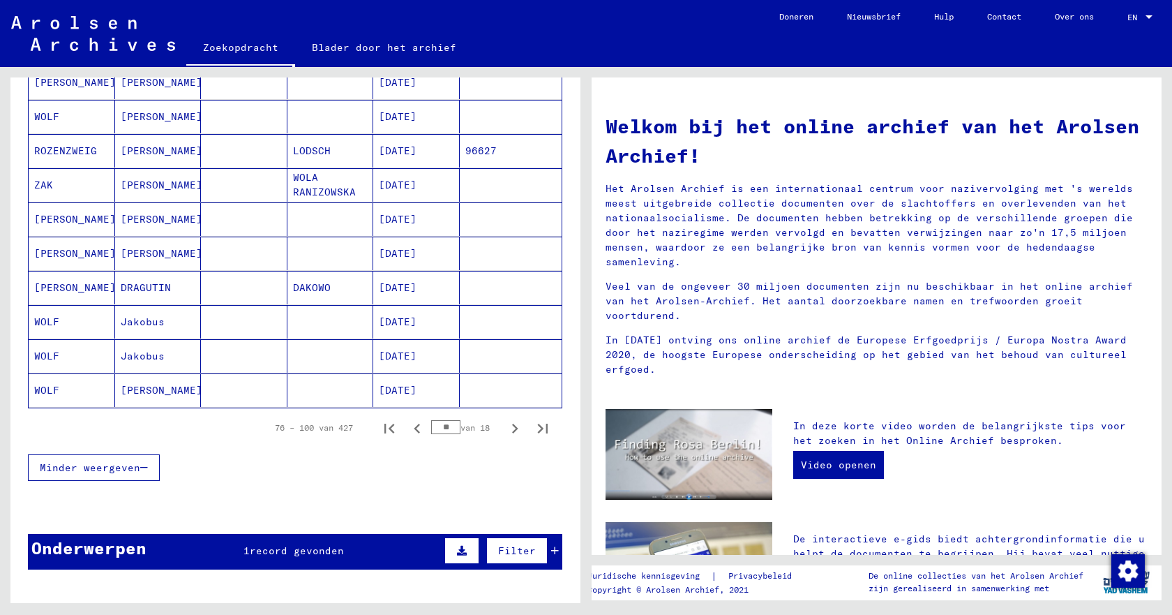
scroll to position [768, 0]
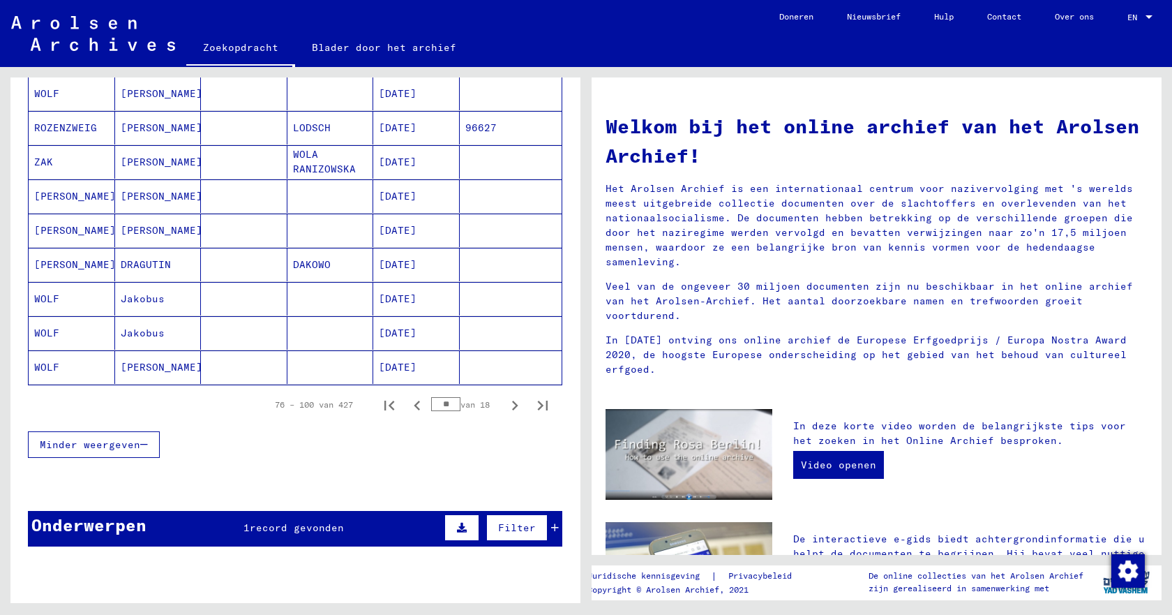
click at [51, 198] on font "[PERSON_NAME]" at bounding box center [75, 196] width 82 height 13
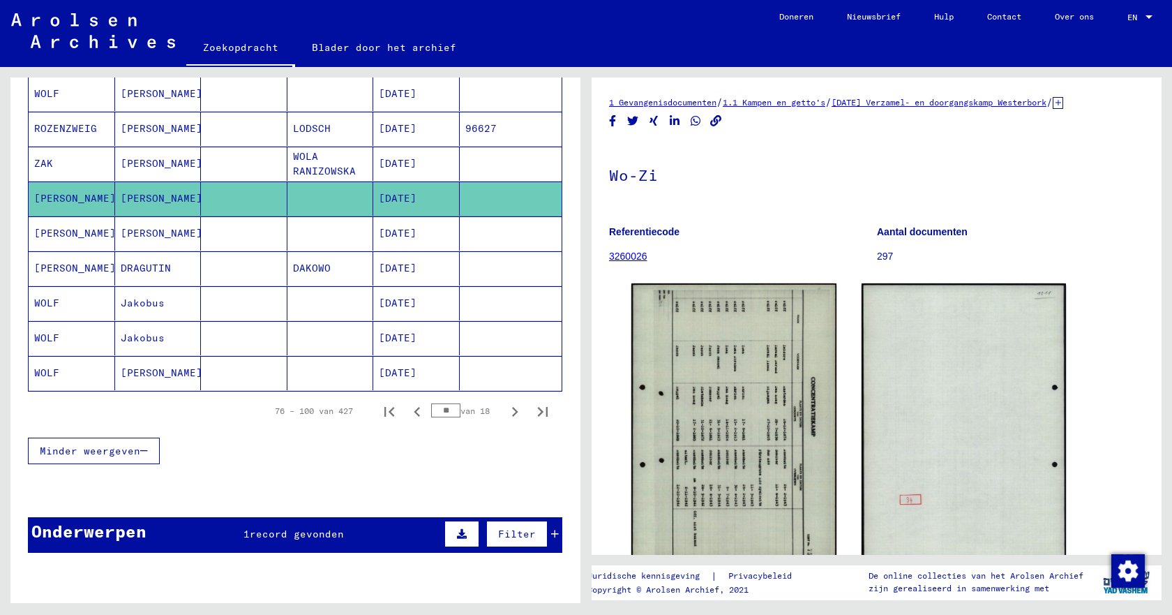
click at [46, 236] on font "[PERSON_NAME]" at bounding box center [75, 233] width 82 height 13
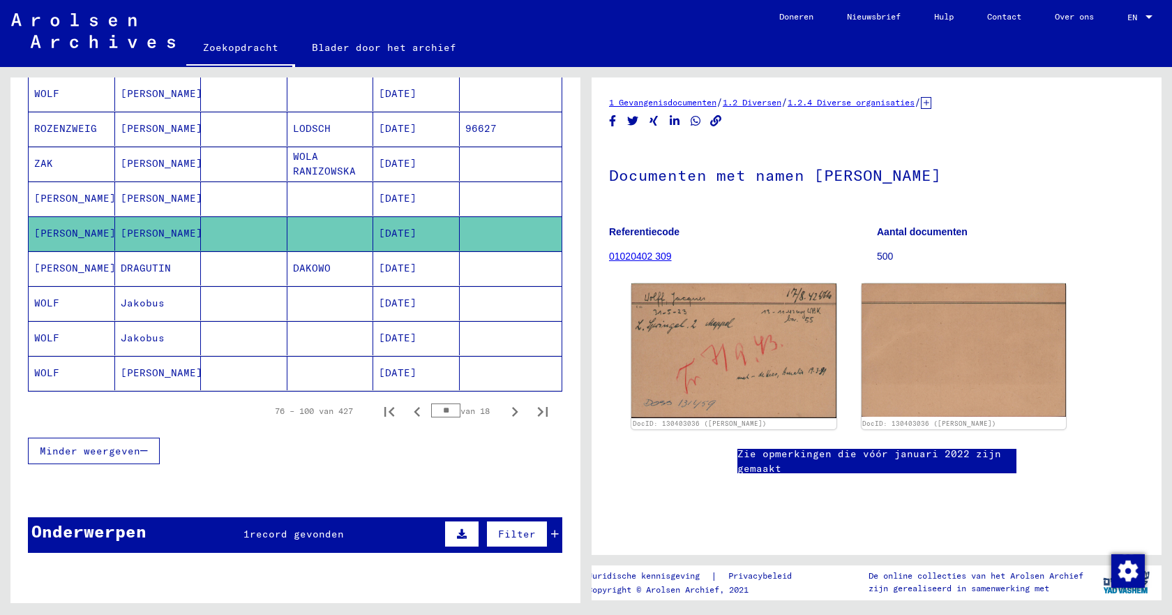
scroll to position [849, 0]
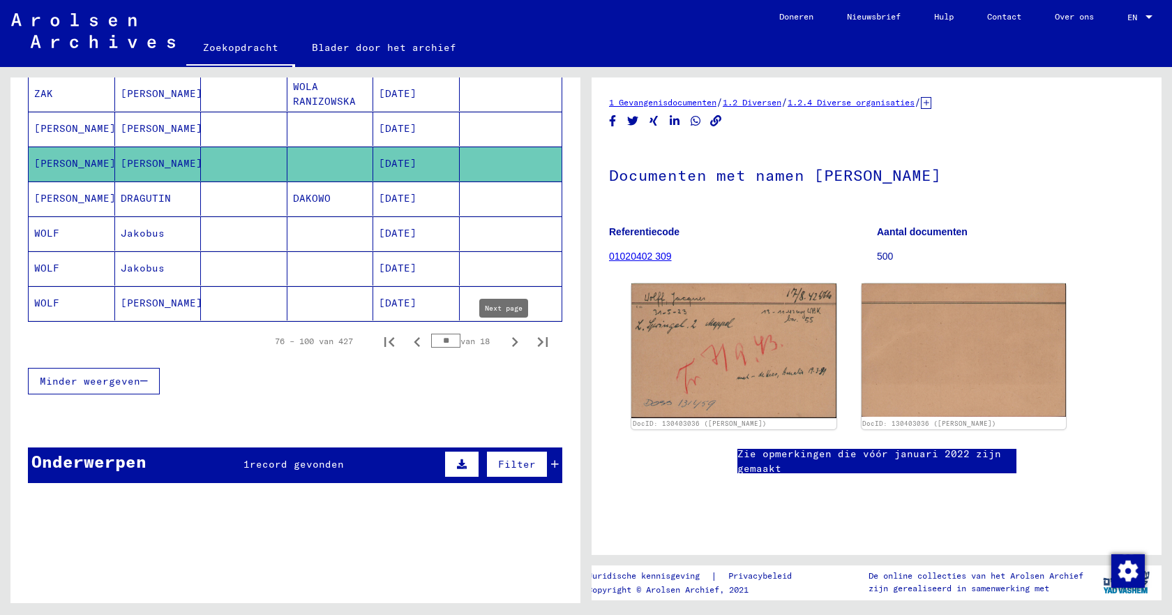
click at [505, 345] on icon "Volgende pagina" at bounding box center [515, 342] width 20 height 20
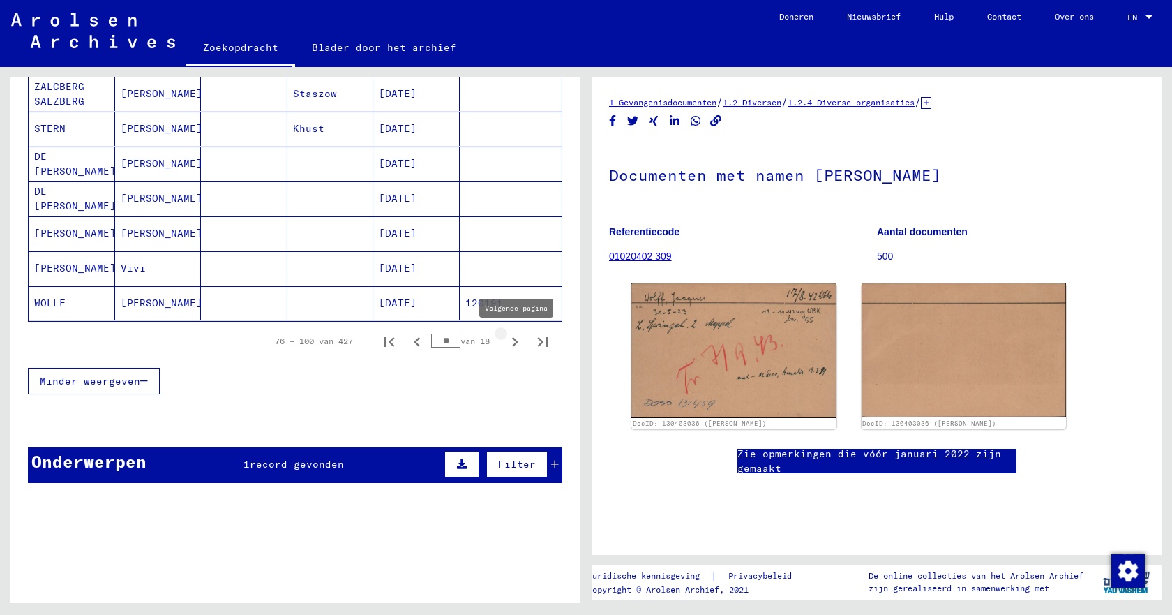
type input "**"
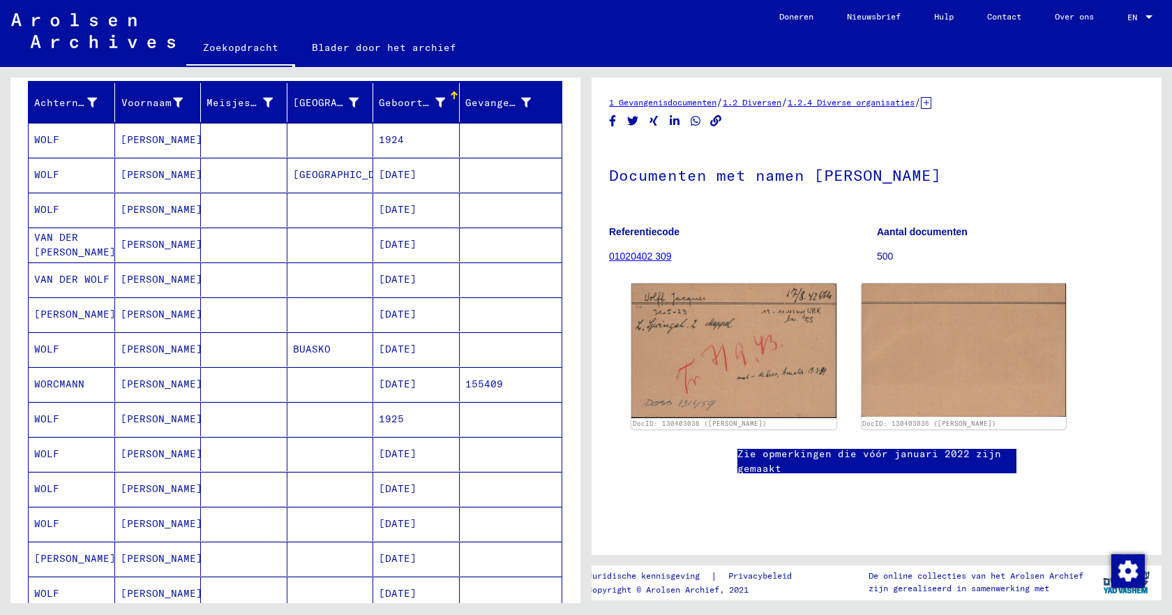
scroll to position [0, 0]
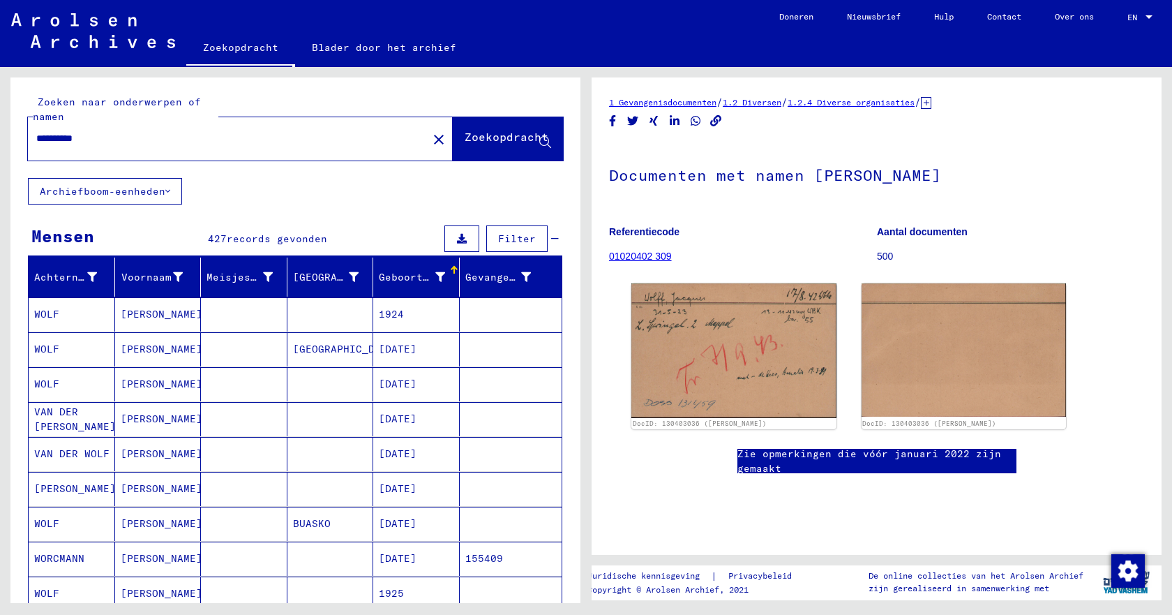
drag, startPoint x: 59, startPoint y: 137, endPoint x: 35, endPoint y: 138, distance: 23.8
click at [35, 138] on div "**********" at bounding box center [223, 138] width 391 height 31
type input "**********"
click at [465, 141] on font "Zoekopdracht" at bounding box center [507, 137] width 84 height 14
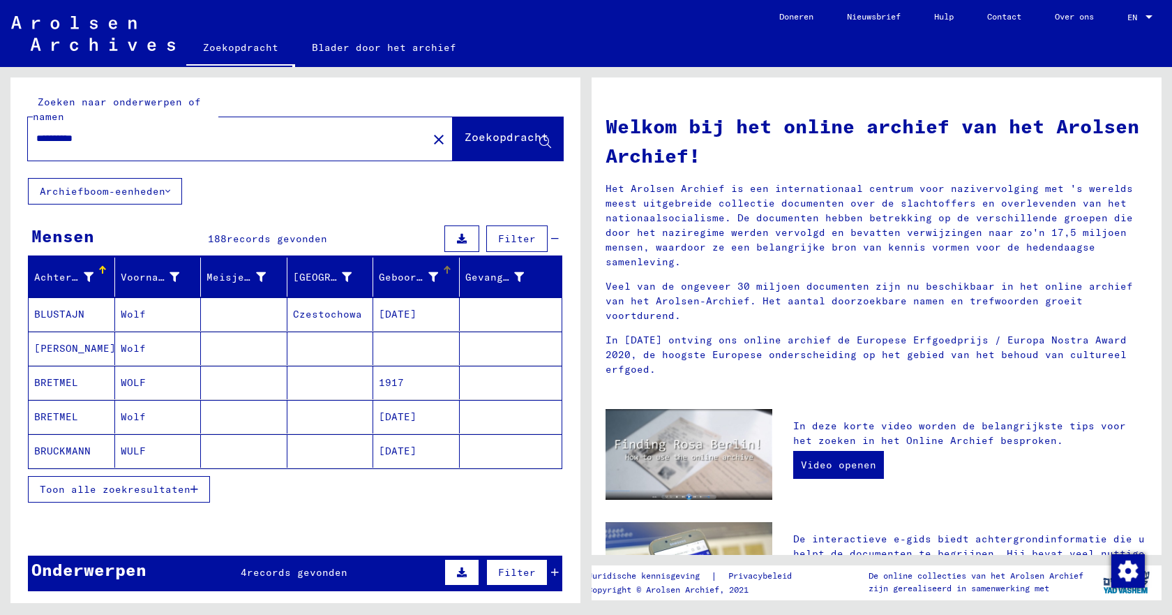
click at [447, 270] on div at bounding box center [447, 270] width 1 height 7
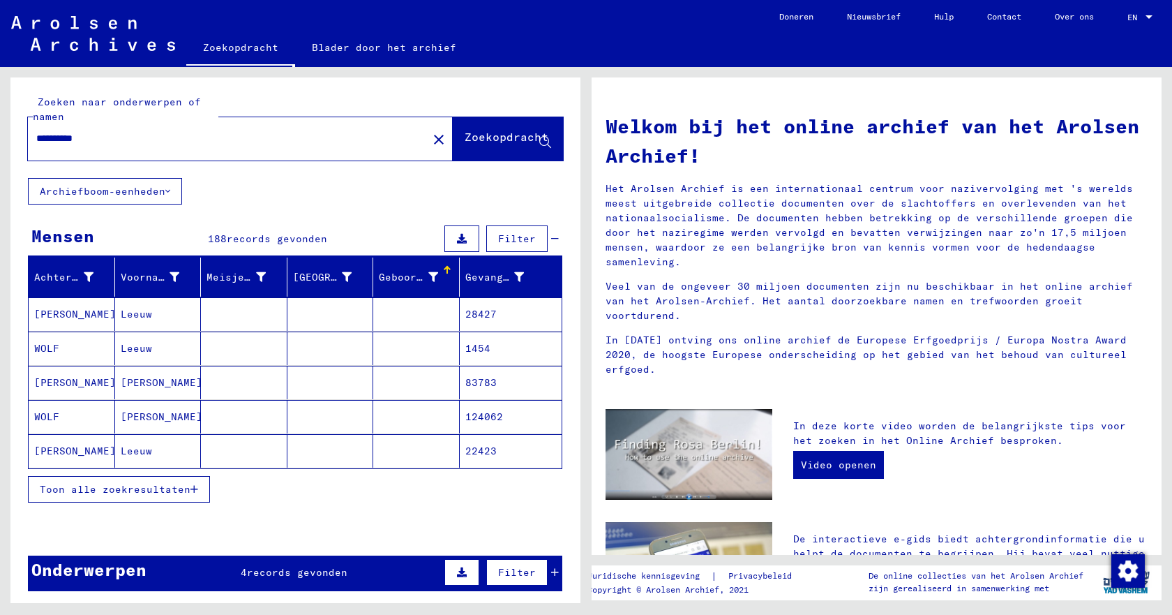
click at [168, 490] on font "Toon alle zoekresultaten" at bounding box center [115, 489] width 151 height 13
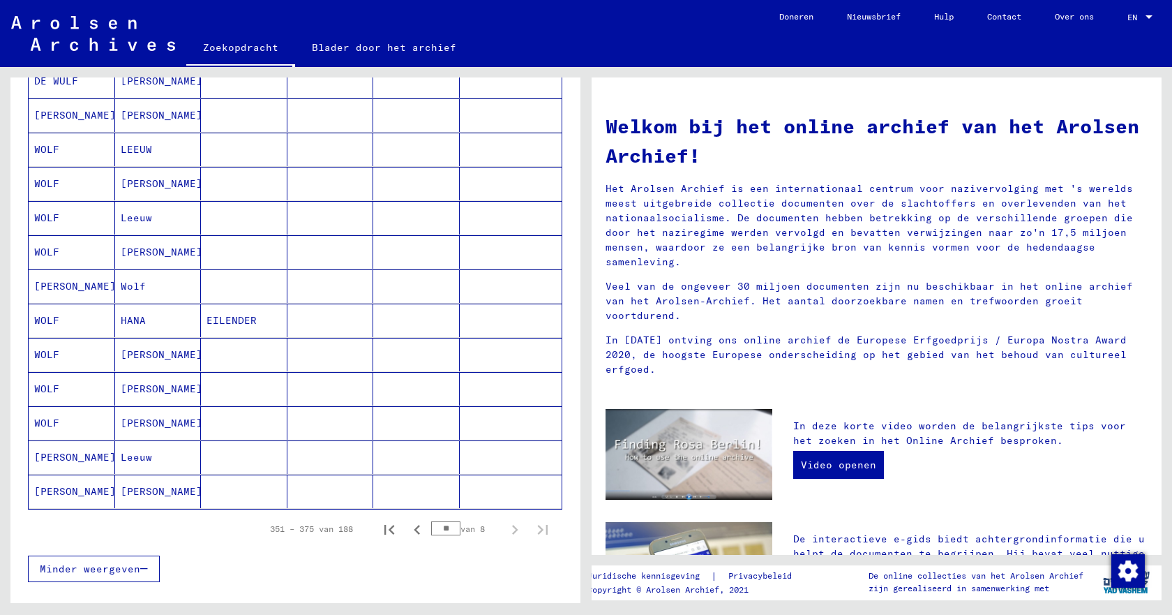
scroll to position [837, 0]
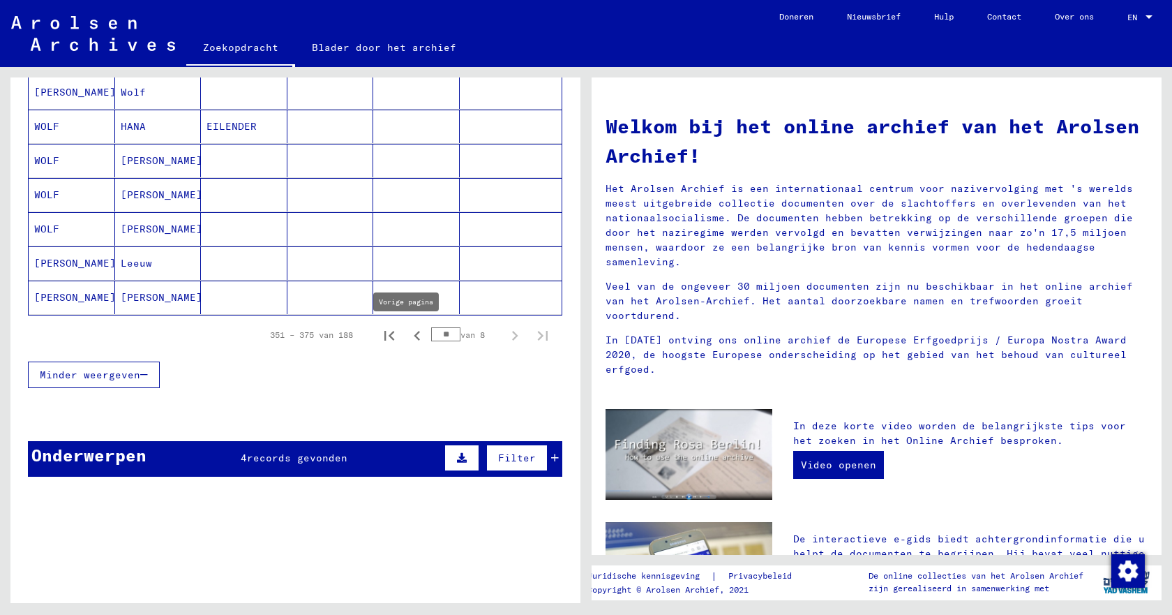
click at [408, 334] on icon "Vorige pagina" at bounding box center [418, 336] width 20 height 20
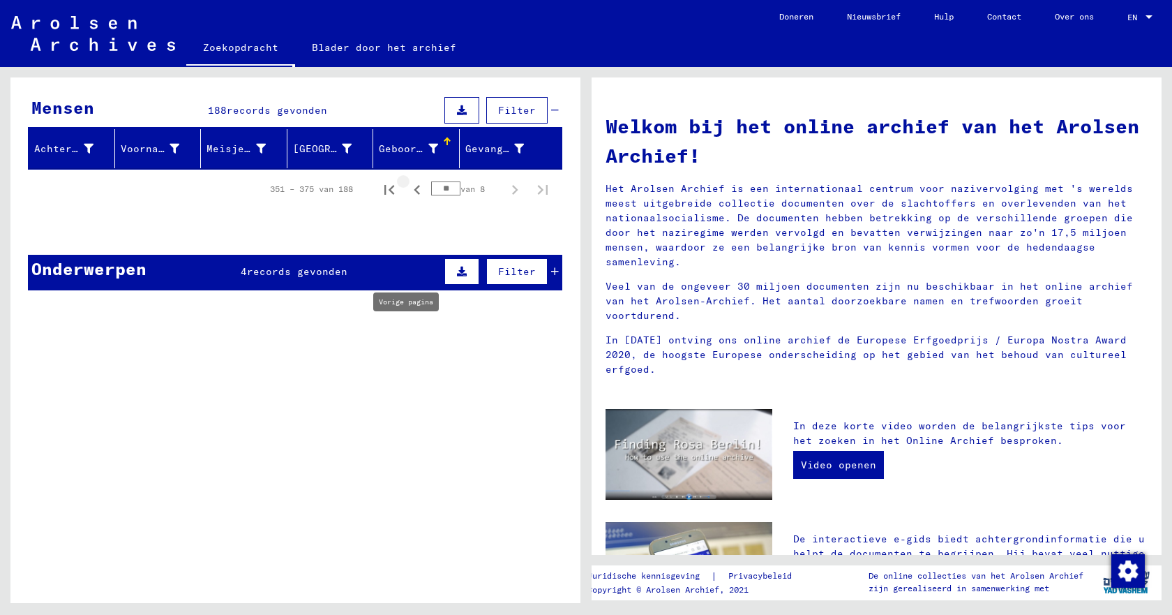
scroll to position [128, 0]
click at [410, 192] on icon "Vorige pagina" at bounding box center [418, 190] width 20 height 20
click at [414, 192] on icon "Vorige pagina" at bounding box center [417, 190] width 6 height 10
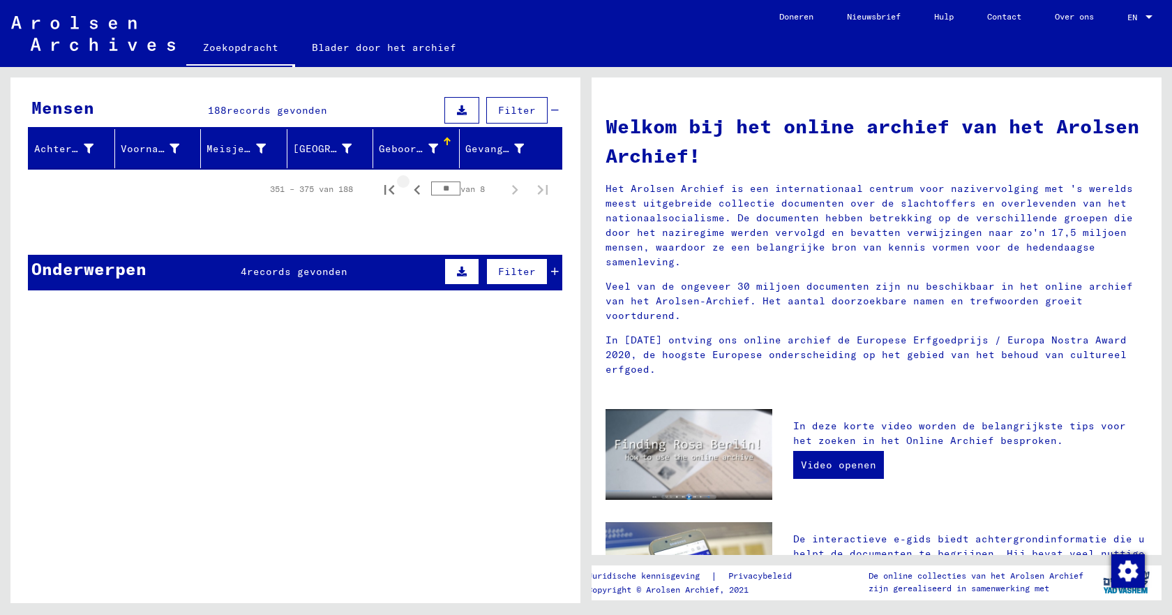
click at [414, 192] on icon "Vorige pagina" at bounding box center [417, 190] width 6 height 10
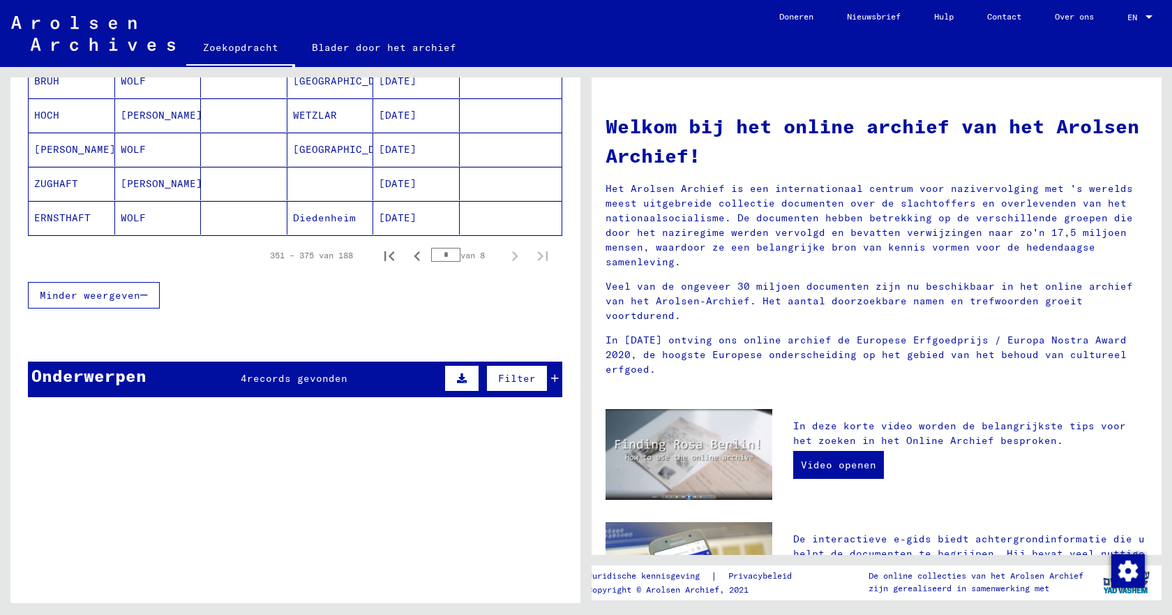
scroll to position [195, 0]
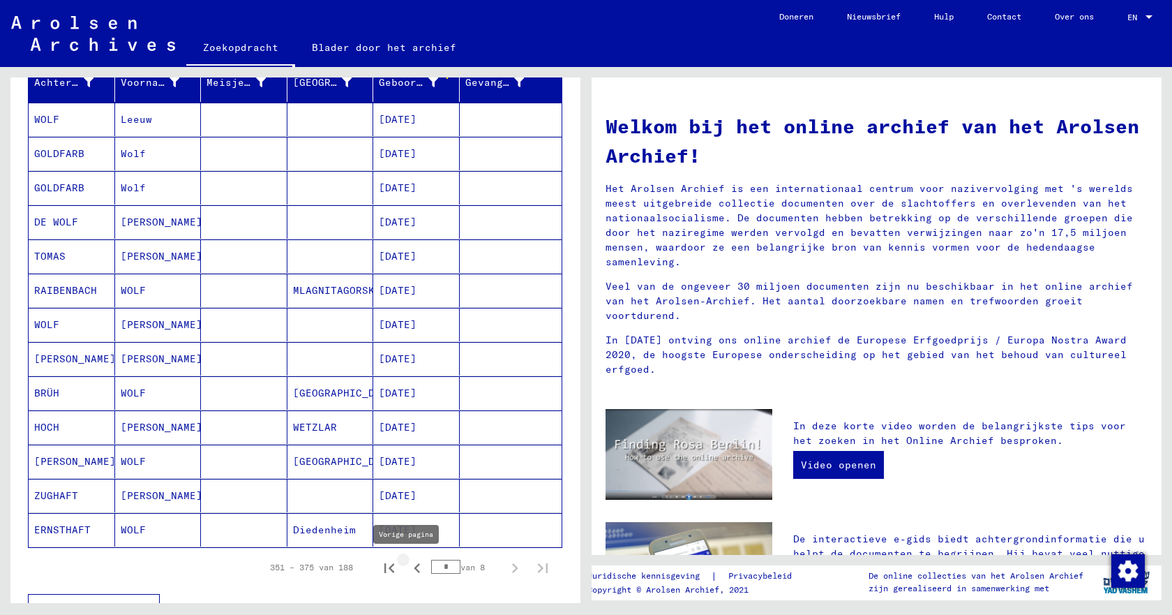
click at [414, 568] on icon "Vorige pagina" at bounding box center [417, 568] width 6 height 10
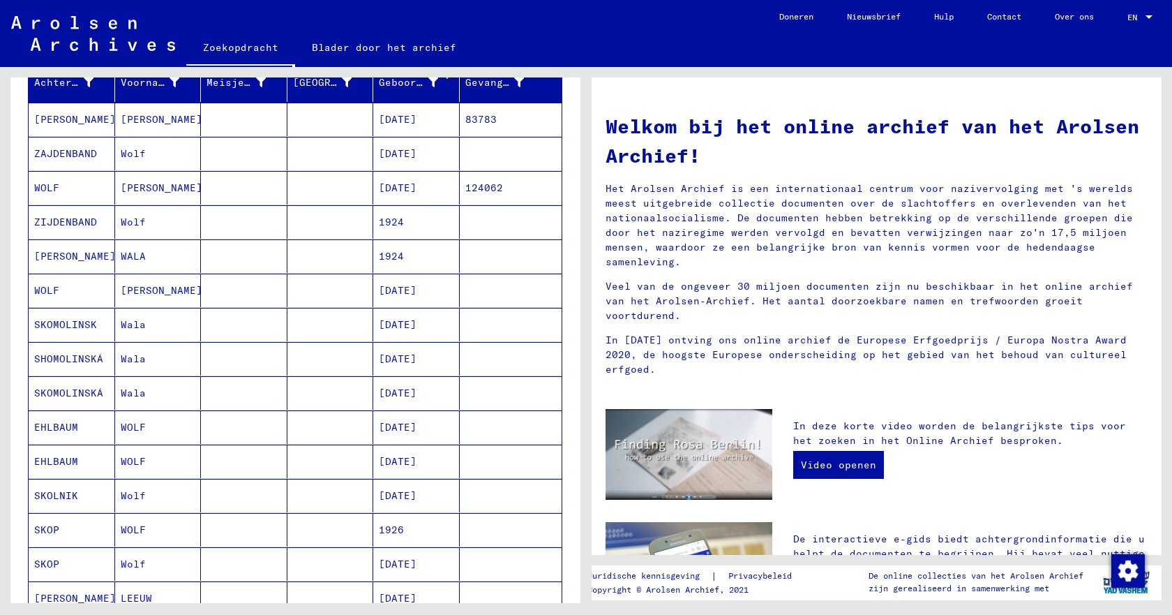
click at [405, 568] on font "[DATE]" at bounding box center [398, 564] width 38 height 13
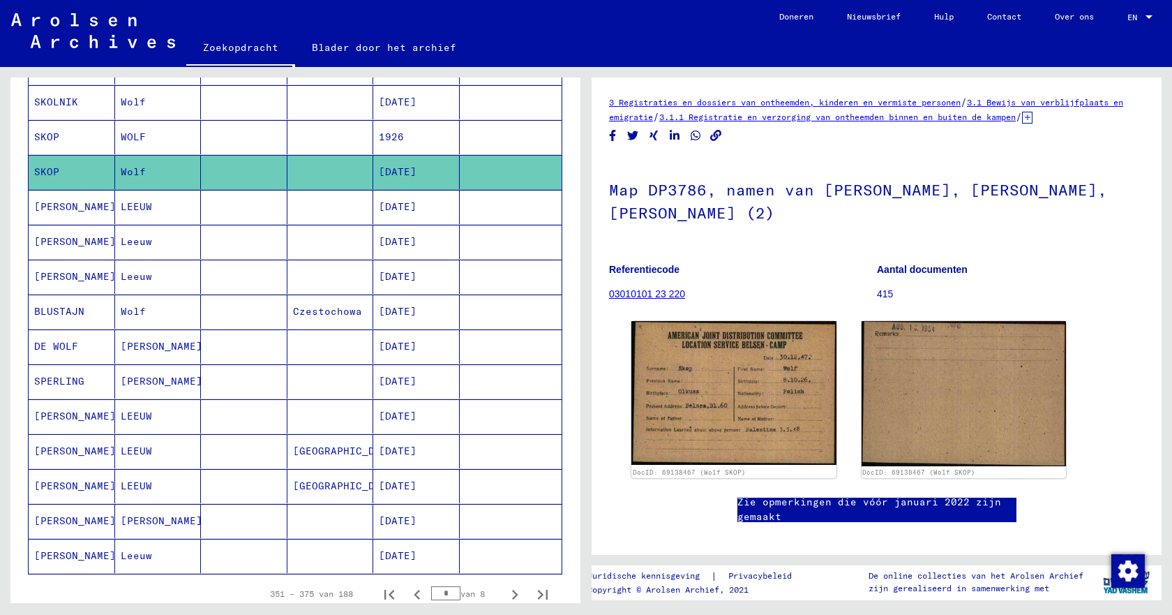
scroll to position [613, 0]
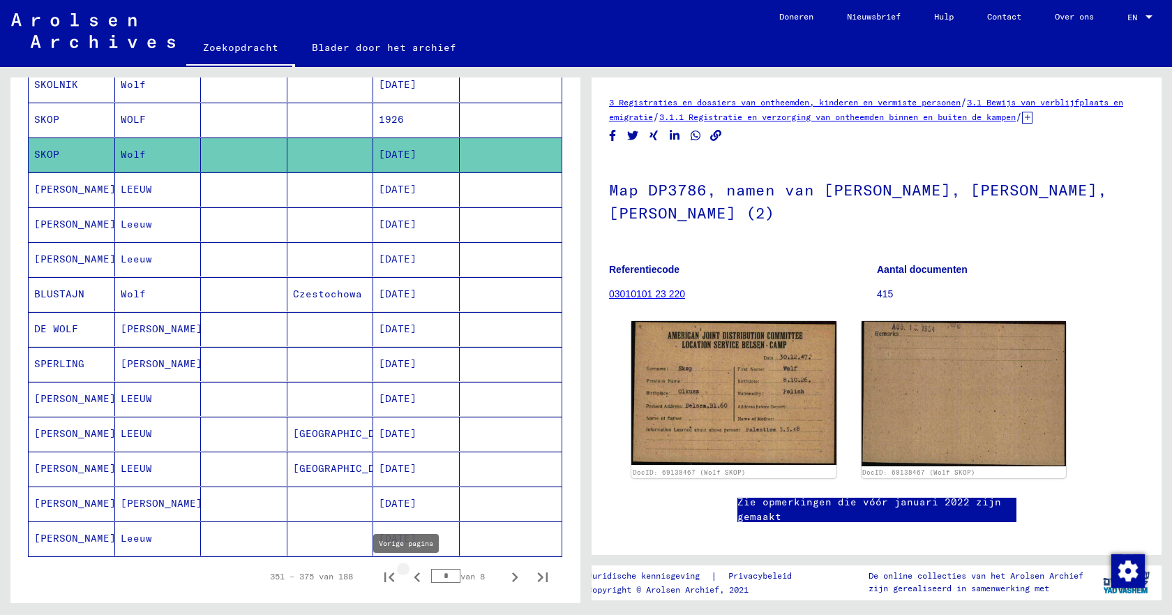
click at [408, 581] on icon "Vorige pagina" at bounding box center [418, 577] width 20 height 20
type input "*"
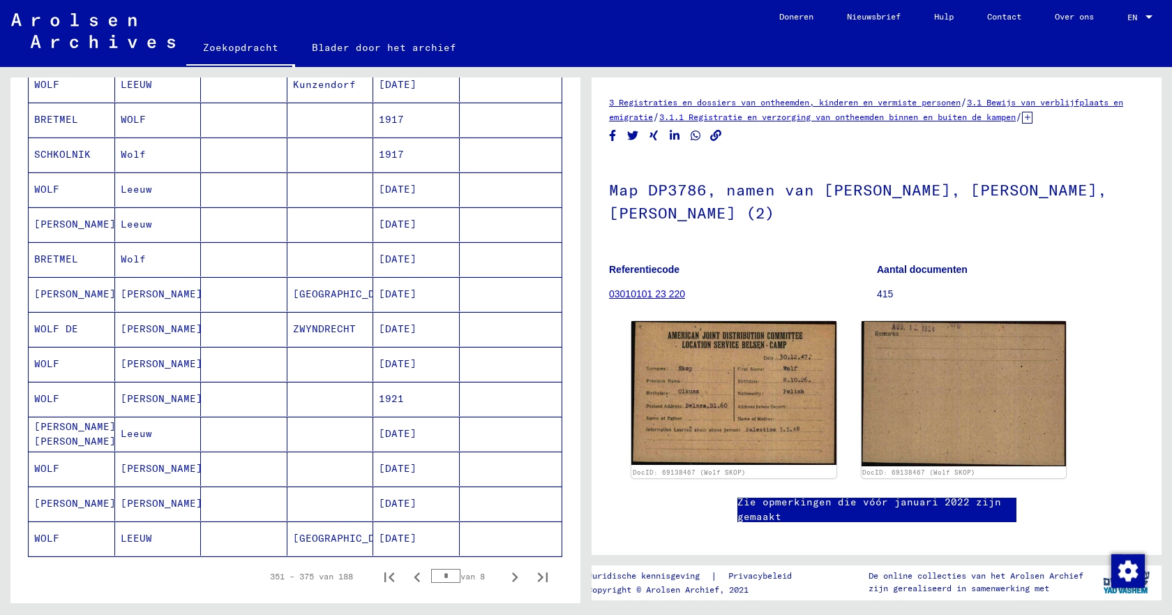
click at [392, 500] on font "[DATE]" at bounding box center [398, 503] width 38 height 13
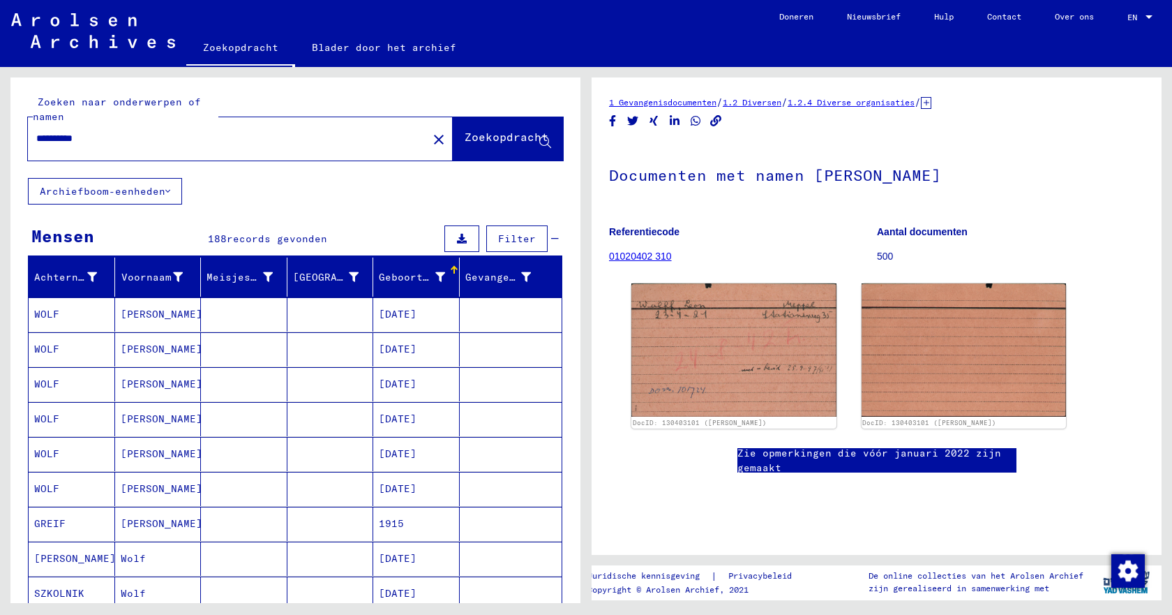
drag, startPoint x: 110, startPoint y: 140, endPoint x: 33, endPoint y: 138, distance: 76.8
click at [33, 138] on div "**********" at bounding box center [223, 138] width 391 height 31
type input "**********"
click at [465, 141] on font "Zoekopdracht" at bounding box center [507, 137] width 84 height 14
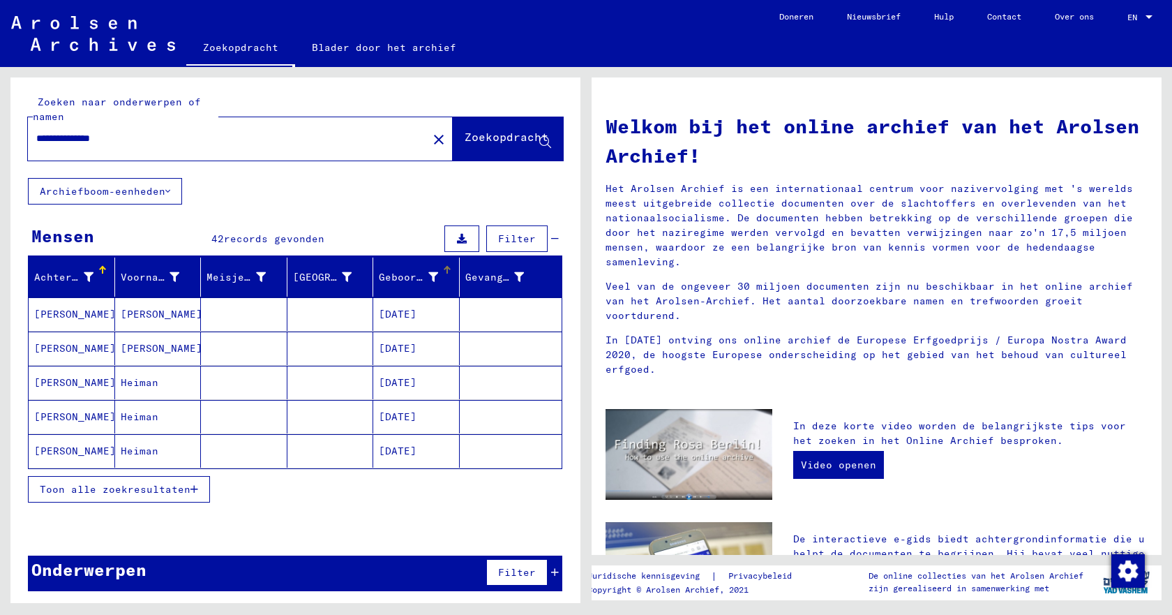
click at [443, 271] on div at bounding box center [447, 270] width 8 height 8
click at [183, 491] on font "Toon alle zoekresultaten" at bounding box center [115, 489] width 151 height 13
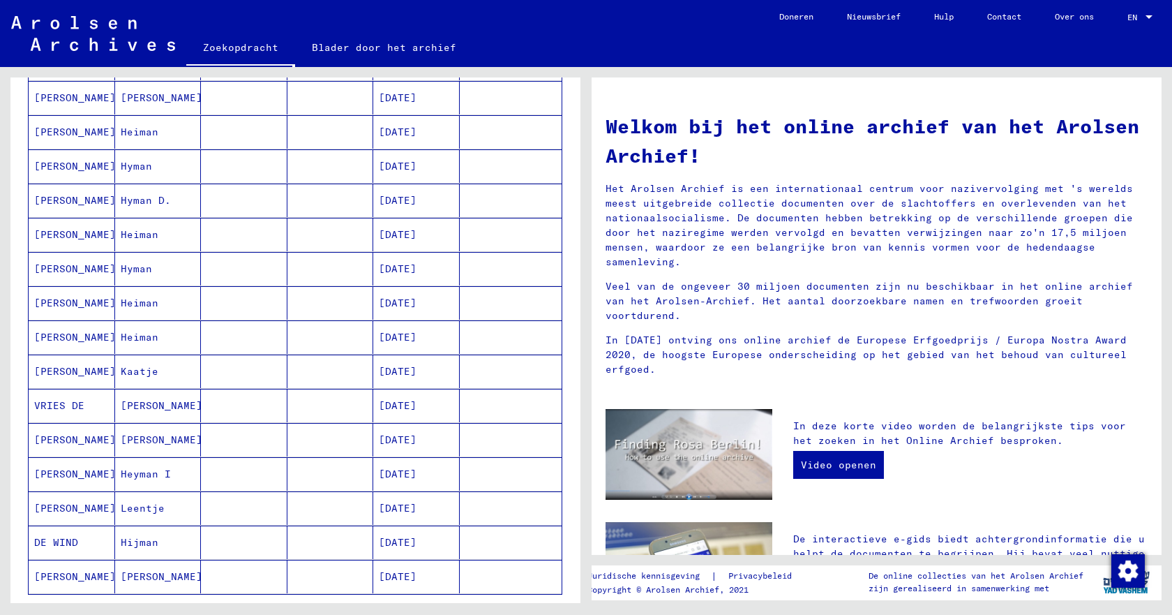
scroll to position [726, 0]
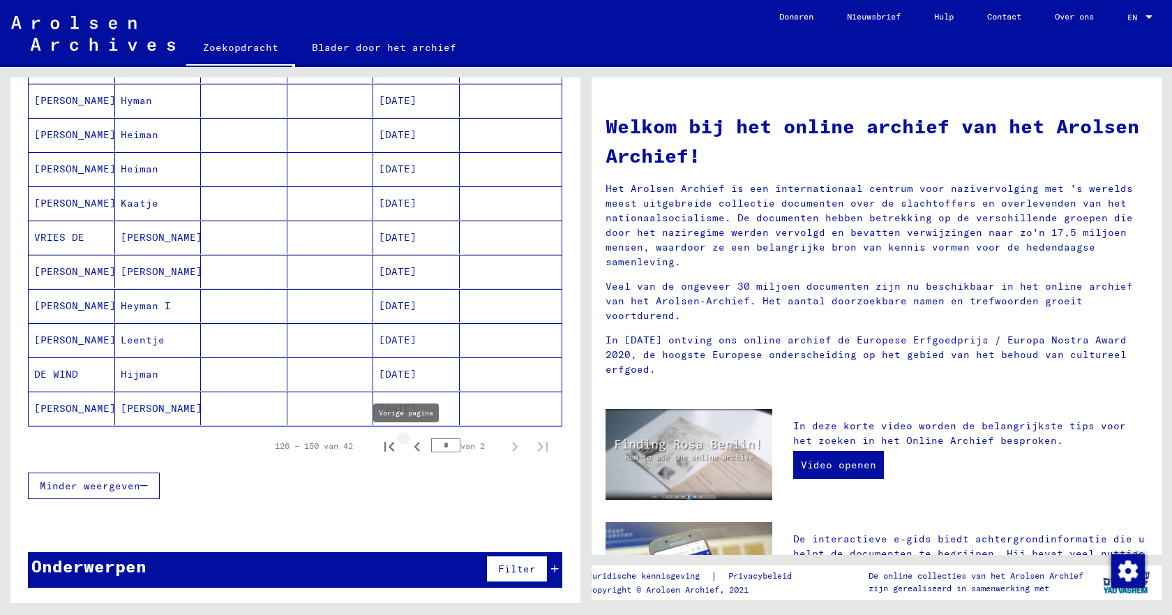
click at [414, 447] on icon "Vorige pagina" at bounding box center [417, 447] width 6 height 10
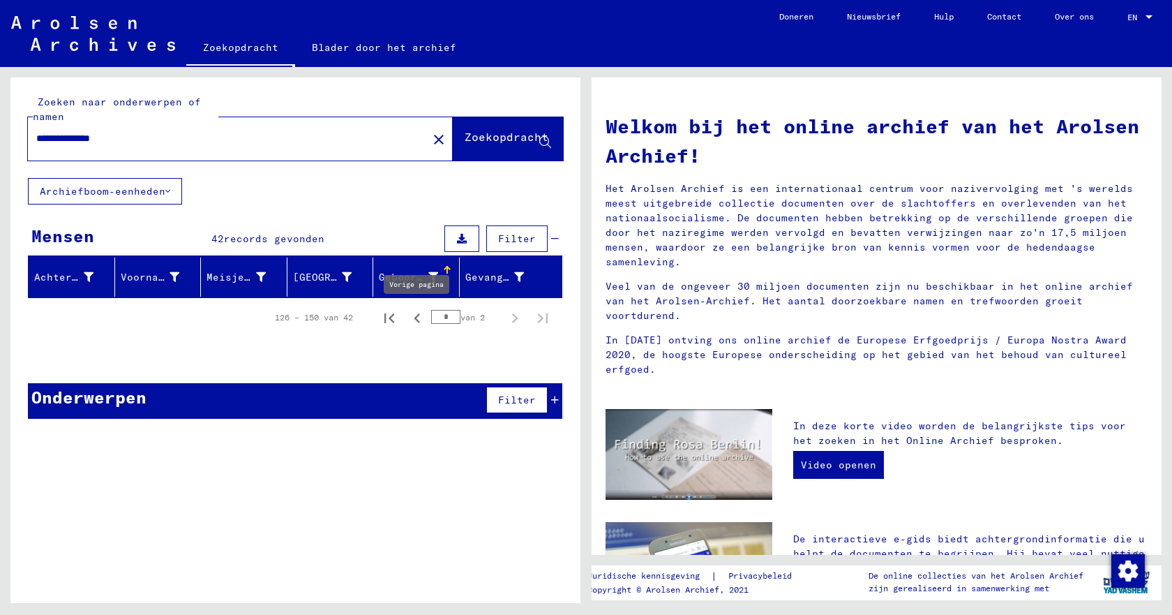
click at [413, 318] on icon "Vorige pagina" at bounding box center [418, 318] width 20 height 20
click at [415, 318] on icon "Vorige pagina" at bounding box center [417, 318] width 6 height 10
type input "*"
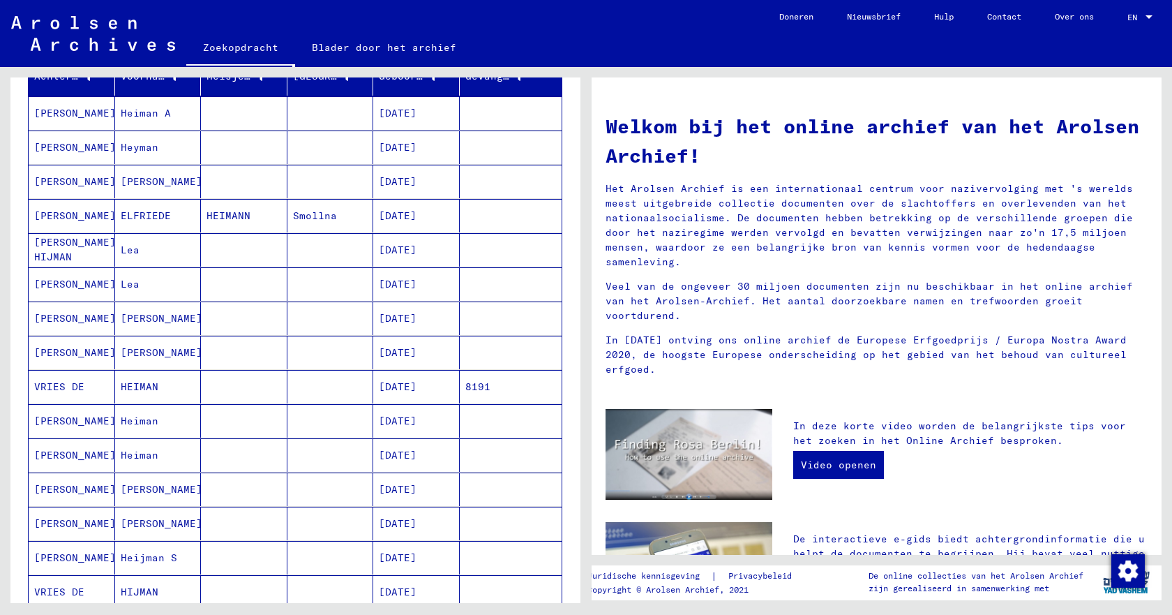
scroll to position [209, 0]
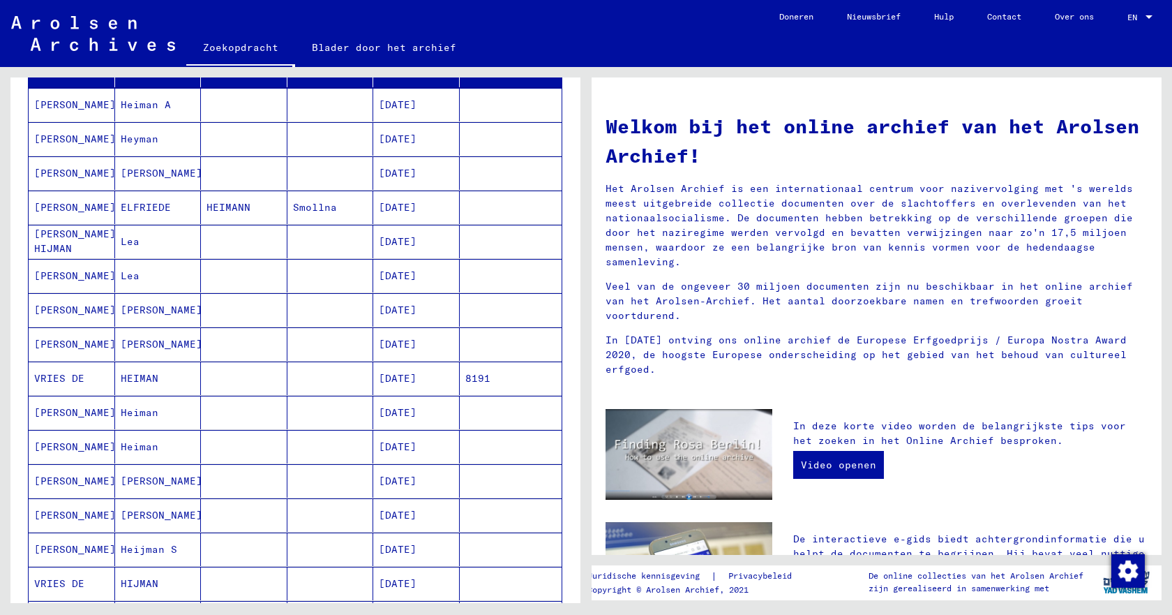
click at [413, 312] on font "[DATE]" at bounding box center [398, 310] width 38 height 13
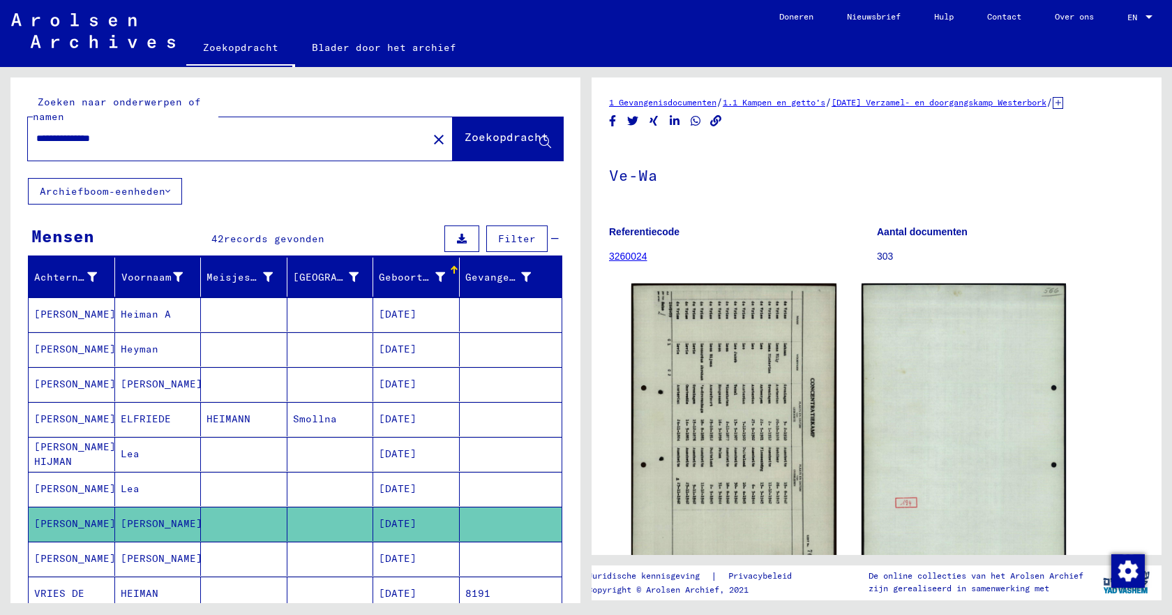
click at [146, 142] on input "**********" at bounding box center [227, 138] width 383 height 15
drag, startPoint x: 146, startPoint y: 142, endPoint x: 52, endPoint y: 138, distance: 93.6
click at [52, 138] on input "**********" at bounding box center [227, 138] width 383 height 15
type input "**********"
click at [495, 140] on font "Zoekopdracht" at bounding box center [507, 137] width 84 height 14
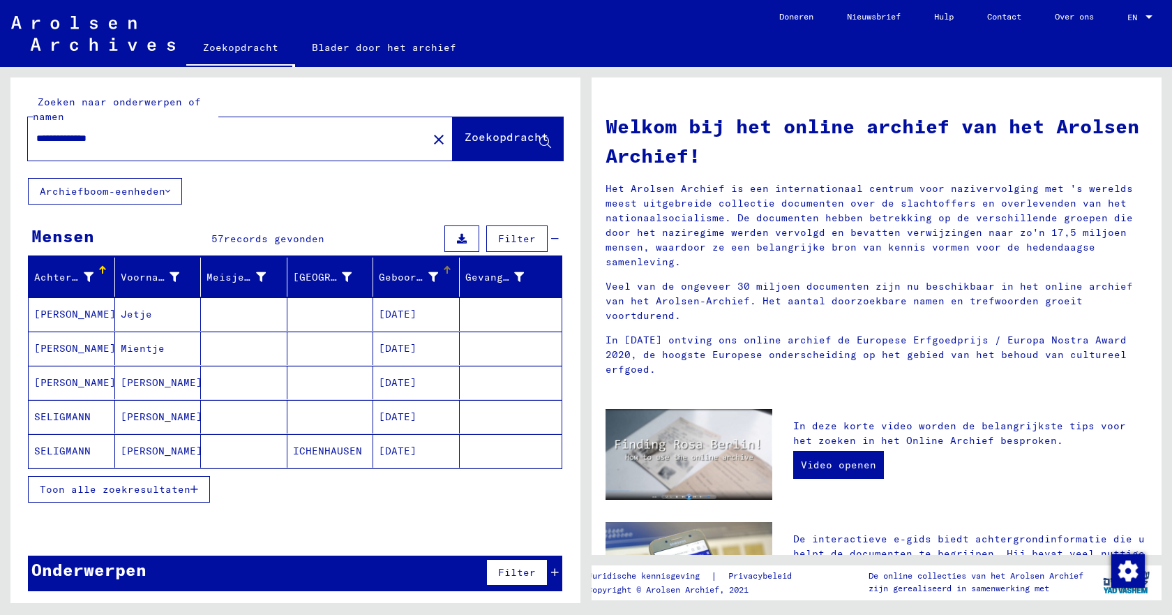
click at [443, 271] on div at bounding box center [447, 270] width 8 height 8
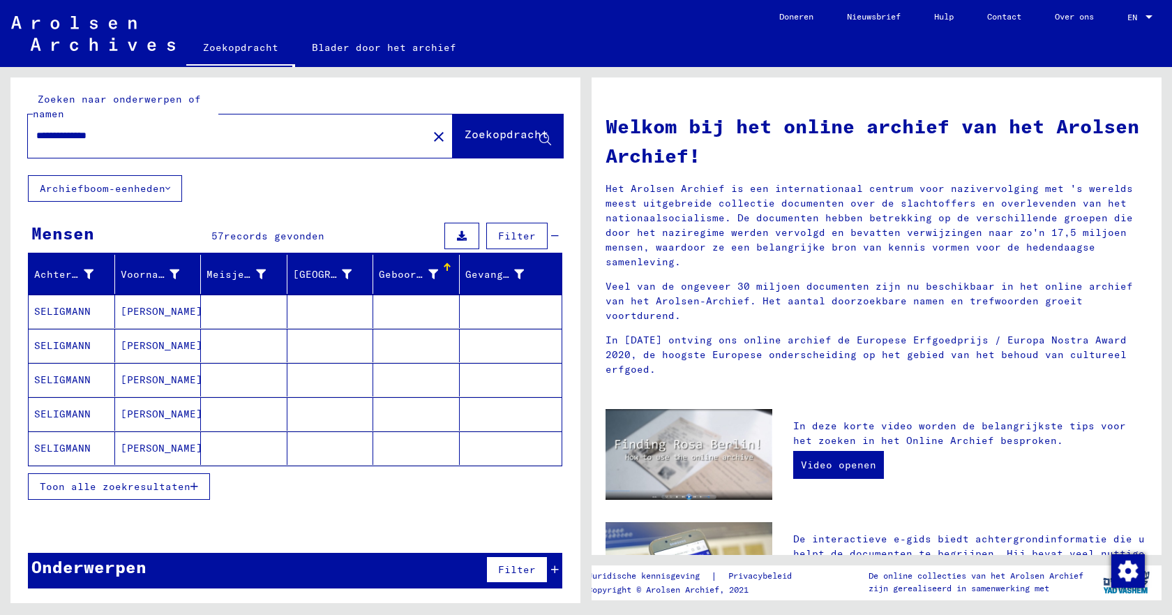
scroll to position [3, 0]
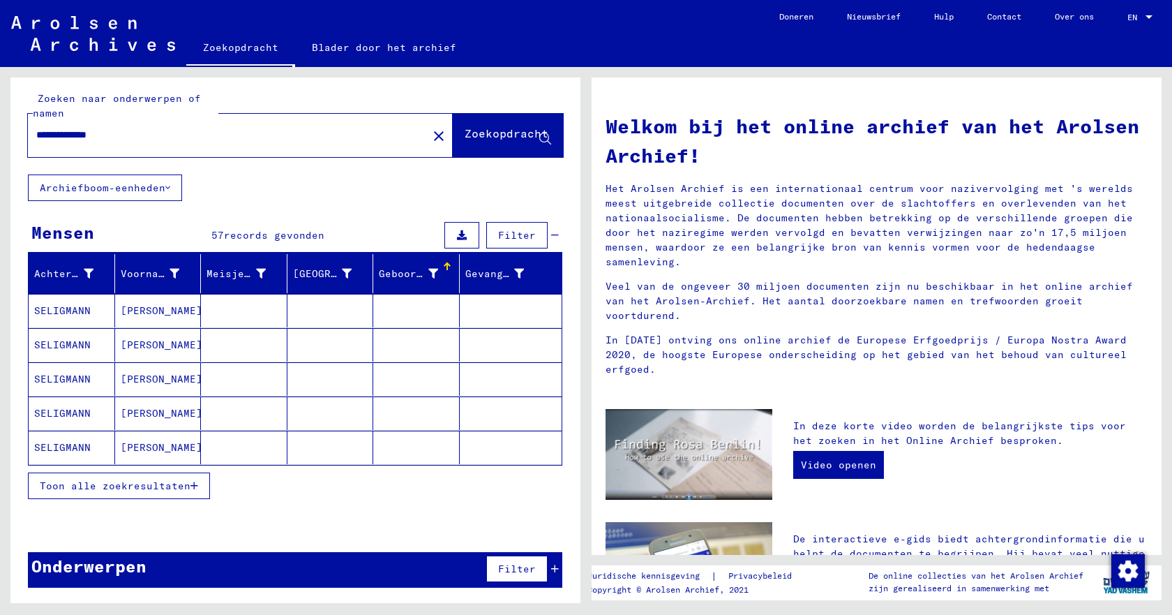
click at [127, 489] on font "Toon alle zoekresultaten" at bounding box center [115, 485] width 151 height 13
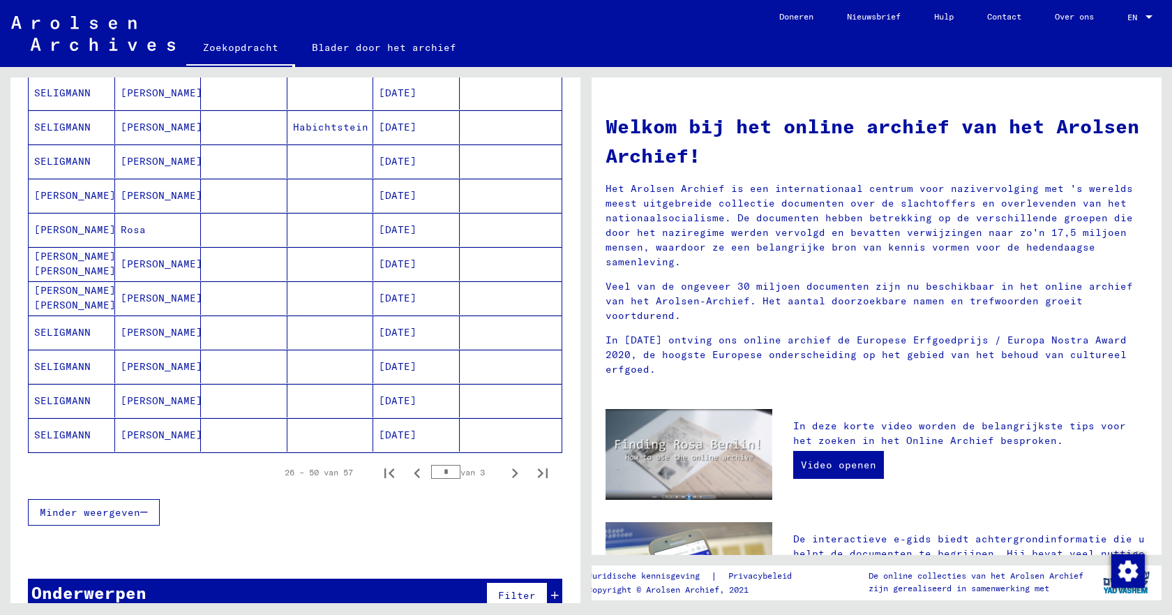
scroll to position [701, 0]
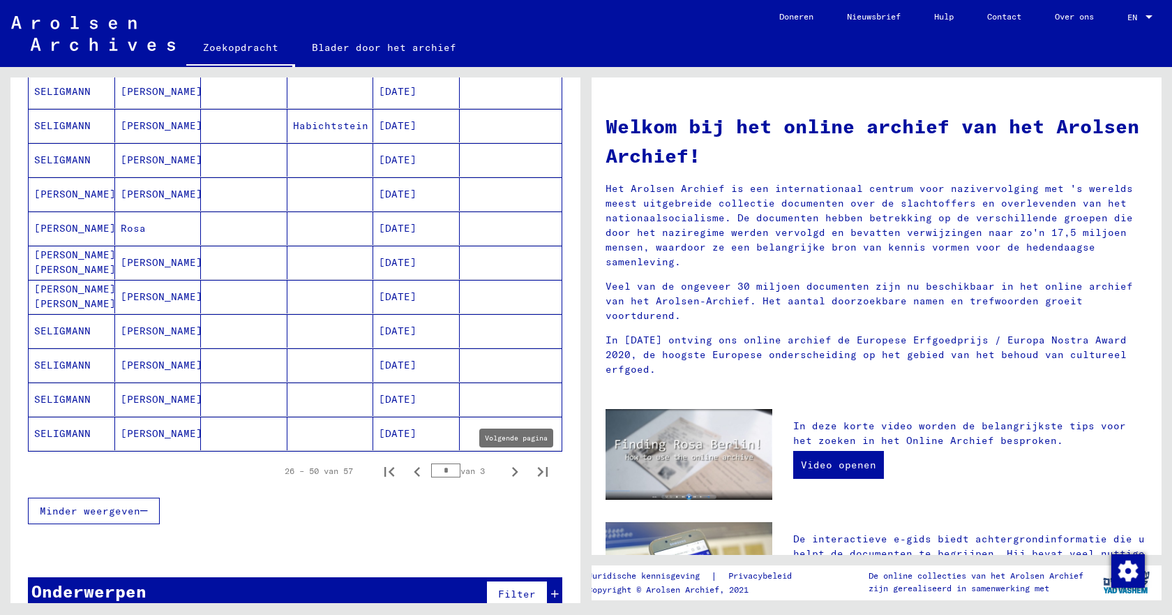
click at [505, 472] on icon "Volgende pagina" at bounding box center [515, 472] width 20 height 20
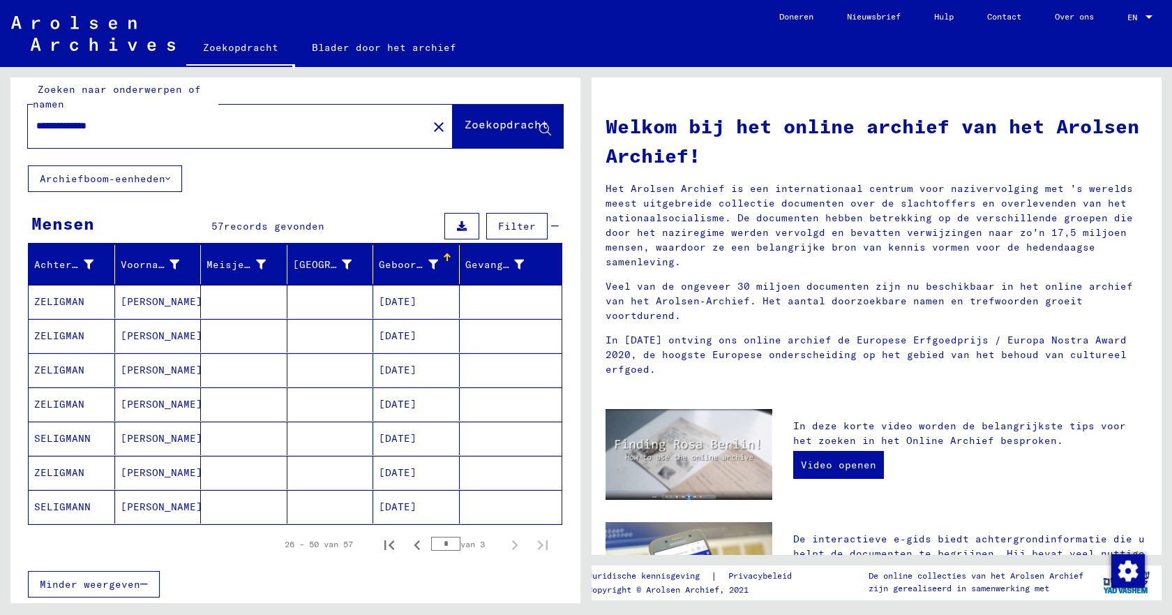
scroll to position [0, 0]
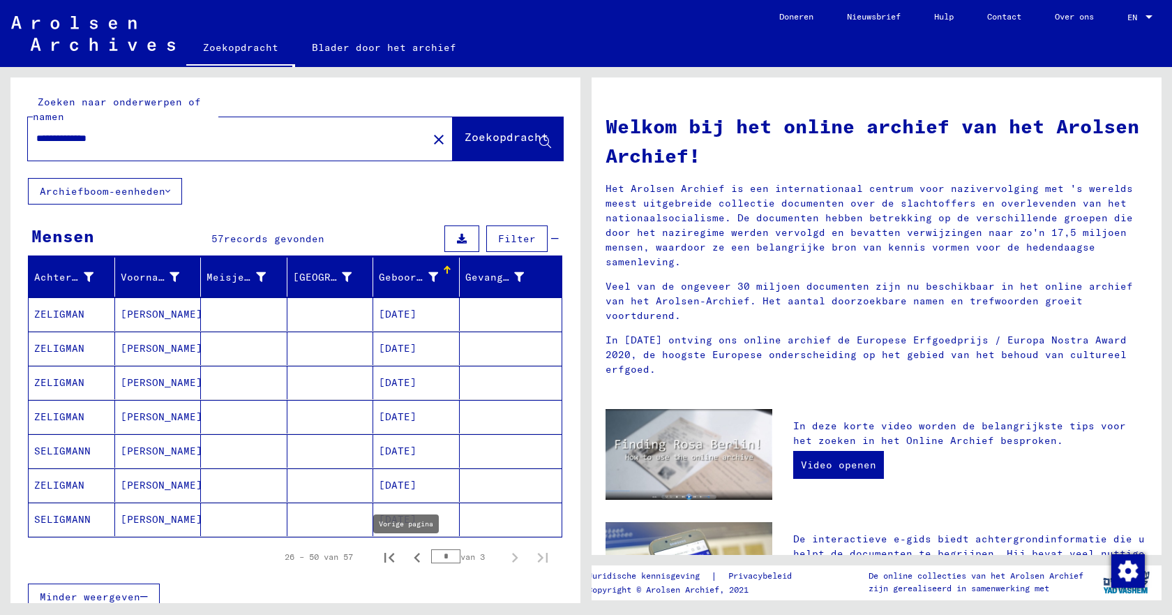
click at [414, 559] on icon "Vorige pagina" at bounding box center [417, 558] width 6 height 10
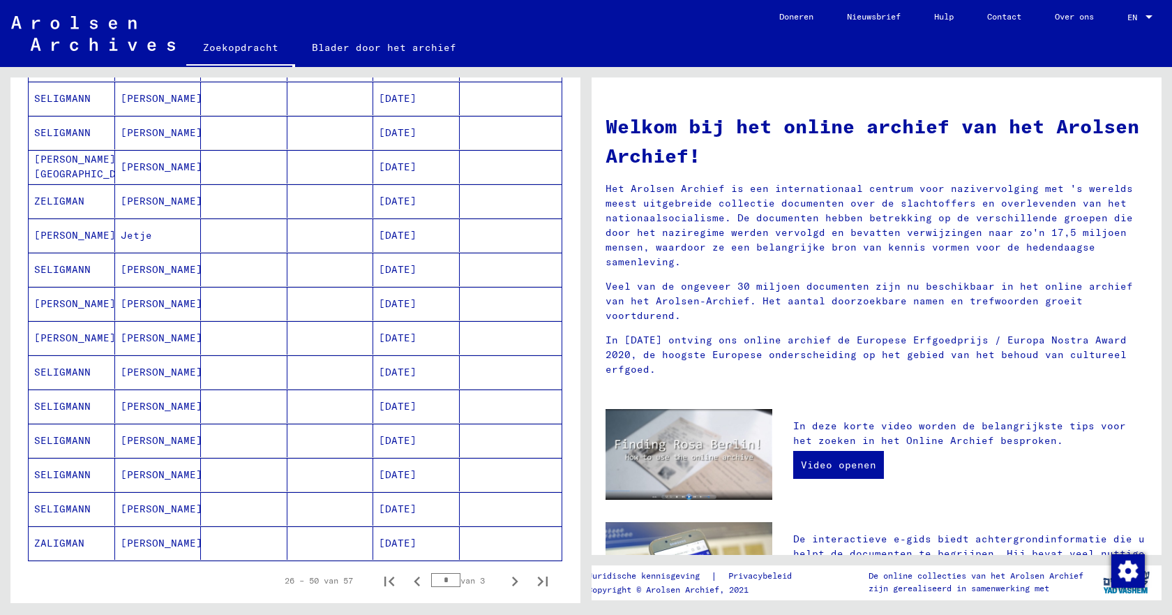
scroll to position [628, 0]
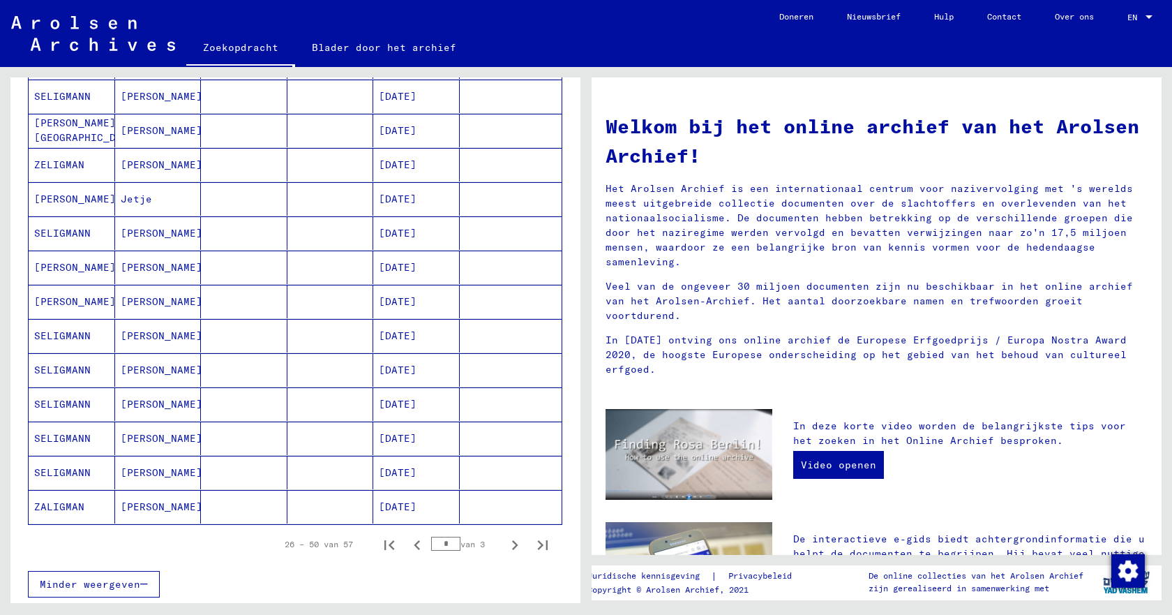
click at [403, 512] on font "[DATE]" at bounding box center [398, 506] width 38 height 13
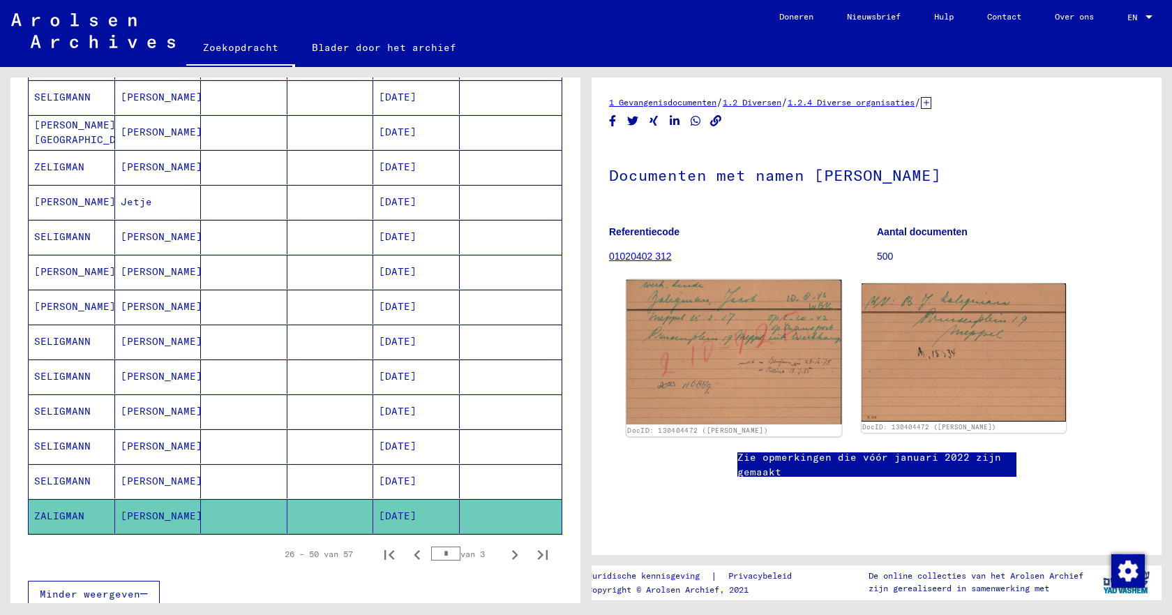
click at [689, 359] on img at bounding box center [734, 352] width 215 height 144
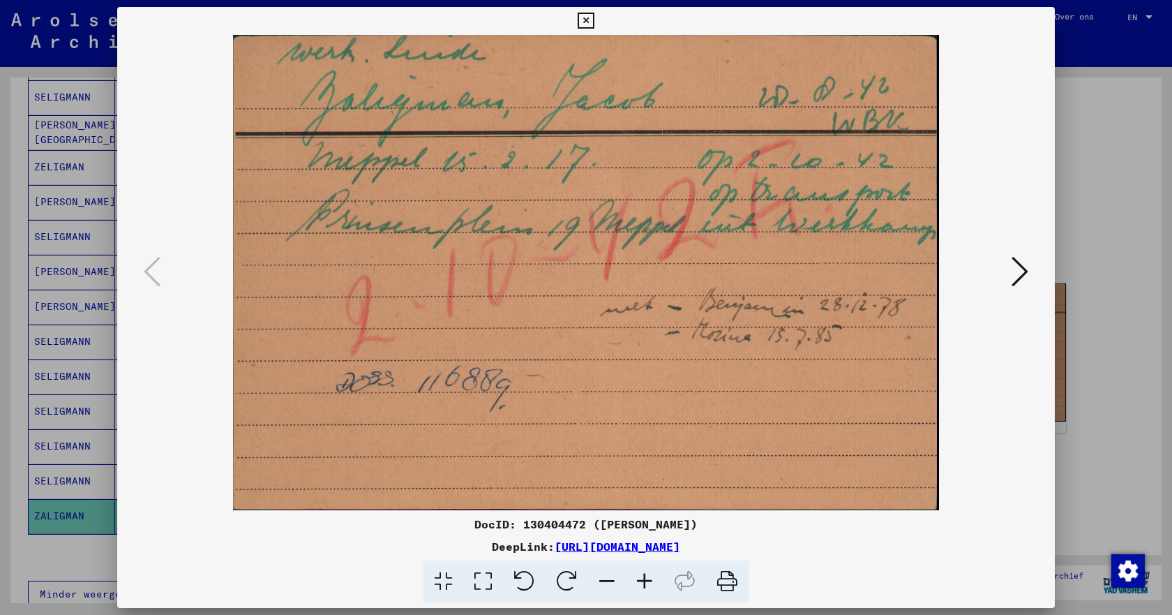
click at [1016, 270] on icon at bounding box center [1020, 271] width 17 height 33
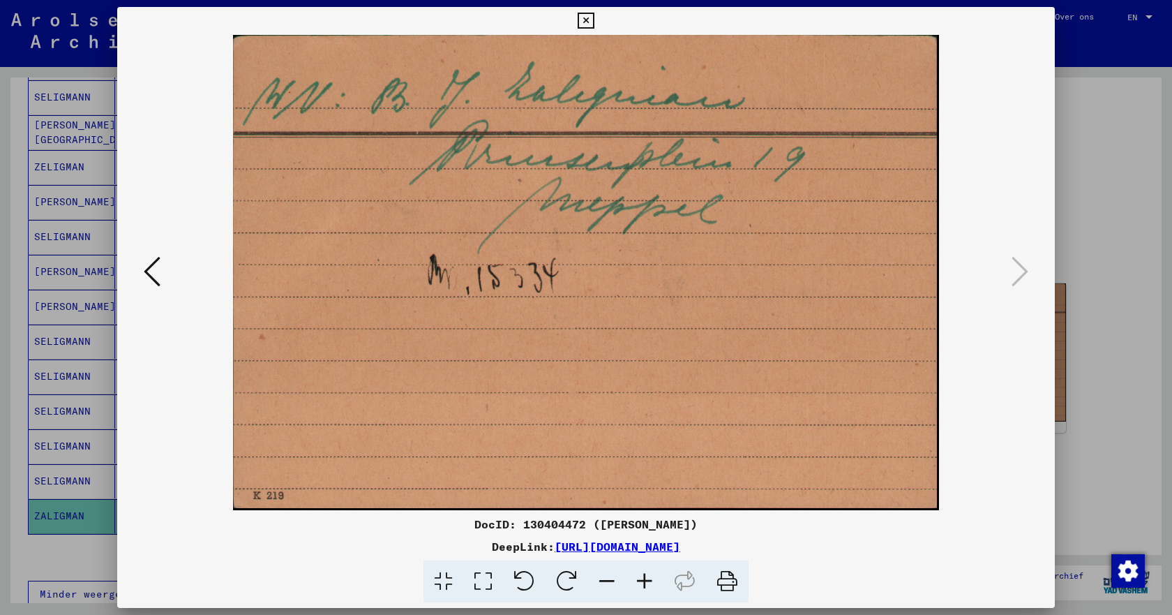
click at [589, 17] on icon at bounding box center [586, 21] width 16 height 17
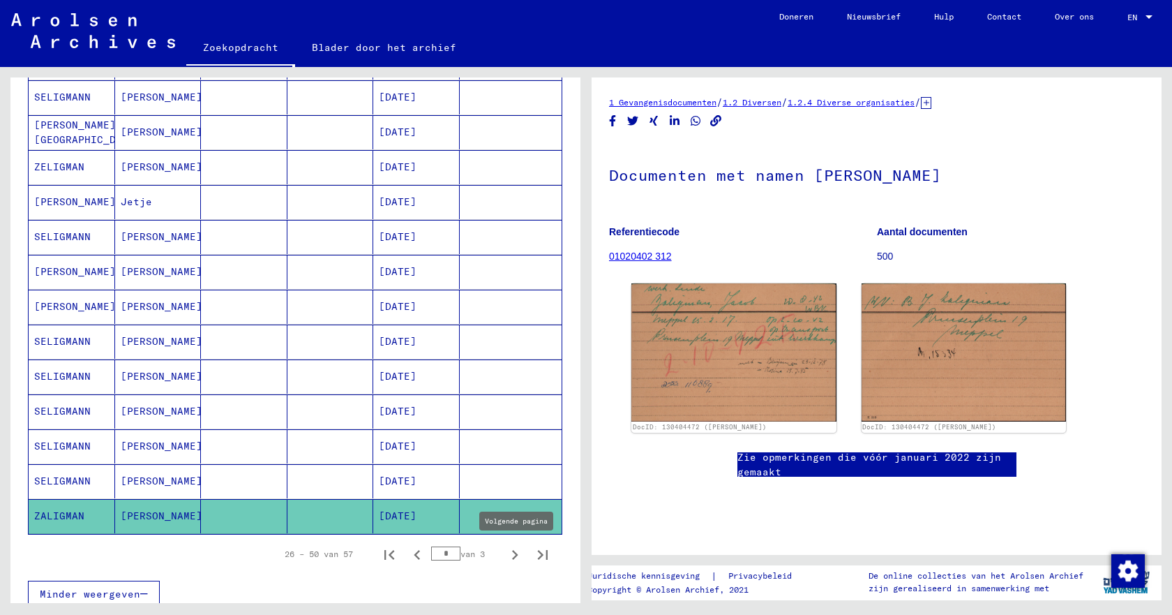
click at [505, 556] on icon "Volgende pagina" at bounding box center [515, 555] width 20 height 20
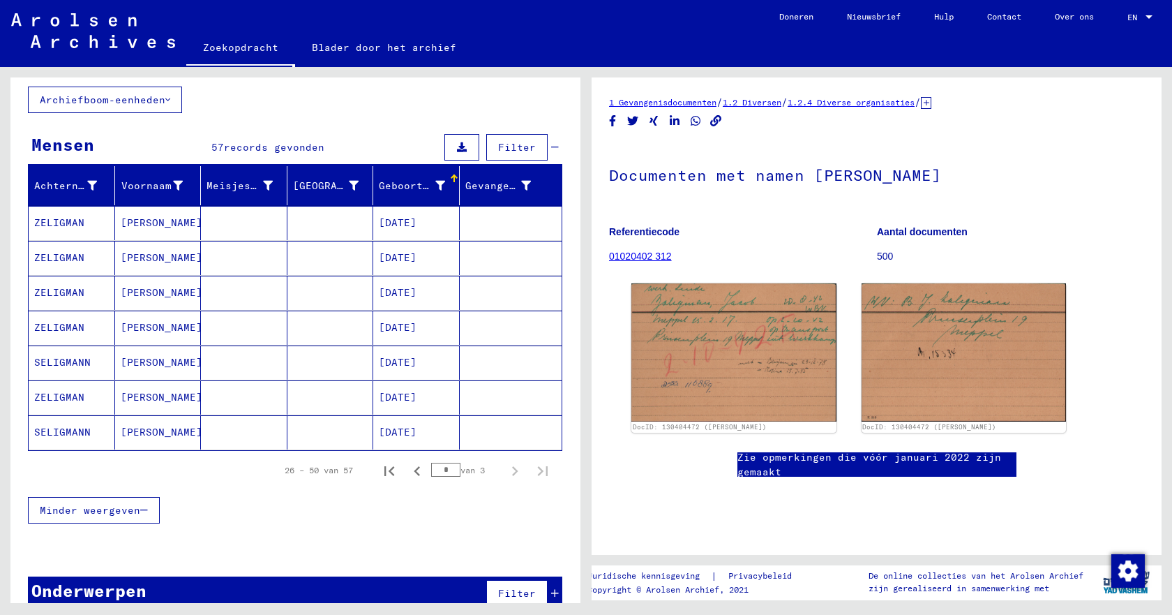
scroll to position [116, 0]
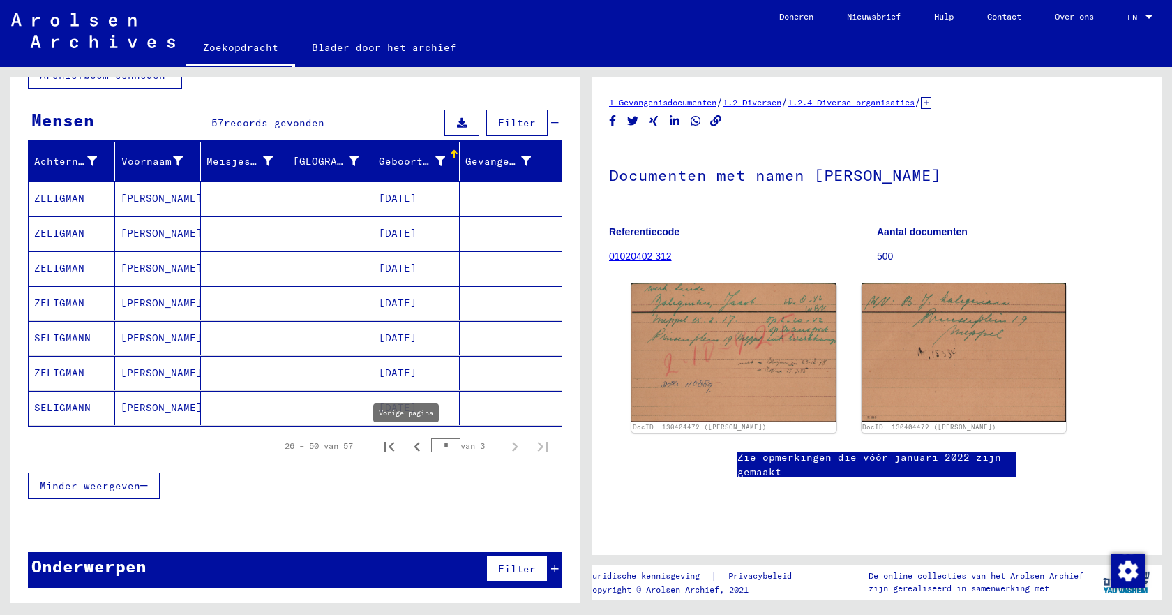
click at [414, 445] on icon "Vorige pagina" at bounding box center [417, 447] width 6 height 10
type input "*"
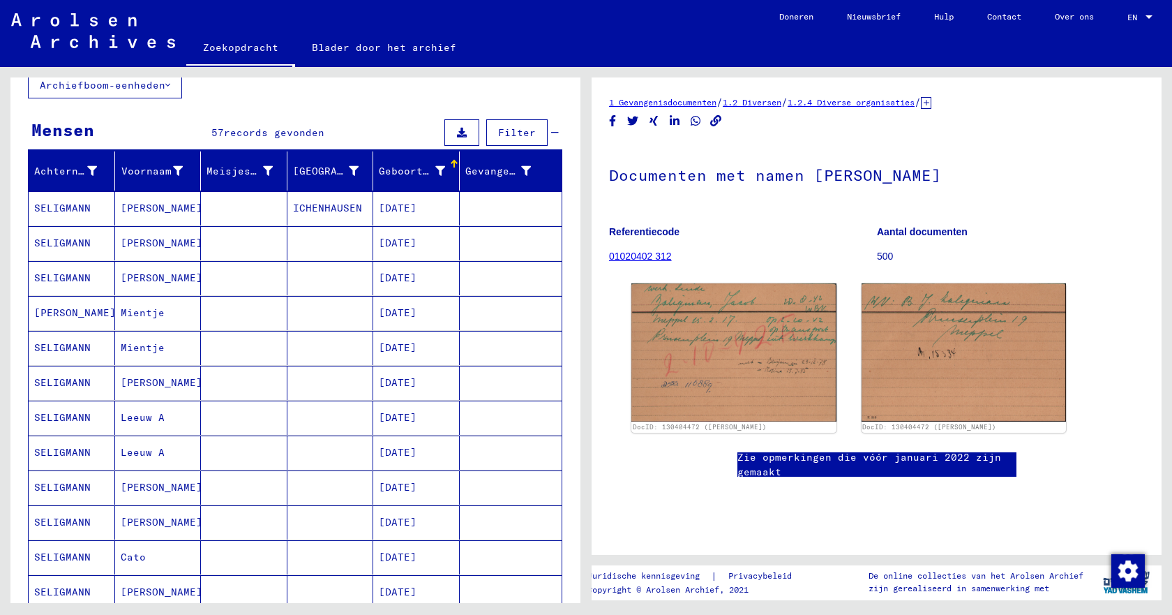
scroll to position [0, 0]
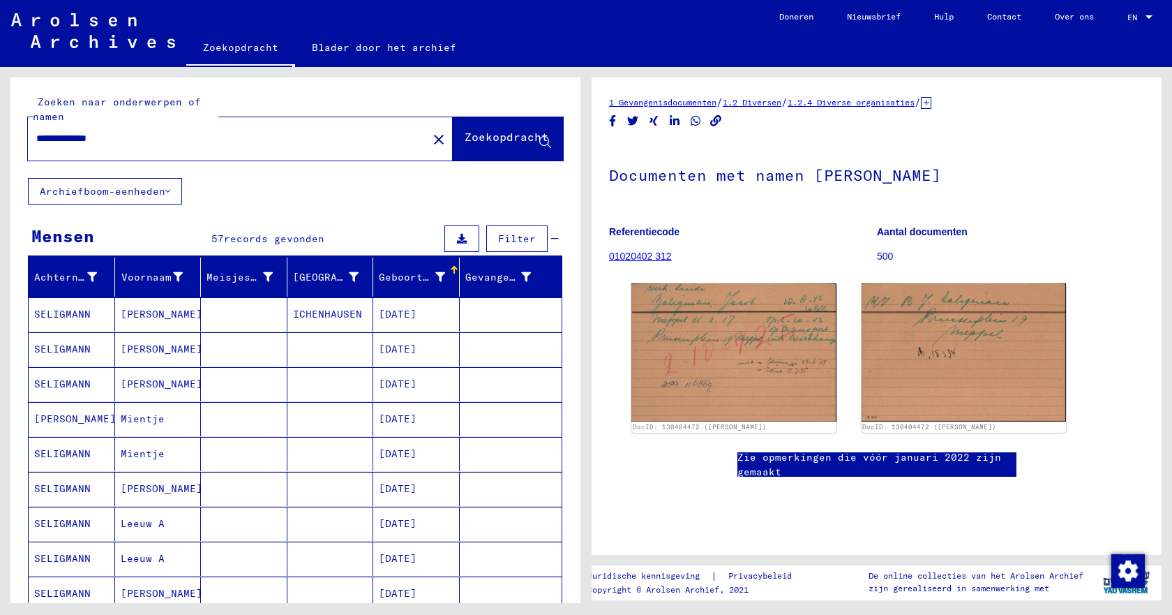
drag, startPoint x: 68, startPoint y: 140, endPoint x: 35, endPoint y: 140, distance: 33.5
click at [35, 140] on div "**********" at bounding box center [223, 138] width 391 height 31
type input "**********"
click at [465, 135] on font "Zoekopdracht" at bounding box center [507, 137] width 84 height 14
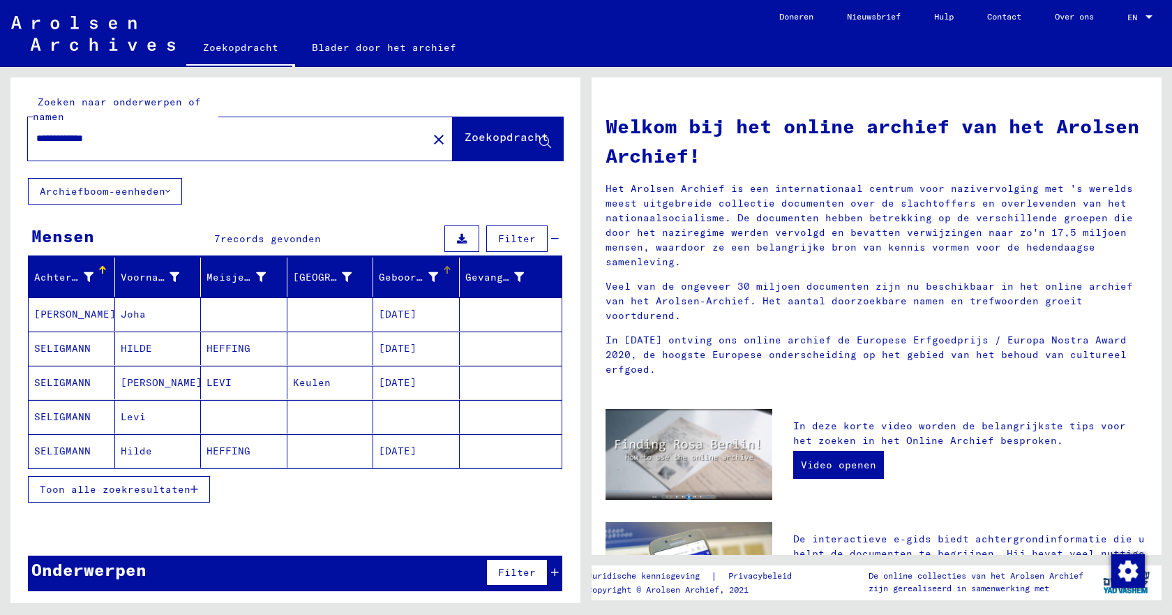
click at [446, 267] on div at bounding box center [447, 267] width 2 height 2
click at [172, 491] on font "Toon alle zoekresultaten" at bounding box center [115, 489] width 151 height 13
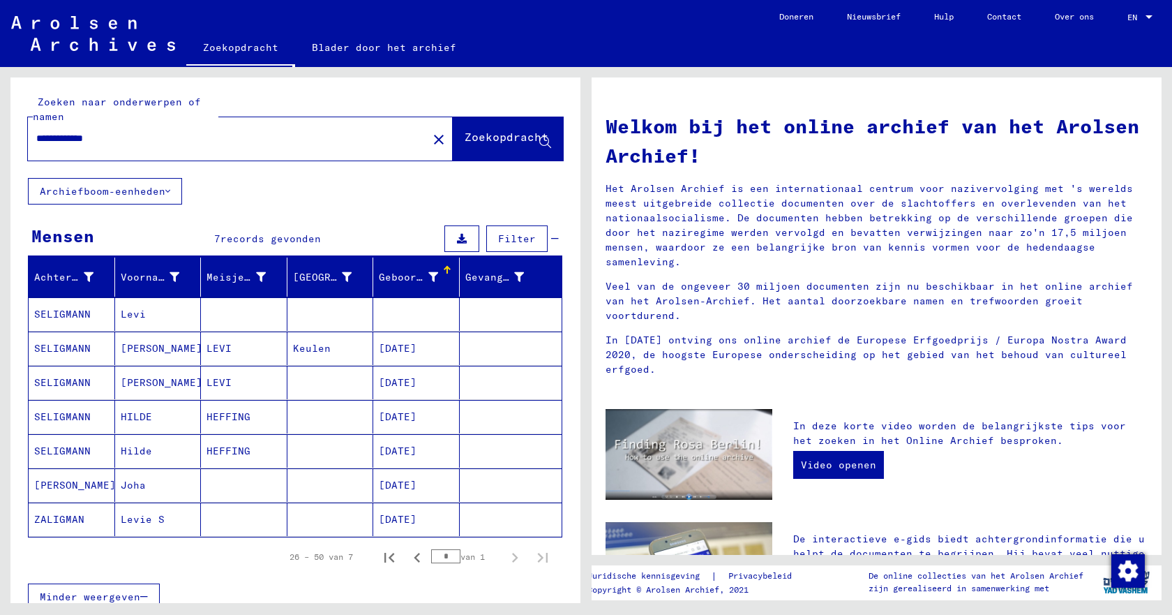
scroll to position [70, 0]
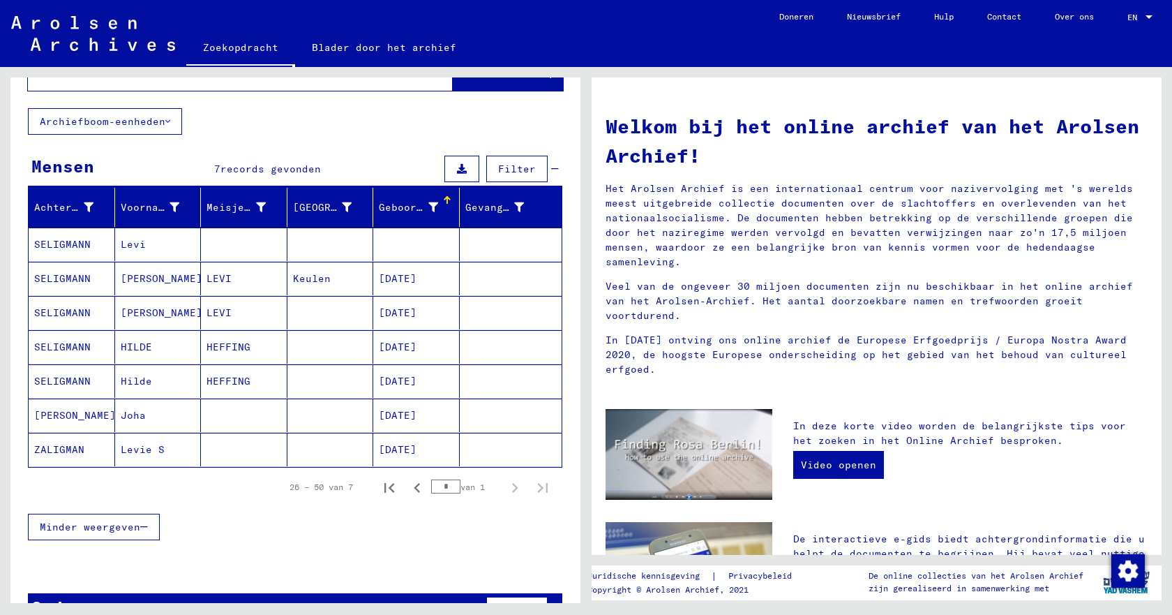
click at [68, 452] on font "ZALIGMAN" at bounding box center [59, 449] width 50 height 13
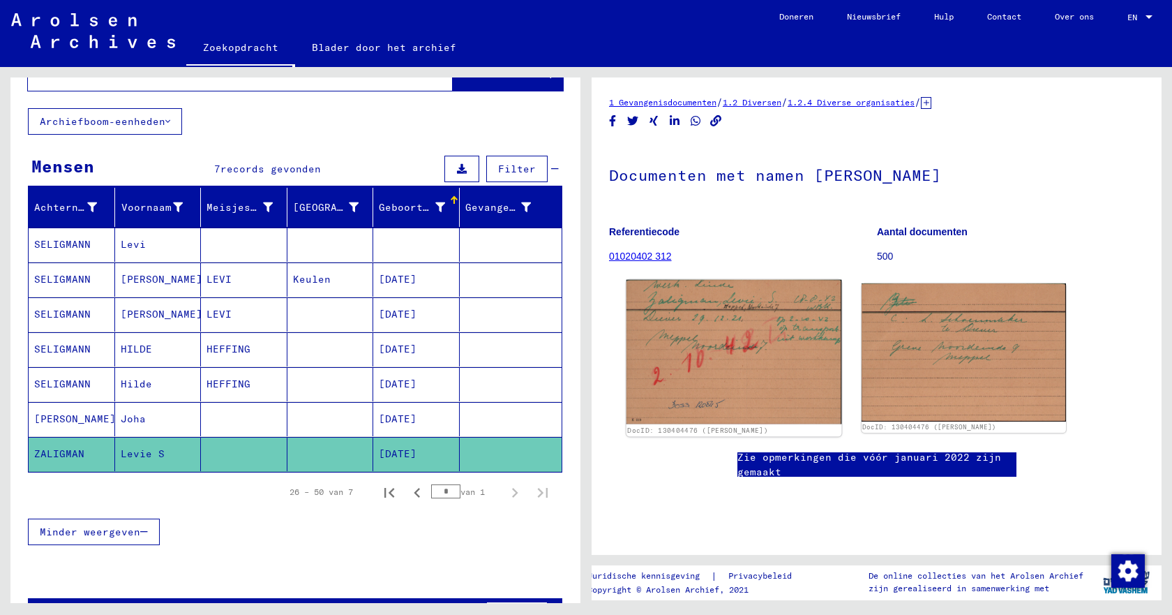
click at [706, 349] on img at bounding box center [734, 352] width 215 height 144
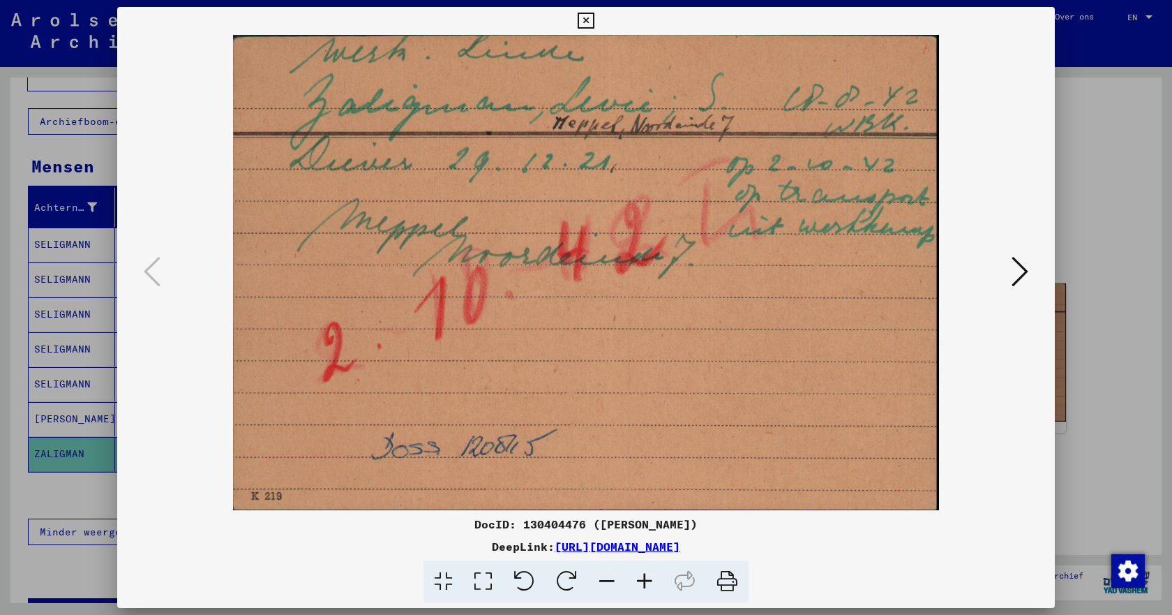
click at [1020, 274] on icon at bounding box center [1020, 271] width 17 height 33
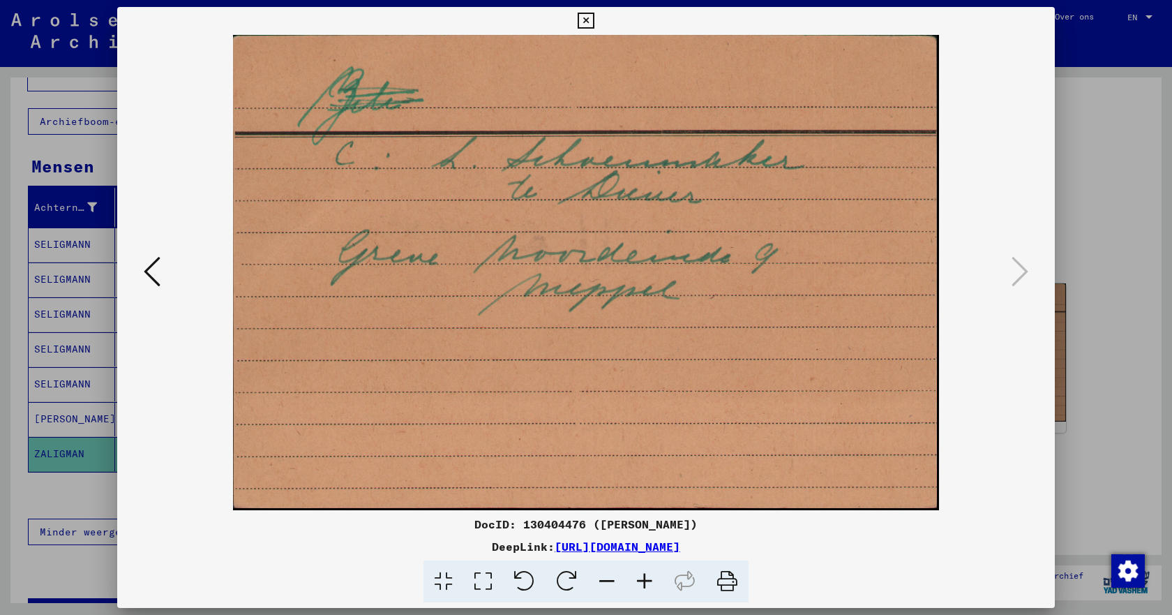
click at [154, 276] on icon at bounding box center [152, 271] width 17 height 33
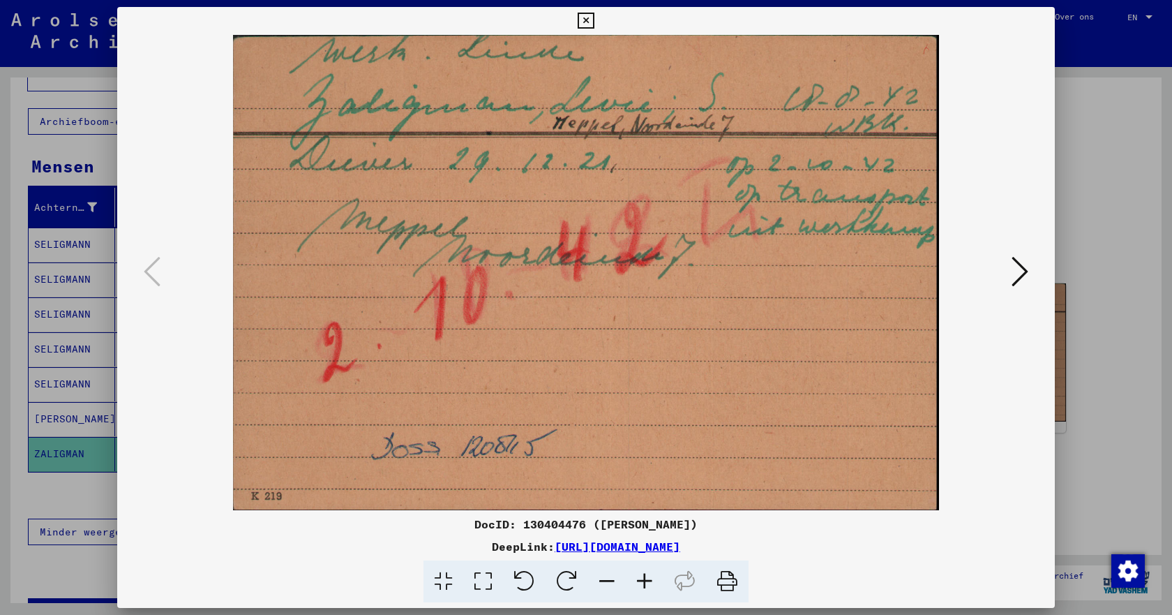
click at [1011, 276] on button at bounding box center [1020, 273] width 25 height 40
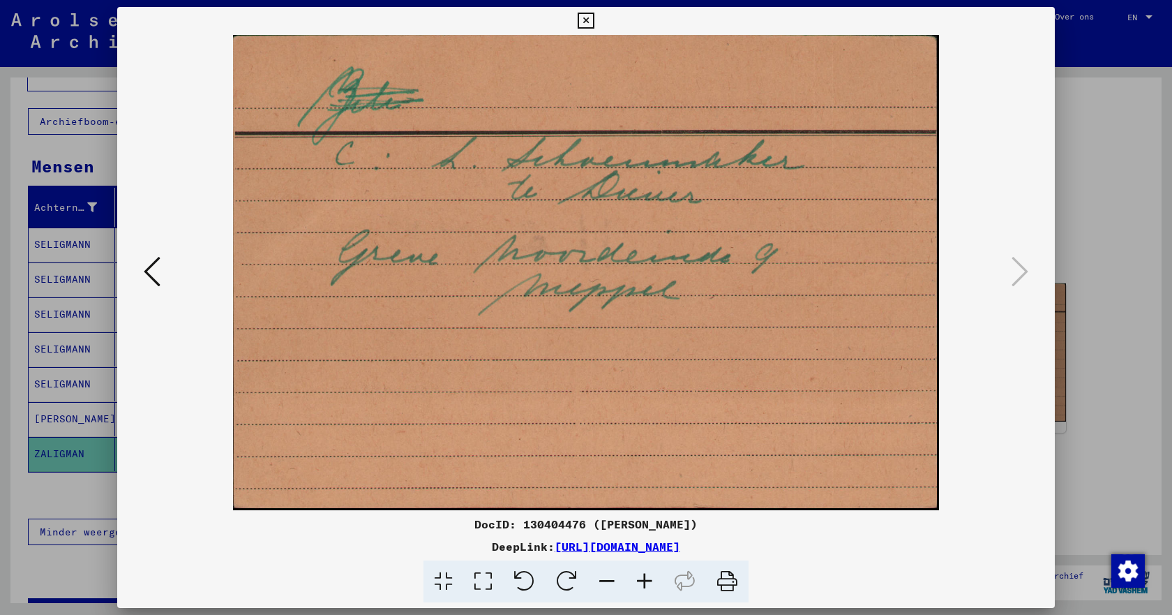
click at [592, 19] on icon at bounding box center [586, 21] width 16 height 17
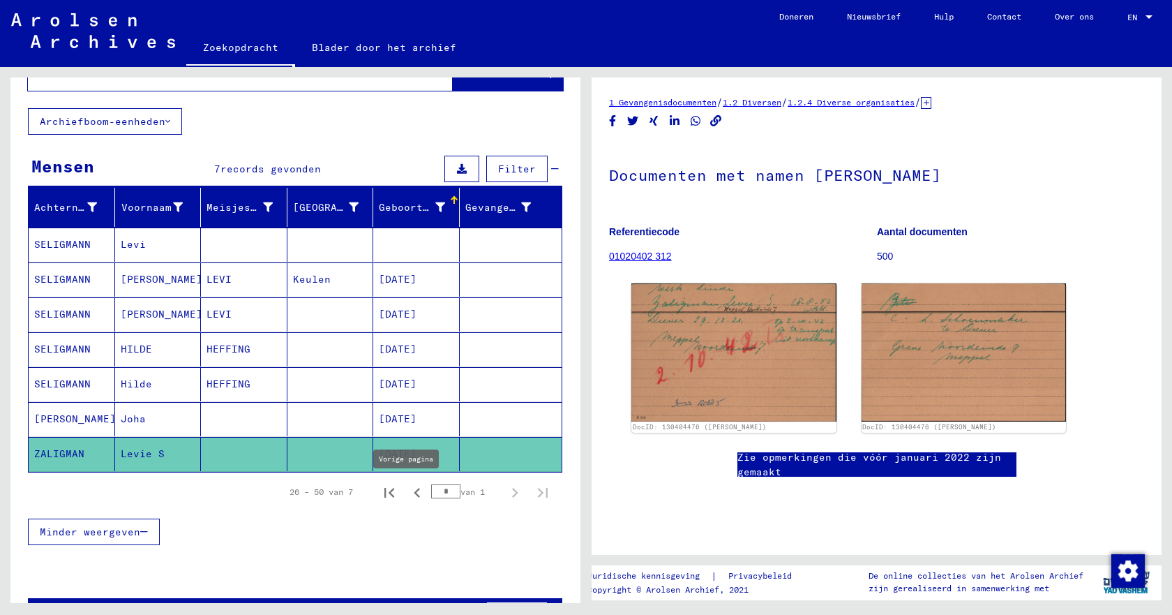
click at [408, 492] on icon "Vorige pagina" at bounding box center [418, 493] width 20 height 20
type input "*"
click at [403, 459] on font "[DATE]" at bounding box center [398, 453] width 38 height 13
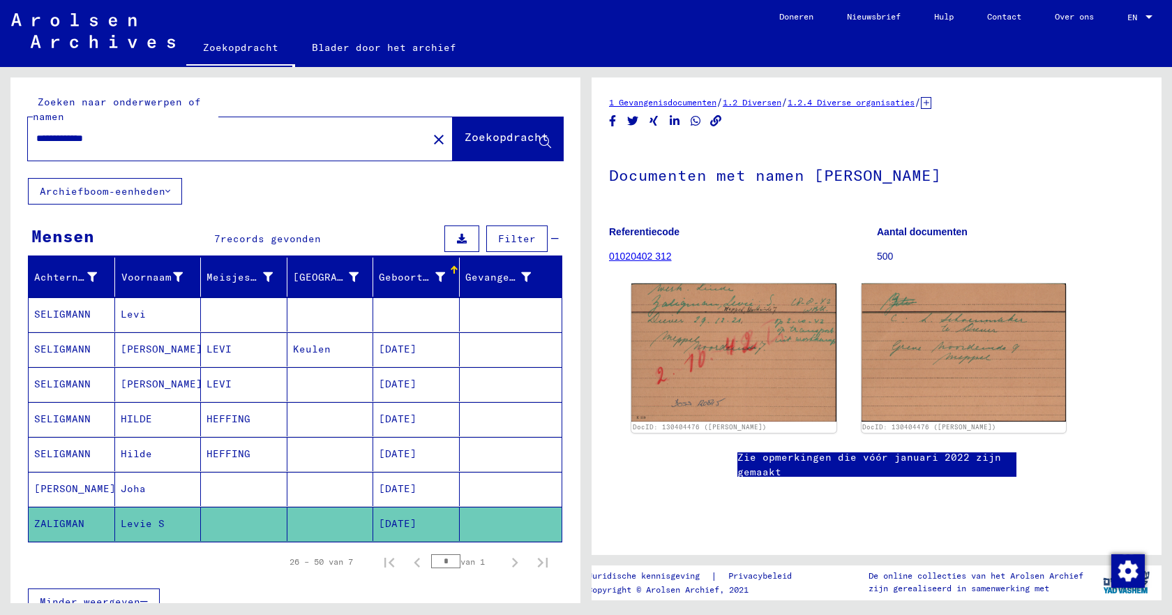
drag, startPoint x: 64, startPoint y: 140, endPoint x: 27, endPoint y: 139, distance: 37.0
click at [27, 139] on div "**********" at bounding box center [295, 127] width 570 height 100
type input "**********"
click at [465, 142] on font "Zoekopdracht" at bounding box center [507, 137] width 84 height 14
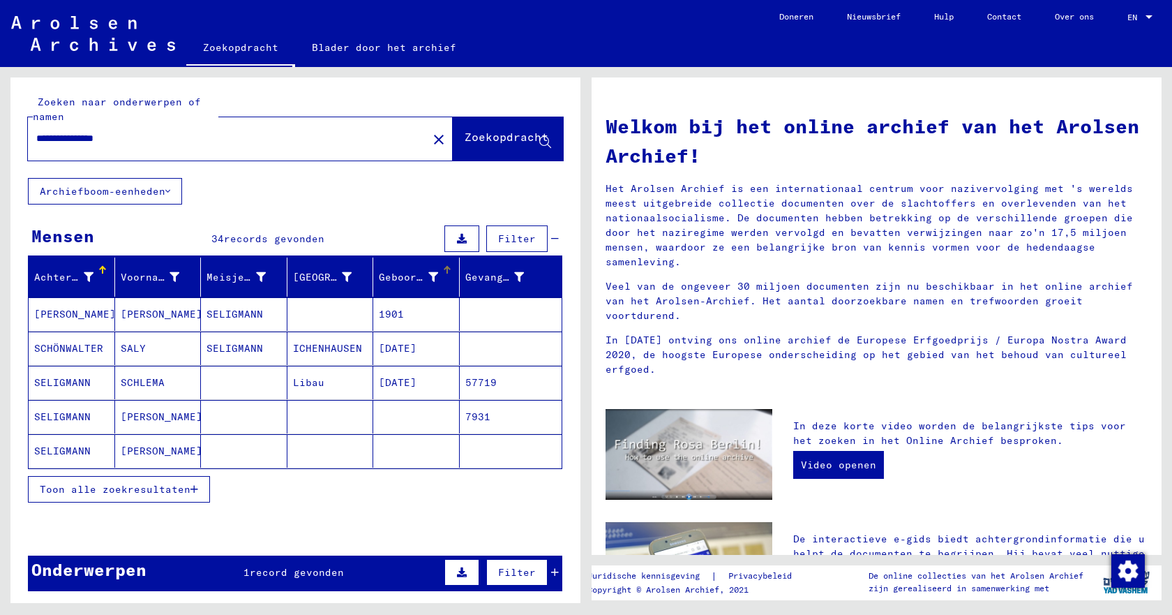
click at [444, 270] on div at bounding box center [446, 268] width 4 height 4
click at [149, 493] on font "Toon alle zoekresultaten" at bounding box center [115, 489] width 151 height 13
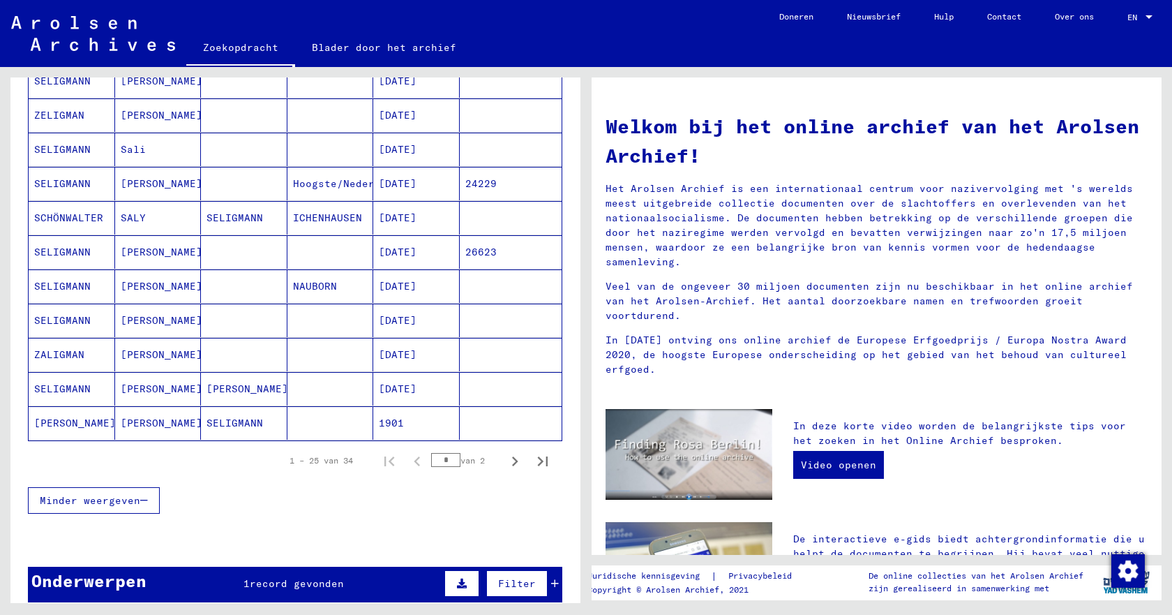
scroll to position [768, 0]
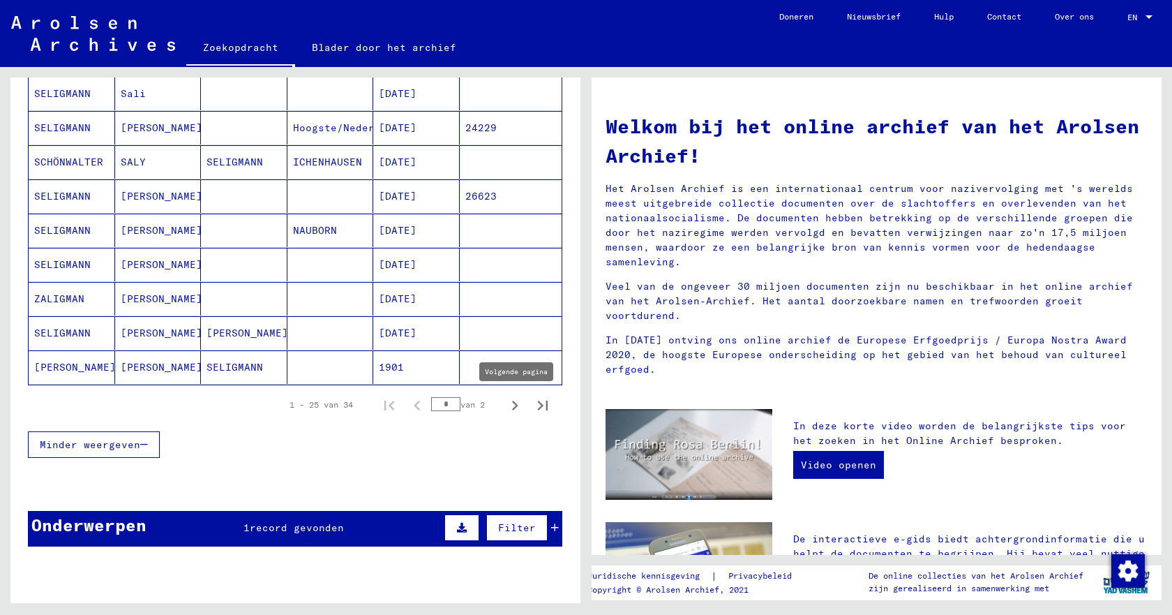
click at [505, 404] on icon "Volgende pagina" at bounding box center [515, 406] width 20 height 20
type input "*"
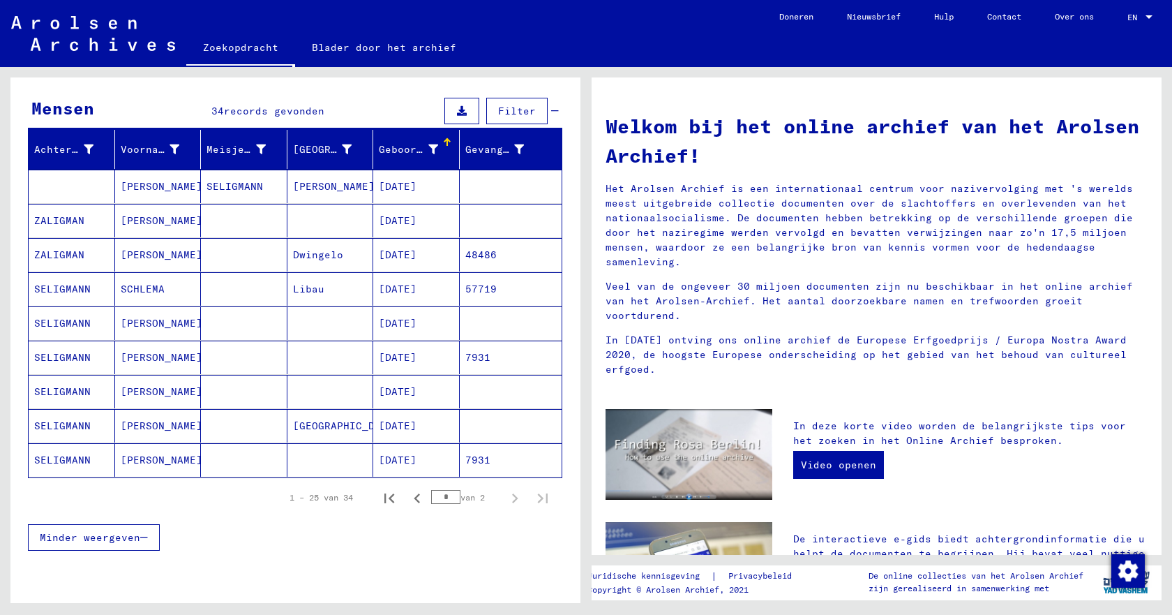
scroll to position [0, 0]
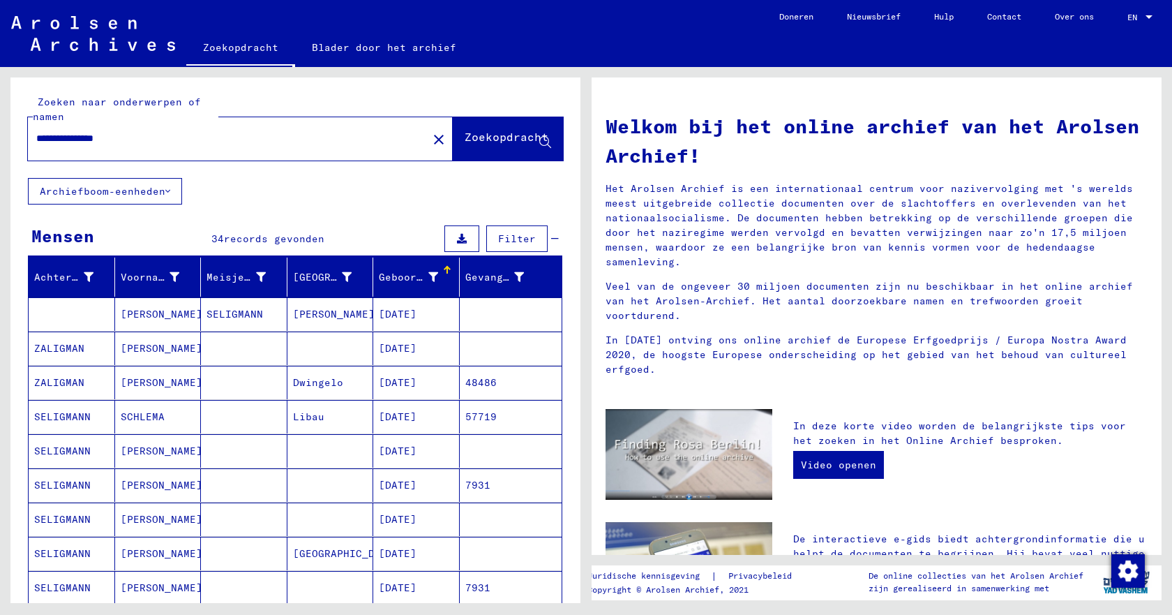
click at [38, 140] on input "**********" at bounding box center [223, 138] width 375 height 15
click at [496, 138] on font "Zoekopdracht" at bounding box center [507, 137] width 84 height 14
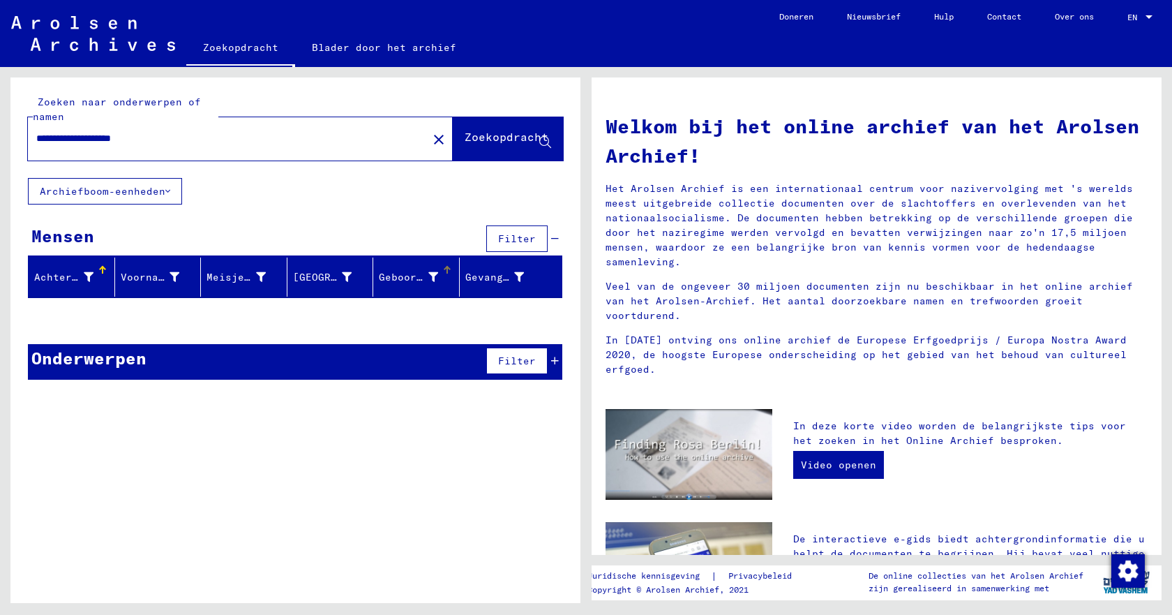
click at [445, 269] on div at bounding box center [446, 268] width 4 height 4
drag, startPoint x: 117, startPoint y: 140, endPoint x: 63, endPoint y: 140, distance: 53.7
click at [63, 140] on input "**********" at bounding box center [223, 138] width 375 height 15
type input "**********"
click at [518, 140] on font "Zoekopdracht" at bounding box center [507, 137] width 84 height 14
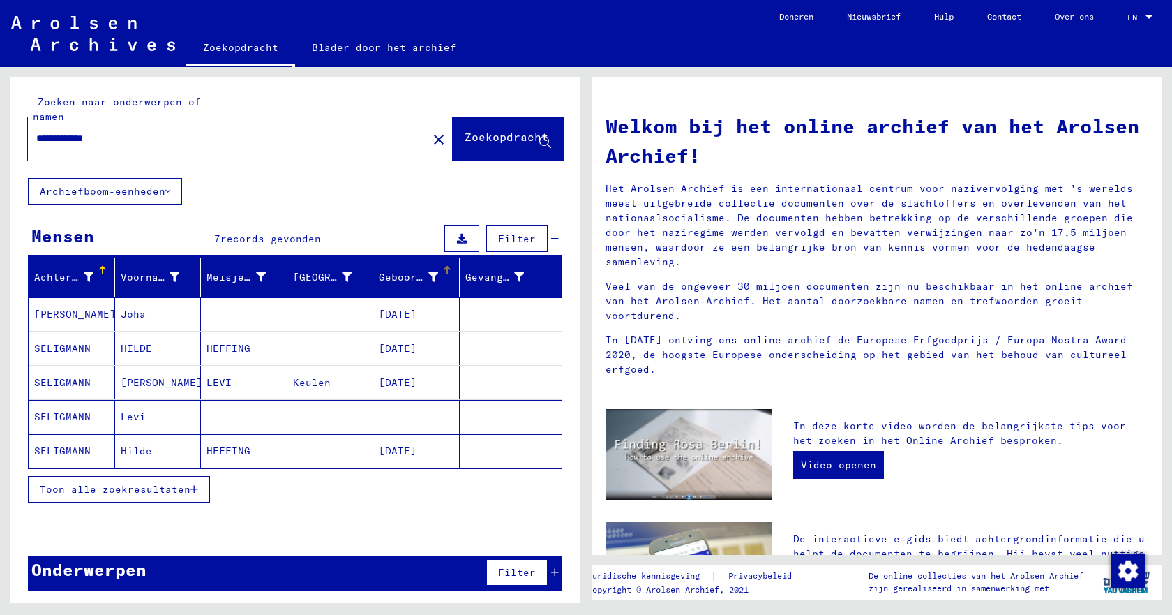
click at [443, 270] on div at bounding box center [447, 270] width 8 height 8
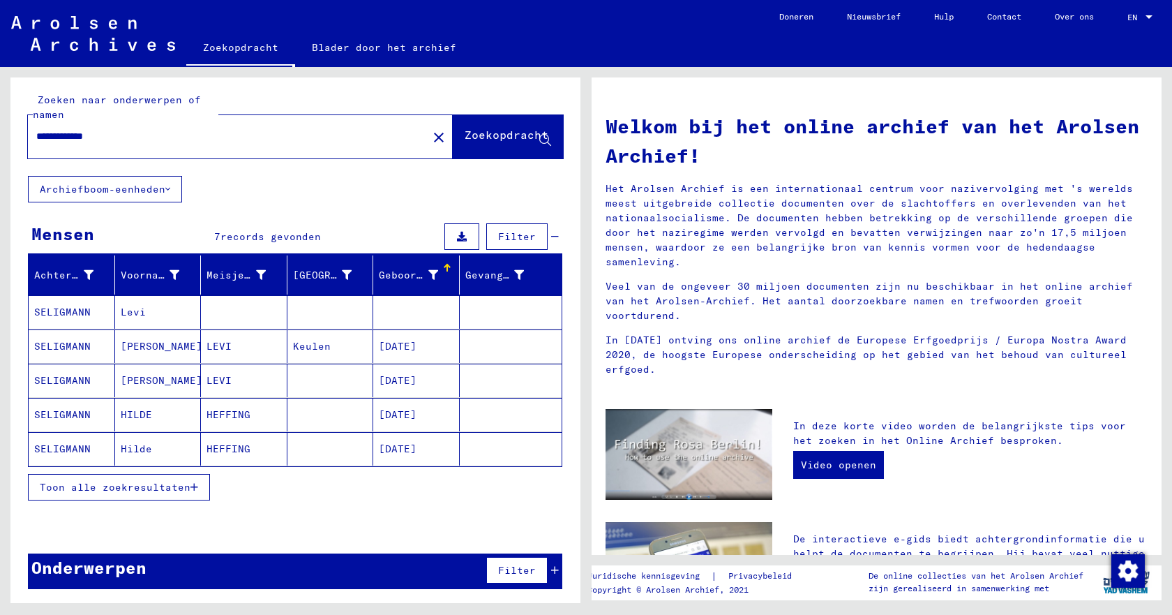
scroll to position [3, 0]
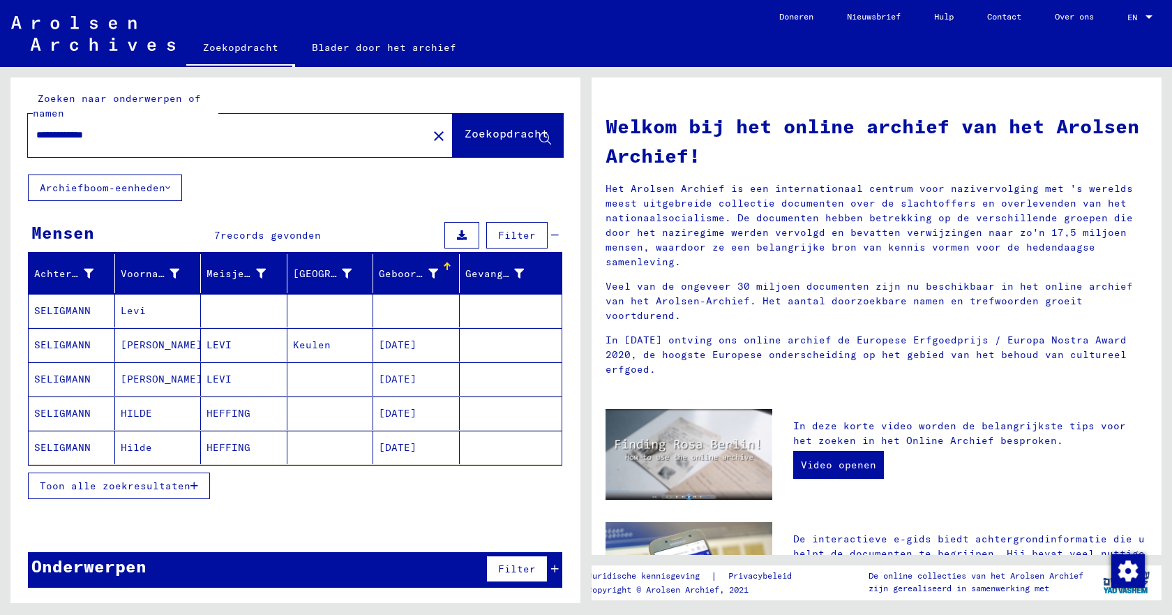
click at [174, 491] on font "Toon alle zoekresultaten" at bounding box center [115, 485] width 151 height 13
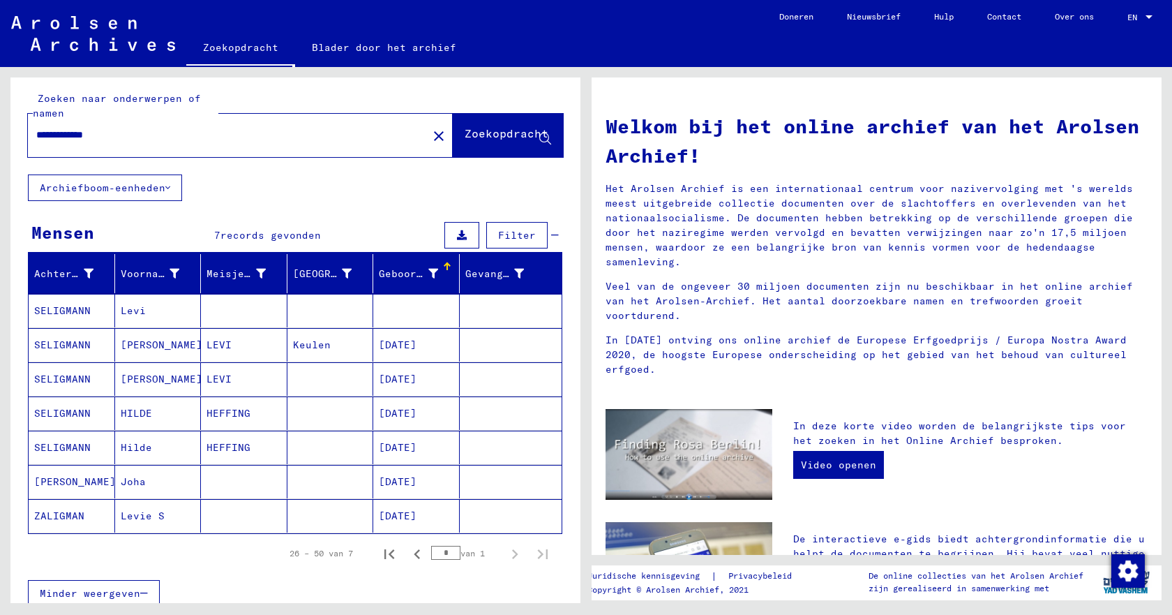
click at [70, 519] on font "ZALIGMAN" at bounding box center [59, 515] width 50 height 13
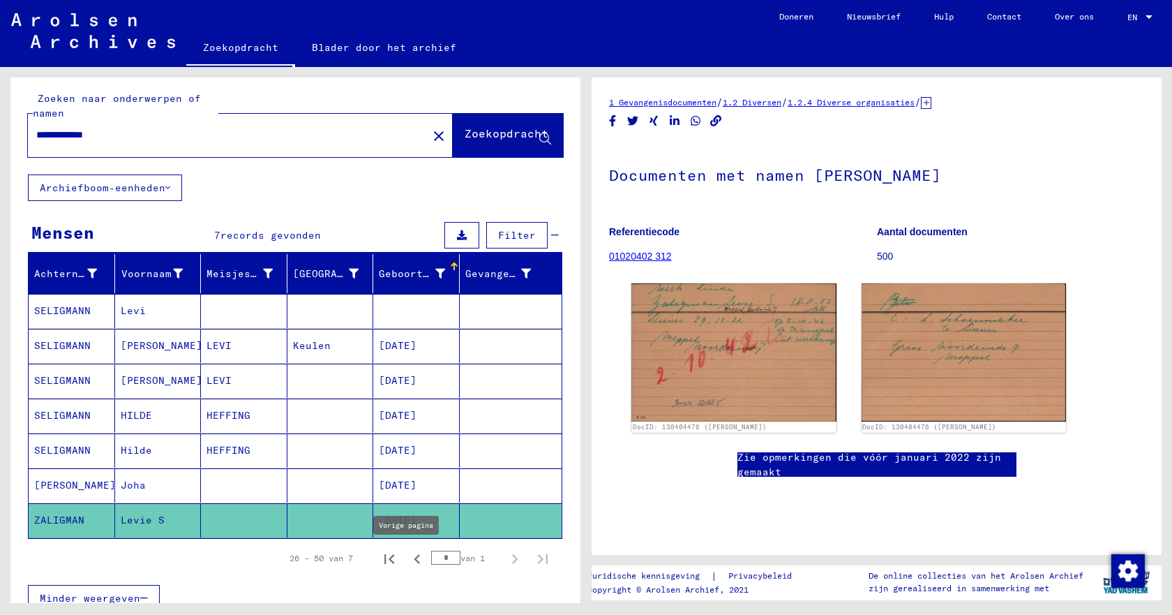
click at [414, 558] on icon "Vorige pagina" at bounding box center [417, 559] width 6 height 10
type input "*"
